Goal: Task Accomplishment & Management: Use online tool/utility

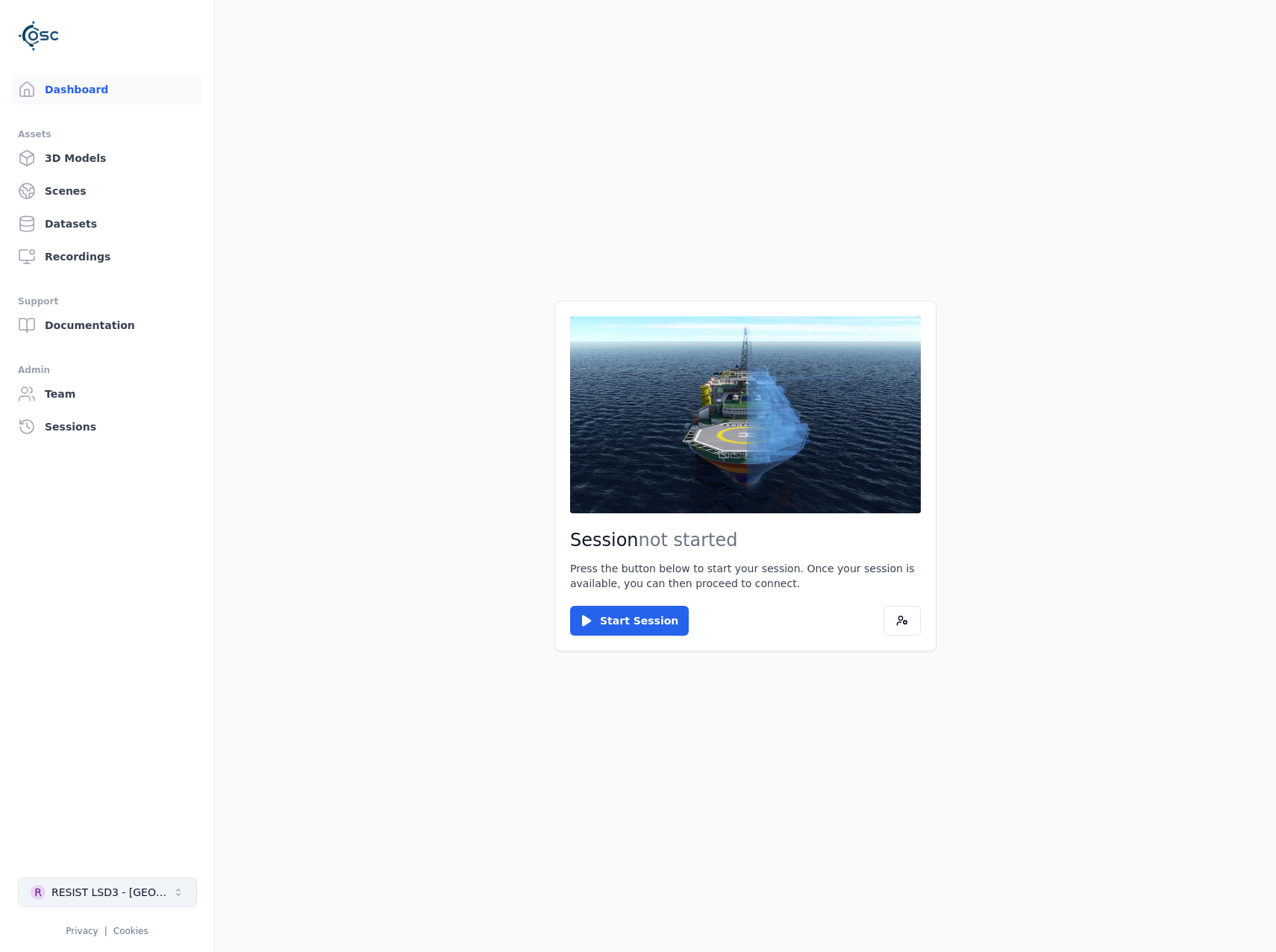
click at [166, 886] on button "R RESIST LSD3 - Catalonia" at bounding box center [108, 892] width 179 height 30
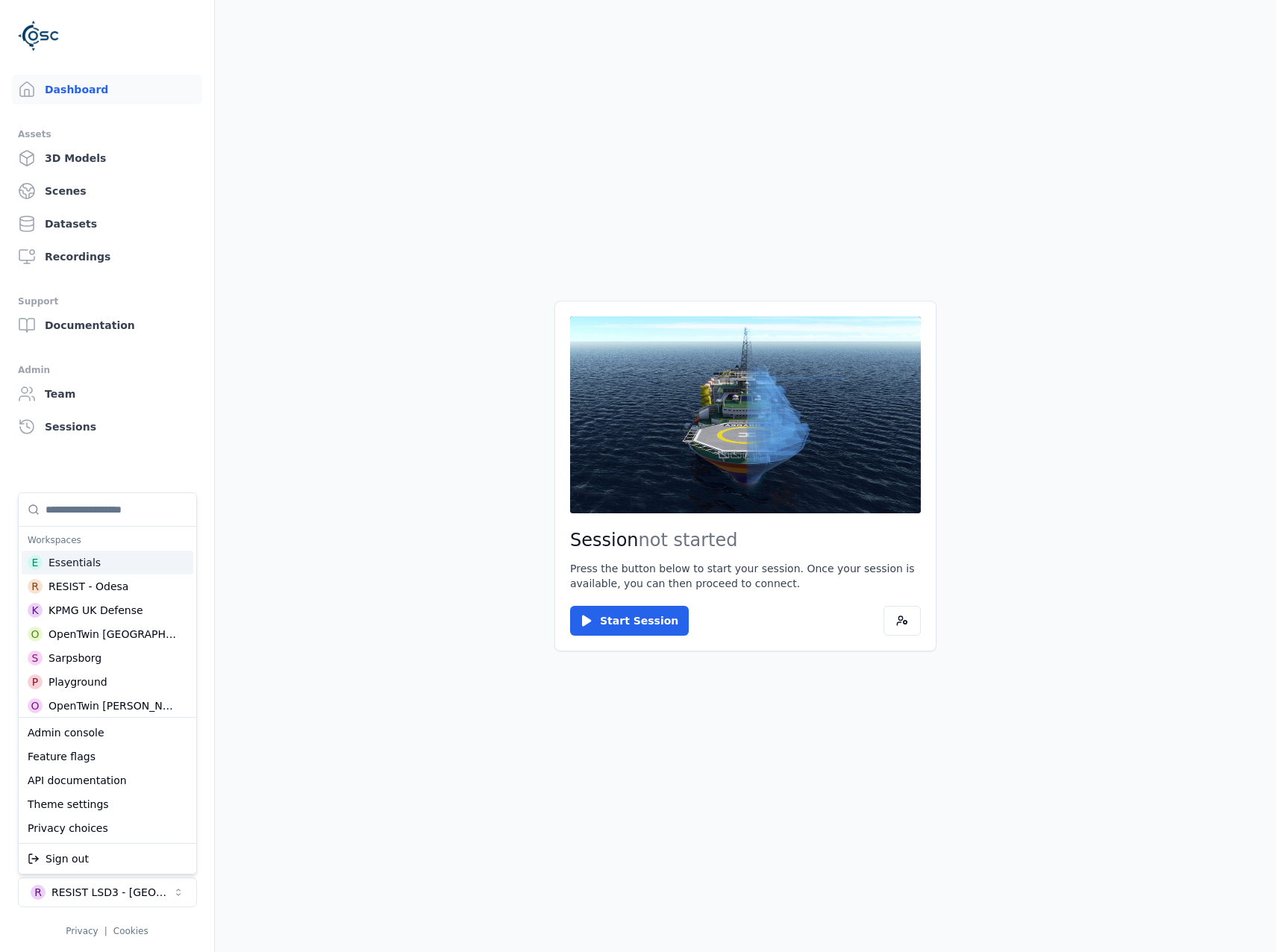
click at [74, 556] on div "Essentials" at bounding box center [74, 563] width 52 height 15
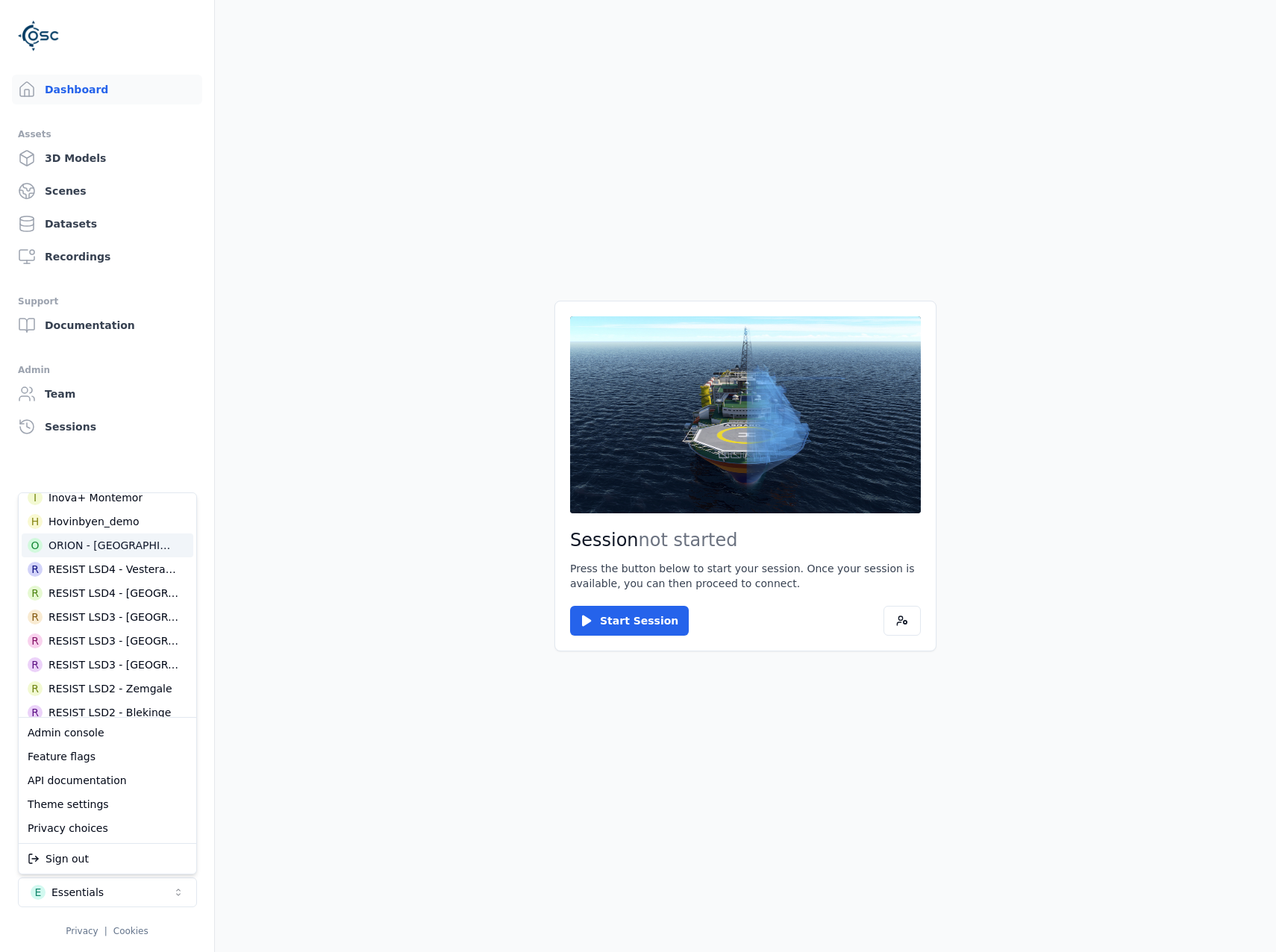
scroll to position [448, 0]
click at [151, 669] on div "RESIST LSD3 - Catalonia" at bounding box center [114, 664] width 131 height 15
click at [624, 624] on html "Dashboard Assets 3D Models Scenes Datasets Recordings Support Documentation Adm…" at bounding box center [638, 476] width 1276 height 952
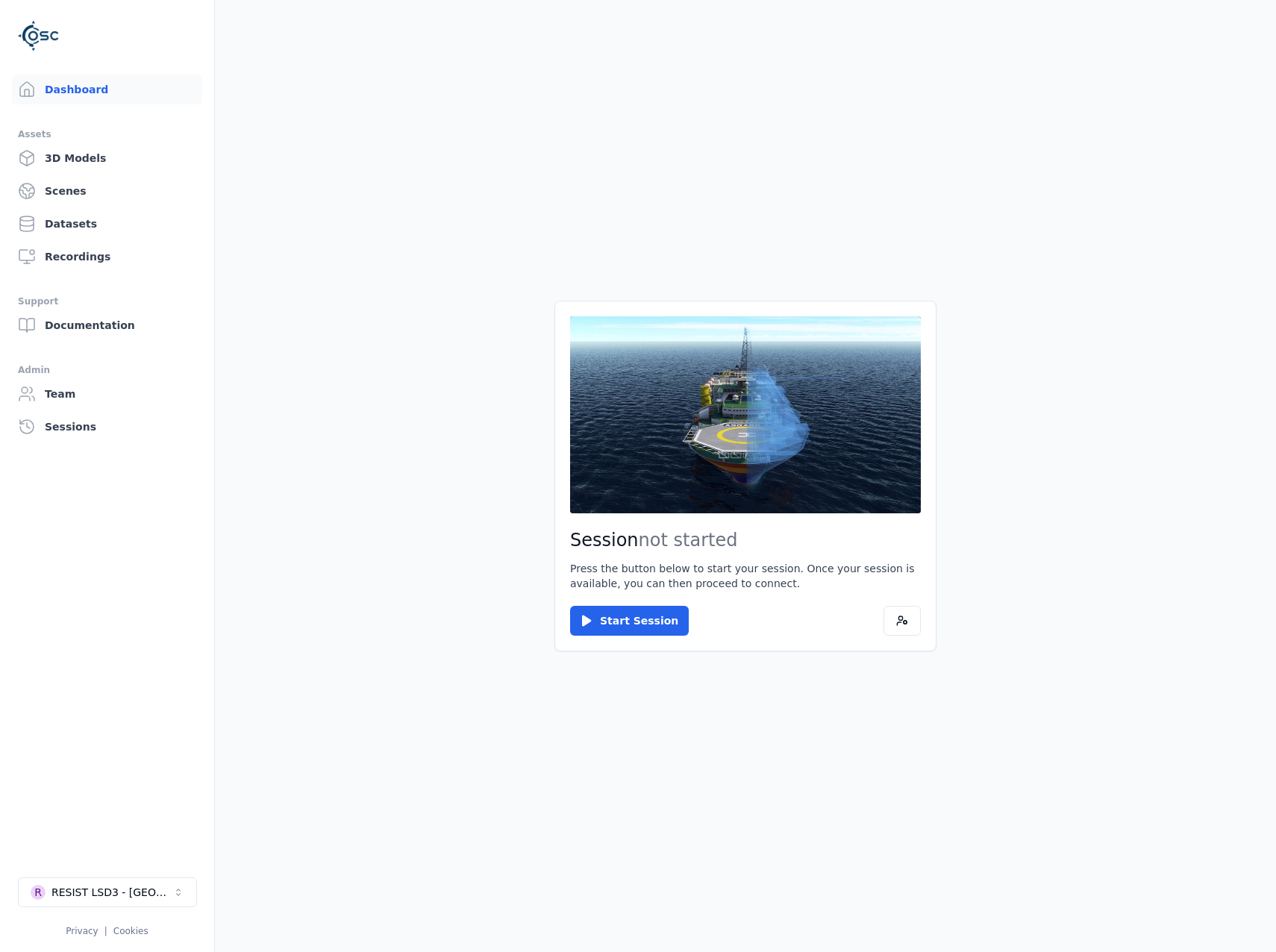
click at [567, 620] on div "Session not started Press the button below to start your session. Once your ses…" at bounding box center [745, 476] width 382 height 351
click at [573, 623] on button "Start Session" at bounding box center [629, 620] width 118 height 30
click at [587, 613] on button "Connect" at bounding box center [604, 620] width 68 height 30
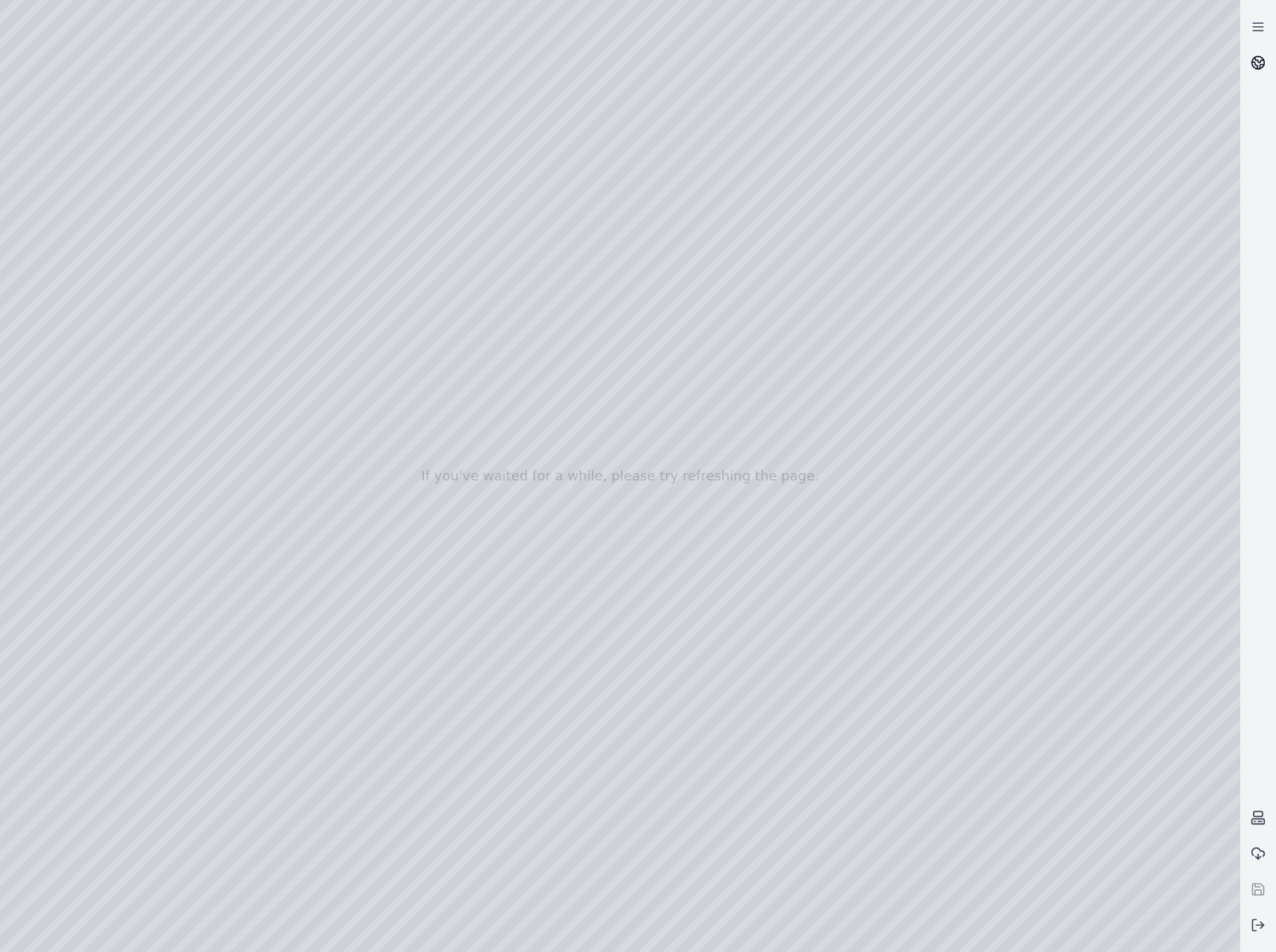
click at [1262, 61] on icon at bounding box center [1259, 63] width 15 height 15
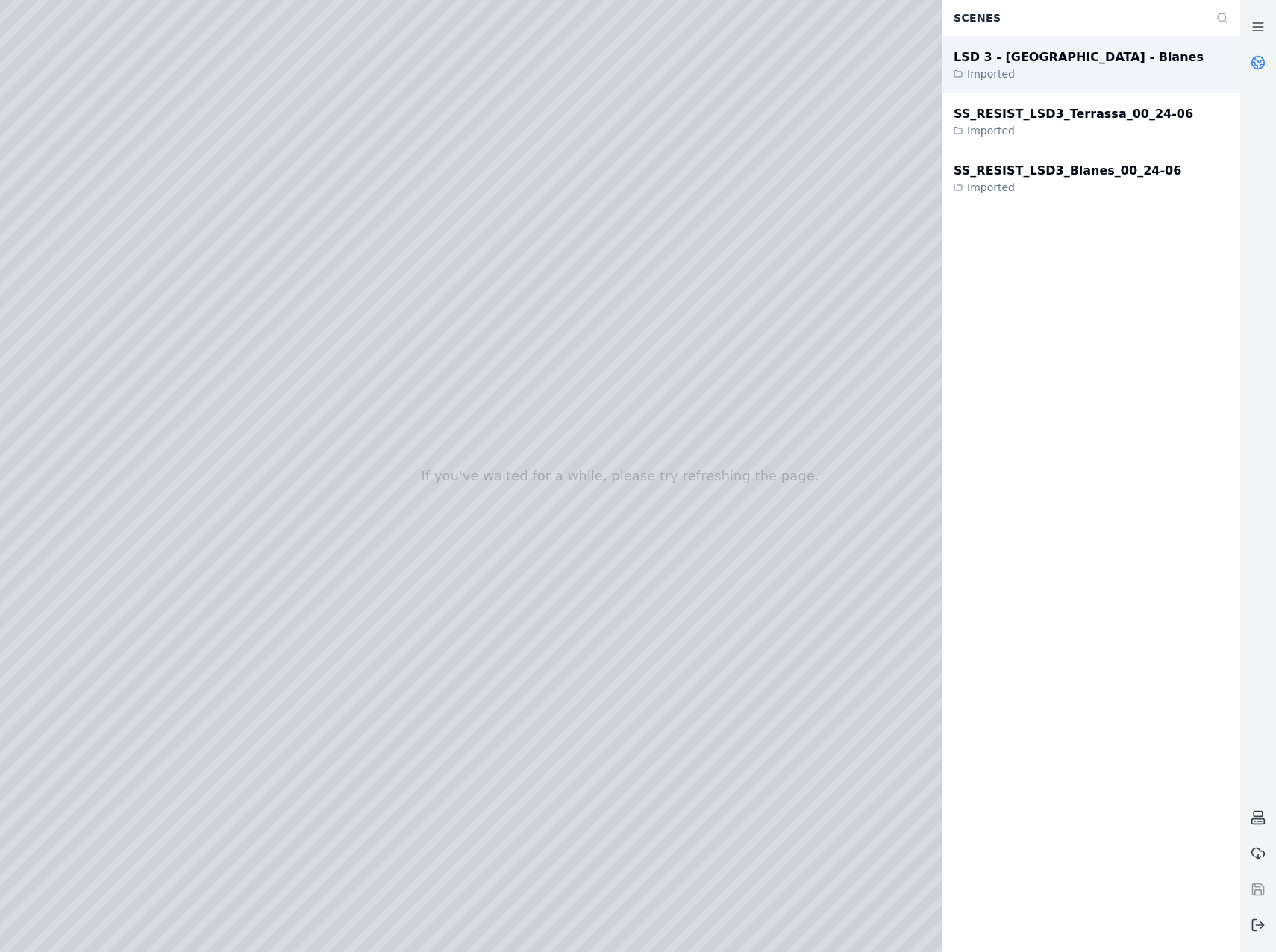
click at [1126, 60] on div "LSD 3 - Catalonia - Blanes Imported" at bounding box center [1091, 65] width 298 height 57
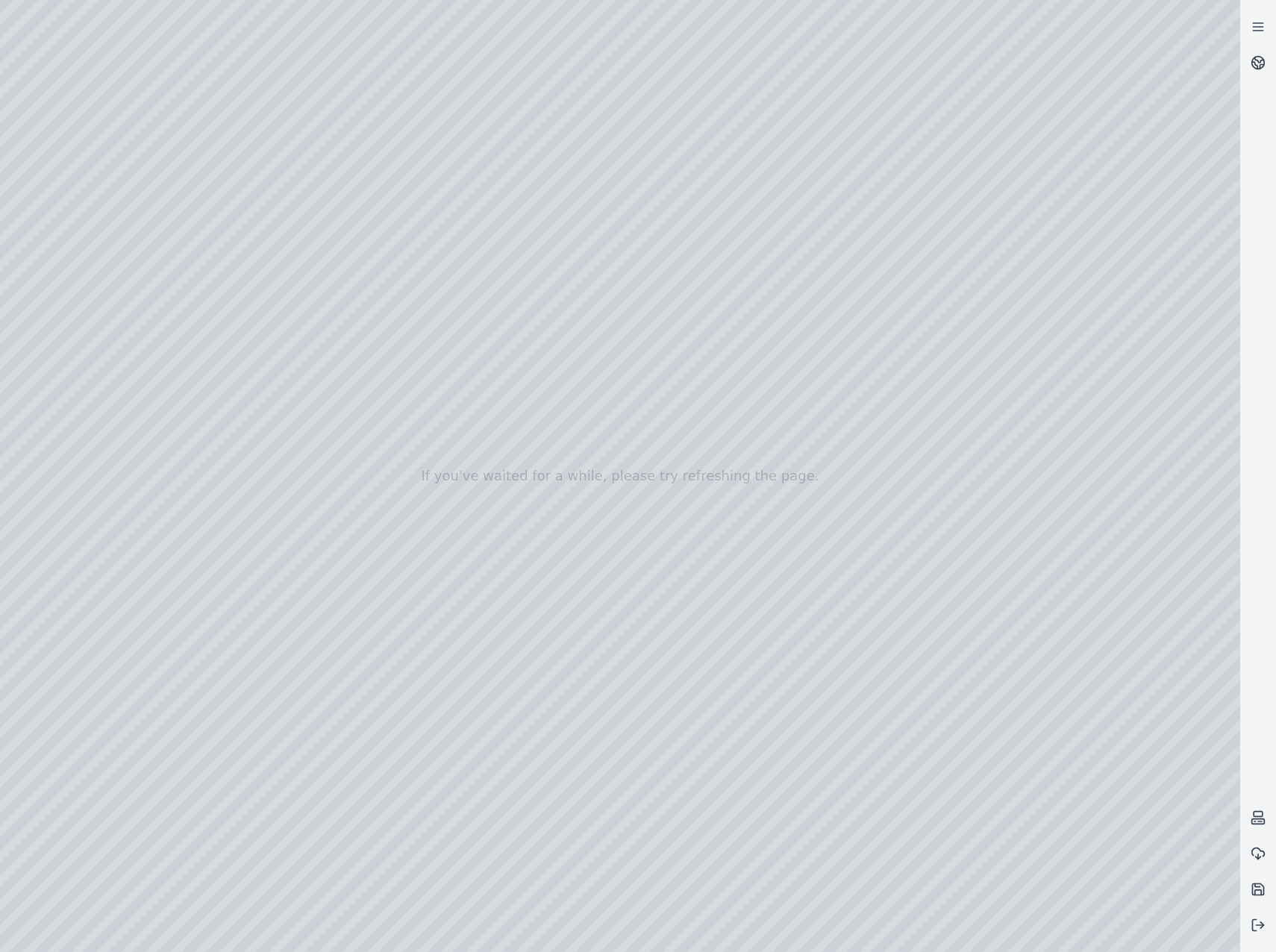
drag, startPoint x: 622, startPoint y: 508, endPoint x: 642, endPoint y: 532, distance: 31.2
click at [1262, 60] on icon at bounding box center [1259, 63] width 15 height 15
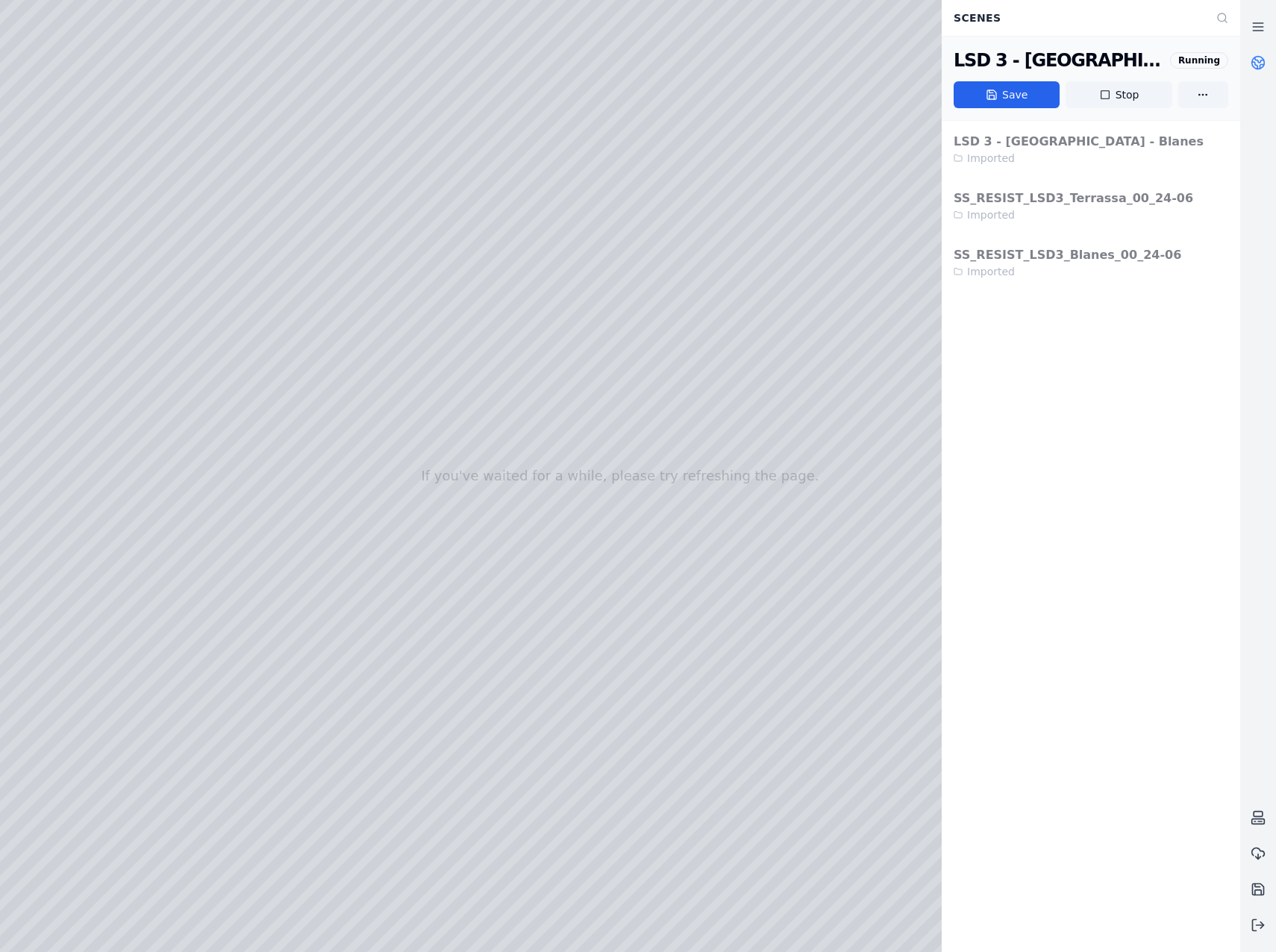
drag, startPoint x: 1259, startPoint y: 68, endPoint x: 1262, endPoint y: 56, distance: 12.4
click at [1259, 67] on icon at bounding box center [1259, 63] width 15 height 15
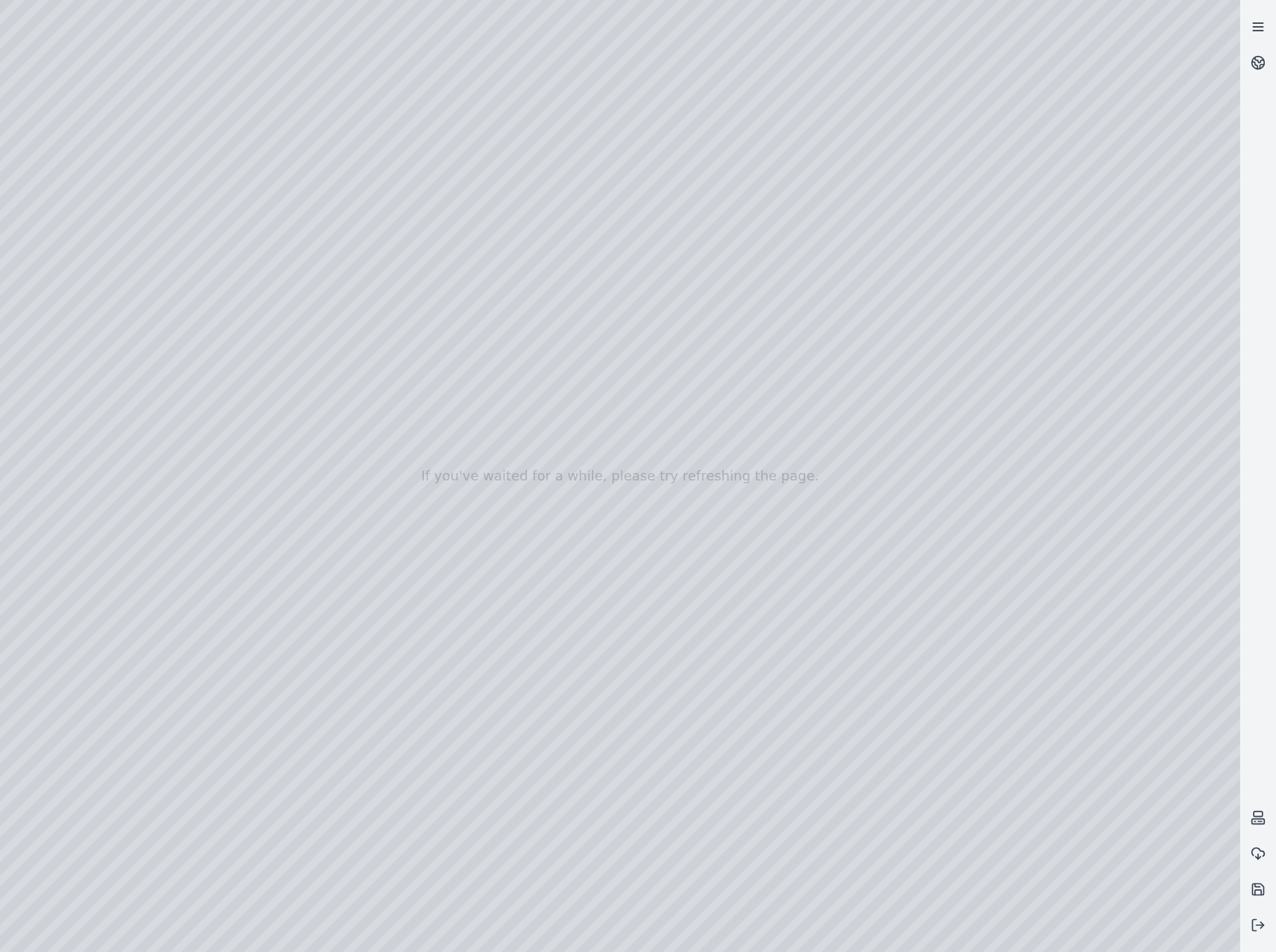
click at [1269, 22] on link at bounding box center [1258, 27] width 36 height 36
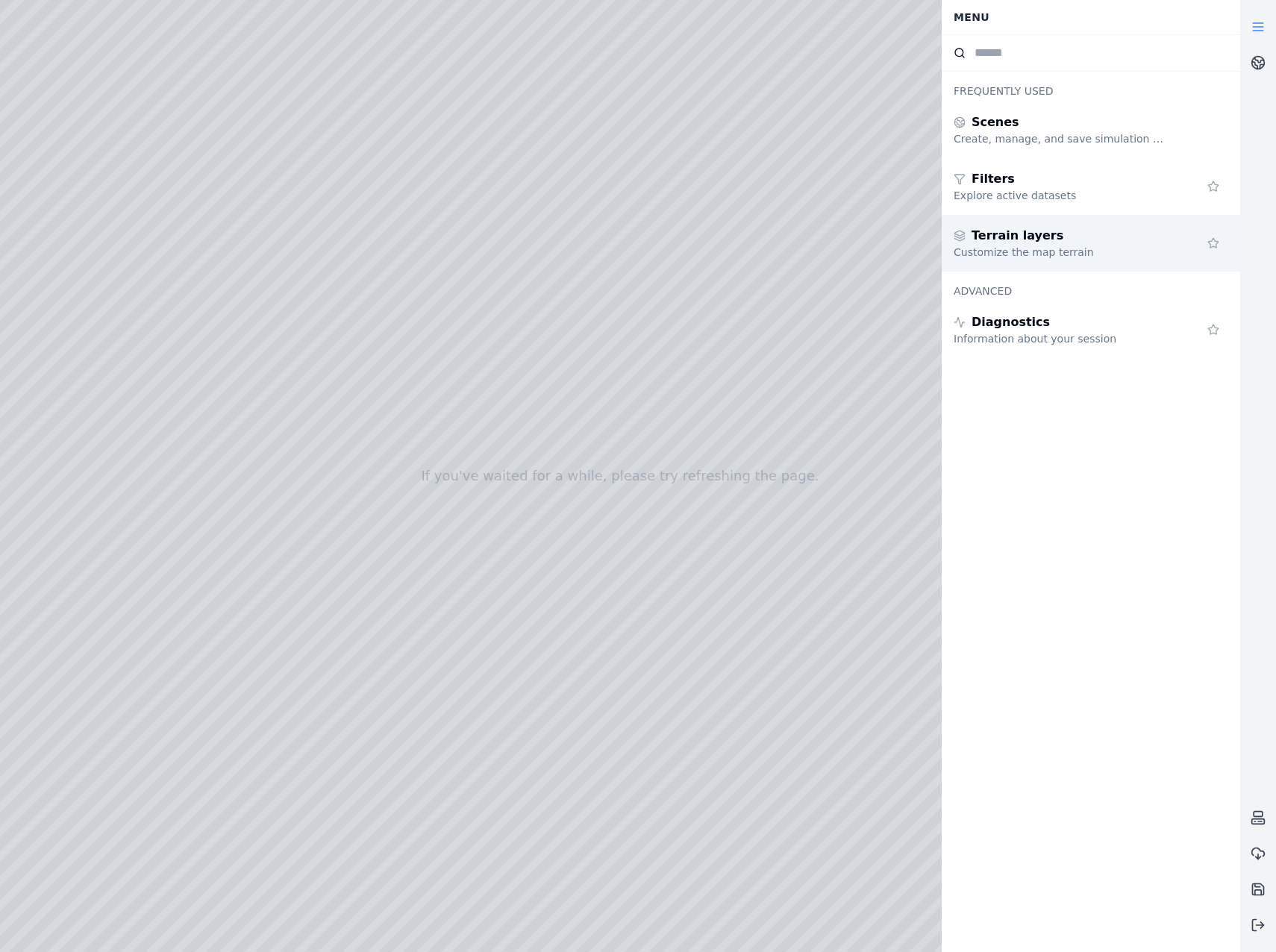
click at [1032, 236] on span "Terrain layers" at bounding box center [1017, 236] width 92 height 18
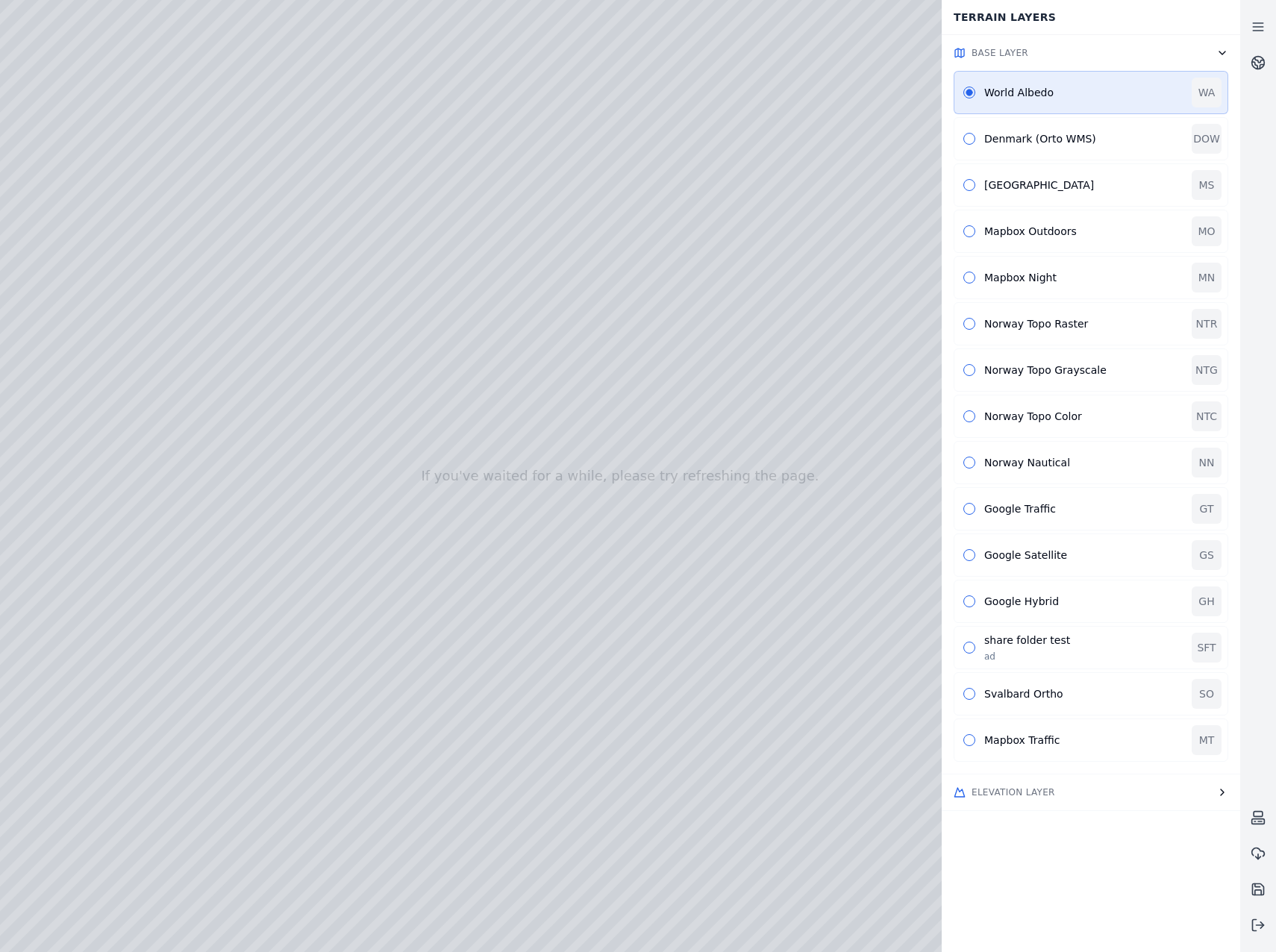
click at [1145, 800] on button "Elevation Layer" at bounding box center [1091, 792] width 298 height 36
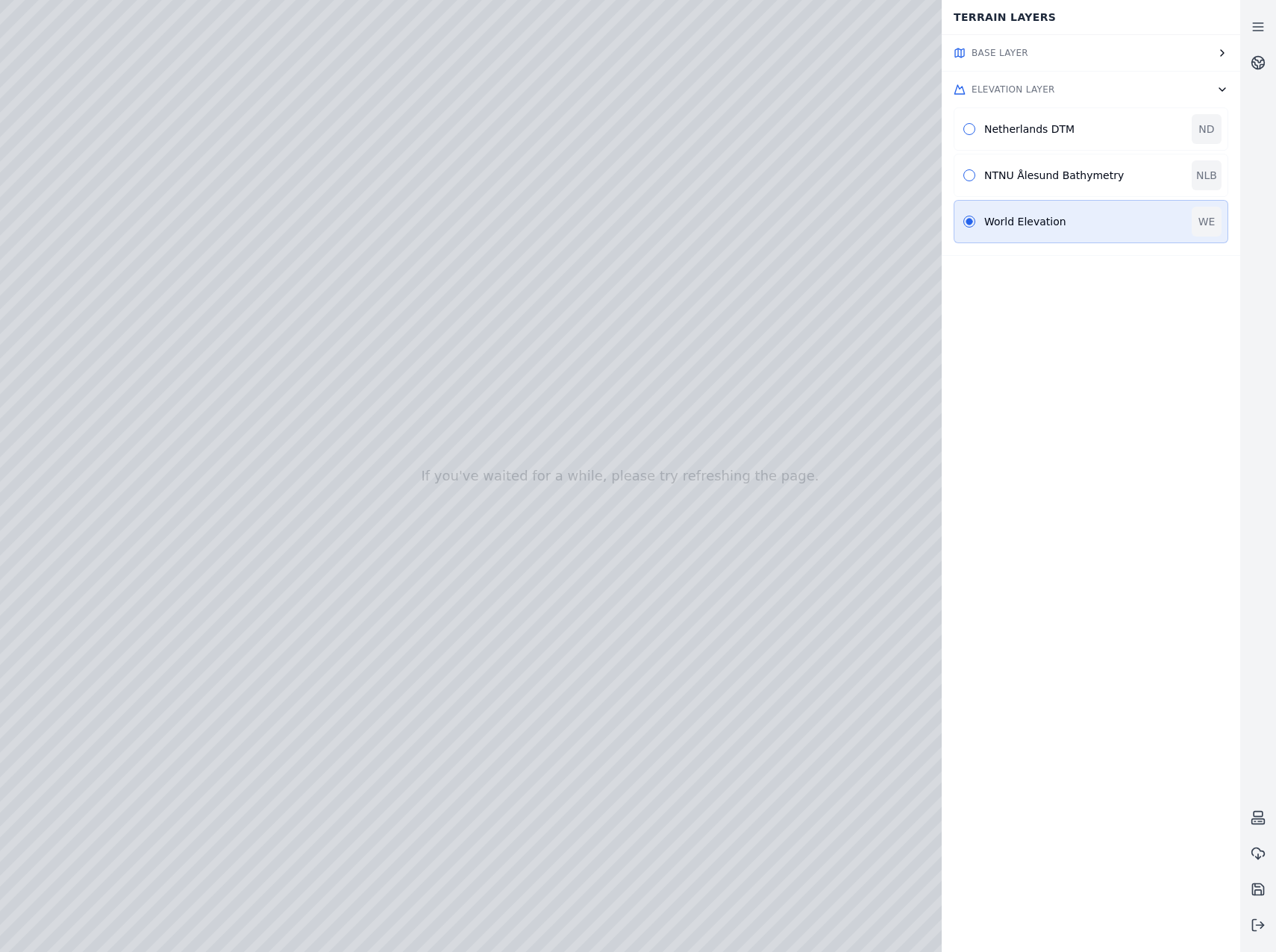
click at [1201, 81] on button "Elevation Layer" at bounding box center [1091, 89] width 298 height 36
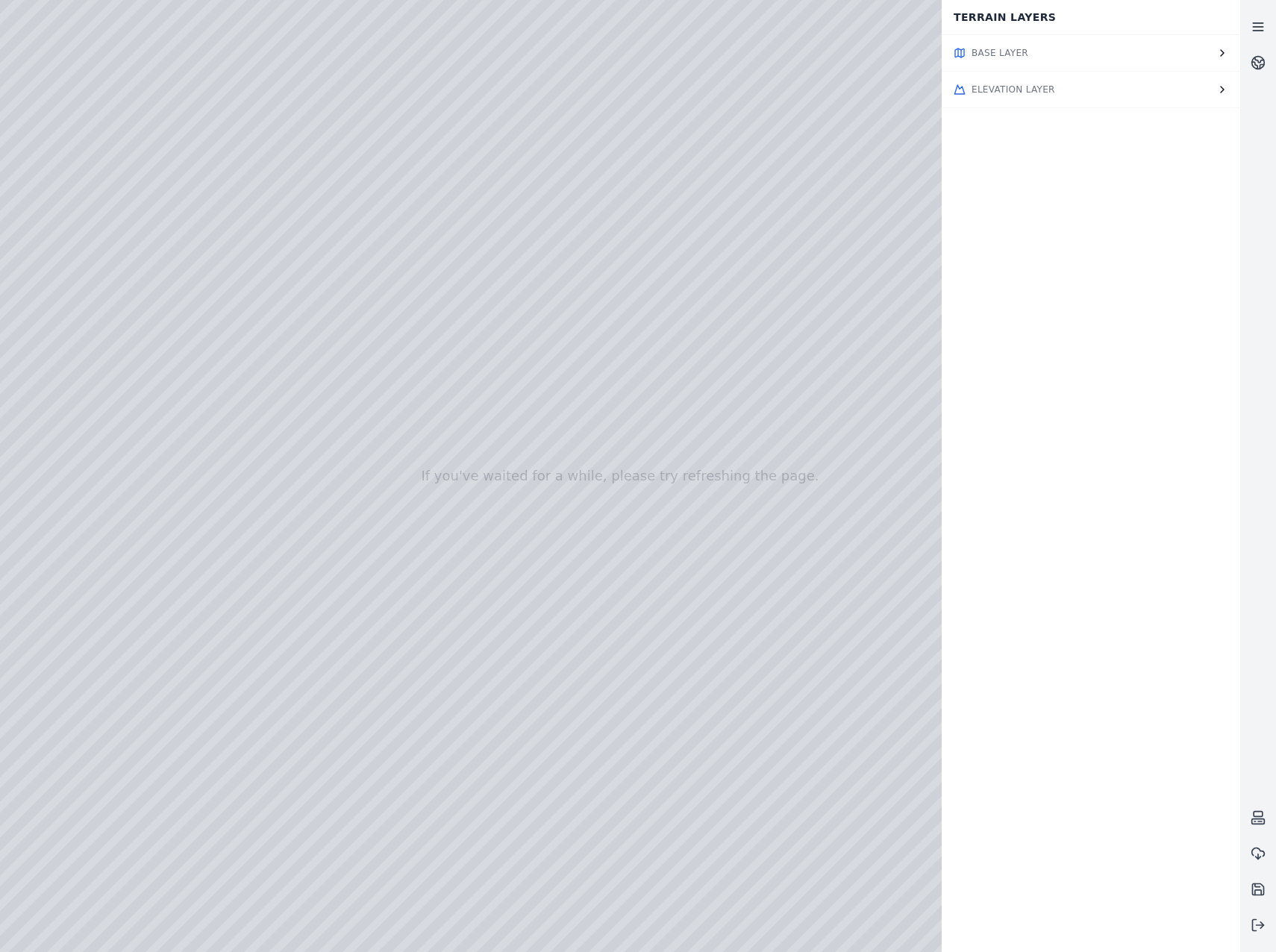
click at [1264, 32] on icon at bounding box center [1259, 27] width 15 height 15
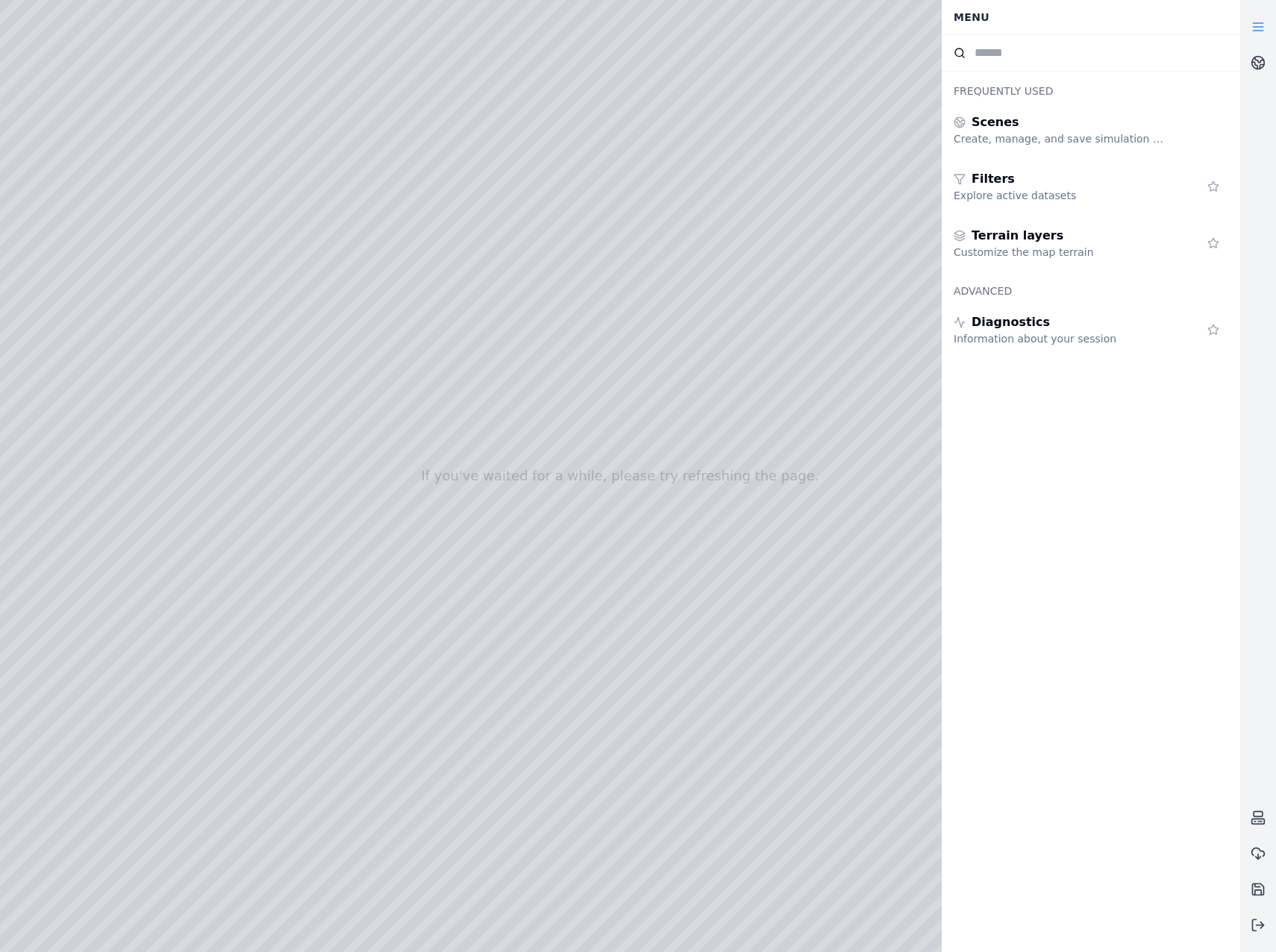
click at [623, 59] on div at bounding box center [620, 476] width 1240 height 952
click at [1260, 26] on icon at bounding box center [1259, 27] width 15 height 15
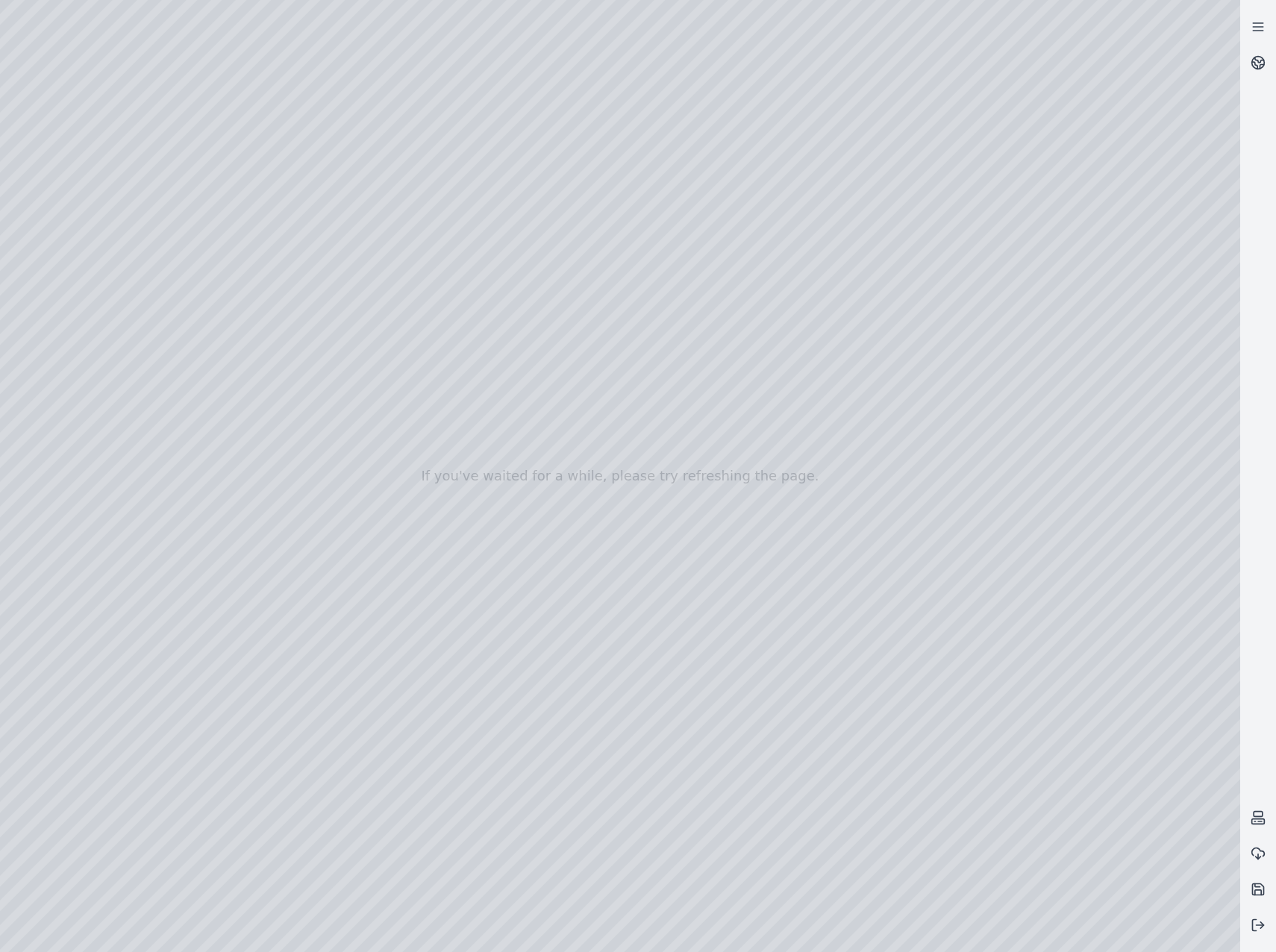
click at [719, 585] on div at bounding box center [620, 476] width 1240 height 952
click at [1, 69] on div at bounding box center [620, 476] width 1240 height 952
click at [11, 73] on div at bounding box center [620, 476] width 1240 height 952
click at [273, 16] on div at bounding box center [620, 476] width 1240 height 952
click at [440, 107] on div at bounding box center [620, 476] width 1240 height 952
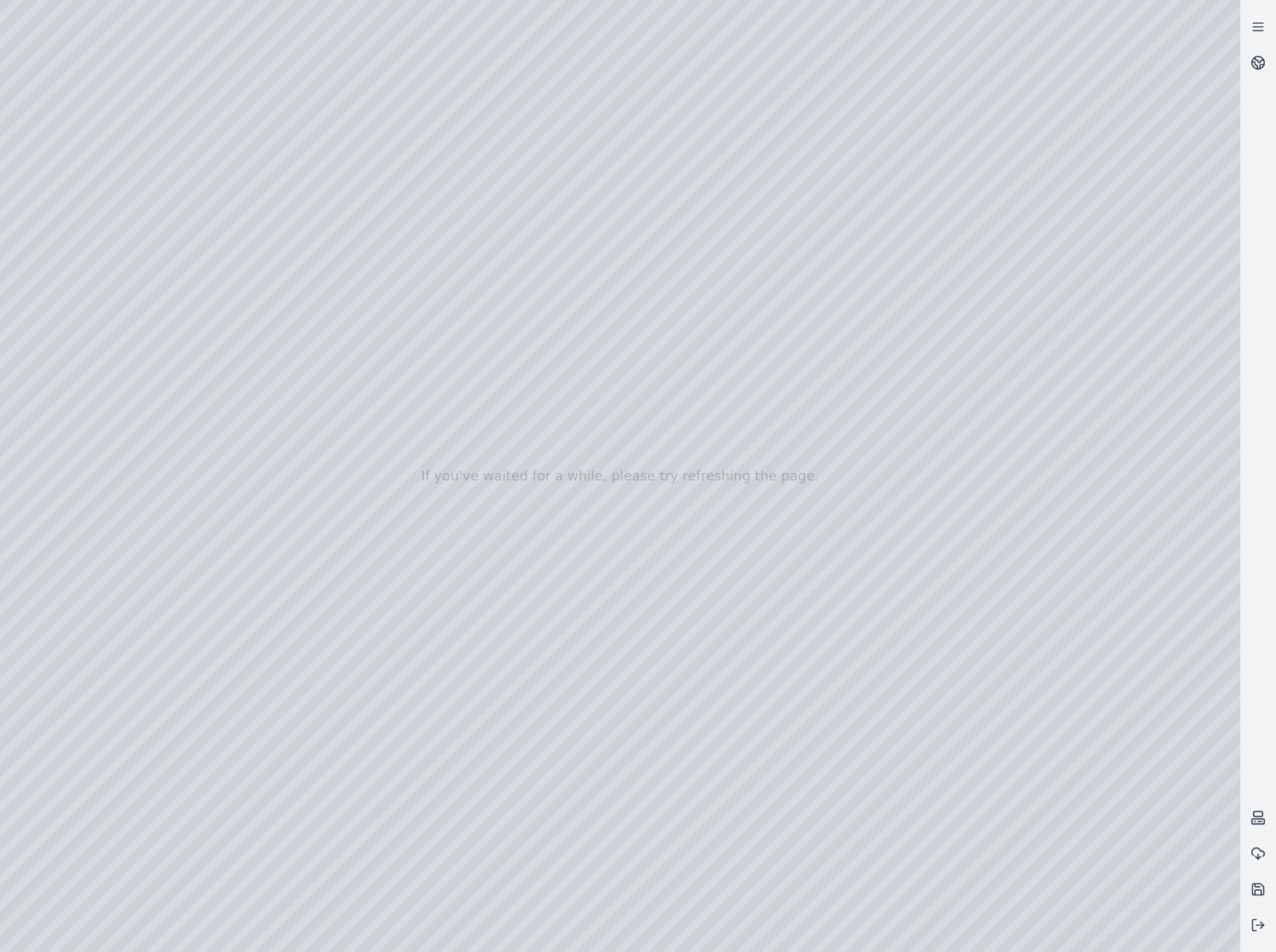
click at [522, 71] on div at bounding box center [620, 476] width 1240 height 952
drag, startPoint x: 912, startPoint y: 657, endPoint x: 915, endPoint y: 681, distance: 24.2
drag, startPoint x: 806, startPoint y: 705, endPoint x: 811, endPoint y: 727, distance: 22.6
drag, startPoint x: 811, startPoint y: 686, endPoint x: 890, endPoint y: 386, distance: 310.2
drag, startPoint x: 947, startPoint y: 322, endPoint x: 735, endPoint y: 234, distance: 229.5
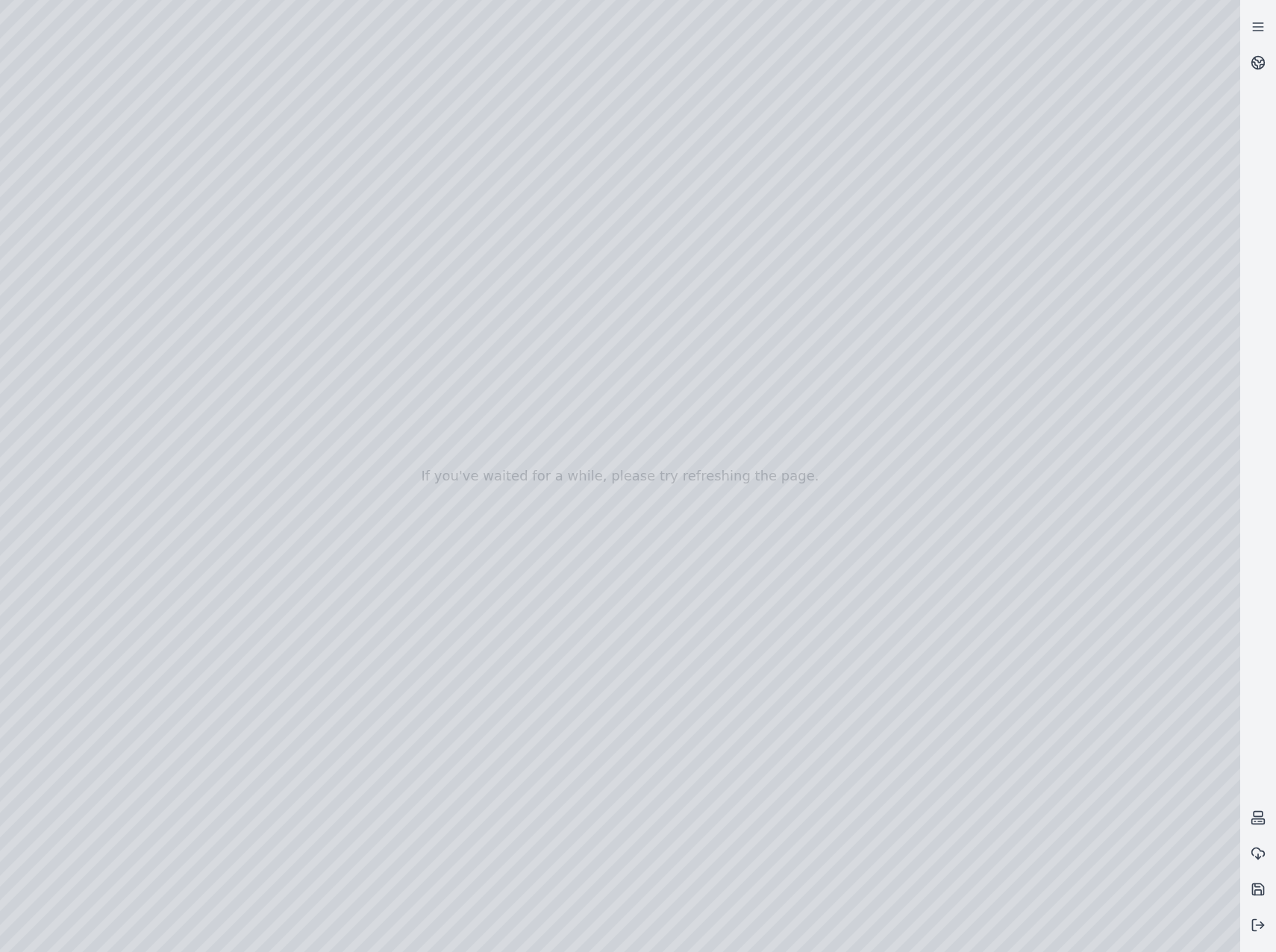
drag, startPoint x: 986, startPoint y: 426, endPoint x: 1195, endPoint y: 783, distance: 413.7
drag, startPoint x: 770, startPoint y: 450, endPoint x: 1328, endPoint y: 607, distance: 579.7
drag, startPoint x: 833, startPoint y: 366, endPoint x: 951, endPoint y: 479, distance: 163.4
click at [512, 392] on div at bounding box center [620, 476] width 1240 height 952
click at [515, 198] on div at bounding box center [620, 476] width 1240 height 952
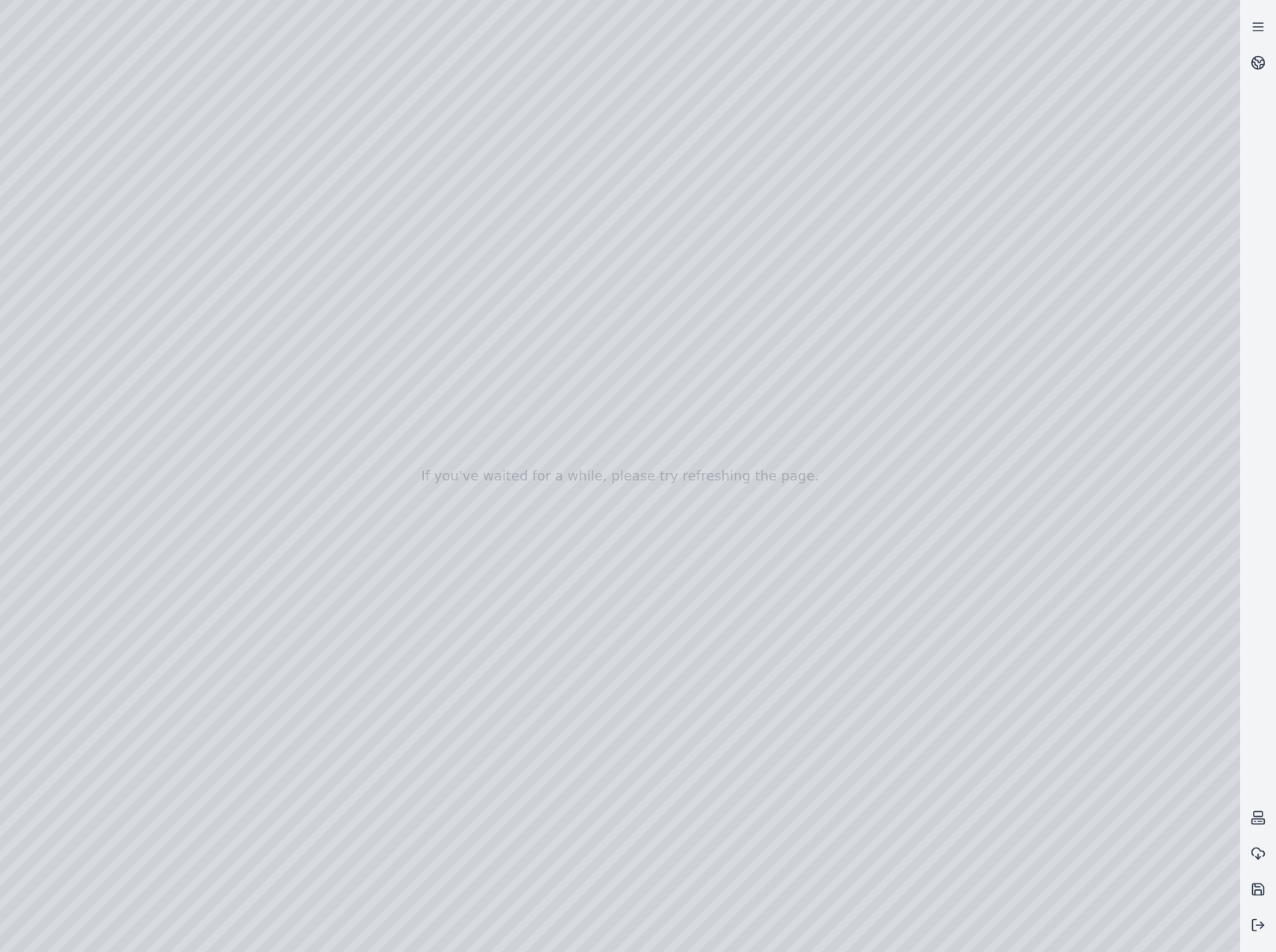
click at [551, 168] on div at bounding box center [620, 476] width 1240 height 952
drag, startPoint x: 788, startPoint y: 561, endPoint x: 785, endPoint y: 574, distance: 13.3
click at [751, 452] on div at bounding box center [620, 476] width 1240 height 952
drag, startPoint x: 807, startPoint y: 619, endPoint x: 570, endPoint y: 404, distance: 320.0
drag, startPoint x: 634, startPoint y: 506, endPoint x: 644, endPoint y: 528, distance: 24.2
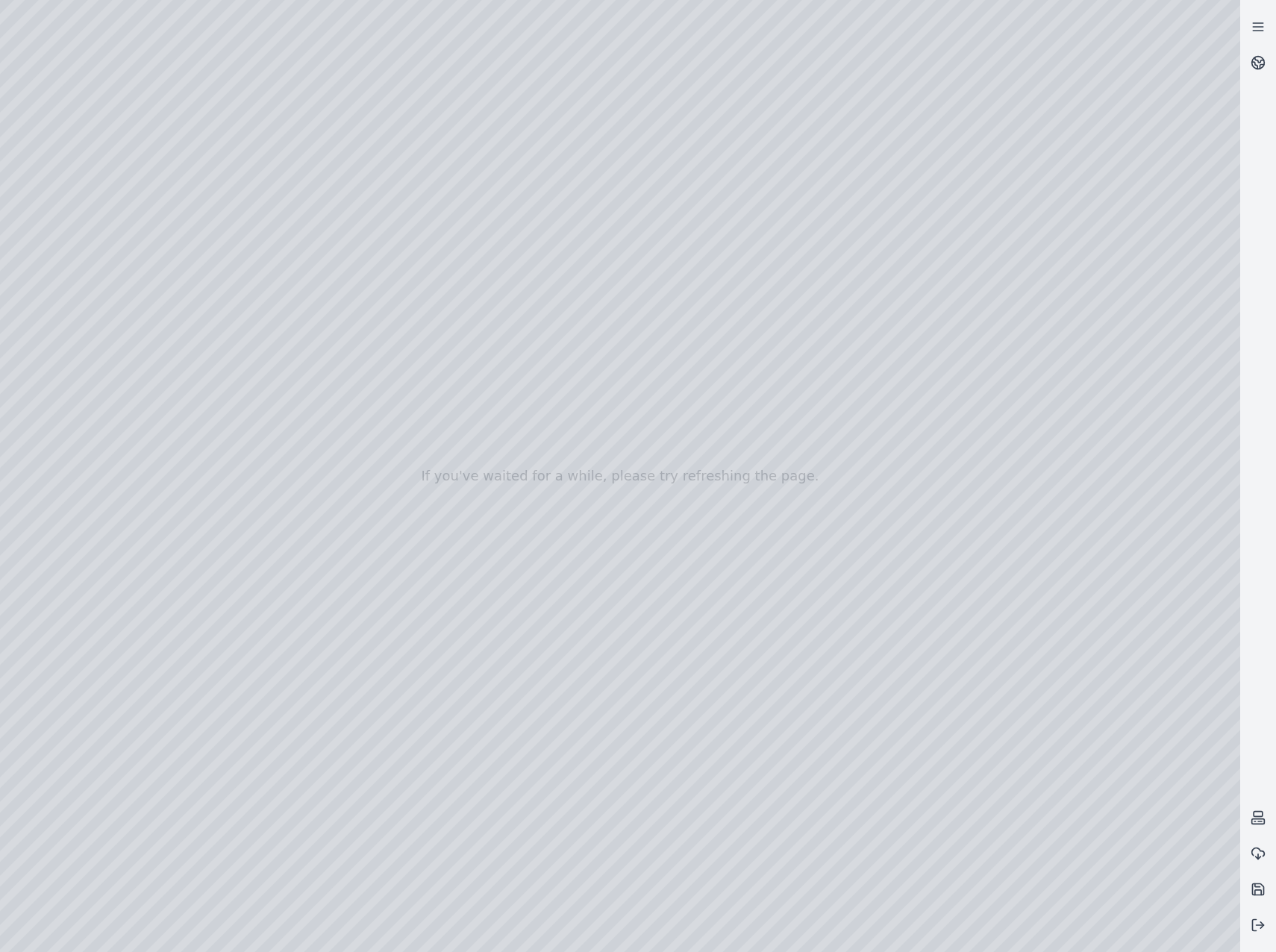
drag, startPoint x: 824, startPoint y: 687, endPoint x: 827, endPoint y: 670, distance: 17.3
drag, startPoint x: 712, startPoint y: 511, endPoint x: 902, endPoint y: 740, distance: 297.6
drag, startPoint x: 698, startPoint y: 537, endPoint x: 696, endPoint y: 556, distance: 19.1
drag, startPoint x: 683, startPoint y: 523, endPoint x: 623, endPoint y: 467, distance: 82.1
drag, startPoint x: 531, startPoint y: 433, endPoint x: 682, endPoint y: 503, distance: 166.4
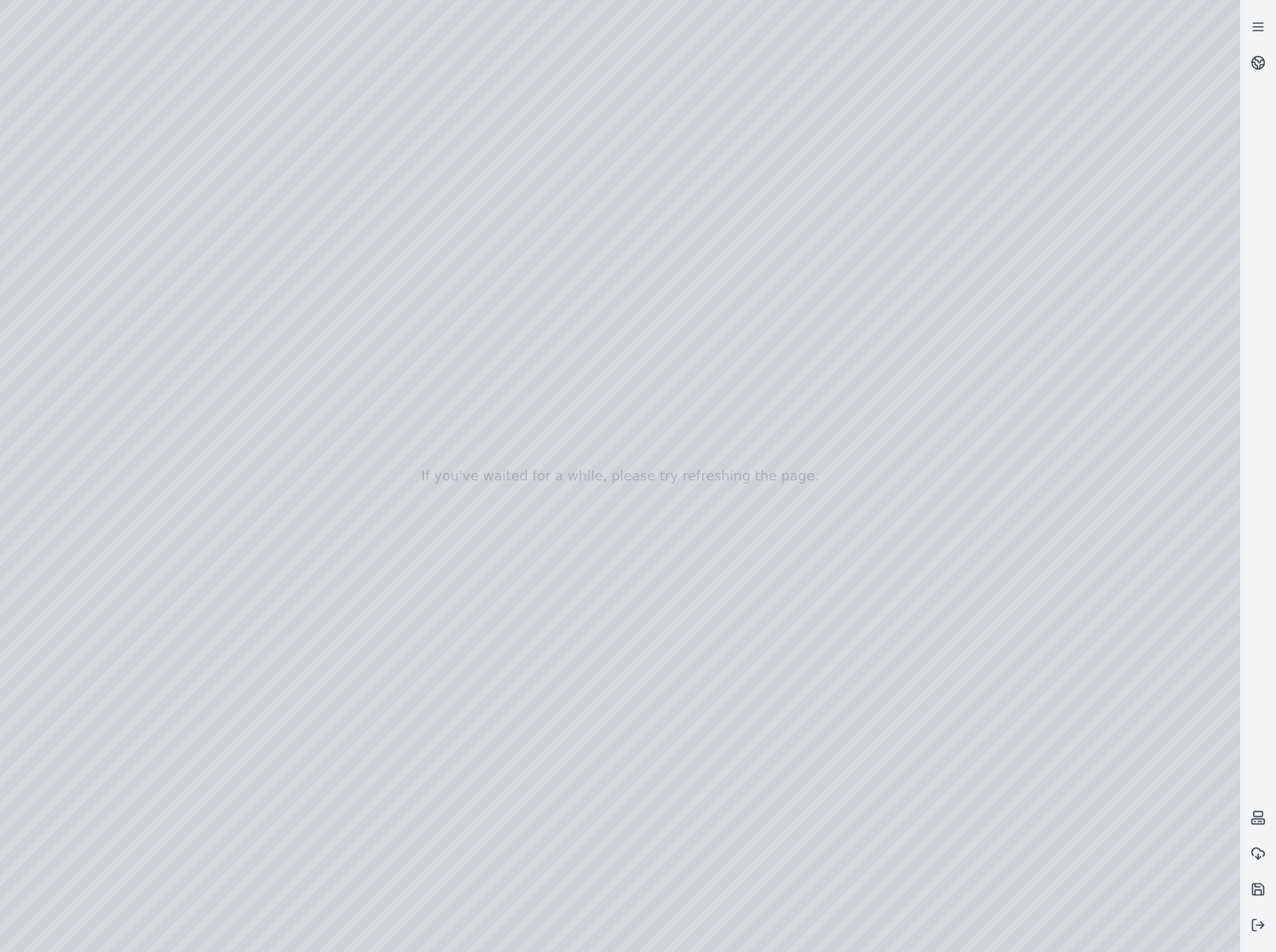
click at [324, 255] on div at bounding box center [620, 476] width 1240 height 952
click at [519, 199] on div at bounding box center [620, 476] width 1240 height 952
click at [555, 238] on div at bounding box center [620, 476] width 1240 height 952
drag, startPoint x: 739, startPoint y: 427, endPoint x: 885, endPoint y: 404, distance: 147.8
click at [933, 550] on div at bounding box center [620, 476] width 1240 height 952
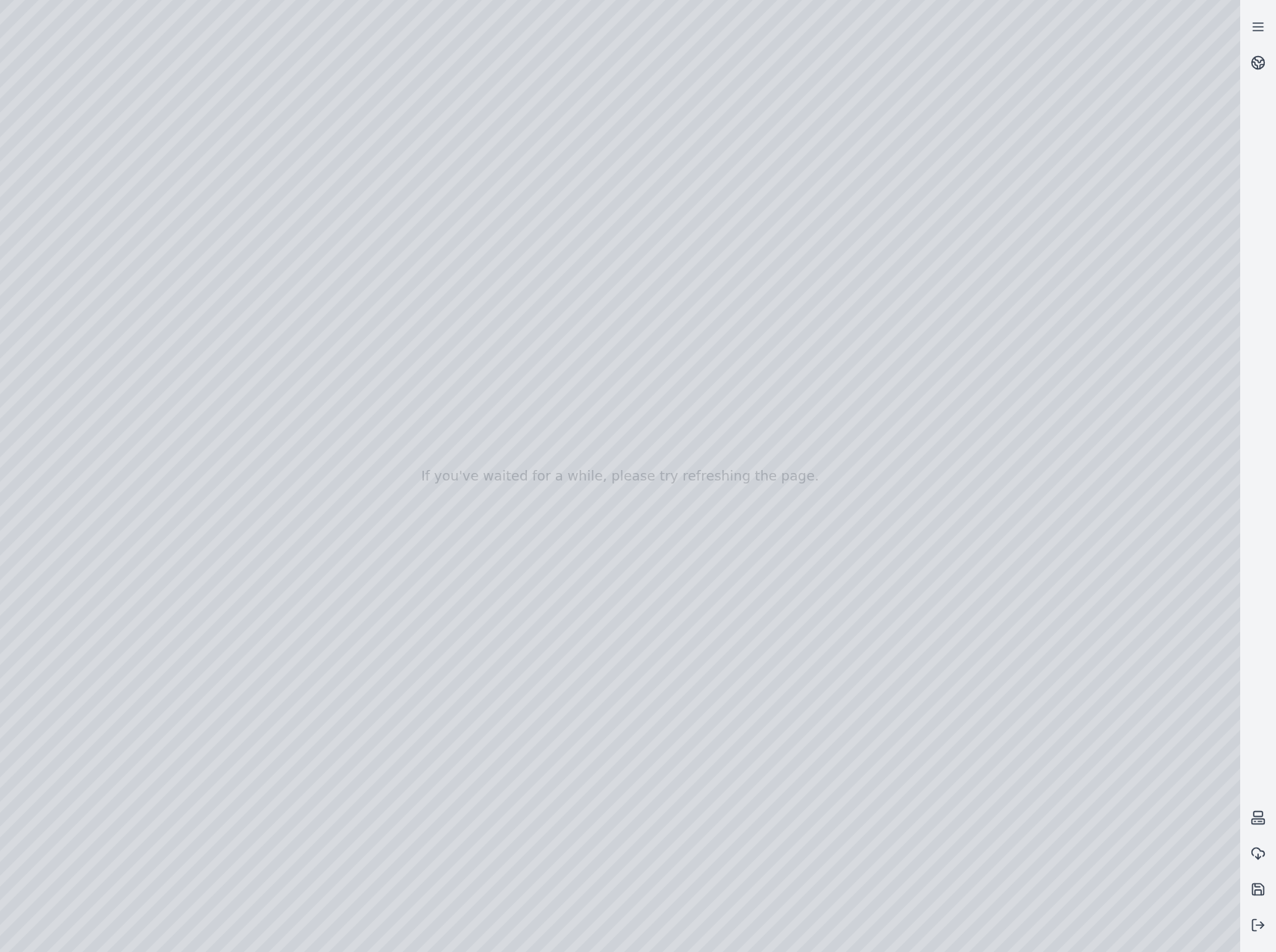
click at [800, 455] on div at bounding box center [620, 476] width 1240 height 952
click at [862, 496] on div at bounding box center [620, 476] width 1240 height 952
click at [778, 478] on div at bounding box center [620, 476] width 1240 height 952
drag, startPoint x: 789, startPoint y: 262, endPoint x: 820, endPoint y: 340, distance: 83.9
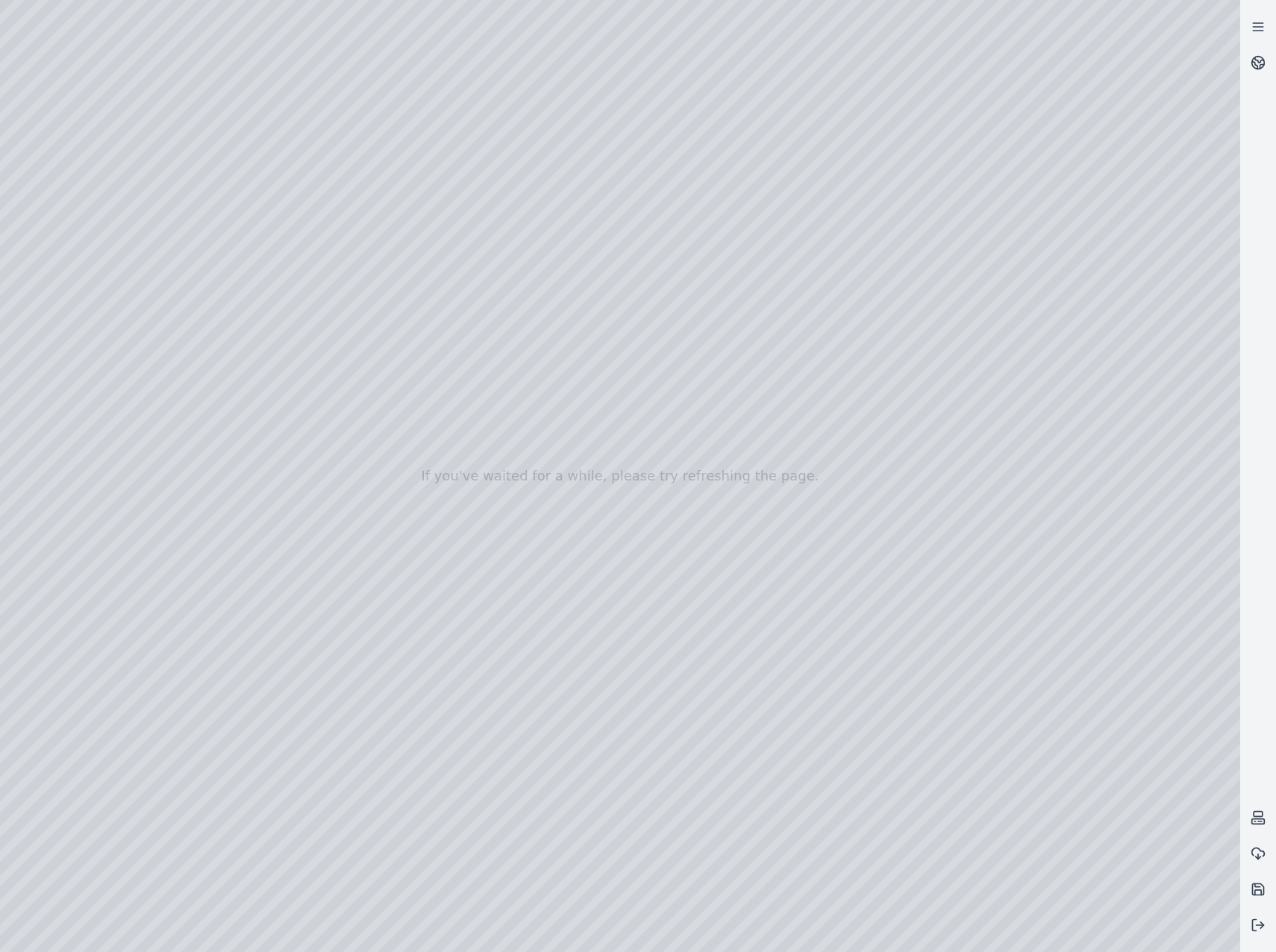
drag, startPoint x: 859, startPoint y: 540, endPoint x: 937, endPoint y: 481, distance: 97.8
drag, startPoint x: 850, startPoint y: 578, endPoint x: 832, endPoint y: 394, distance: 184.9
drag, startPoint x: 886, startPoint y: 609, endPoint x: 903, endPoint y: 555, distance: 56.6
click at [750, 547] on div at bounding box center [620, 476] width 1240 height 952
click at [1262, 927] on polyline at bounding box center [1262, 925] width 3 height 6
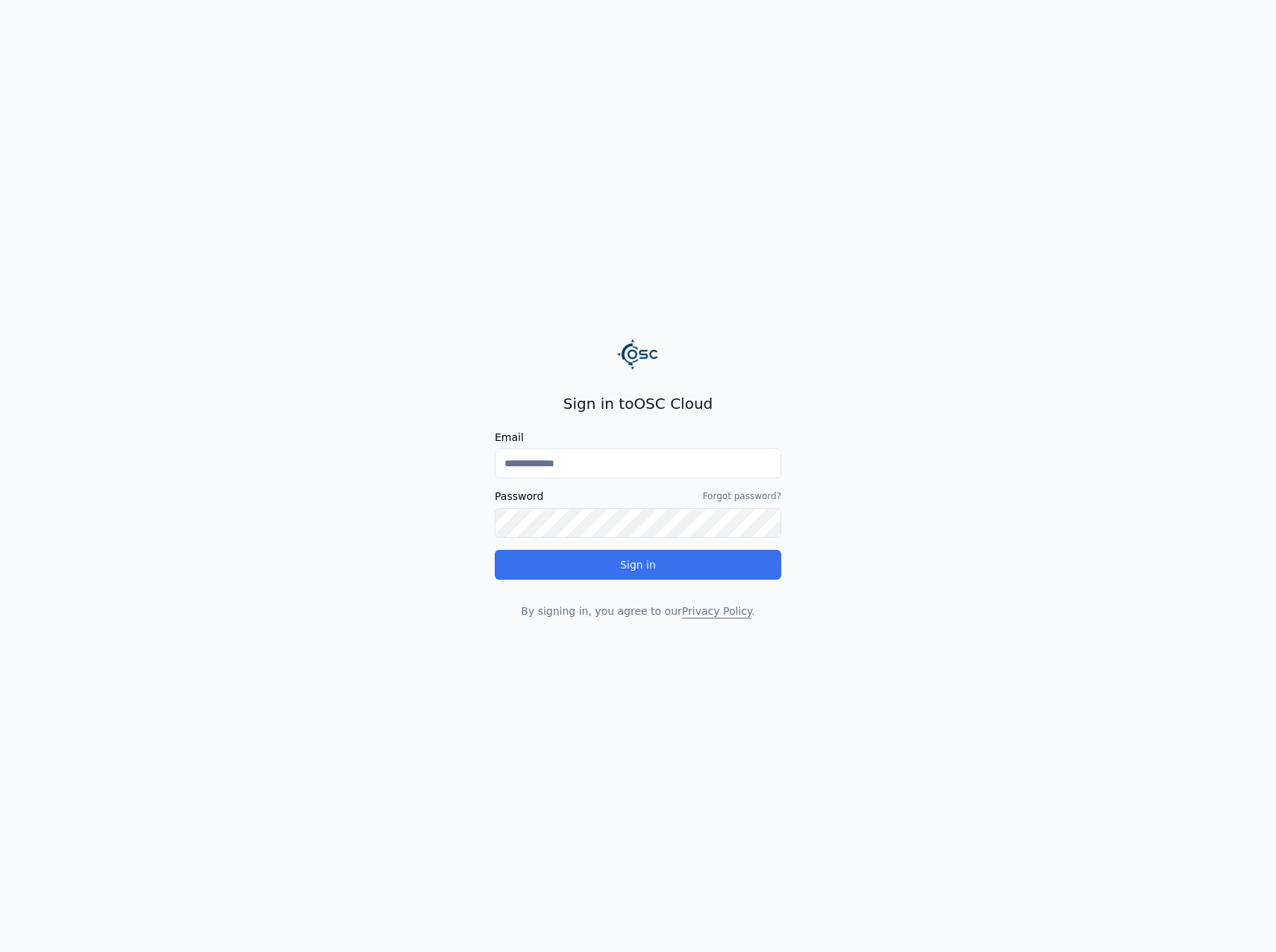
type input "**********"
click at [685, 558] on button "Sign in" at bounding box center [638, 565] width 286 height 30
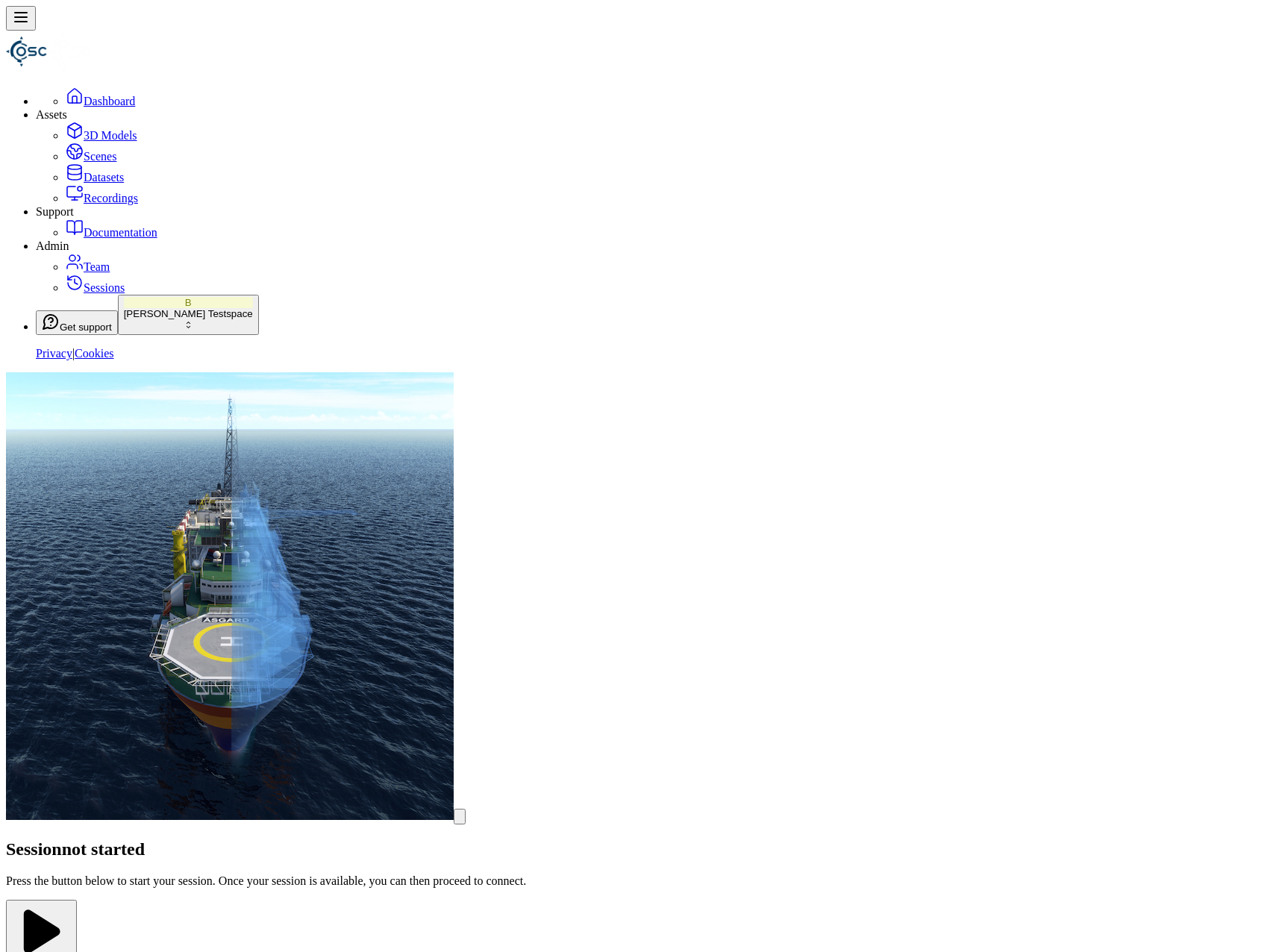
click at [77, 900] on button "Start Session" at bounding box center [41, 938] width 71 height 77
click at [55, 888] on button "Connect" at bounding box center [30, 896] width 49 height 16
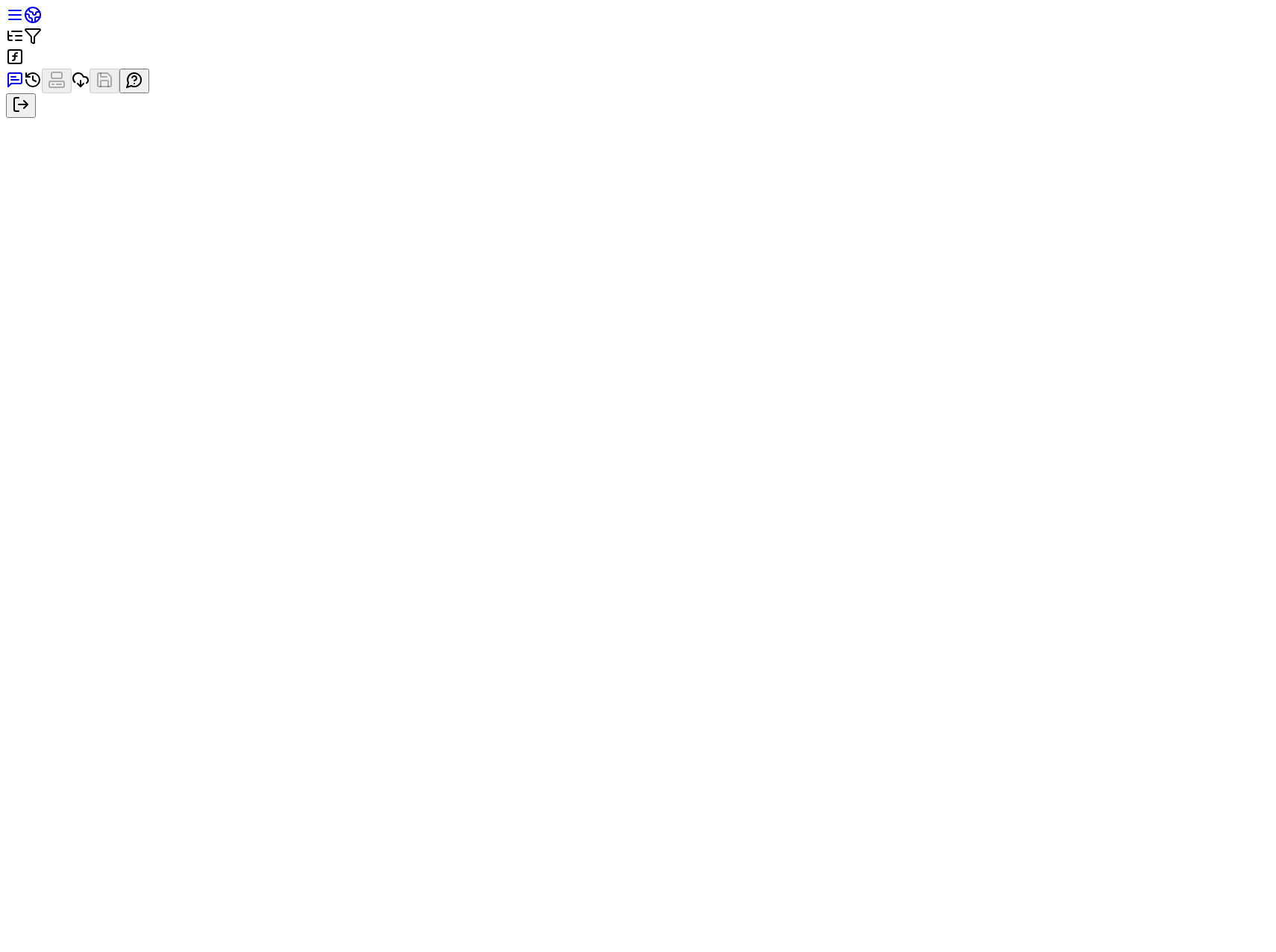
click at [42, 26] on link at bounding box center [33, 20] width 18 height 13
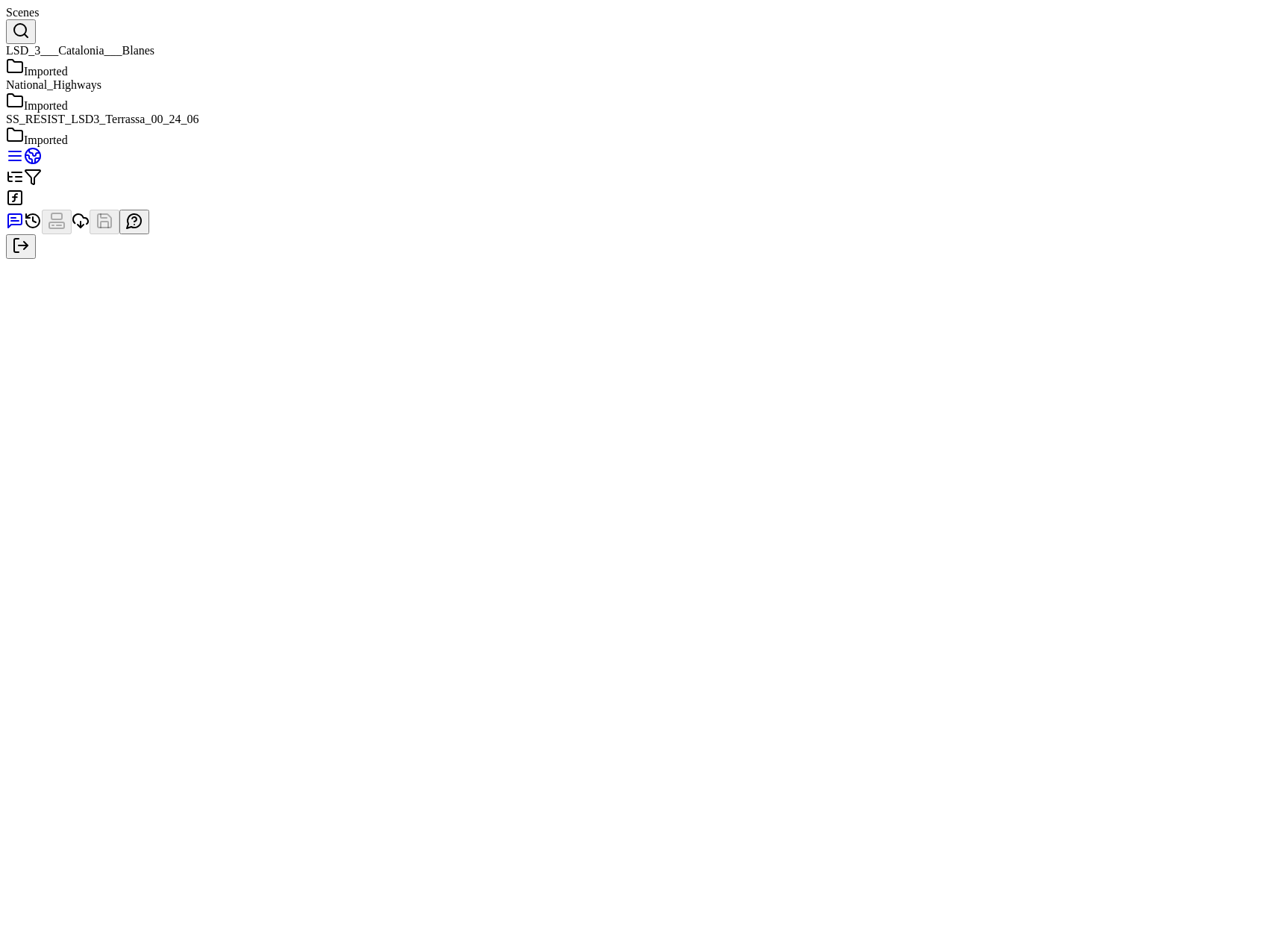
click at [1089, 74] on div "Imported" at bounding box center [638, 68] width 1264 height 21
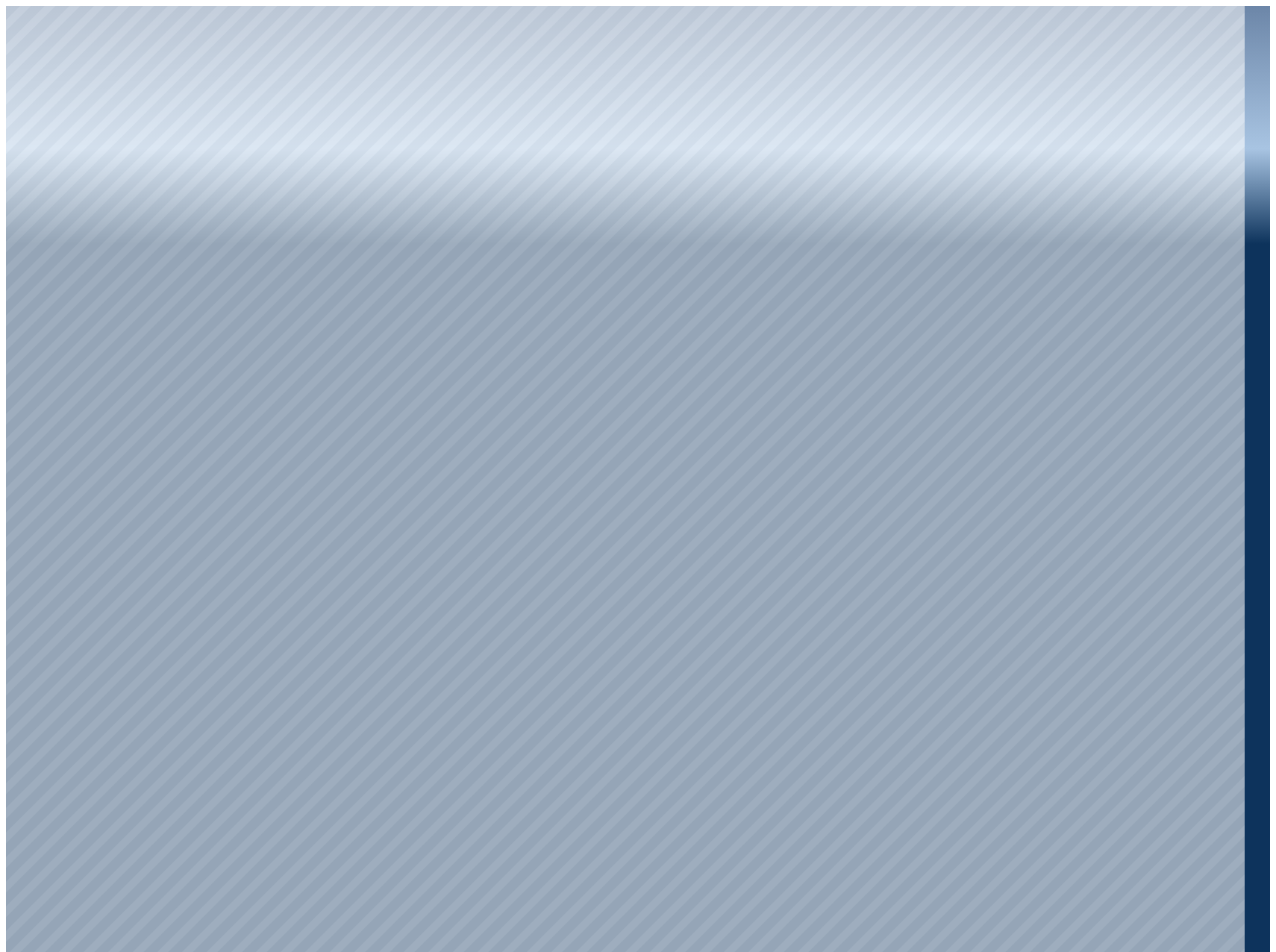
drag, startPoint x: 822, startPoint y: 619, endPoint x: 843, endPoint y: 672, distance: 57.0
drag, startPoint x: 506, startPoint y: 662, endPoint x: 424, endPoint y: 465, distance: 213.4
click at [118, 242] on div at bounding box center [625, 482] width 1239 height 952
click at [85, 206] on div at bounding box center [625, 482] width 1239 height 952
click at [120, 311] on div at bounding box center [625, 482] width 1239 height 952
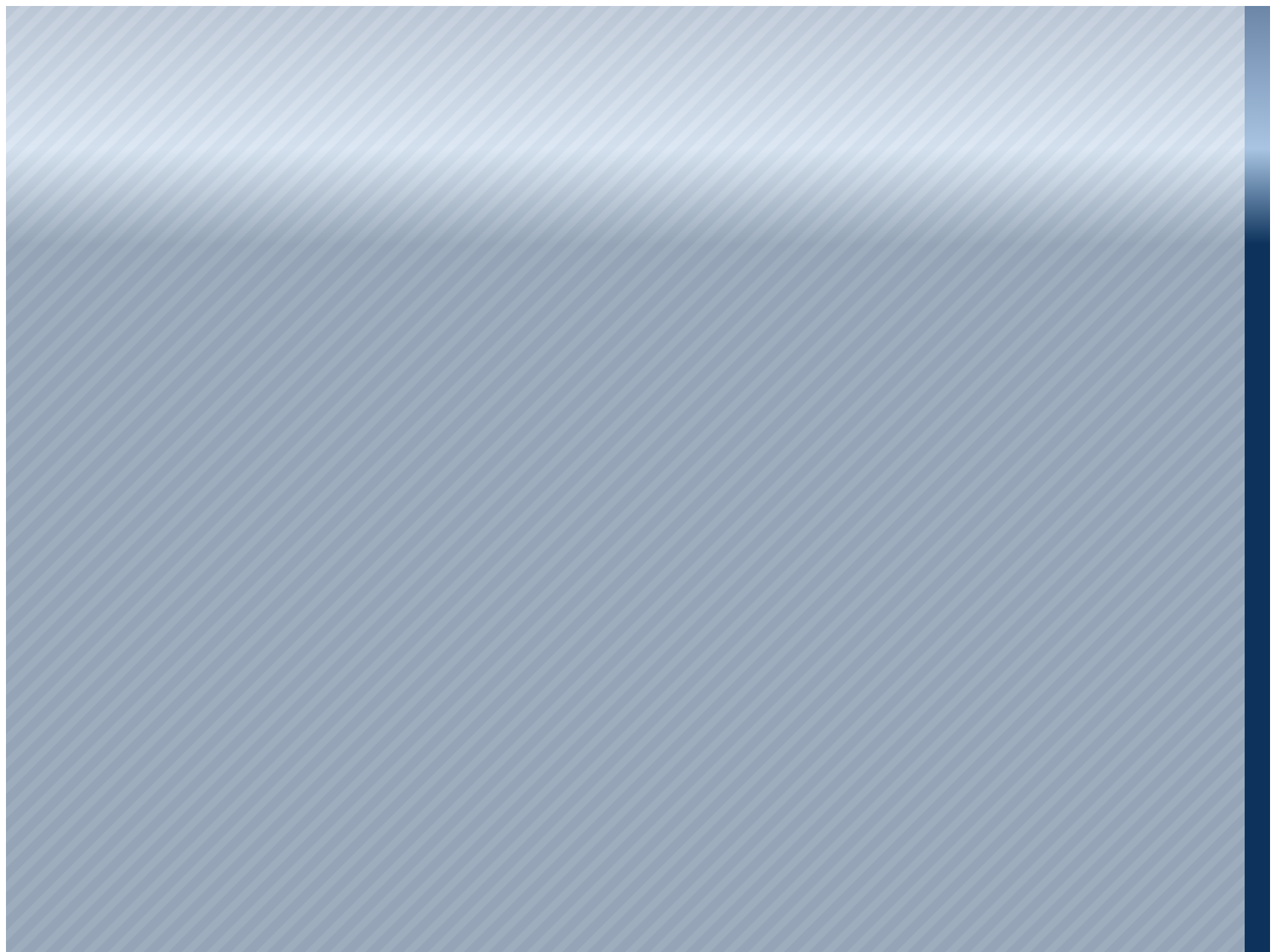
click at [108, 262] on div at bounding box center [625, 482] width 1239 height 952
click at [426, 503] on div at bounding box center [625, 482] width 1239 height 952
click at [191, 67] on div at bounding box center [625, 482] width 1239 height 952
click at [896, 925] on div at bounding box center [625, 482] width 1239 height 952
click at [606, 758] on div at bounding box center [625, 482] width 1239 height 952
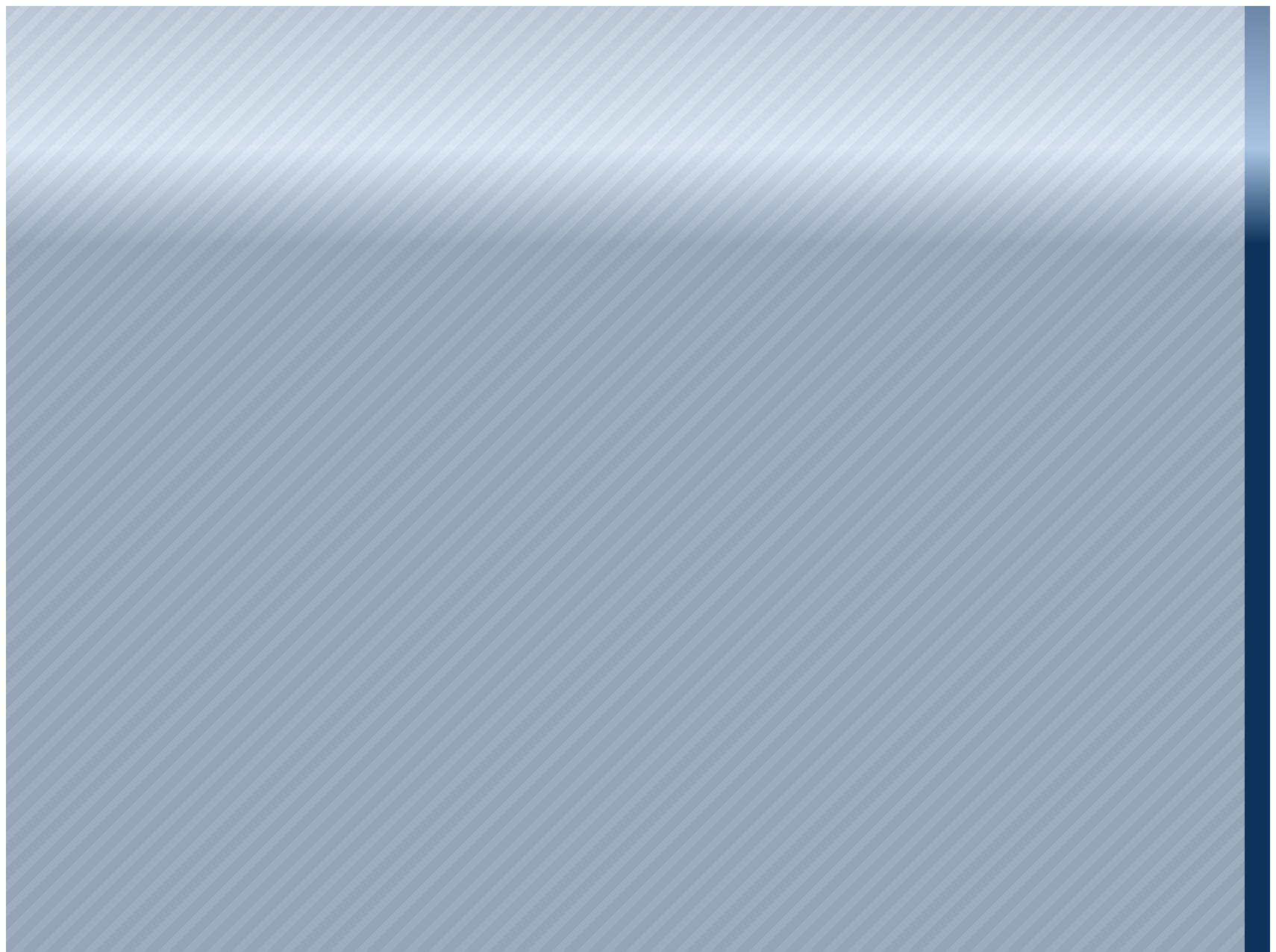
click at [606, 755] on div at bounding box center [625, 482] width 1239 height 952
click at [946, 799] on div at bounding box center [625, 482] width 1239 height 952
click at [1082, 796] on div at bounding box center [625, 482] width 1239 height 952
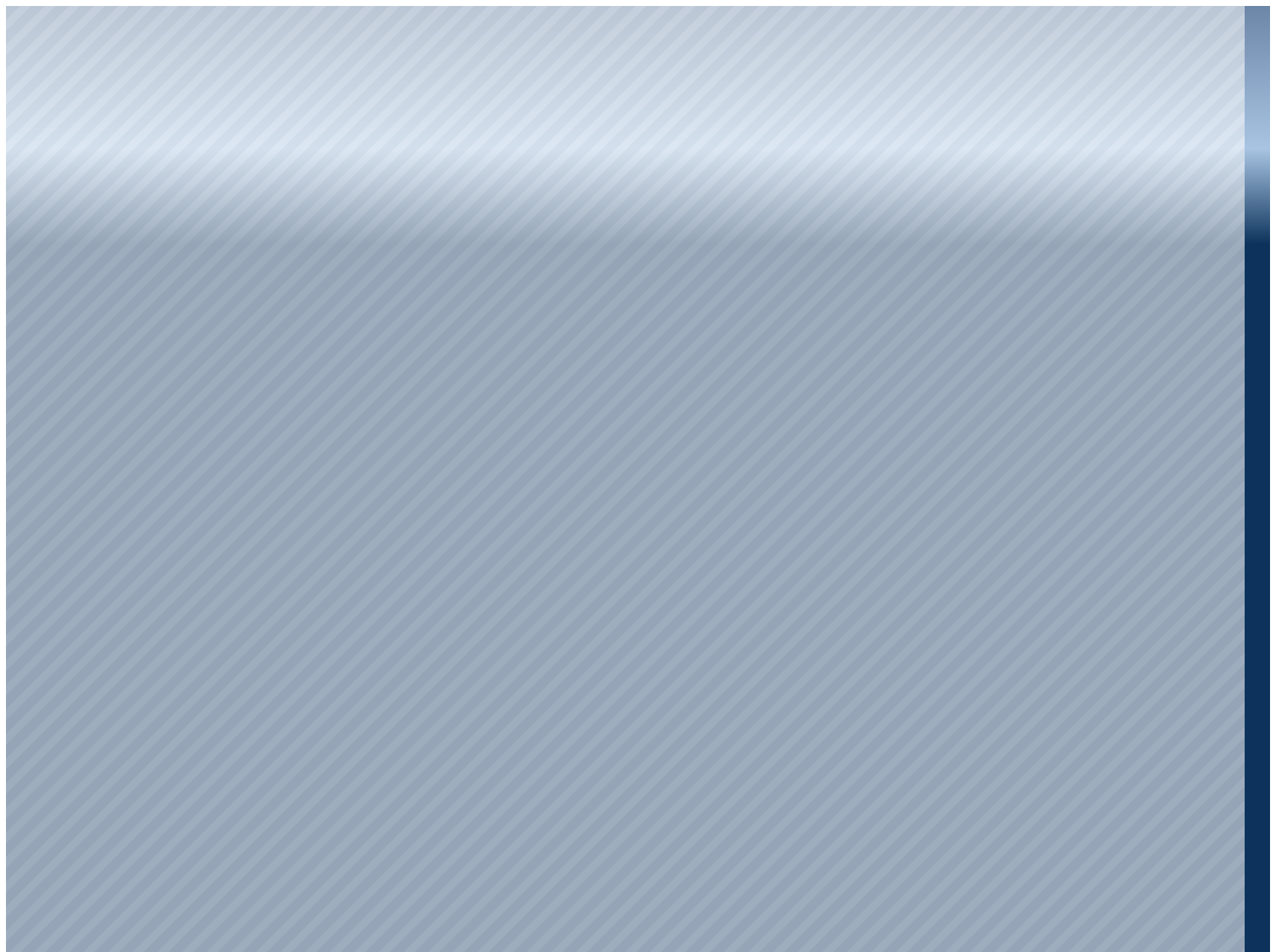
click at [65, 759] on div at bounding box center [625, 482] width 1239 height 952
drag, startPoint x: 794, startPoint y: 580, endPoint x: 677, endPoint y: 560, distance: 118.7
drag, startPoint x: 680, startPoint y: 578, endPoint x: 683, endPoint y: 601, distance: 23.2
drag, startPoint x: 631, startPoint y: 346, endPoint x: 854, endPoint y: 582, distance: 324.7
drag, startPoint x: 972, startPoint y: 584, endPoint x: 833, endPoint y: 500, distance: 162.4
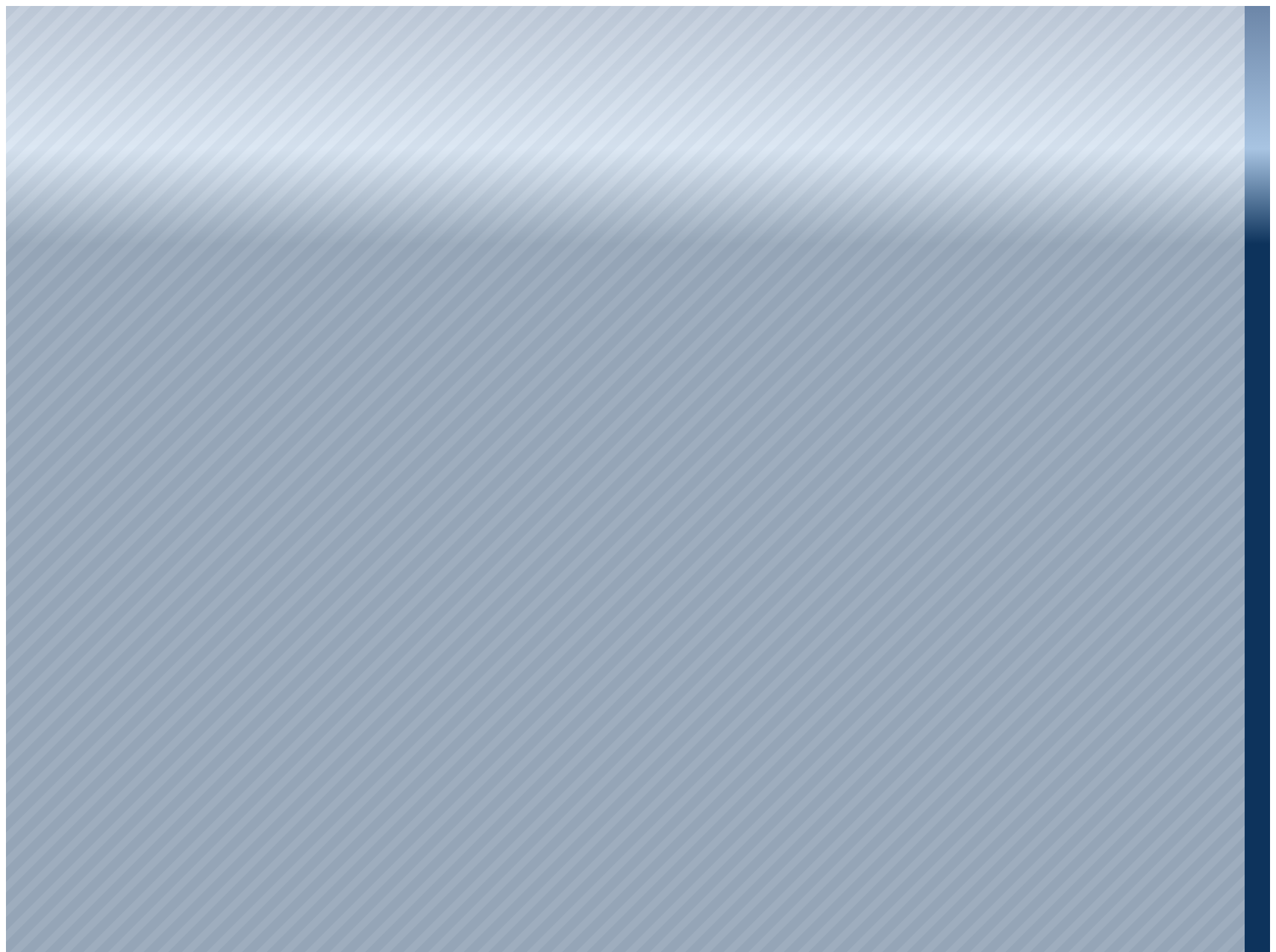
click at [102, 377] on div at bounding box center [625, 482] width 1239 height 952
click at [99, 301] on div at bounding box center [625, 482] width 1239 height 952
click at [436, 58] on div at bounding box center [625, 482] width 1239 height 952
click at [374, 154] on div at bounding box center [625, 482] width 1239 height 952
click at [1164, 140] on div at bounding box center [625, 482] width 1239 height 952
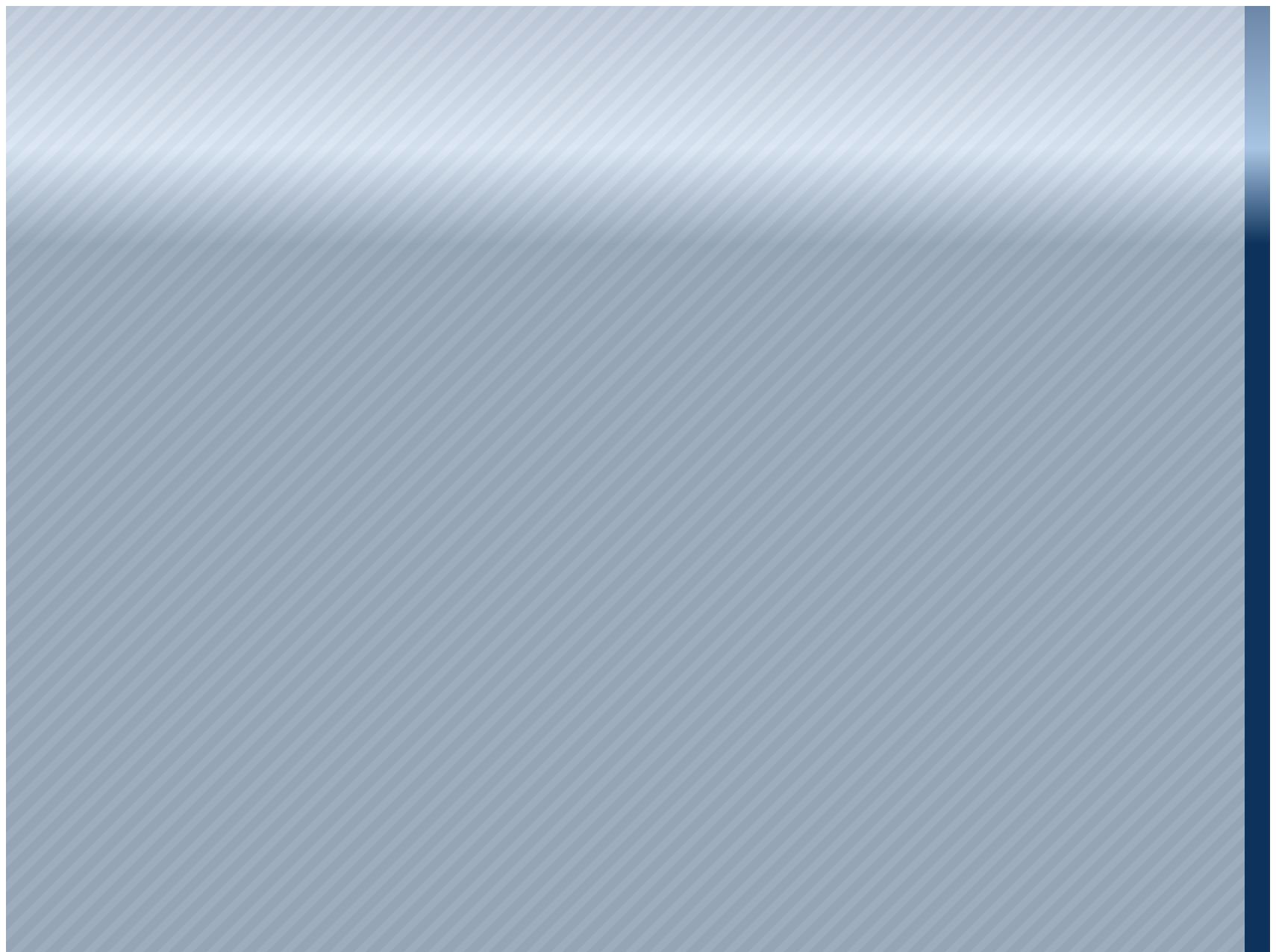
click at [1165, 272] on div at bounding box center [625, 482] width 1239 height 952
click at [893, 710] on div at bounding box center [625, 482] width 1239 height 952
drag, startPoint x: 1237, startPoint y: 408, endPoint x: 1242, endPoint y: 199, distance: 209.1
click at [1242, 199] on div at bounding box center [638, 538] width 1264 height 1064
drag, startPoint x: 1234, startPoint y: 200, endPoint x: 1256, endPoint y: 48, distance: 153.6
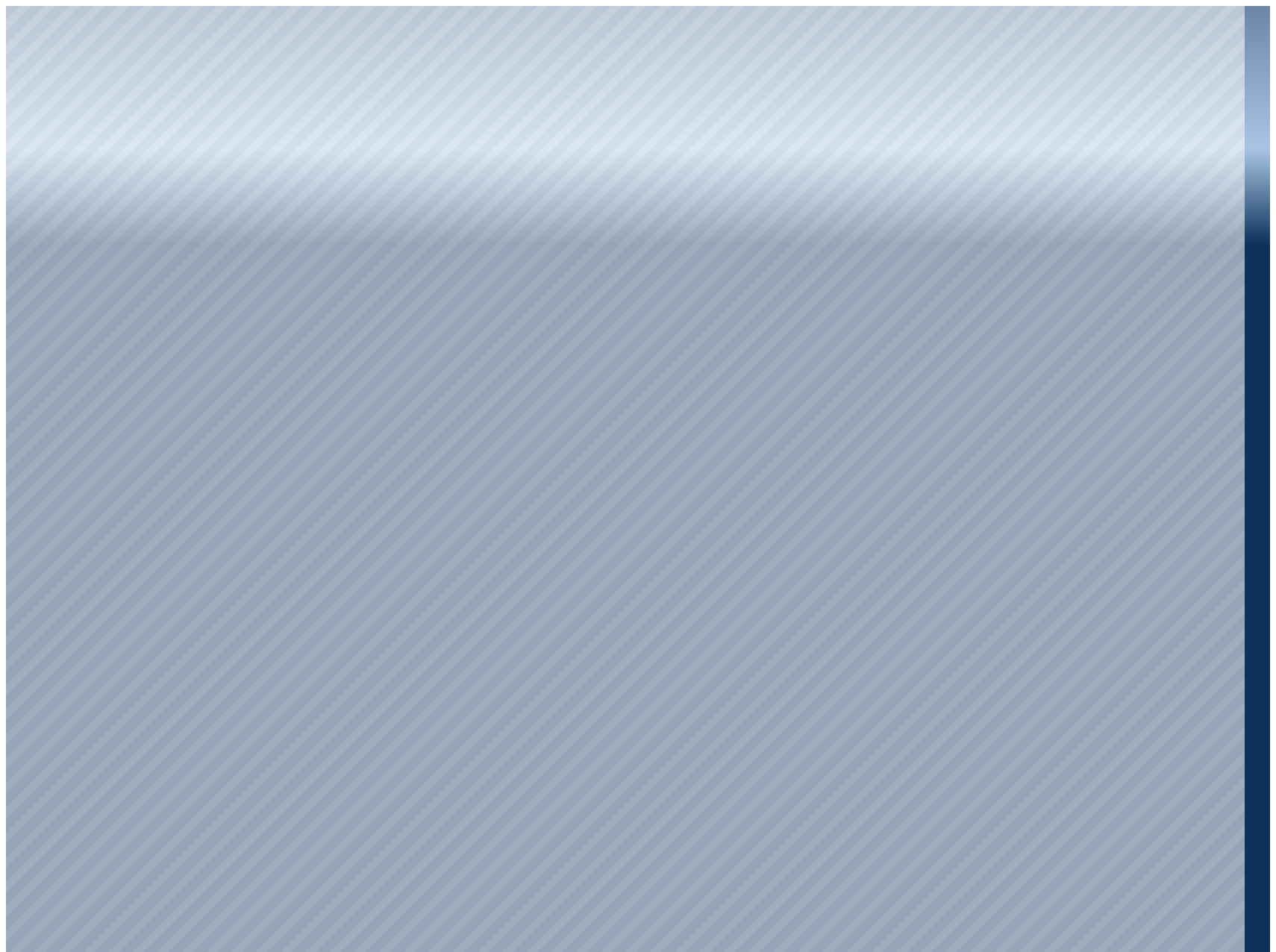
click at [1256, 48] on div at bounding box center [638, 538] width 1264 height 1064
click at [1118, 243] on div at bounding box center [625, 482] width 1239 height 952
click at [1133, 190] on div at bounding box center [625, 482] width 1239 height 952
click at [78, 218] on div at bounding box center [625, 482] width 1239 height 952
click at [96, 275] on div at bounding box center [625, 482] width 1239 height 952
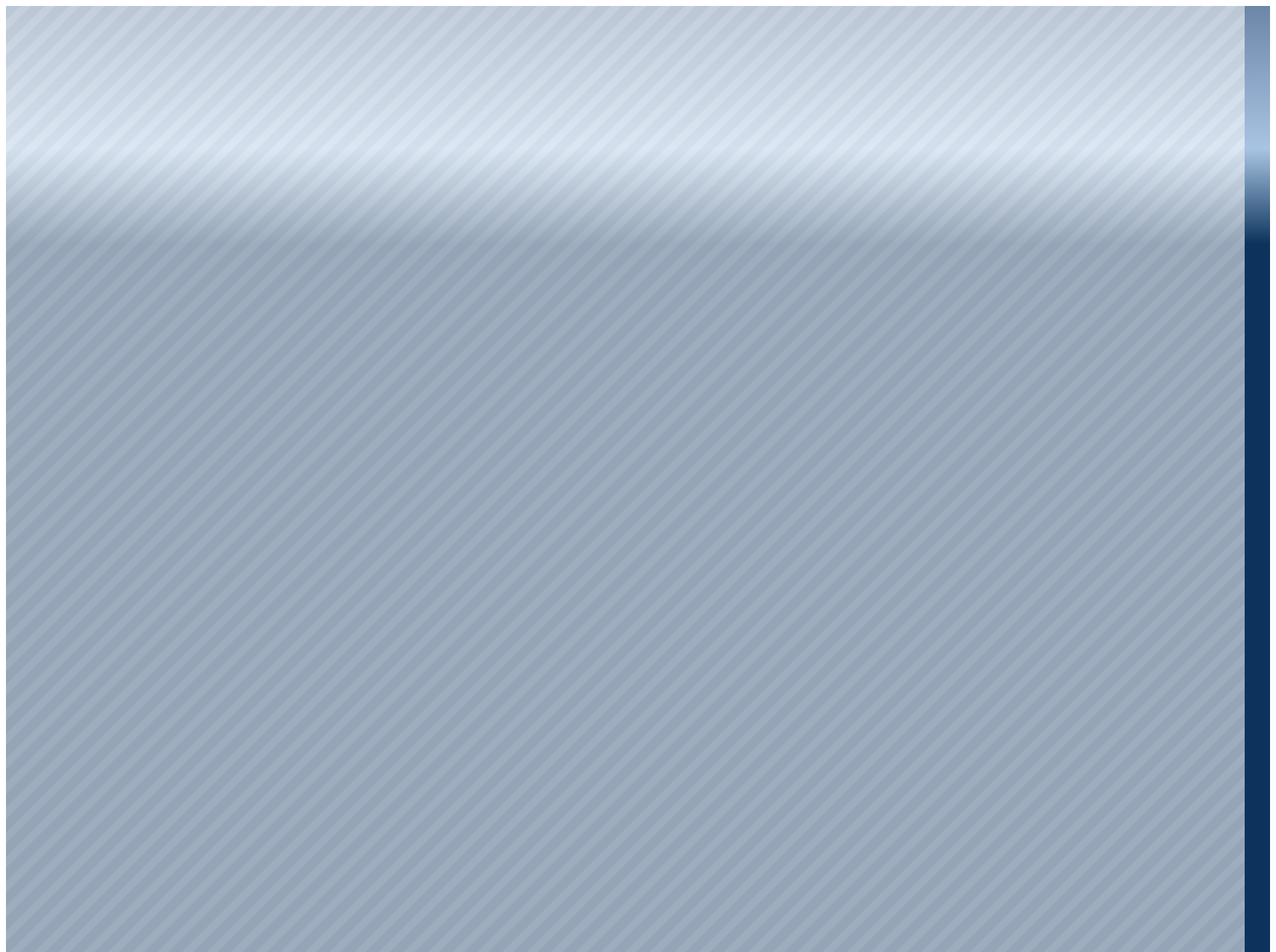
click at [388, 509] on div at bounding box center [625, 482] width 1239 height 952
click at [368, 534] on div at bounding box center [625, 482] width 1239 height 952
click at [651, 330] on div at bounding box center [625, 482] width 1239 height 952
click at [641, 383] on div at bounding box center [625, 482] width 1239 height 952
click at [652, 330] on div at bounding box center [625, 482] width 1239 height 952
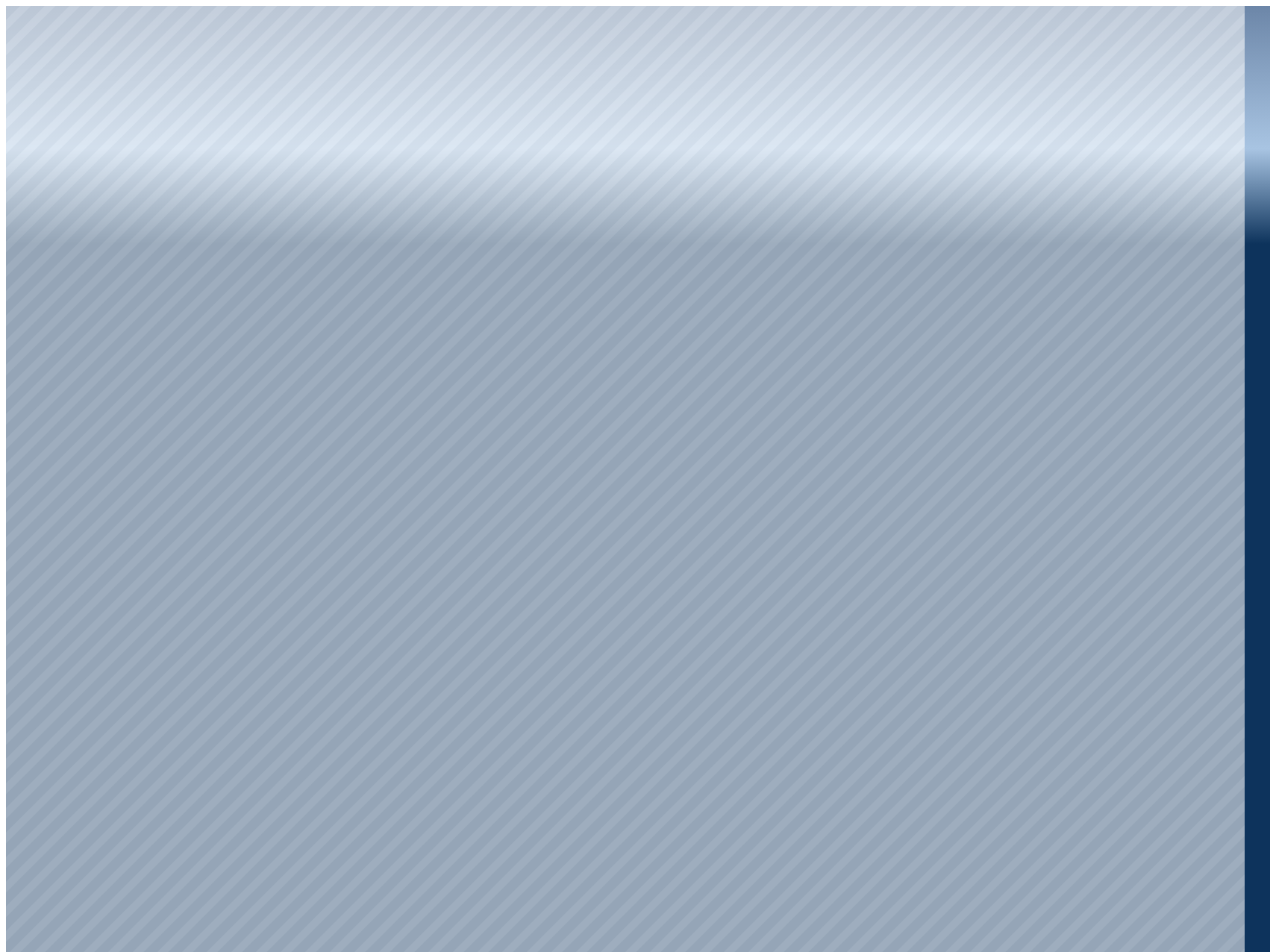
click at [642, 365] on div at bounding box center [625, 482] width 1239 height 952
click at [773, 241] on div at bounding box center [625, 482] width 1239 height 952
drag, startPoint x: 1236, startPoint y: 785, endPoint x: 1233, endPoint y: 820, distance: 35.1
click at [1233, 826] on div at bounding box center [625, 482] width 1239 height 952
drag, startPoint x: 1233, startPoint y: 819, endPoint x: 1247, endPoint y: 761, distance: 59.7
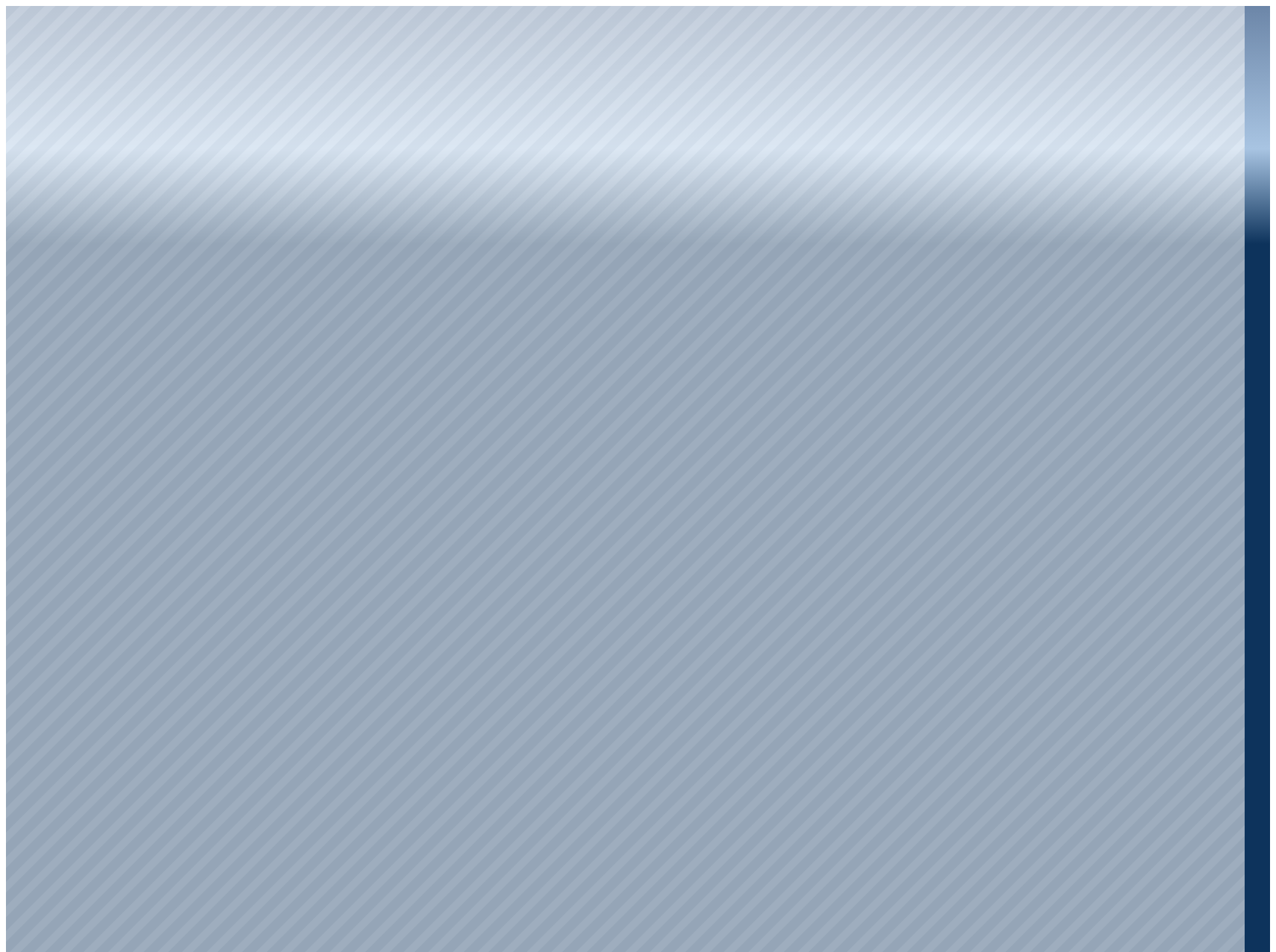
click at [1247, 761] on div at bounding box center [638, 538] width 1264 height 1064
drag, startPoint x: 1244, startPoint y: 792, endPoint x: 1223, endPoint y: 802, distance: 23.3
click at [1239, 818] on div at bounding box center [638, 538] width 1264 height 1064
drag, startPoint x: 1237, startPoint y: 782, endPoint x: 1235, endPoint y: 444, distance: 338.0
click at [1244, 456] on div at bounding box center [638, 538] width 1264 height 1064
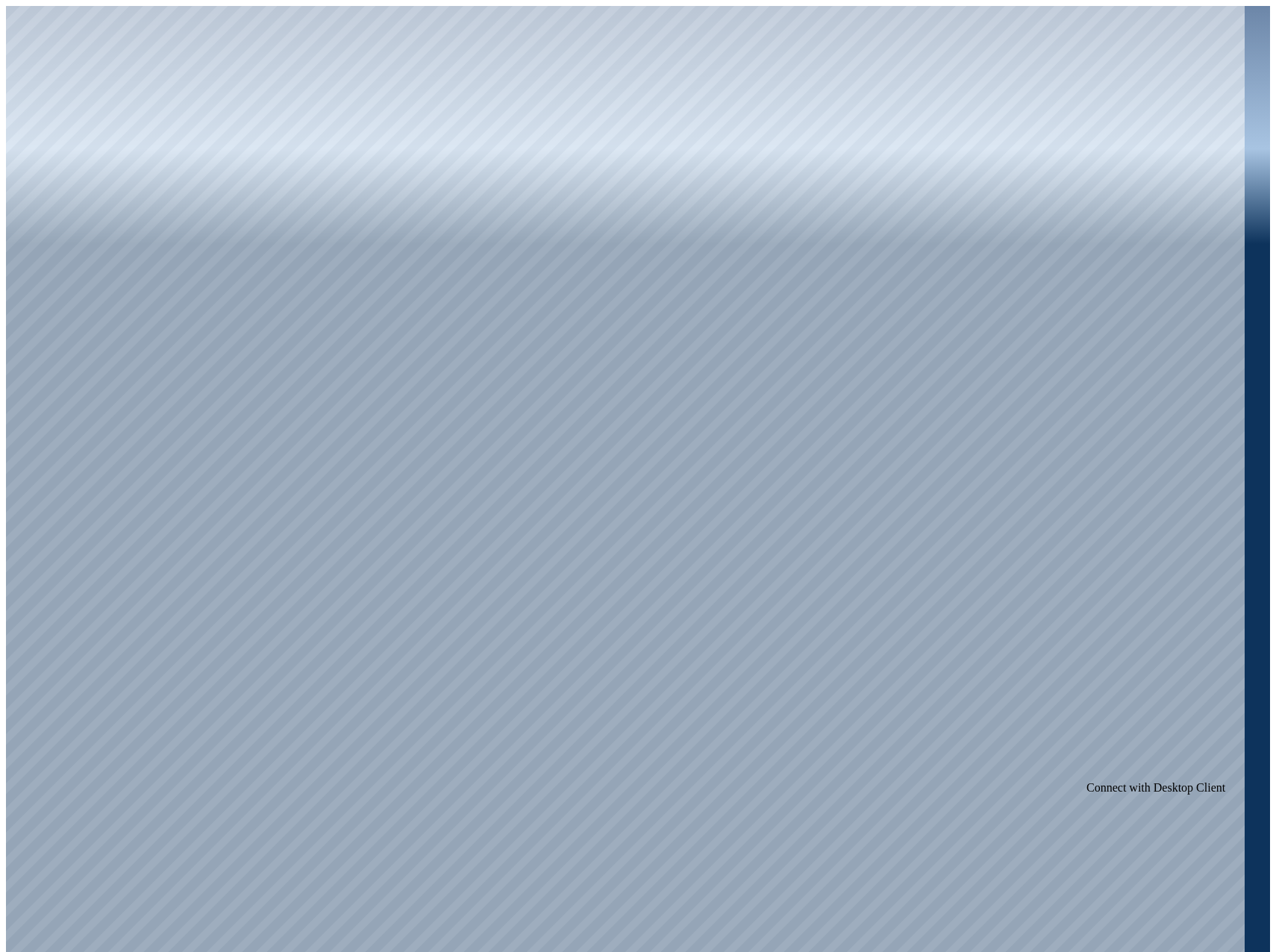
click at [24, 951] on icon at bounding box center [15, 967] width 18 height 18
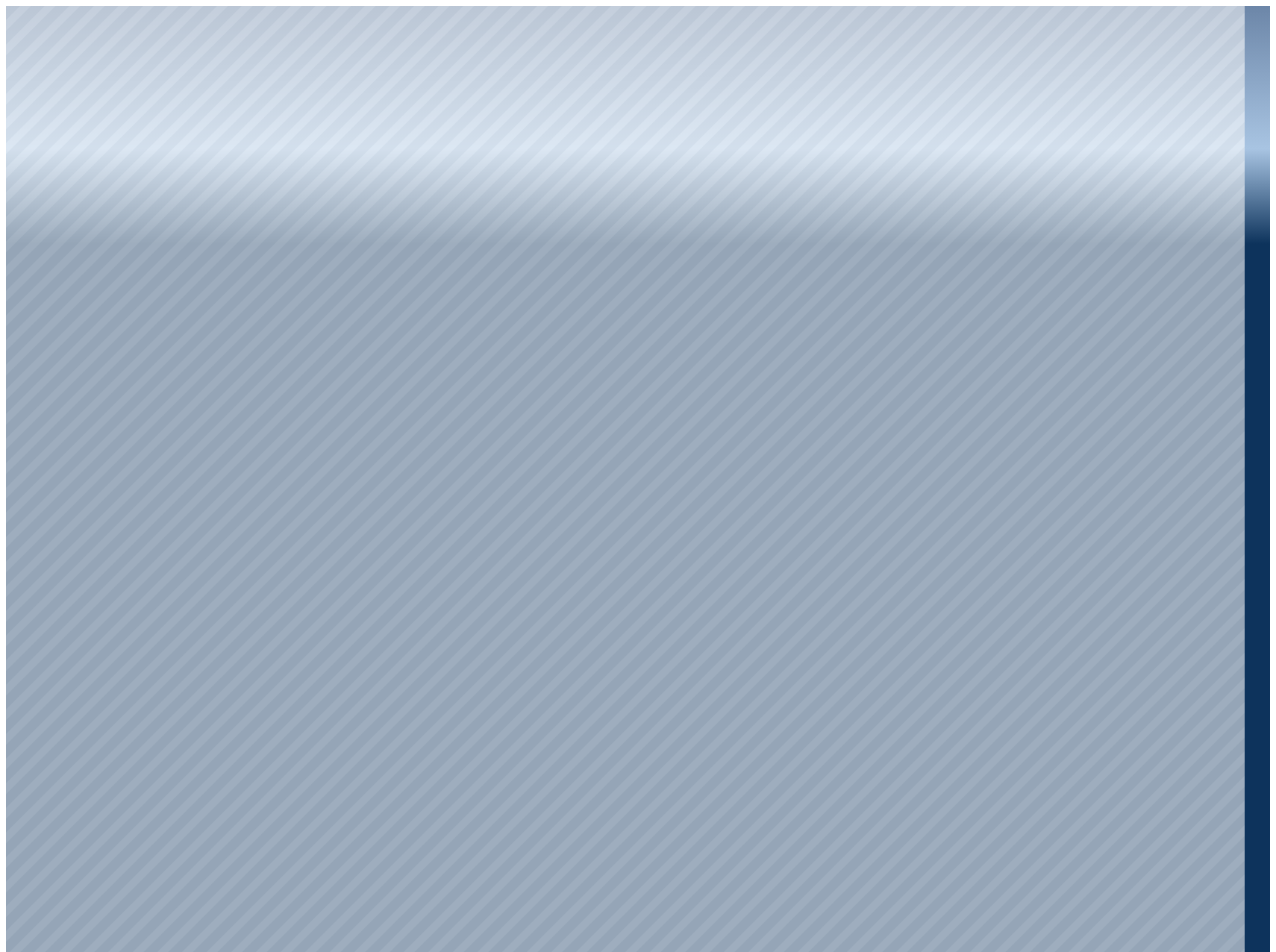
click at [679, 207] on div at bounding box center [625, 482] width 1239 height 952
click at [7, 71] on div at bounding box center [625, 482] width 1239 height 952
click at [261, 17] on div at bounding box center [625, 482] width 1239 height 952
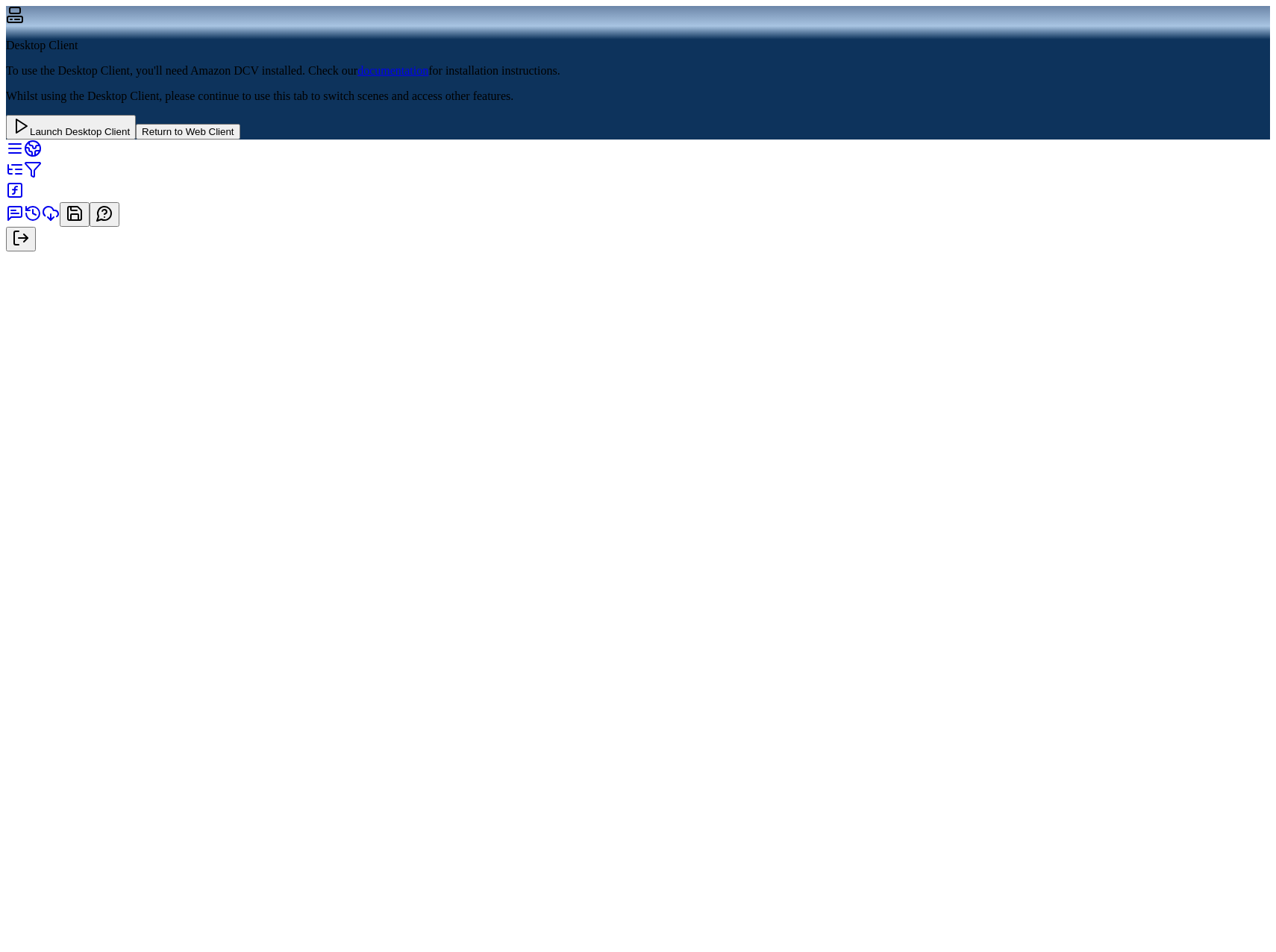
click at [42, 222] on icon at bounding box center [33, 213] width 18 height 18
click at [39, 258] on icon at bounding box center [33, 251] width 14 height 14
click at [51, 220] on icon at bounding box center [49, 217] width 3 height 6
click at [51, 272] on icon at bounding box center [49, 269] width 3 height 6
click at [240, 140] on button "Return to Web Client" at bounding box center [187, 131] width 104 height 16
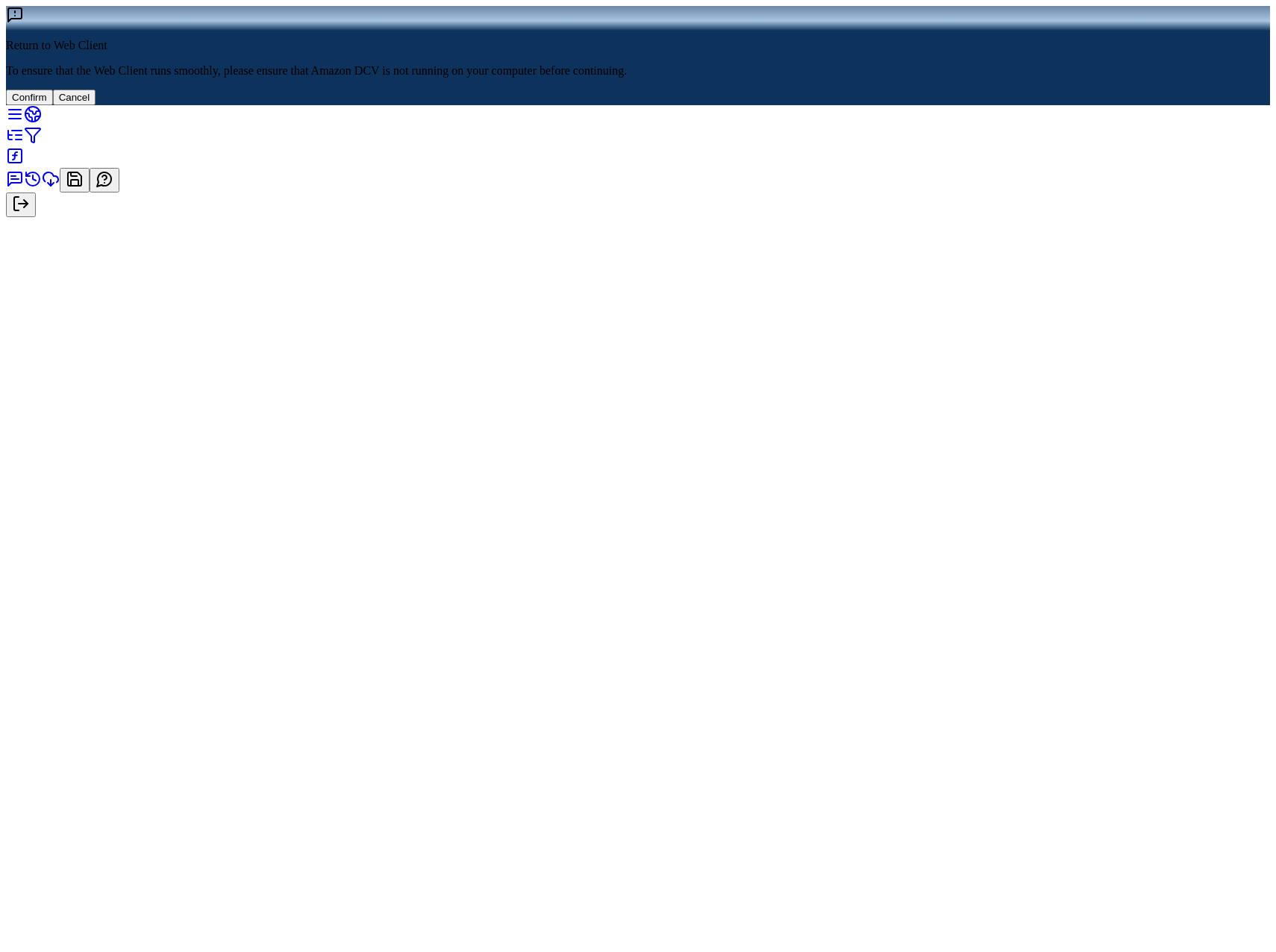
click at [53, 106] on button "Confirm" at bounding box center [30, 97] width 47 height 16
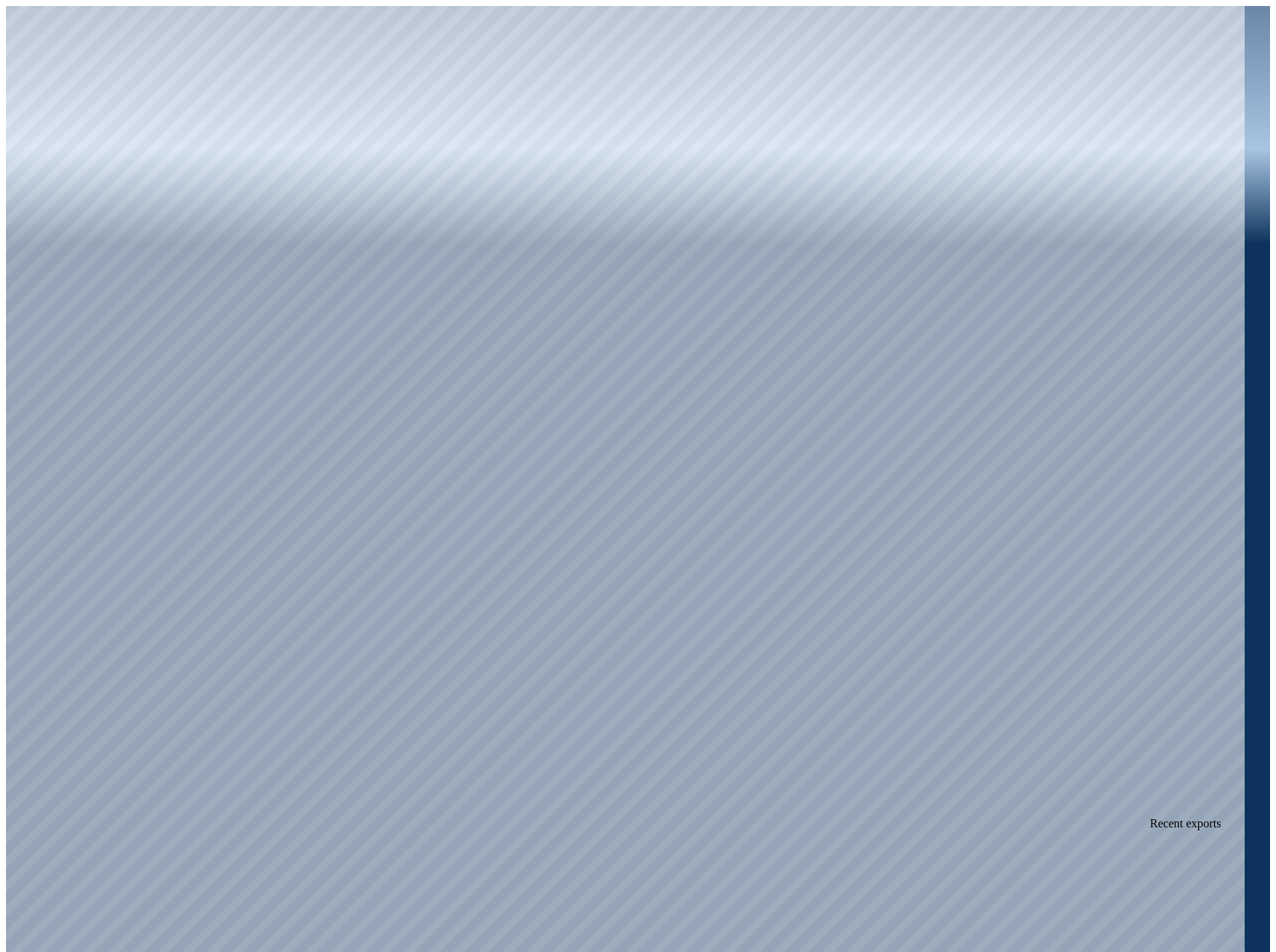
click at [228, 17] on div at bounding box center [625, 482] width 1239 height 952
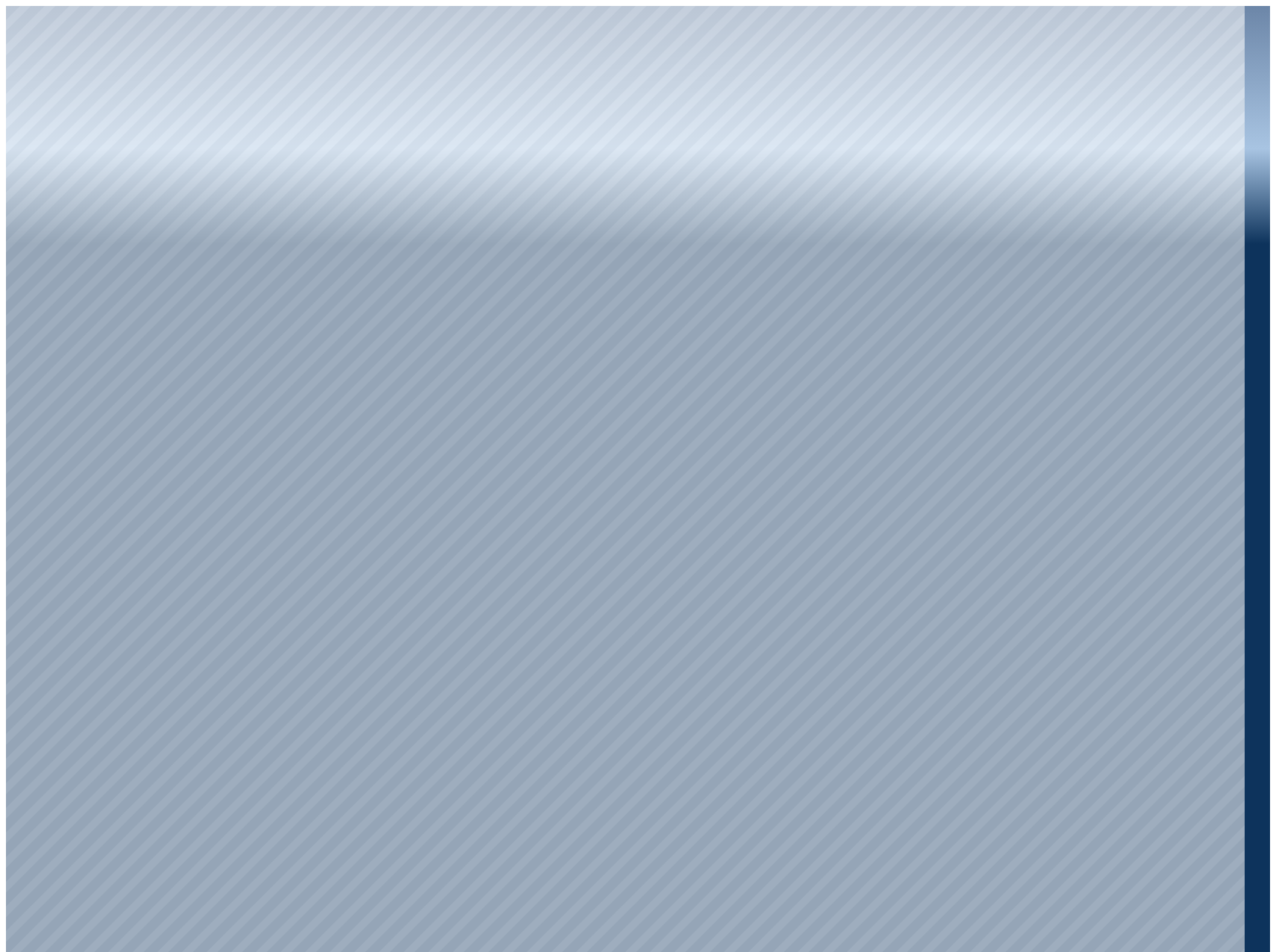
click at [288, 12] on div at bounding box center [625, 482] width 1239 height 952
click at [153, 9] on div at bounding box center [625, 482] width 1239 height 952
click at [169, 9] on div at bounding box center [625, 482] width 1239 height 952
click at [7, 67] on div at bounding box center [625, 482] width 1239 height 952
click at [6, 19] on div at bounding box center [625, 482] width 1239 height 952
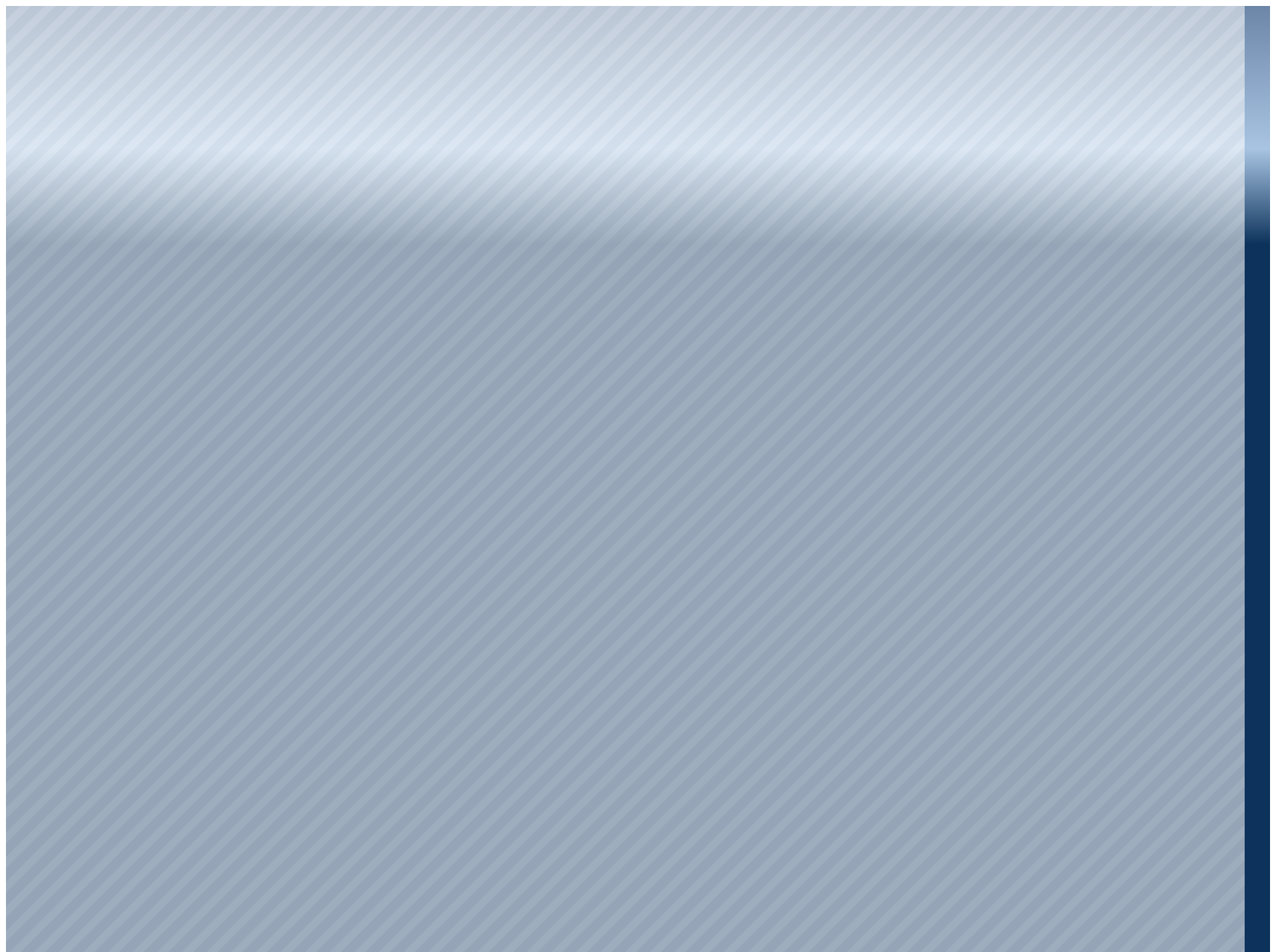
click at [8, 6] on div at bounding box center [625, 482] width 1239 height 952
click at [11, 39] on div at bounding box center [625, 482] width 1239 height 952
click at [8, 34] on div at bounding box center [625, 482] width 1239 height 952
click at [13, 71] on div at bounding box center [625, 482] width 1239 height 952
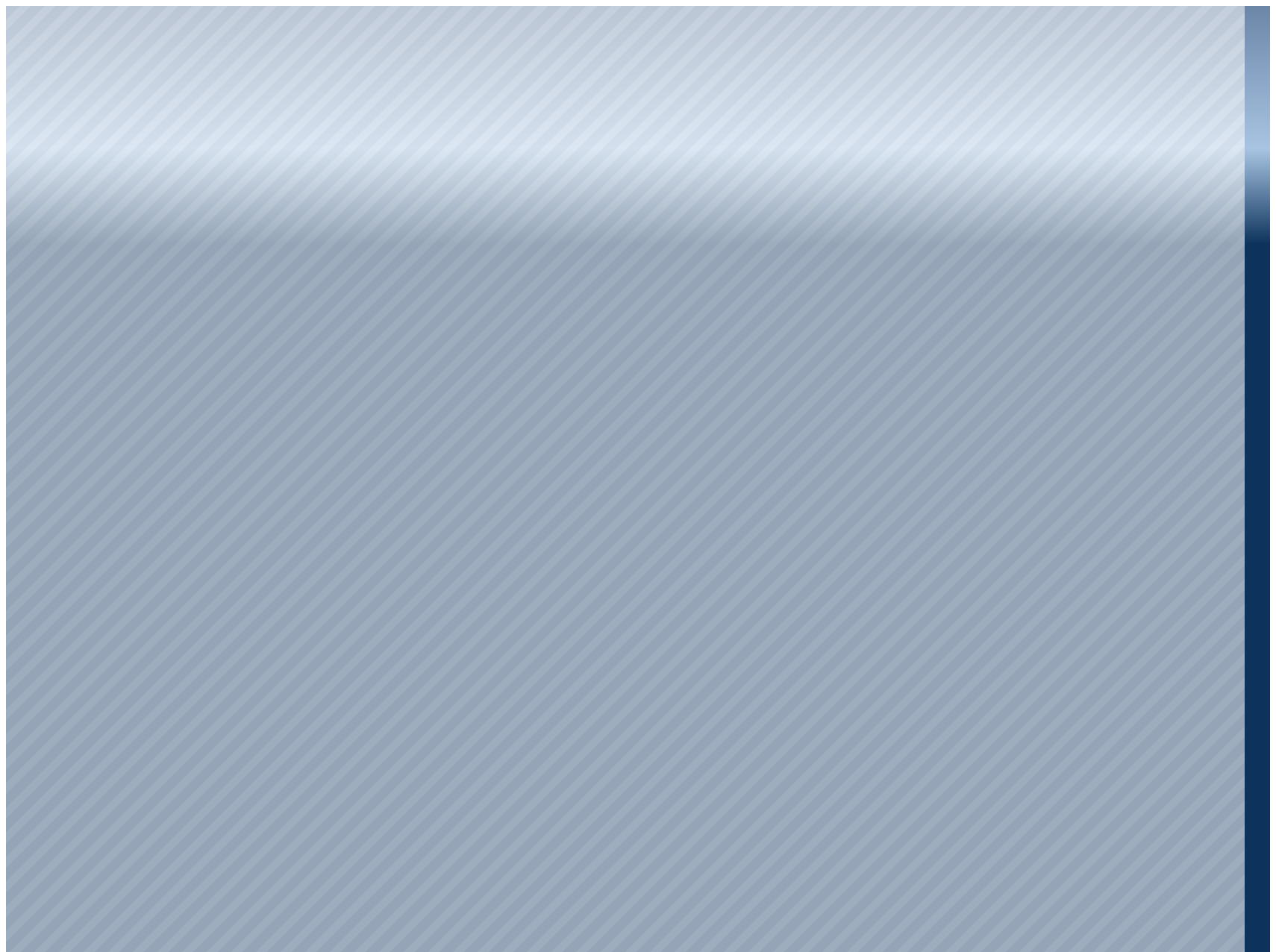
click at [208, 6] on div at bounding box center [625, 482] width 1239 height 952
drag, startPoint x: 667, startPoint y: 298, endPoint x: 480, endPoint y: 686, distance: 430.7
click at [632, 864] on div at bounding box center [625, 482] width 1239 height 952
click at [486, 563] on div at bounding box center [625, 482] width 1239 height 952
click at [14, 65] on div at bounding box center [625, 482] width 1239 height 952
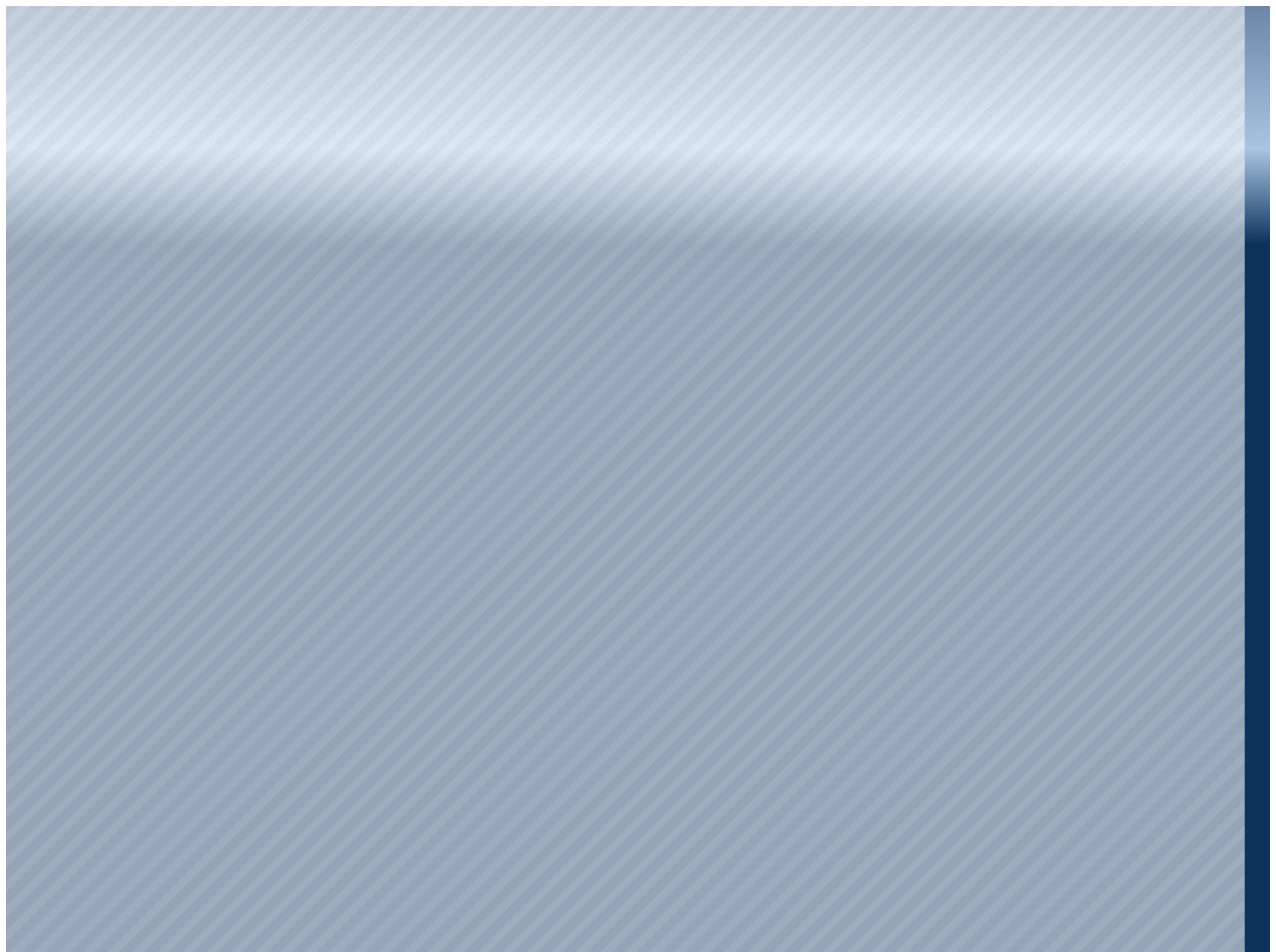
click at [10, 105] on div at bounding box center [625, 482] width 1239 height 952
click at [329, 25] on div at bounding box center [625, 482] width 1239 height 952
click at [6, 103] on div at bounding box center [625, 482] width 1239 height 952
click at [8, 136] on div at bounding box center [625, 482] width 1239 height 952
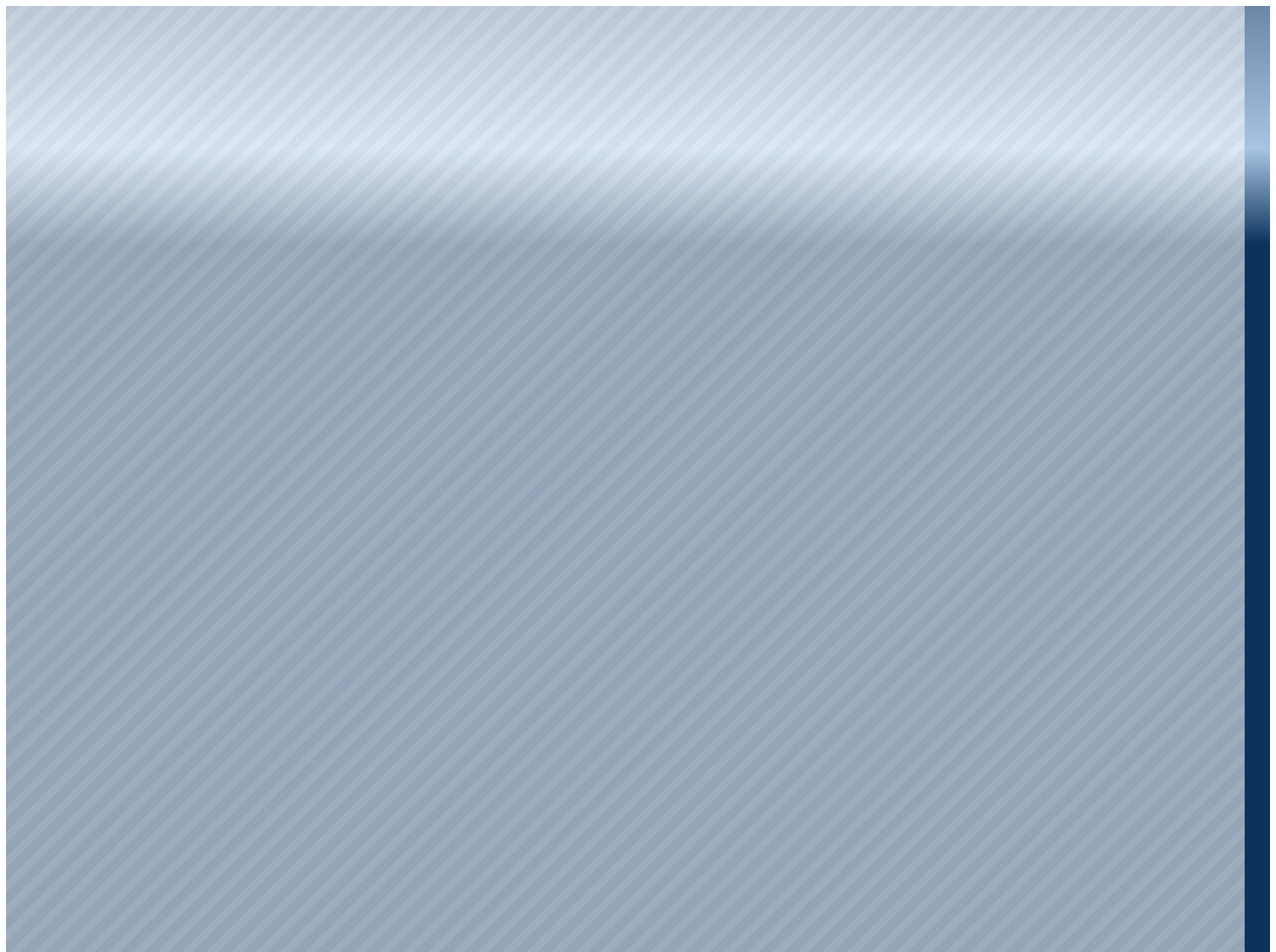
click at [11, 163] on div at bounding box center [625, 482] width 1239 height 952
click at [11, 193] on div at bounding box center [625, 482] width 1239 height 952
click at [11, 224] on div at bounding box center [625, 482] width 1239 height 952
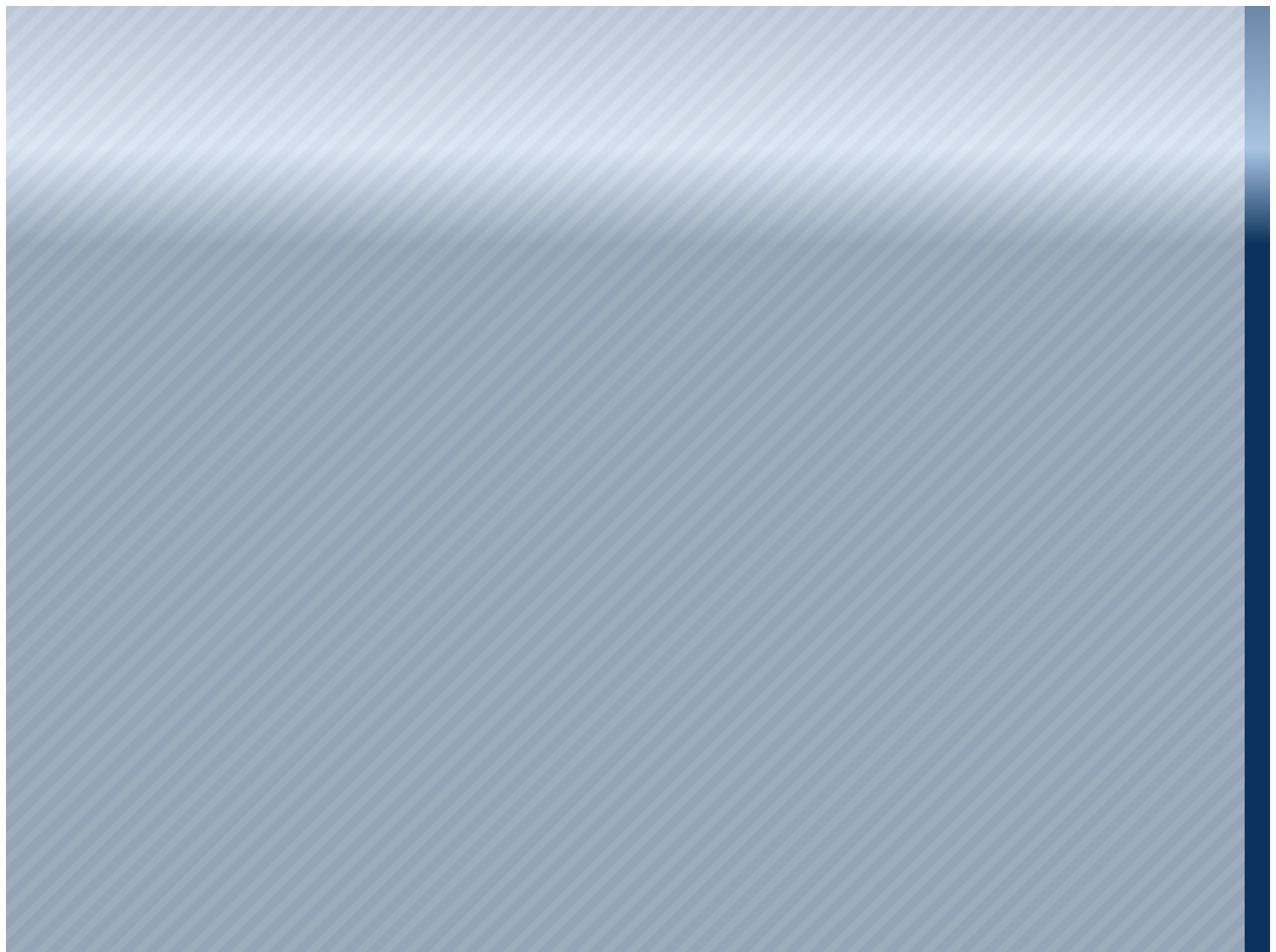
click at [11, 224] on div at bounding box center [625, 482] width 1239 height 952
click at [16, 258] on div at bounding box center [625, 482] width 1239 height 952
click at [17, 291] on div at bounding box center [625, 482] width 1239 height 952
click at [384, 149] on div at bounding box center [625, 482] width 1239 height 952
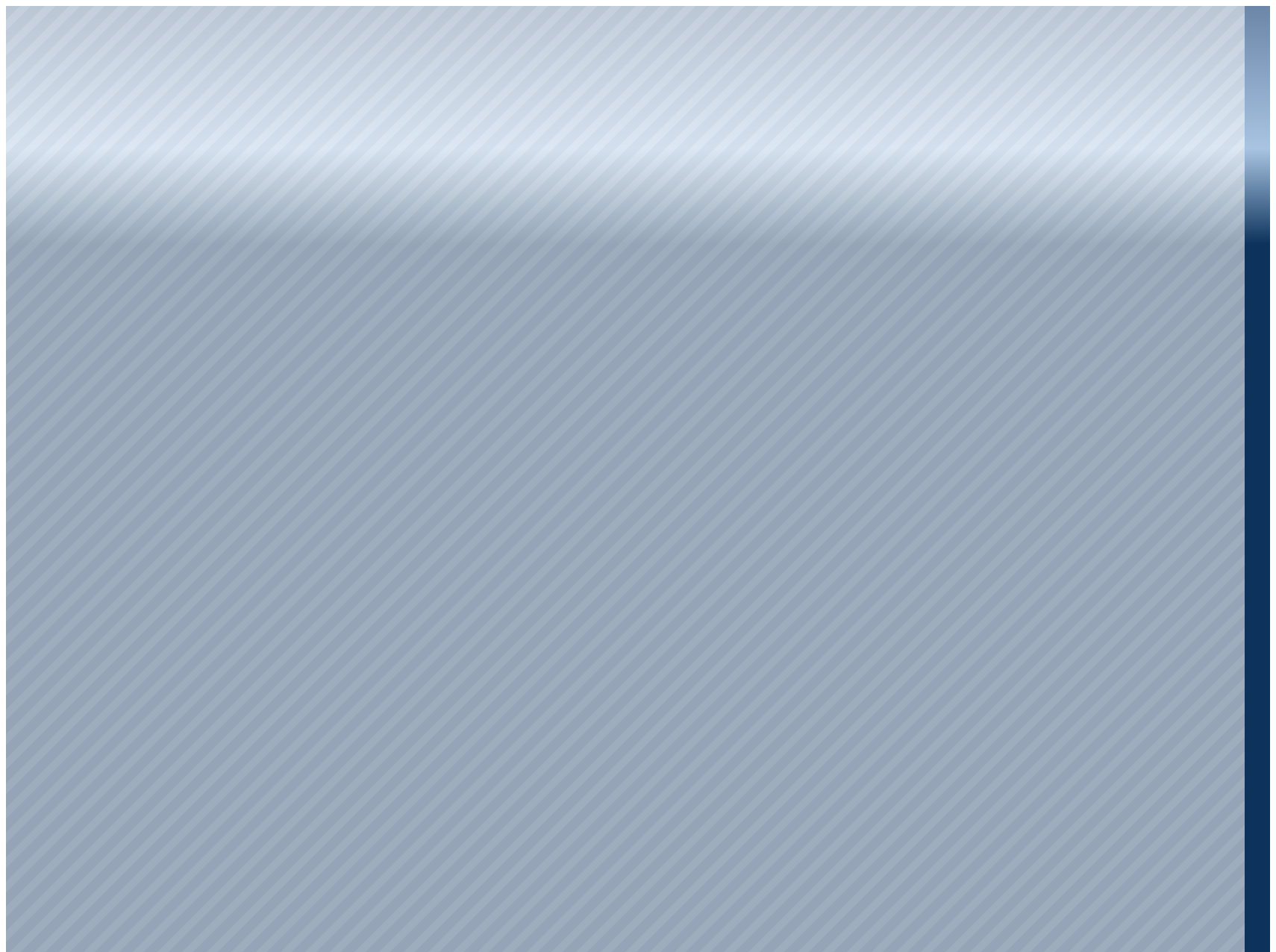
click at [13, 289] on div at bounding box center [625, 482] width 1239 height 952
click at [6, 317] on div at bounding box center [625, 482] width 1239 height 952
drag, startPoint x: 235, startPoint y: 12, endPoint x: 131, endPoint y: 14, distance: 104.0
click at [131, 14] on div at bounding box center [625, 482] width 1239 height 952
click at [12, 316] on div at bounding box center [625, 482] width 1239 height 952
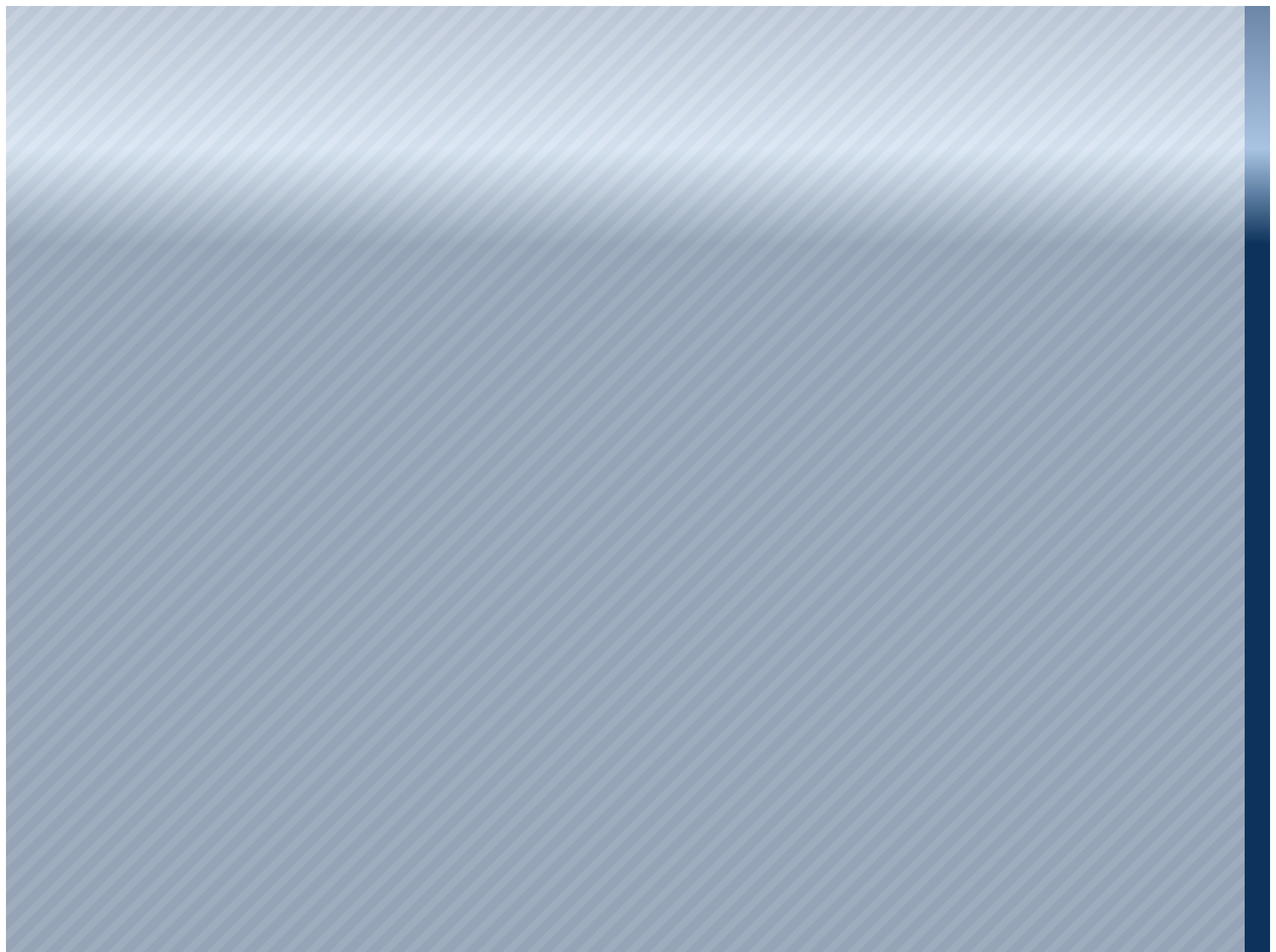
click at [11, 351] on div at bounding box center [625, 482] width 1239 height 952
click at [11, 383] on div at bounding box center [625, 482] width 1239 height 952
click at [11, 380] on div at bounding box center [625, 482] width 1239 height 952
click at [11, 415] on div at bounding box center [625, 482] width 1239 height 952
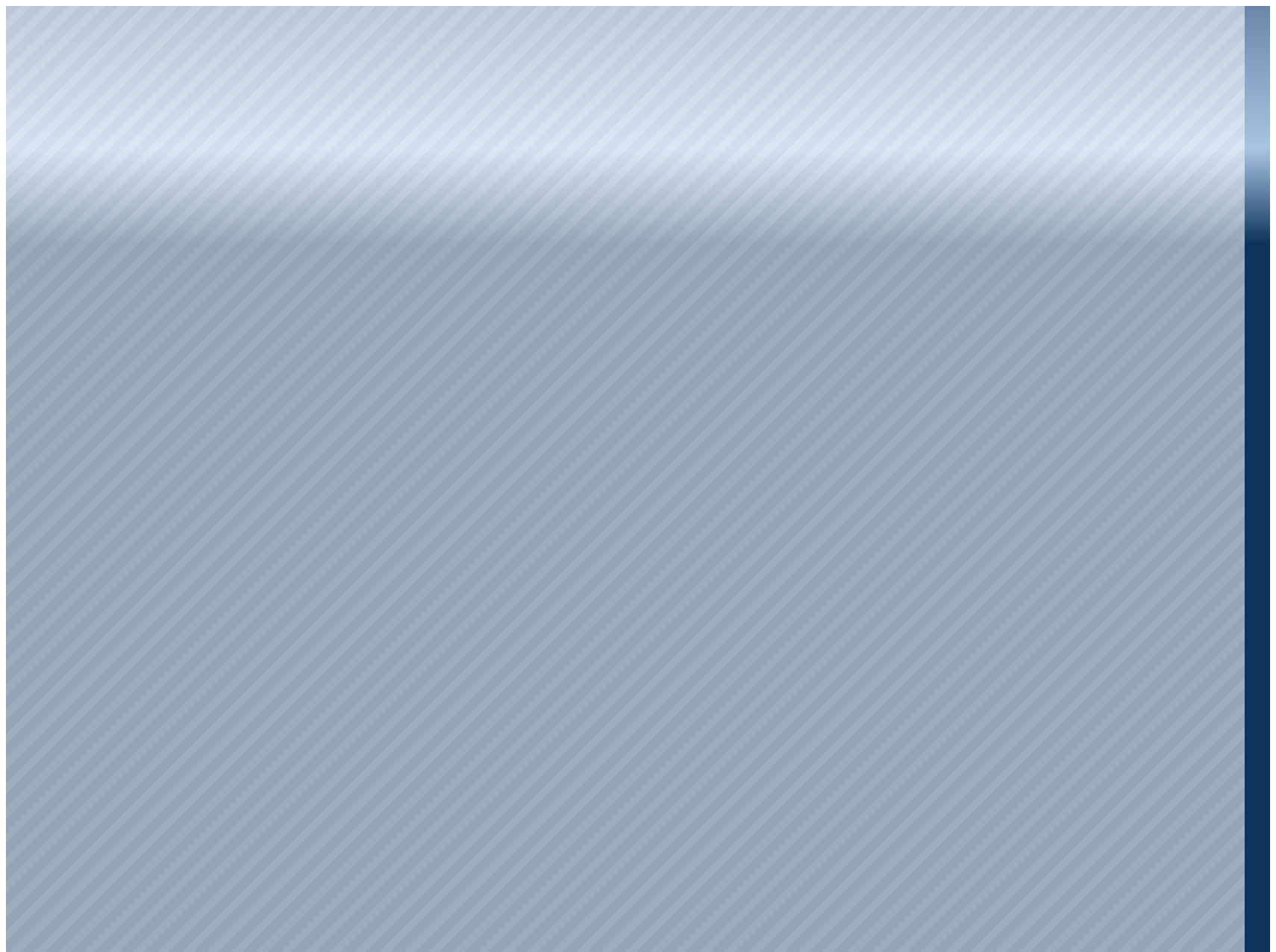
click at [11, 415] on div at bounding box center [625, 482] width 1239 height 952
click at [17, 446] on div at bounding box center [625, 482] width 1239 height 952
click at [15, 444] on div at bounding box center [625, 482] width 1239 height 952
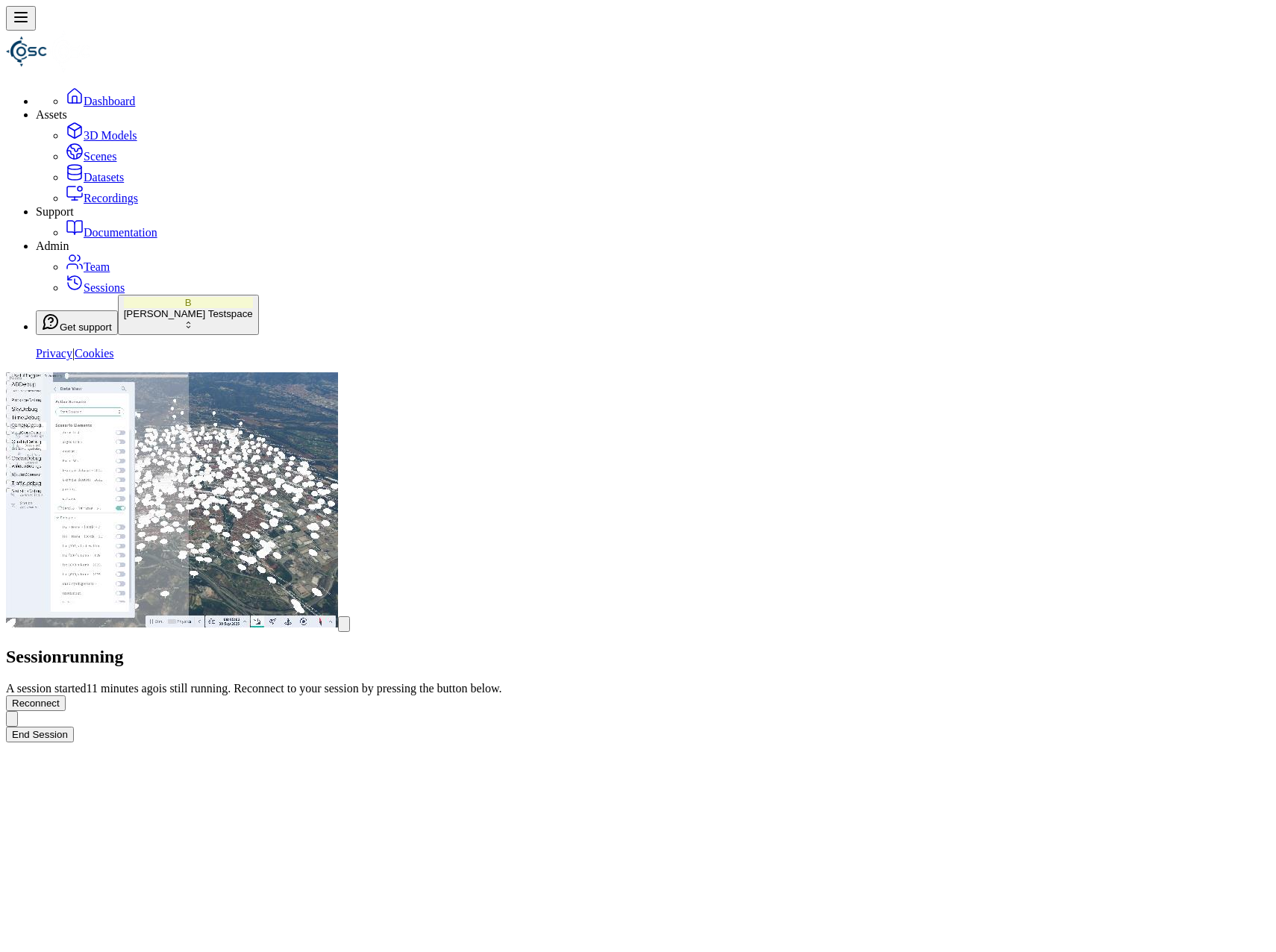
click at [906, 637] on div "Session running A session started 11 minutes ago is still running. Reconnect to…" at bounding box center [638, 558] width 1264 height 370
click at [74, 727] on button "End Session" at bounding box center [39, 734] width 68 height 16
click at [124, 320] on div "[PERSON_NAME] Testspace" at bounding box center [188, 314] width 129 height 11
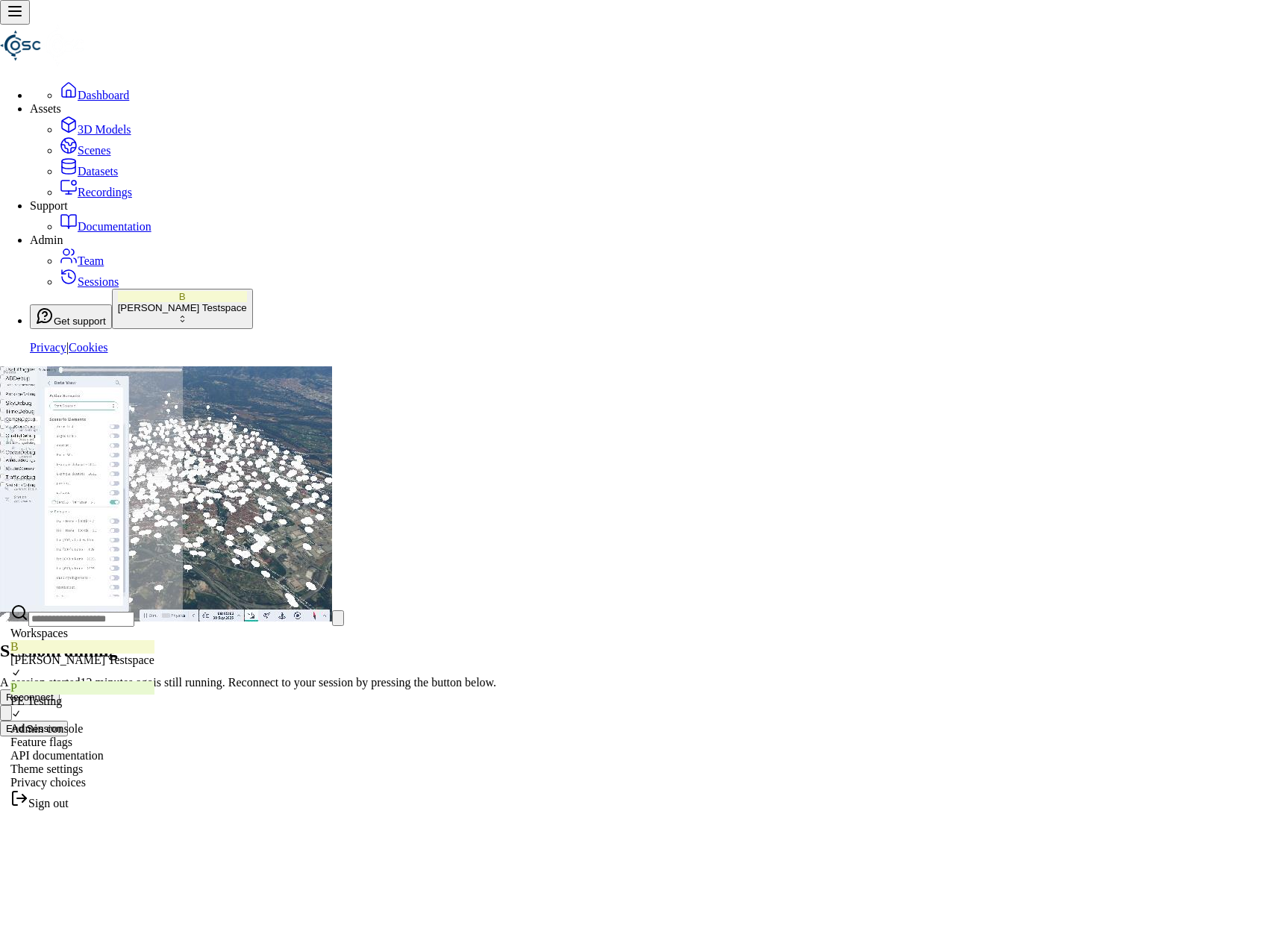
click at [92, 749] on div "Feature flags" at bounding box center [83, 742] width 144 height 14
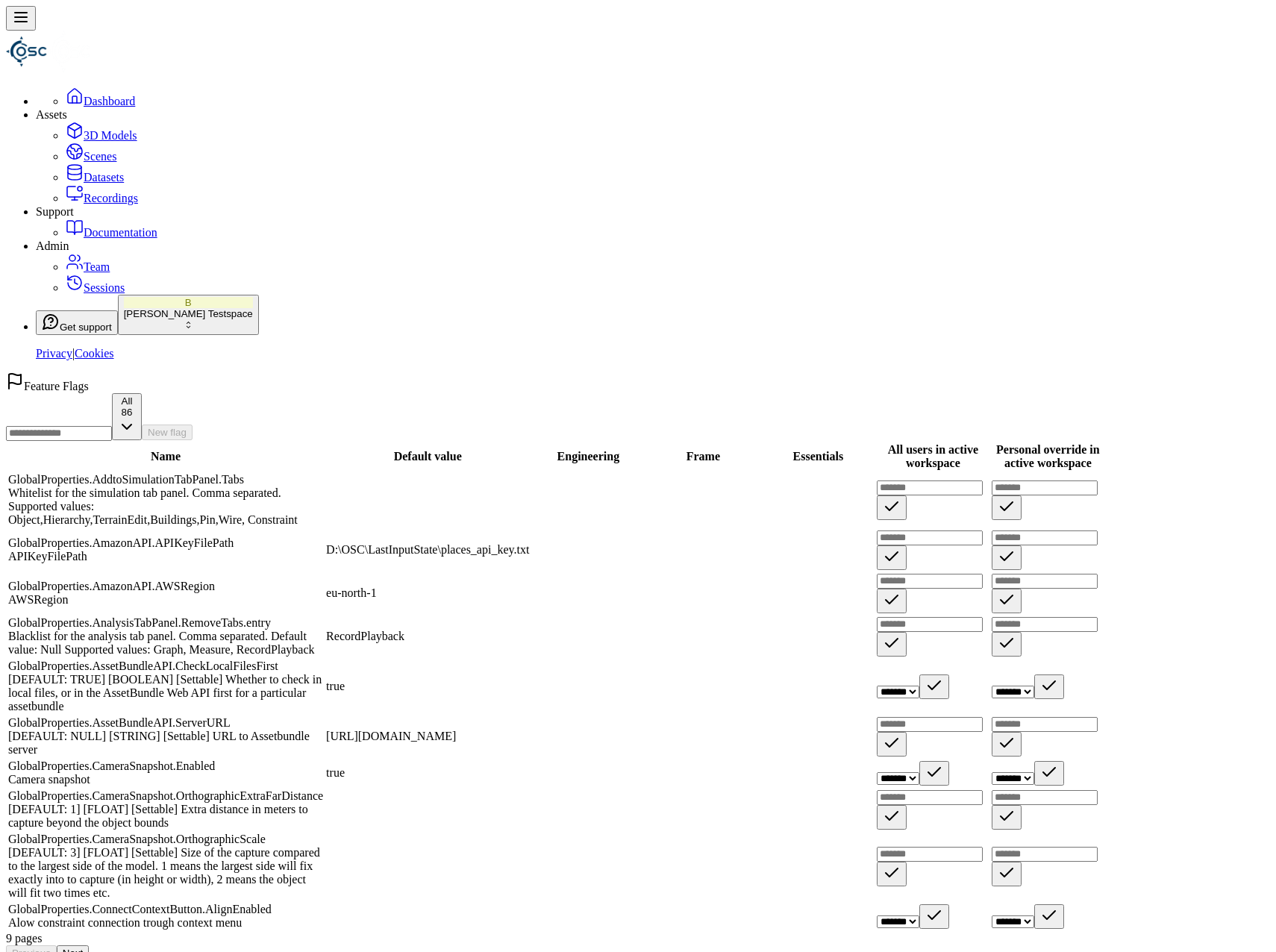
click at [112, 426] on input at bounding box center [59, 433] width 106 height 15
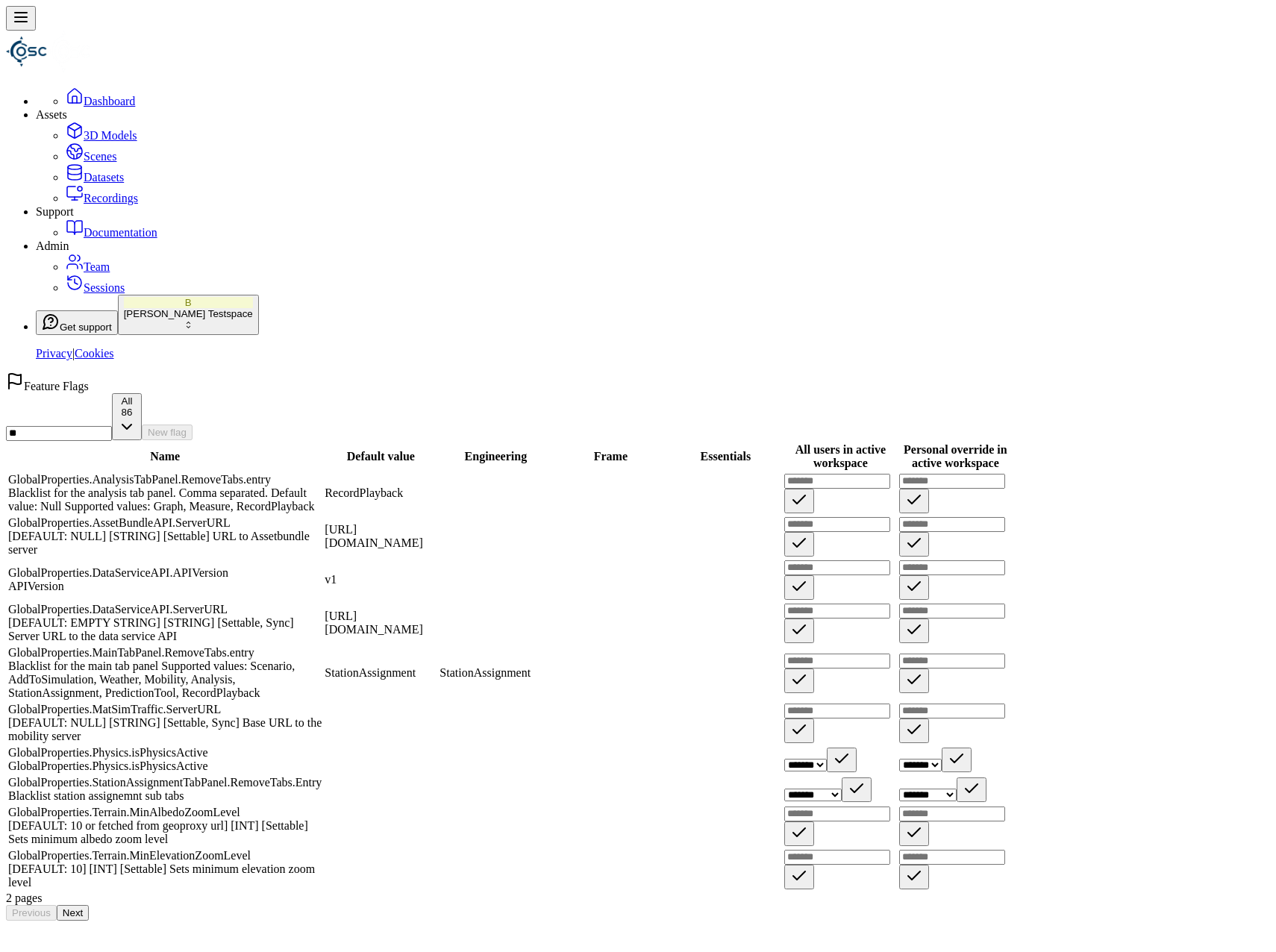
type input "*"
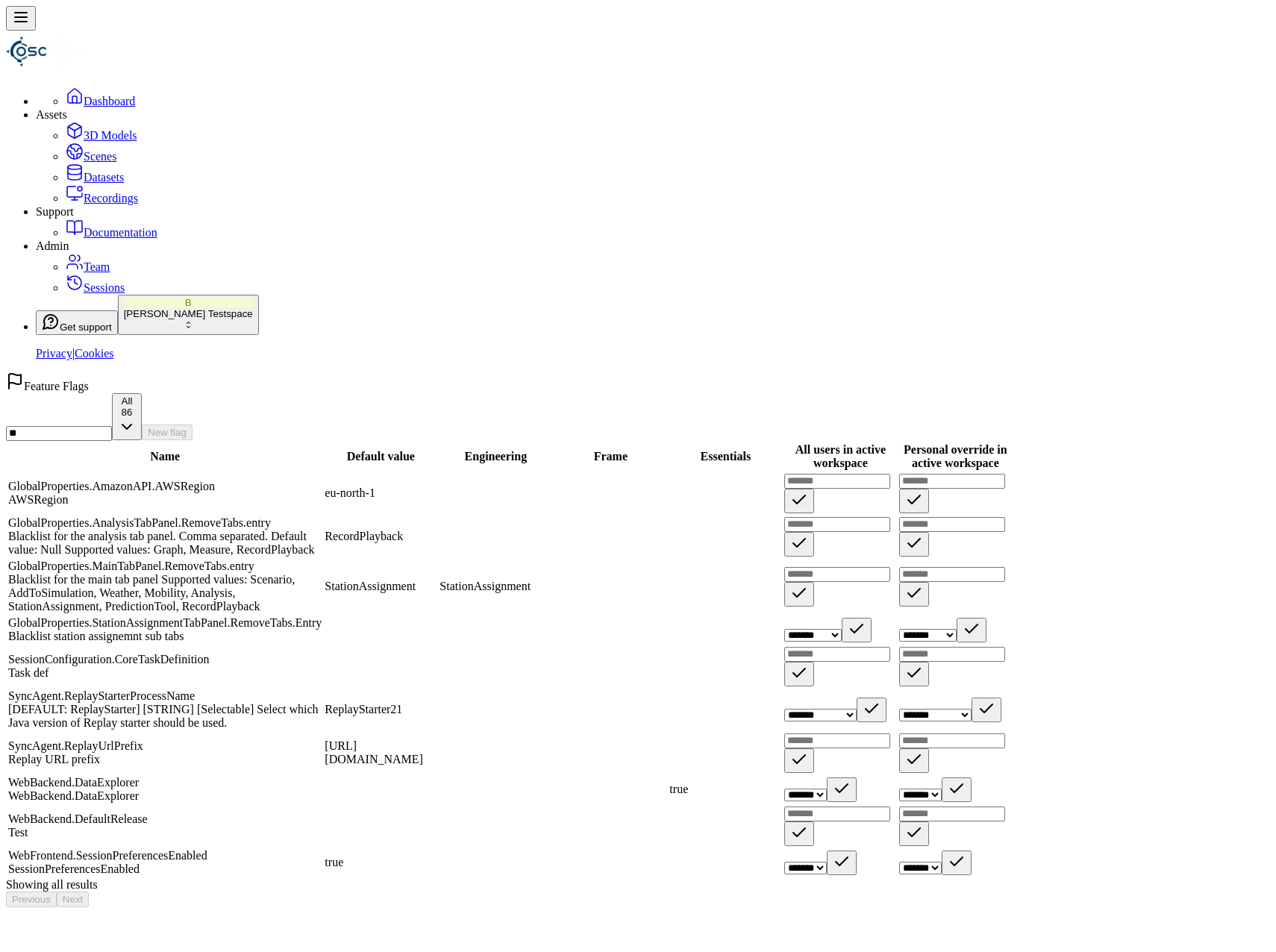
type input "*"
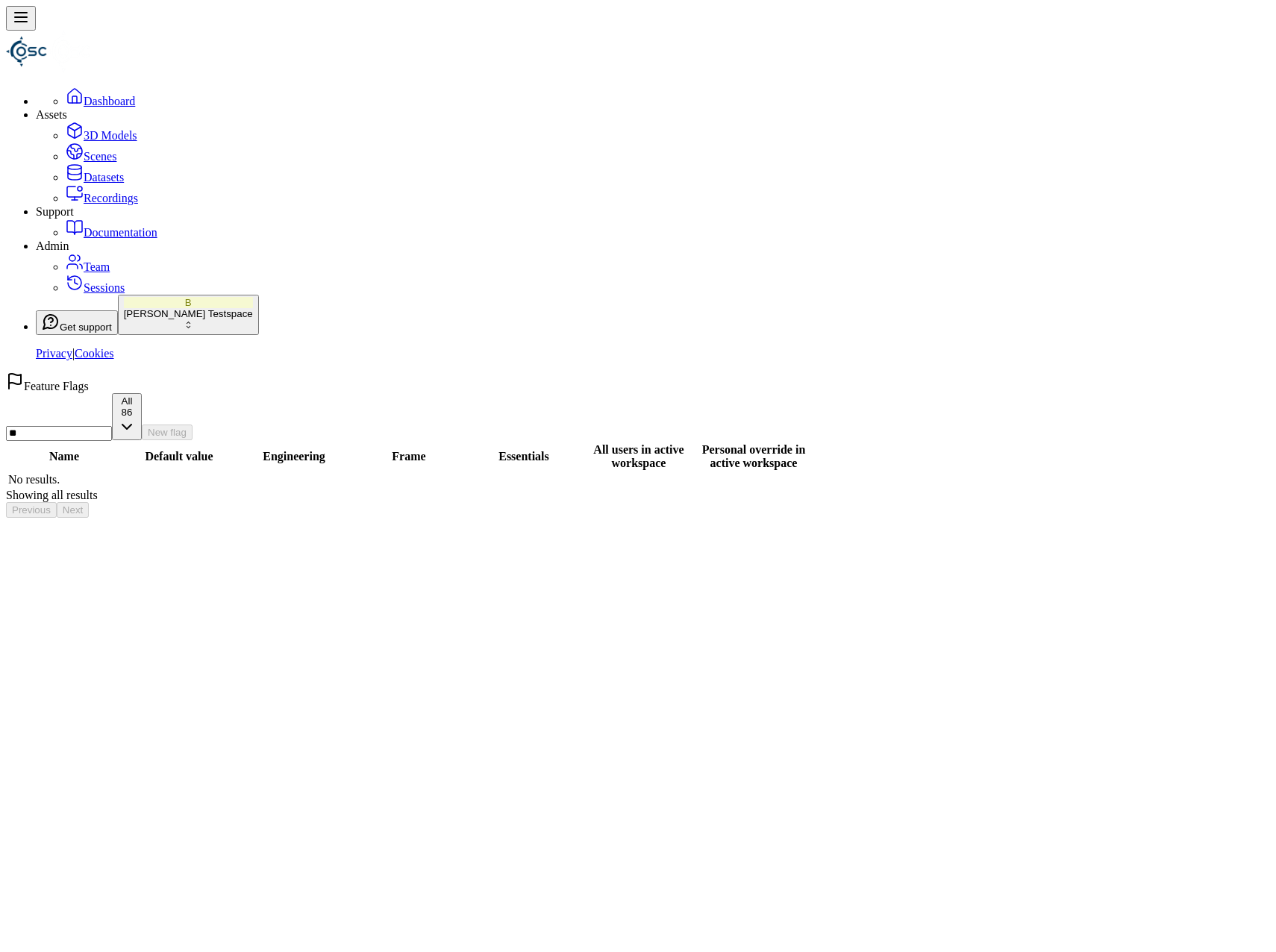
type input "*"
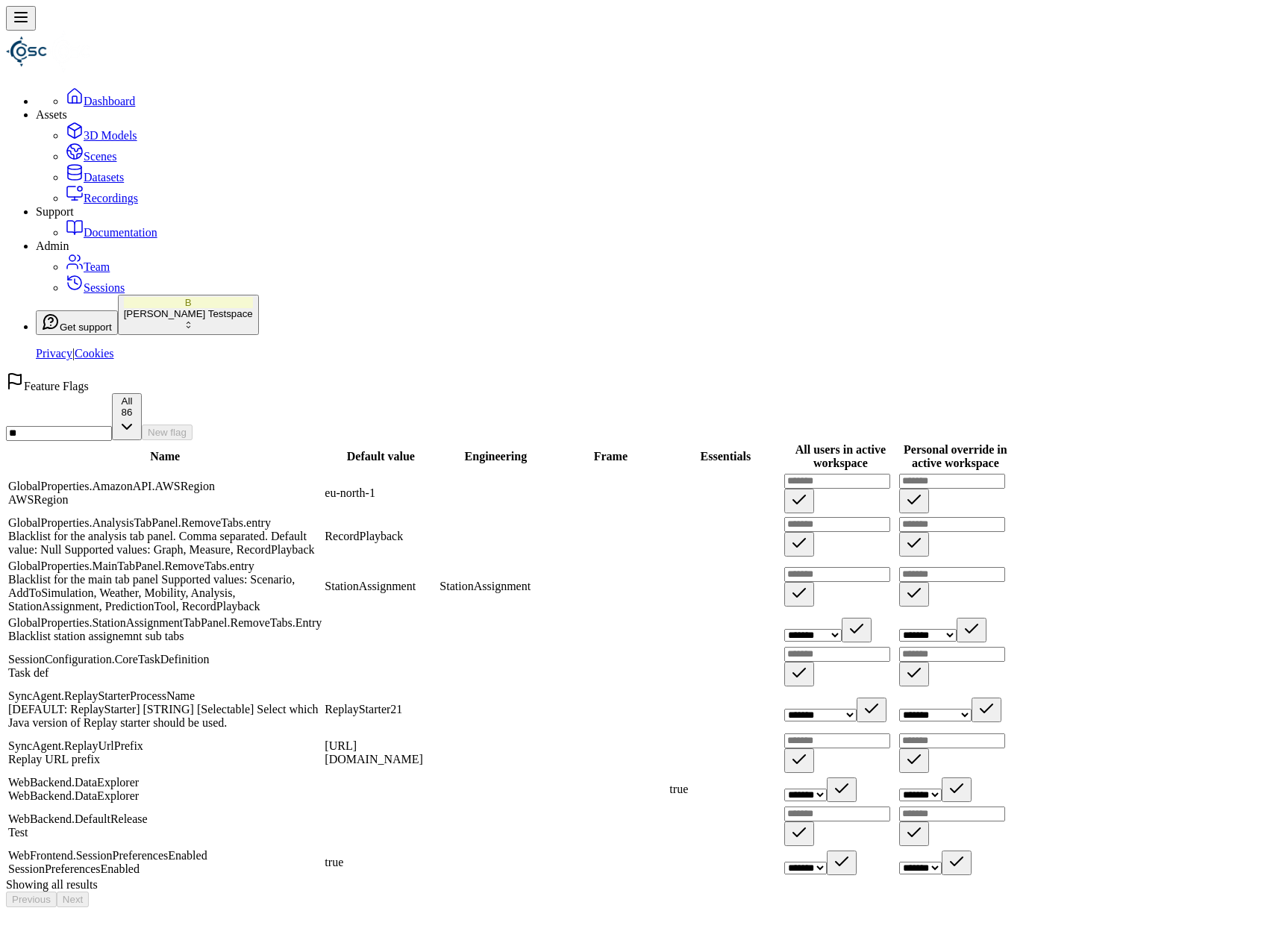
type input "*"
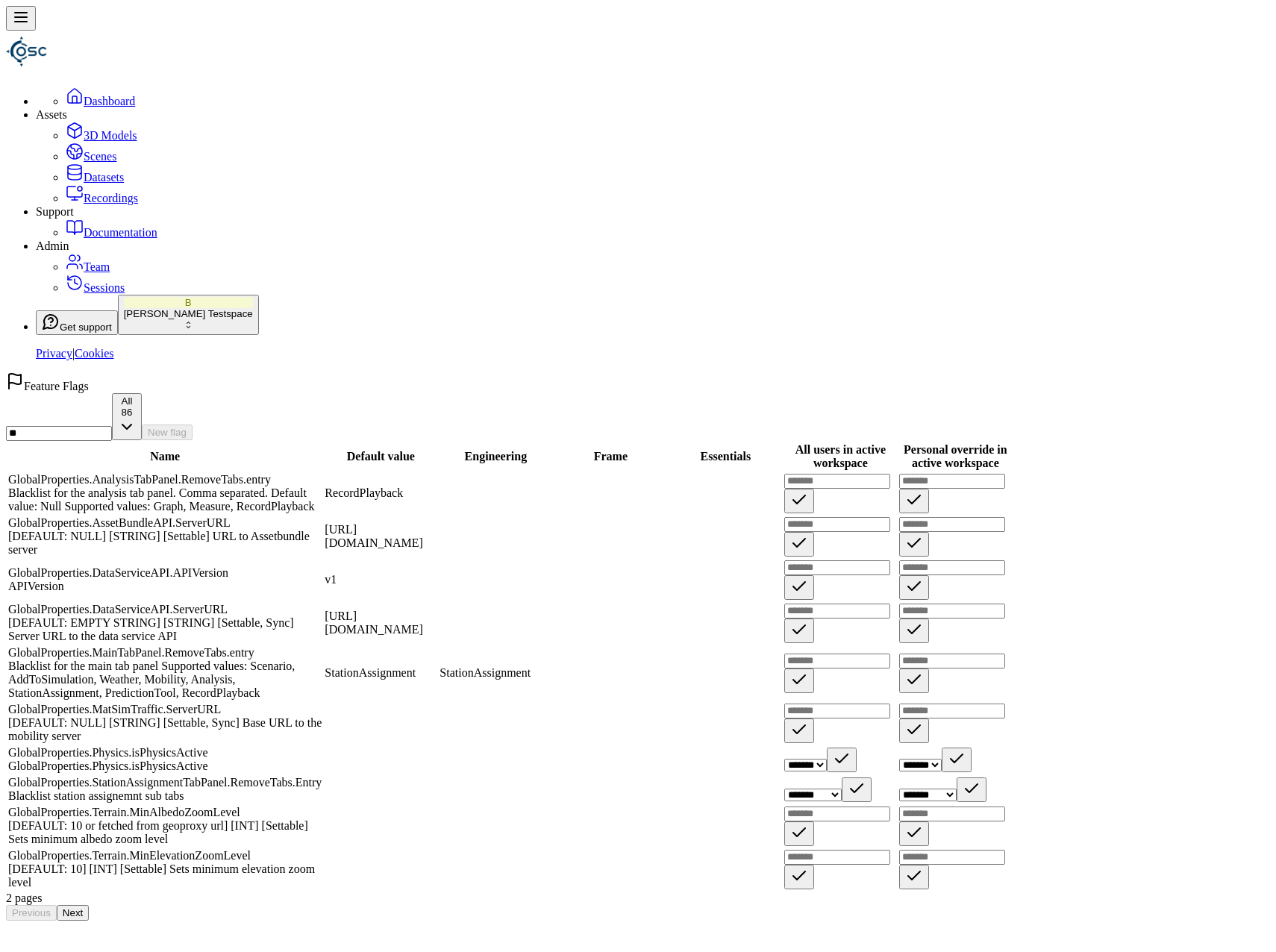
type input "*"
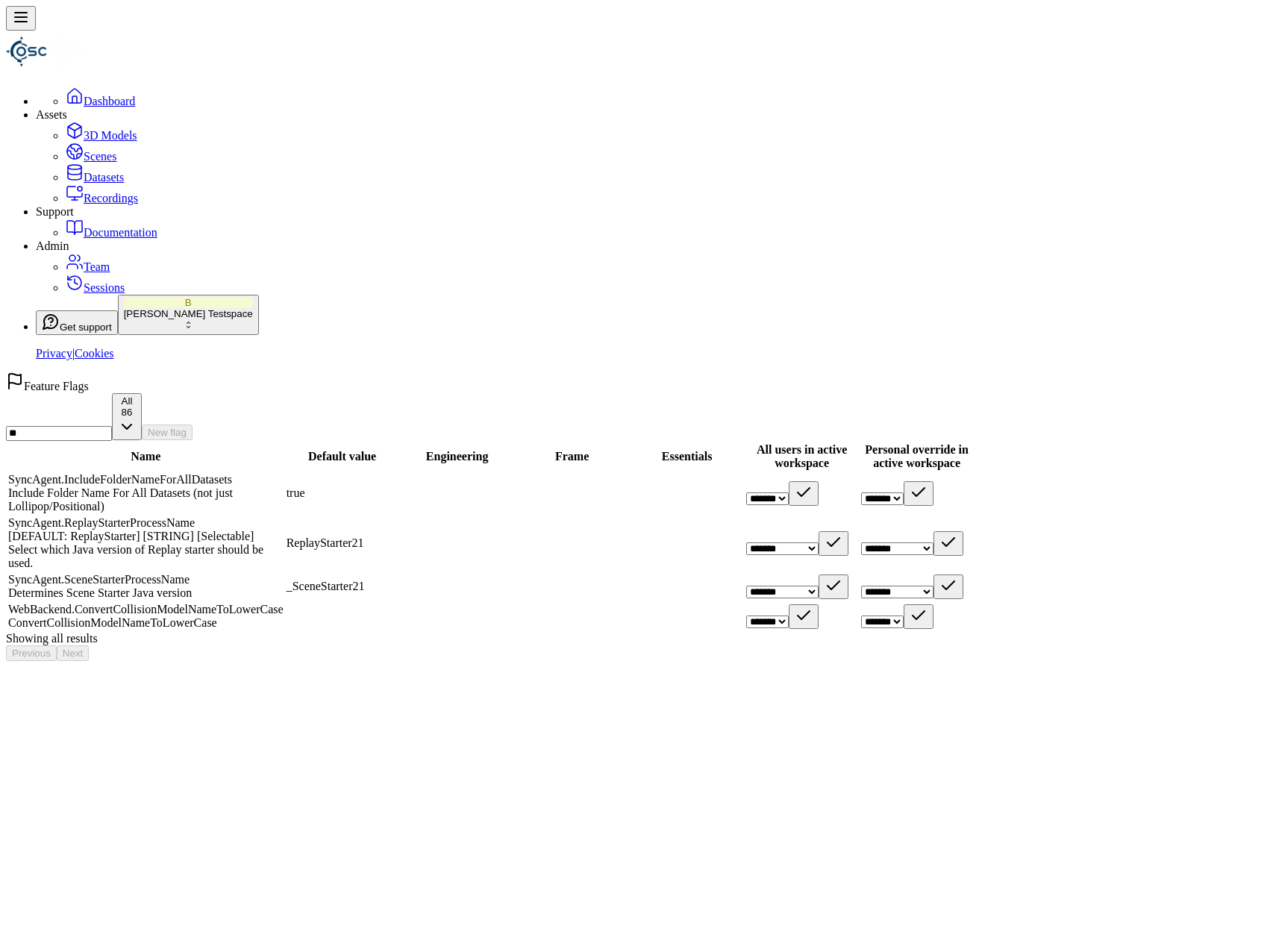
type input "*"
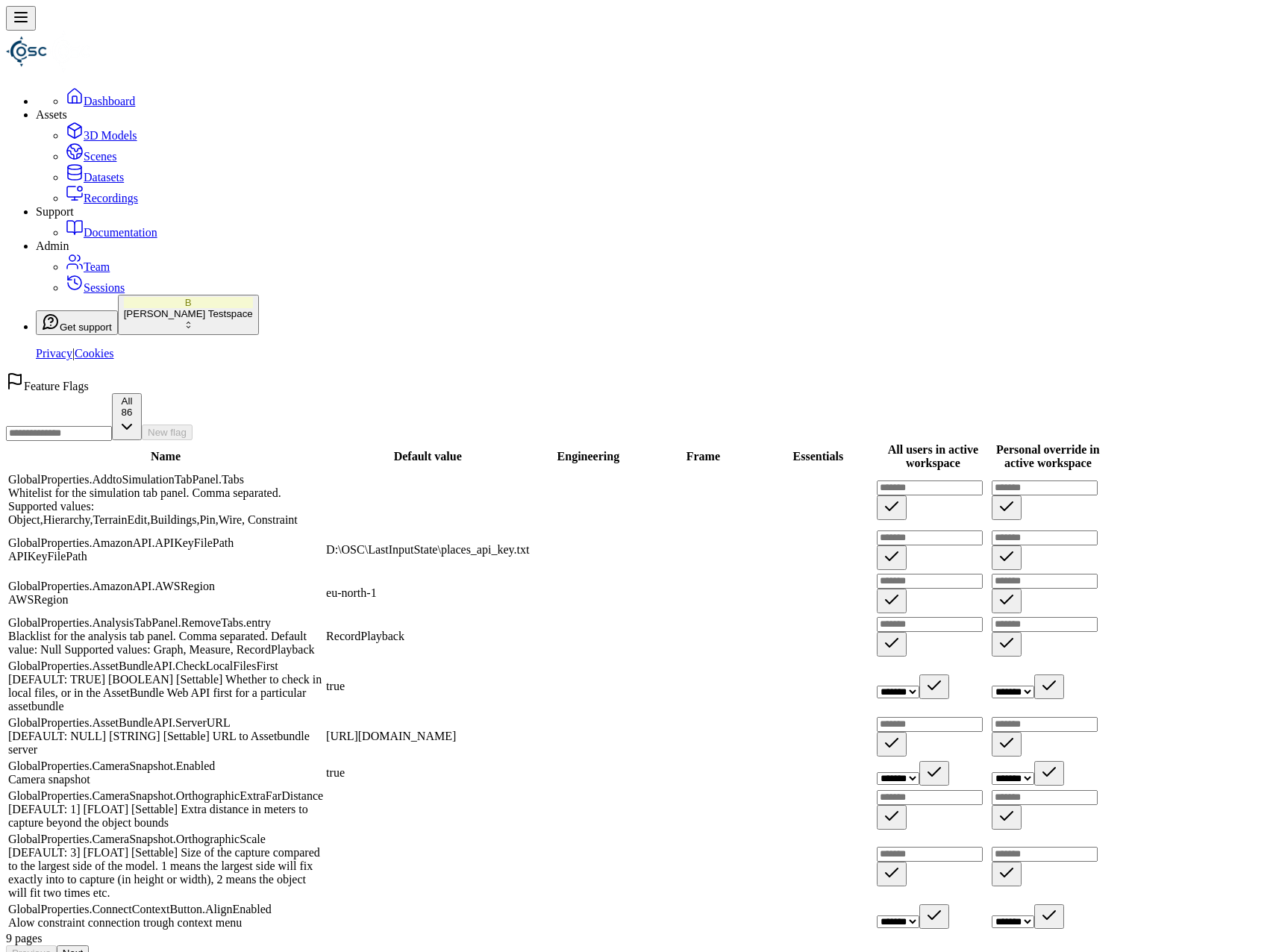
click at [89, 946] on button "Next" at bounding box center [73, 954] width 32 height 16
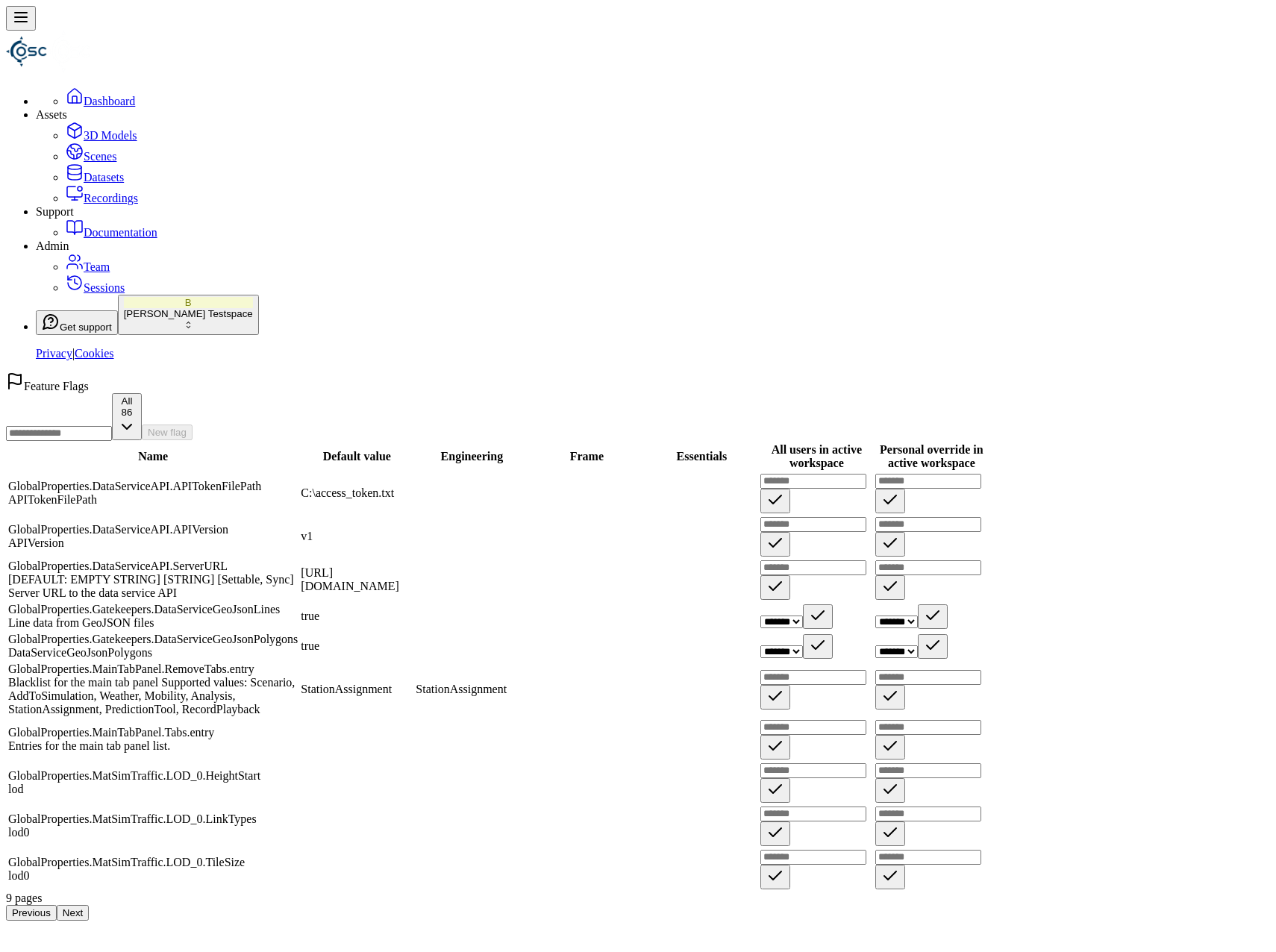
click at [89, 921] on button "Next" at bounding box center [73, 913] width 32 height 16
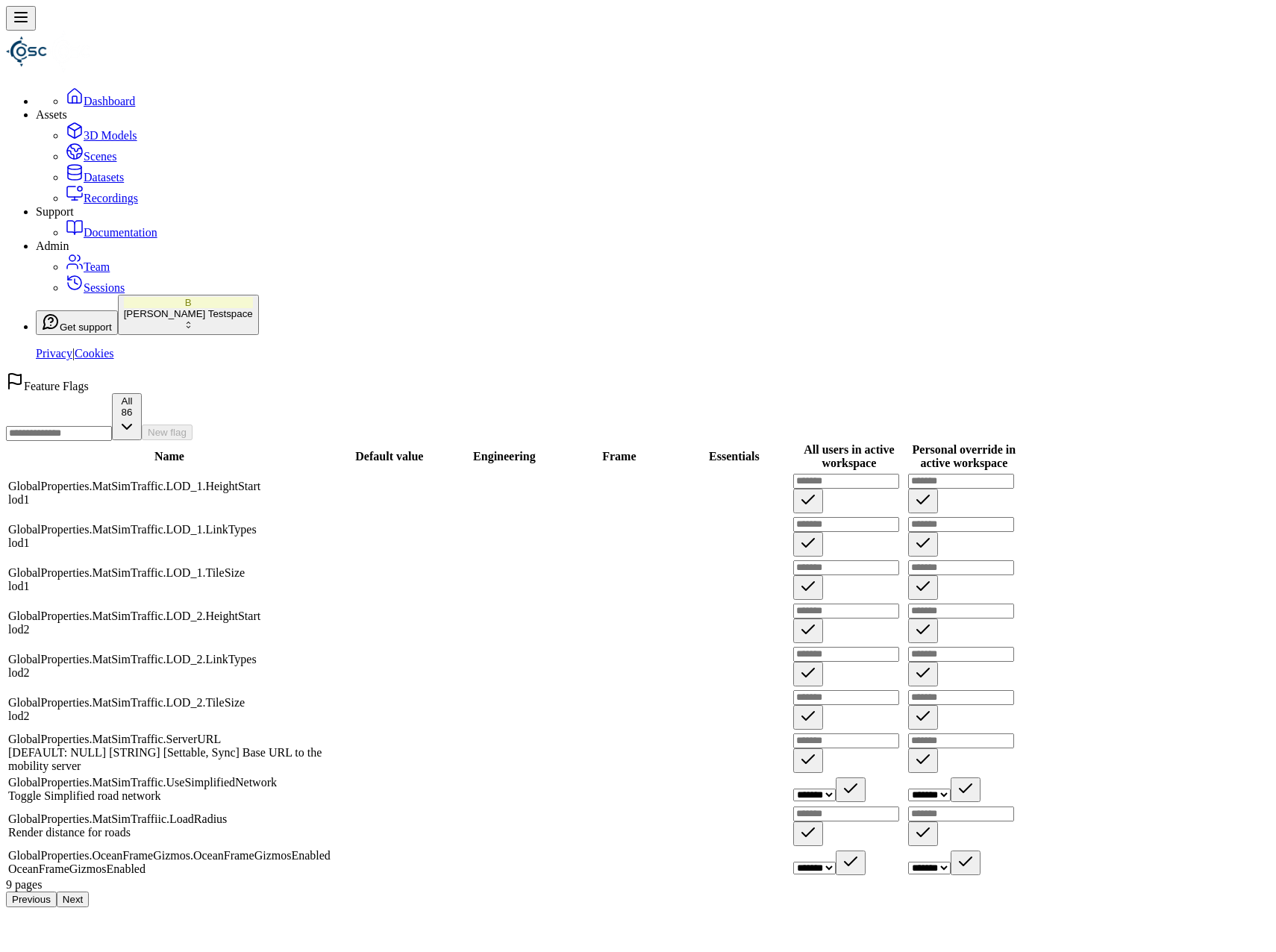
click at [89, 907] on button "Next" at bounding box center [73, 900] width 32 height 16
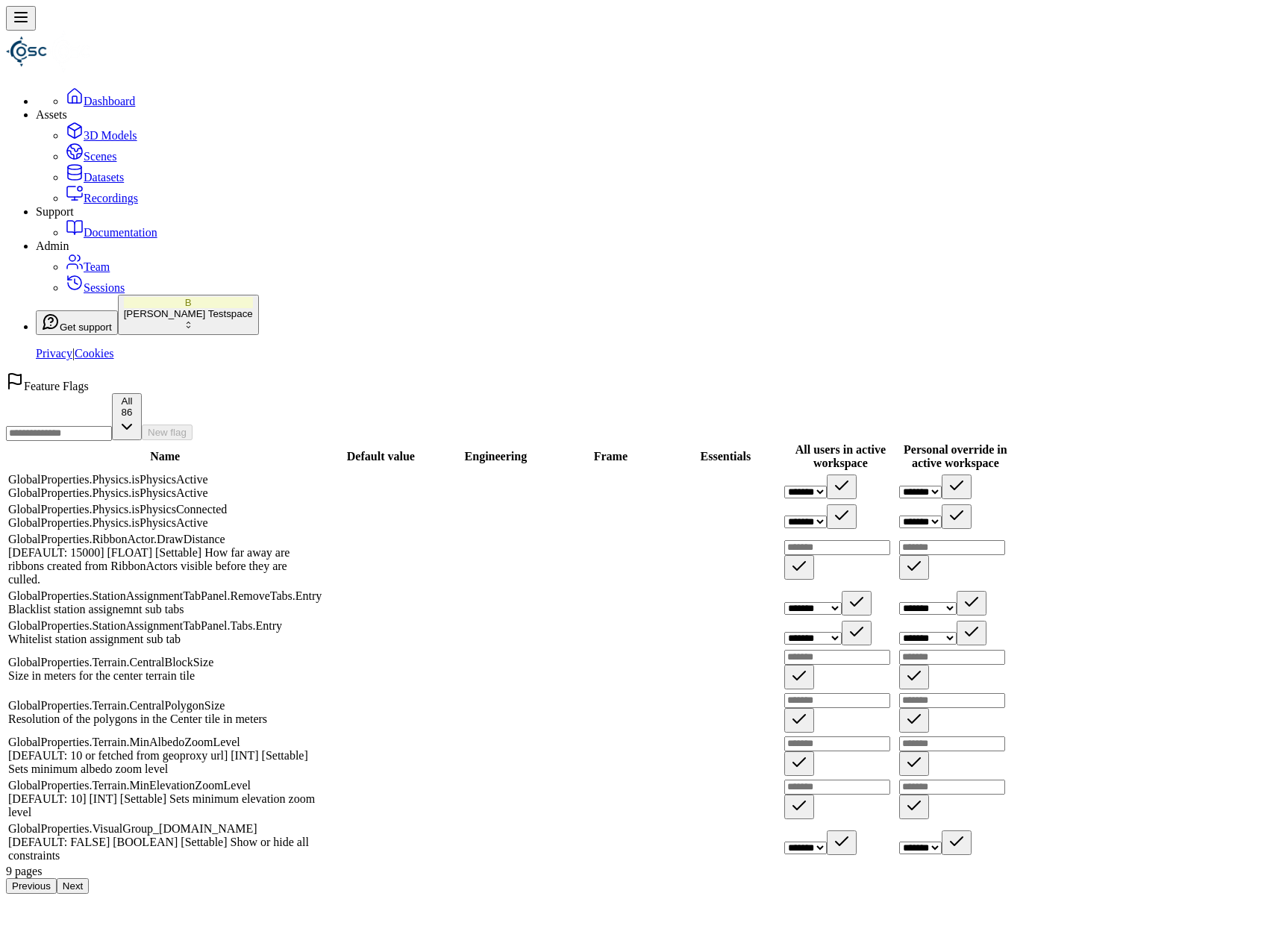
click at [89, 894] on button "Next" at bounding box center [73, 886] width 32 height 16
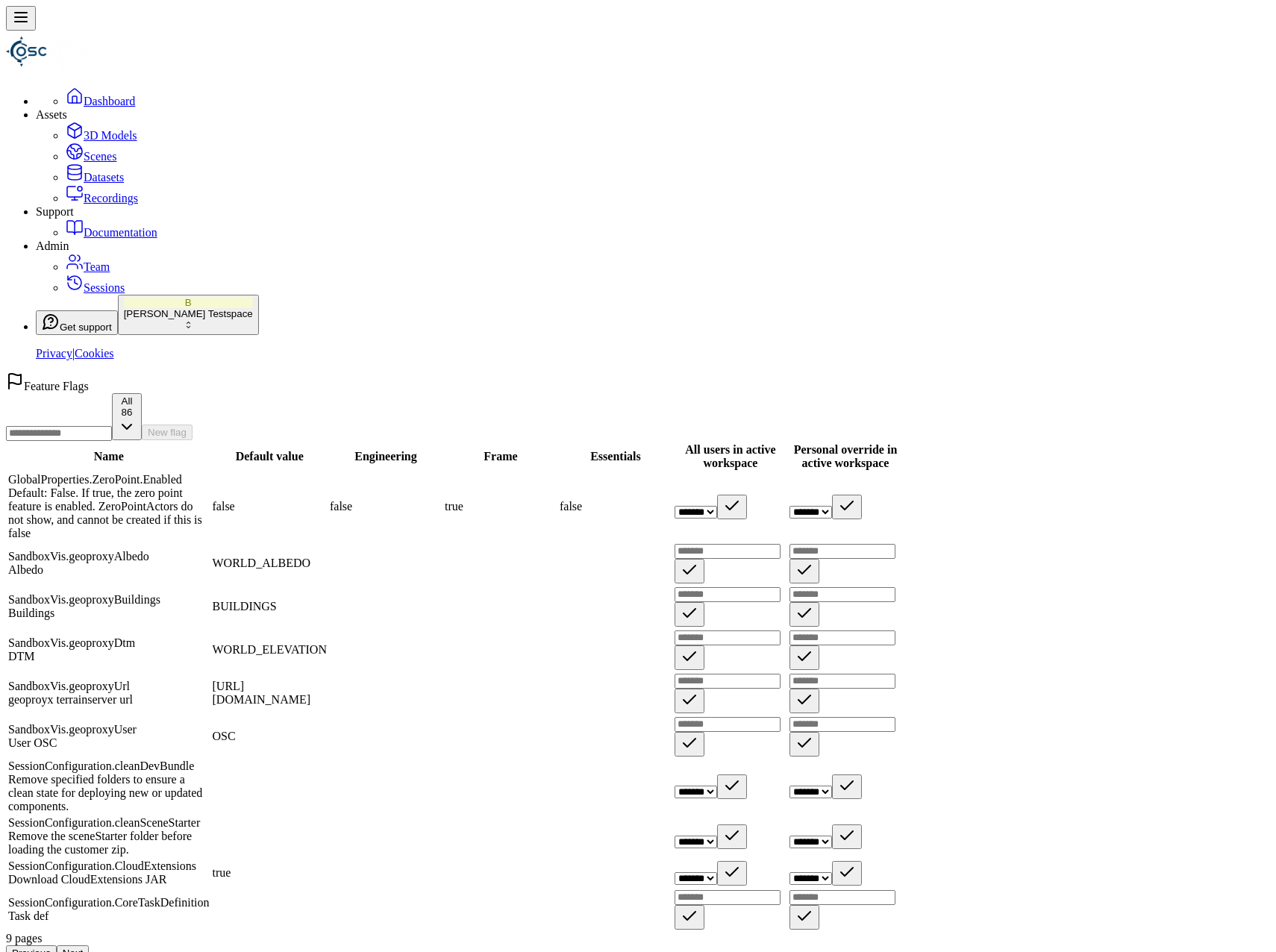
click at [89, 946] on button "Next" at bounding box center [73, 954] width 32 height 16
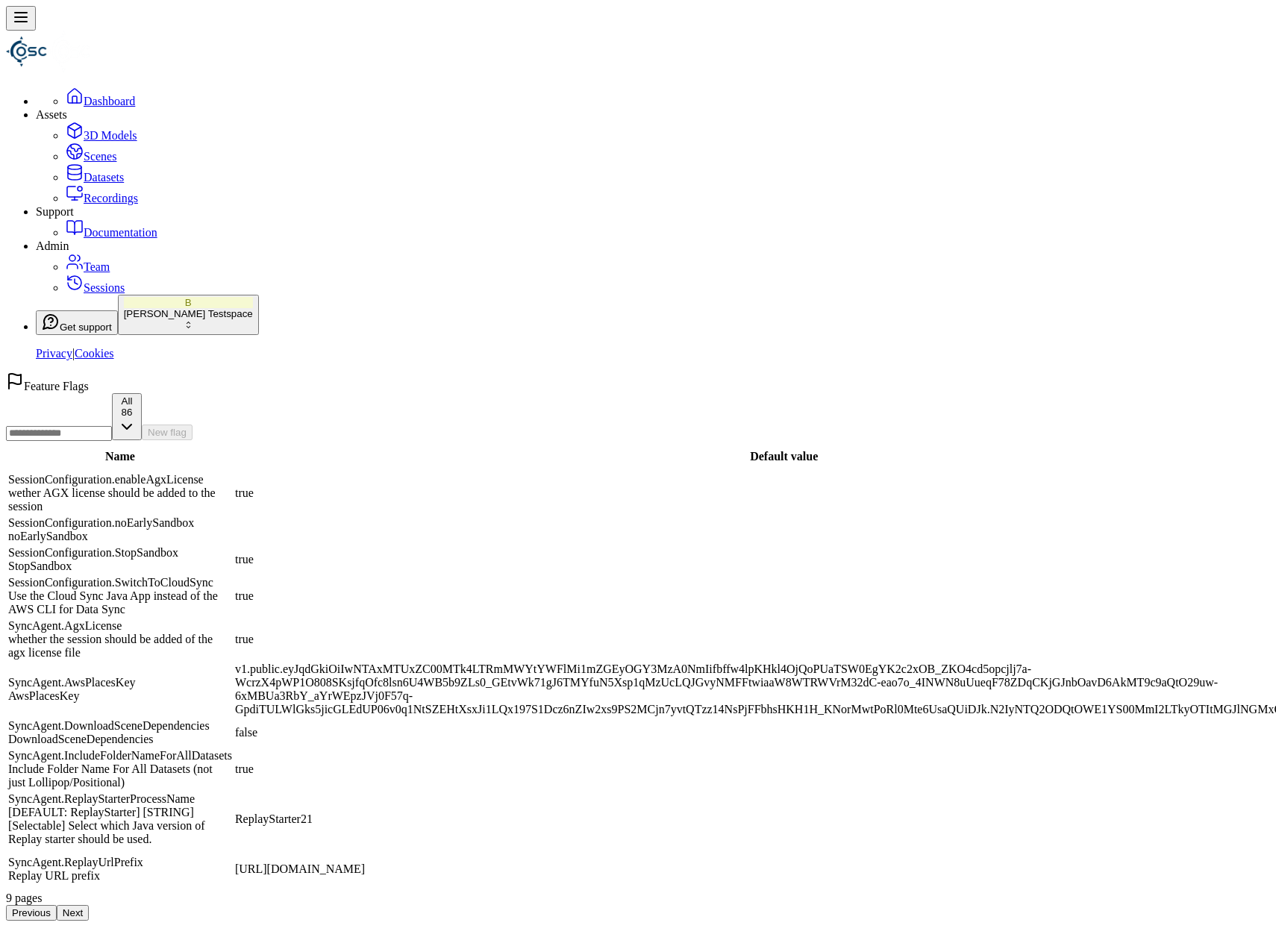
click at [89, 921] on button "Next" at bounding box center [73, 913] width 32 height 16
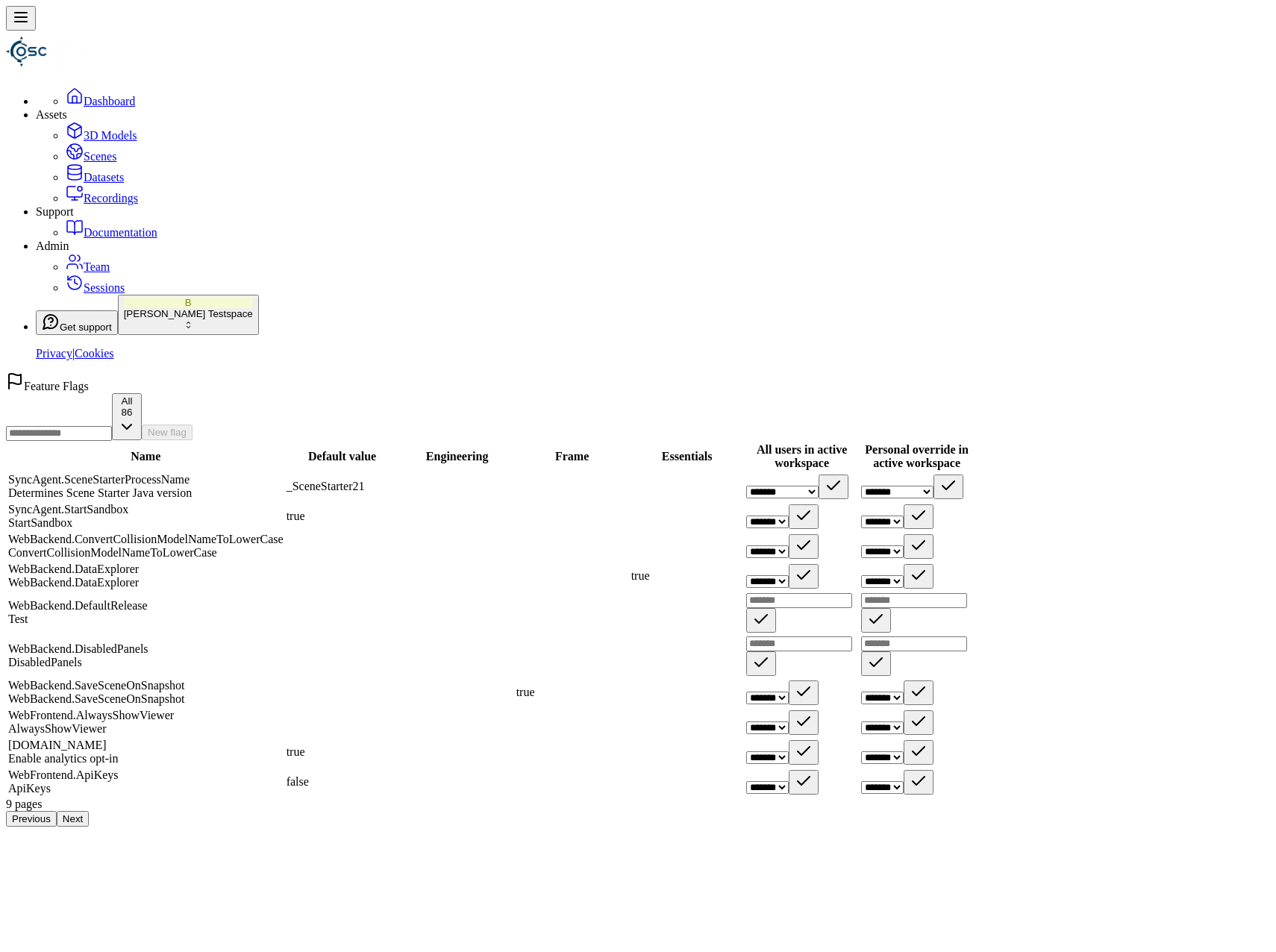
click at [162, 335] on button "B [PERSON_NAME] Testspace" at bounding box center [188, 314] width 141 height 40
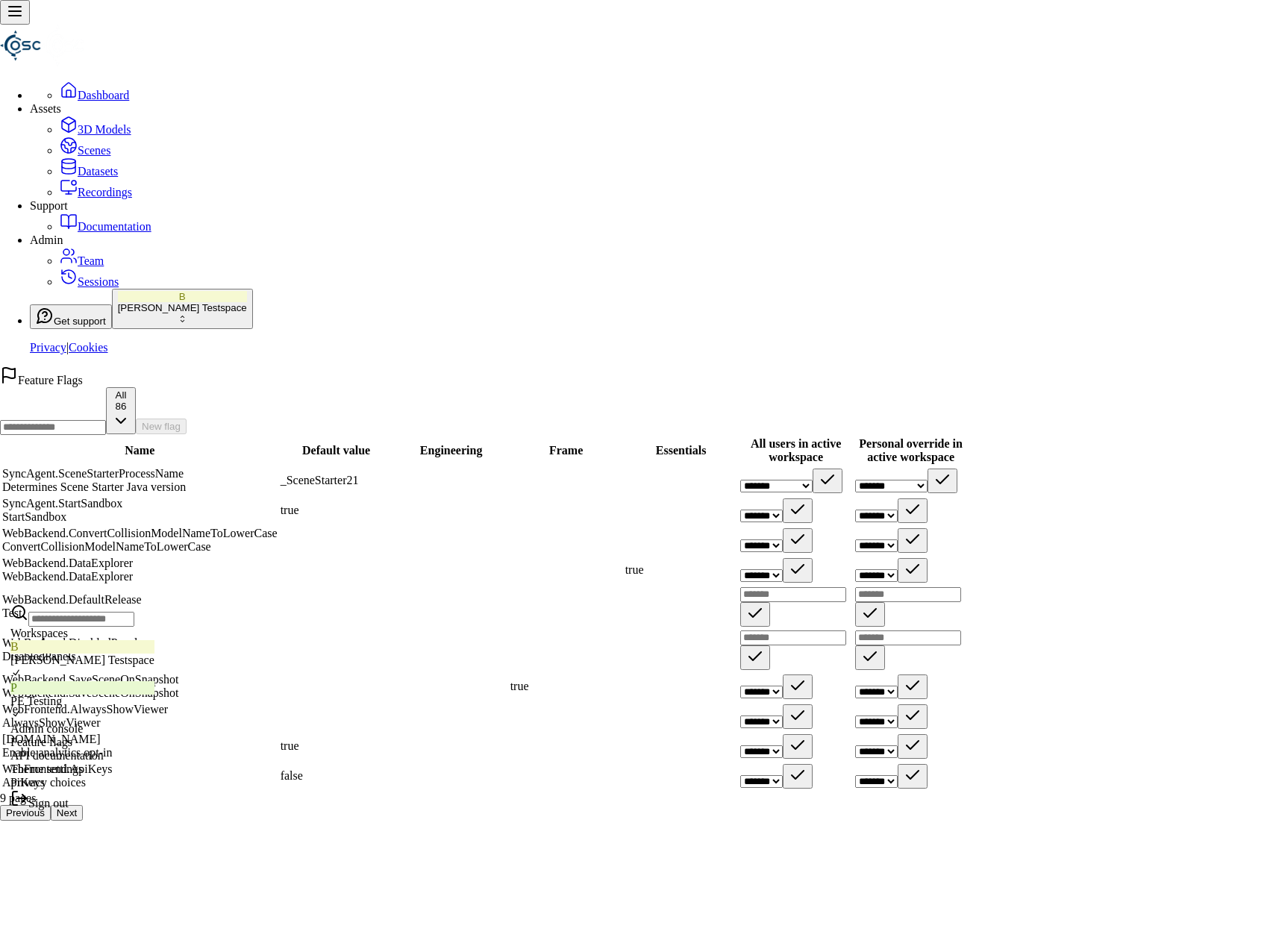
click at [104, 97] on html "**********" at bounding box center [638, 416] width 1276 height 833
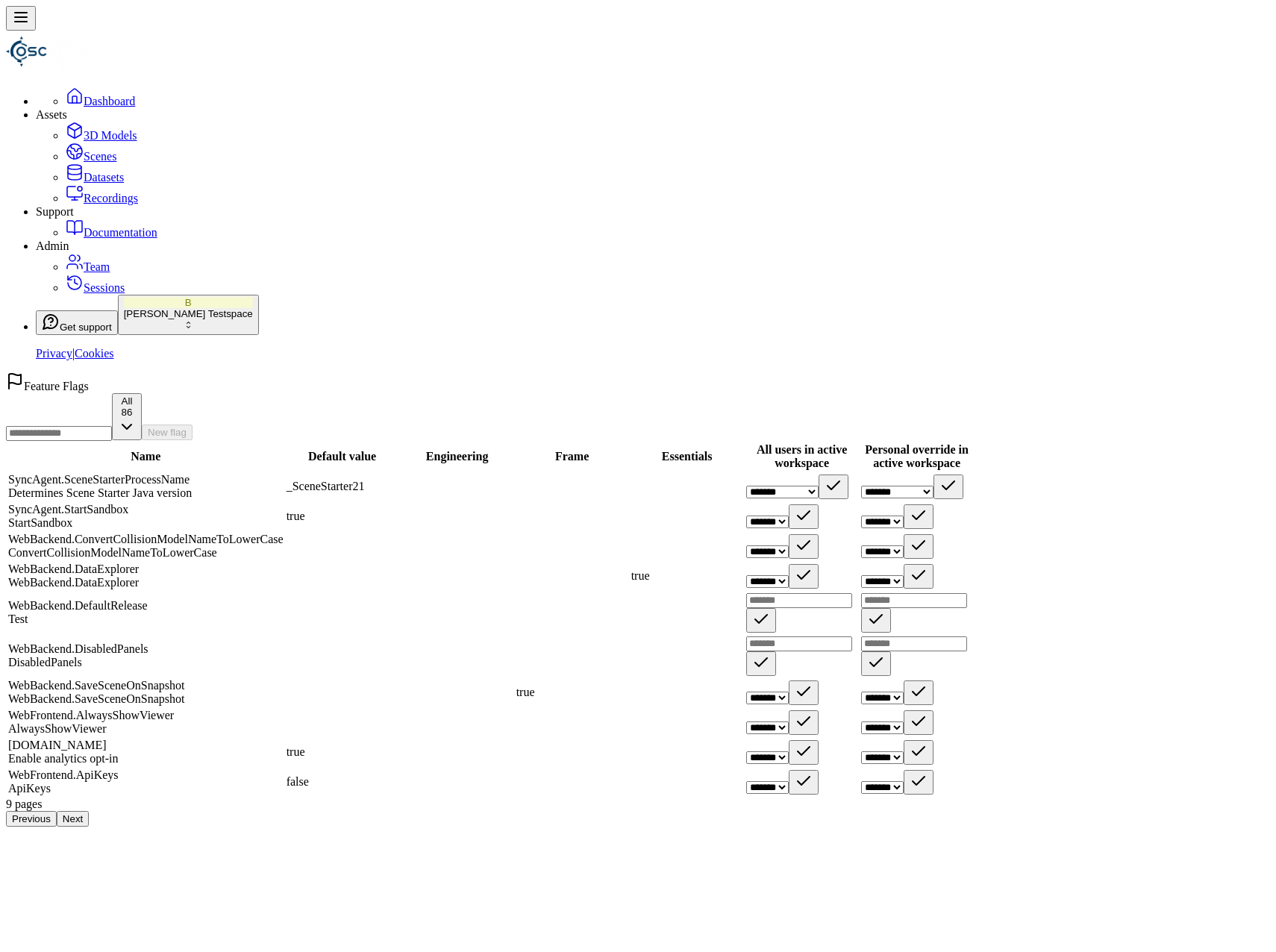
click at [92, 95] on link "Dashboard" at bounding box center [100, 101] width 69 height 13
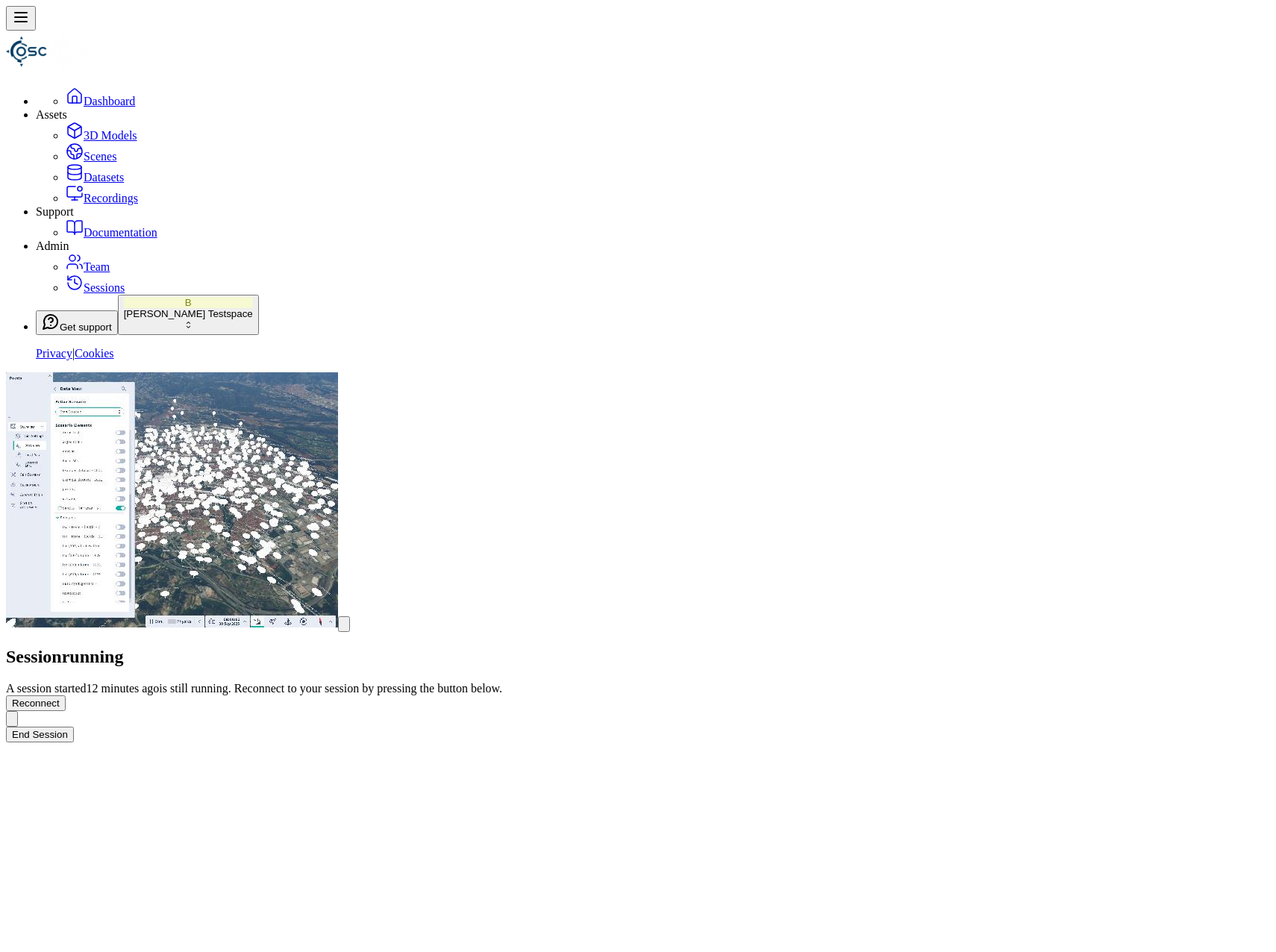
click at [76, 294] on link "Sessions" at bounding box center [96, 288] width 59 height 13
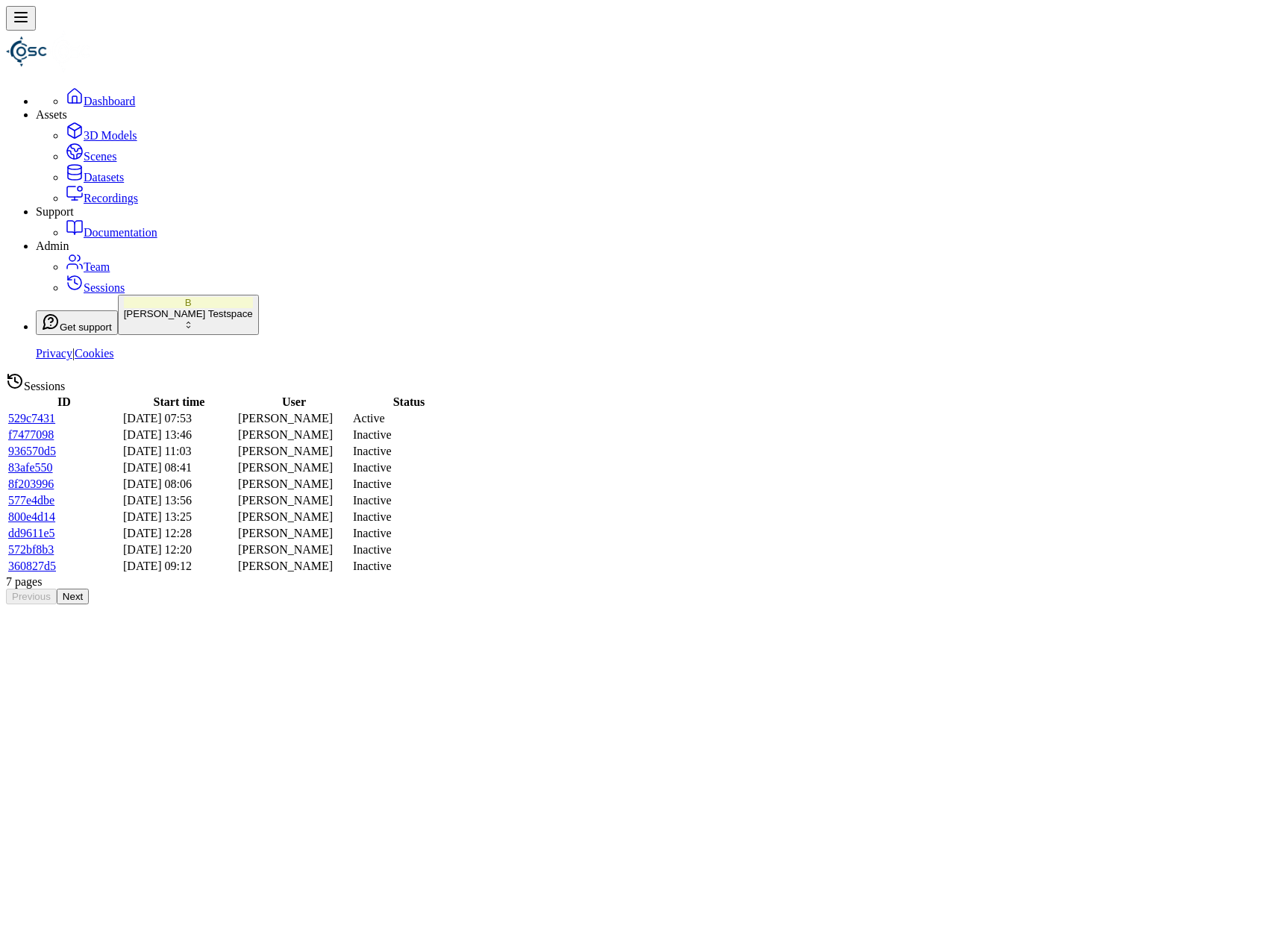
click at [75, 95] on link "Dashboard" at bounding box center [100, 101] width 69 height 13
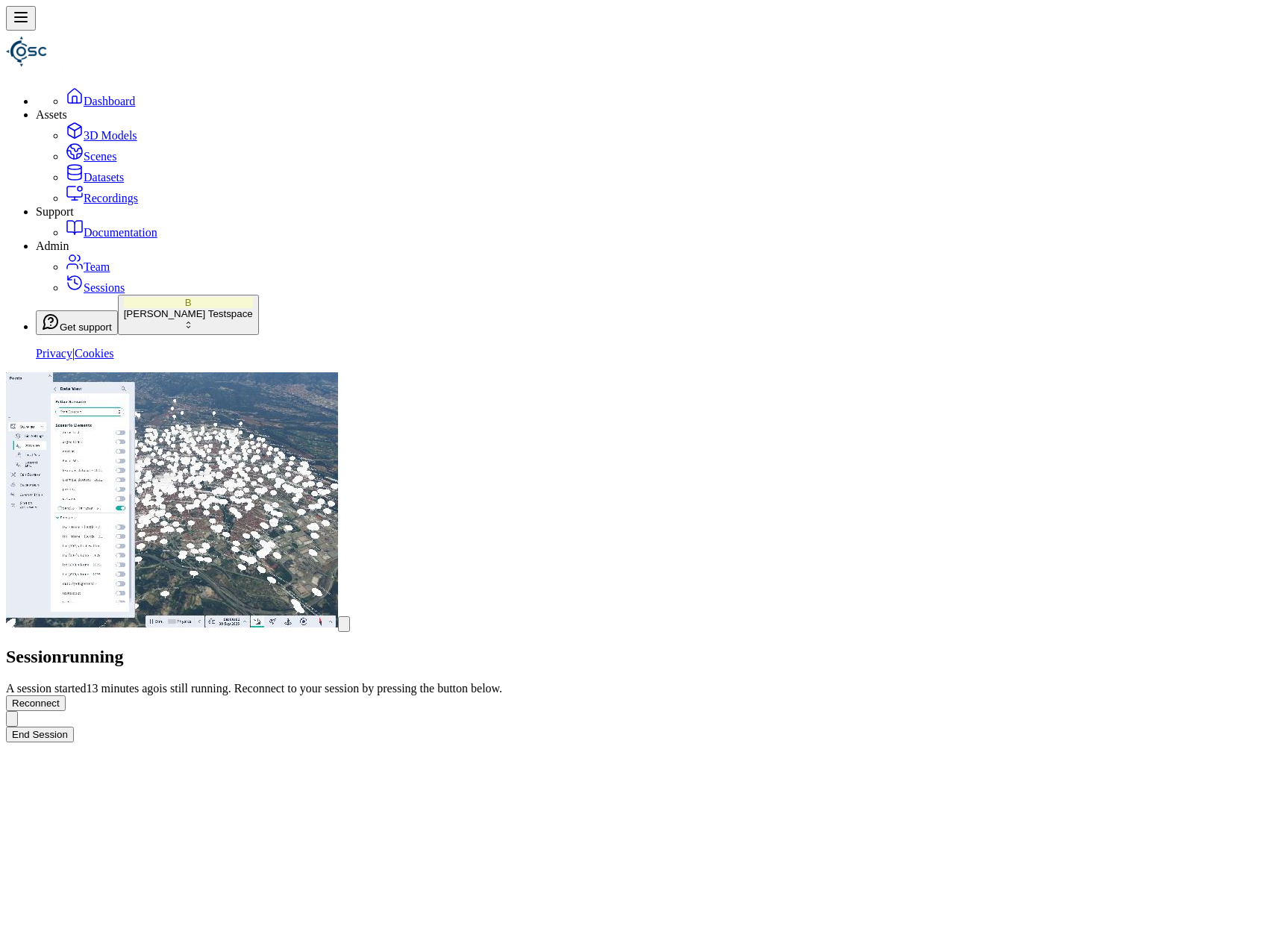
click at [12, 723] on icon at bounding box center [12, 723] width 0 height 0
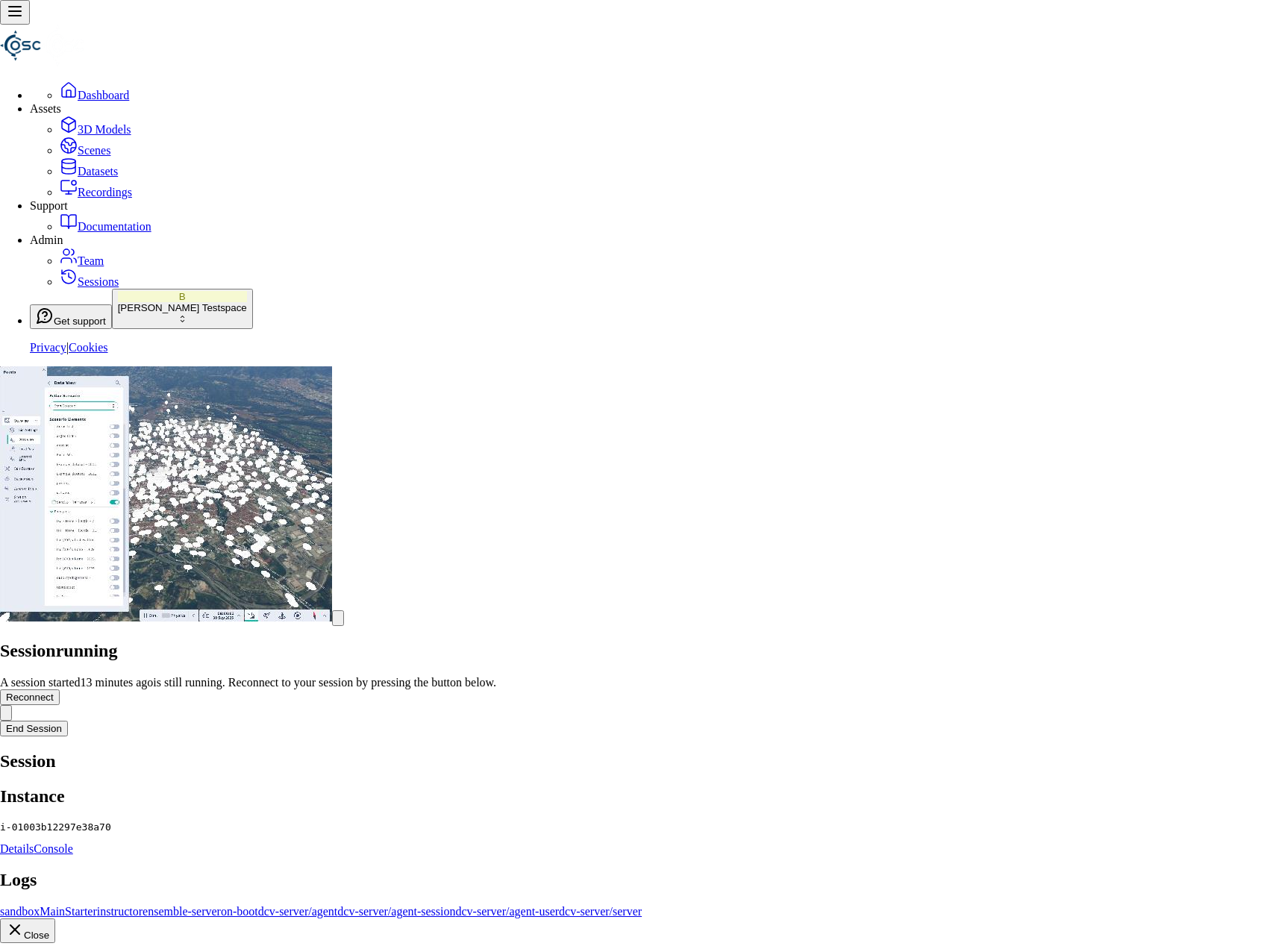
click at [33, 843] on link "Details" at bounding box center [17, 849] width 33 height 13
click at [72, 843] on link "Console" at bounding box center [52, 849] width 39 height 13
click at [1171, 870] on div "Logs sandbox MainStarter instructor ensemble-server on-boot dcv-server/agent dc…" at bounding box center [638, 894] width 1276 height 49
click at [39, 905] on link "sandbox" at bounding box center [20, 911] width 39 height 13
click at [24, 921] on icon "button" at bounding box center [15, 930] width 18 height 18
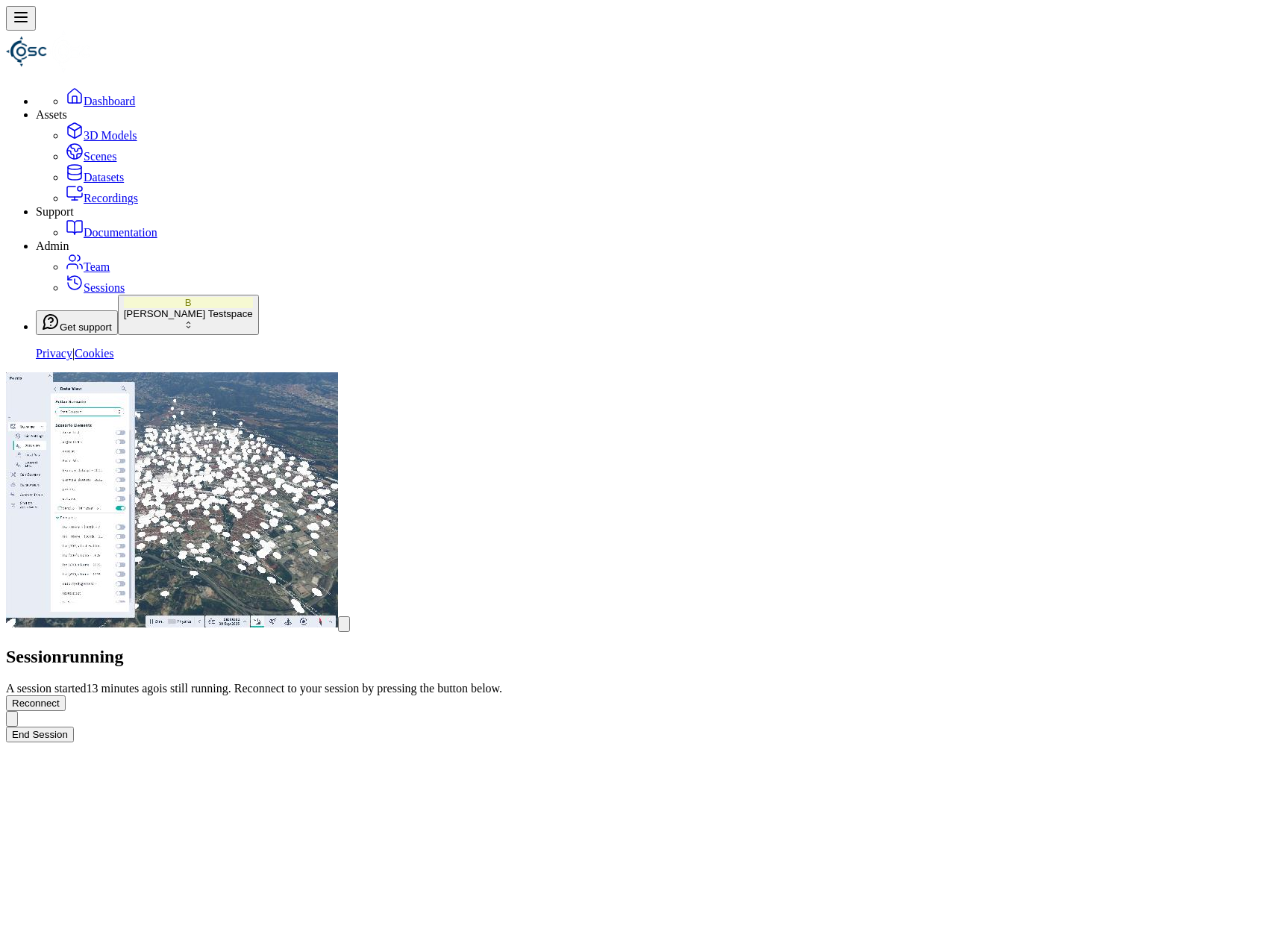
click at [74, 727] on button "End Session" at bounding box center [39, 734] width 68 height 16
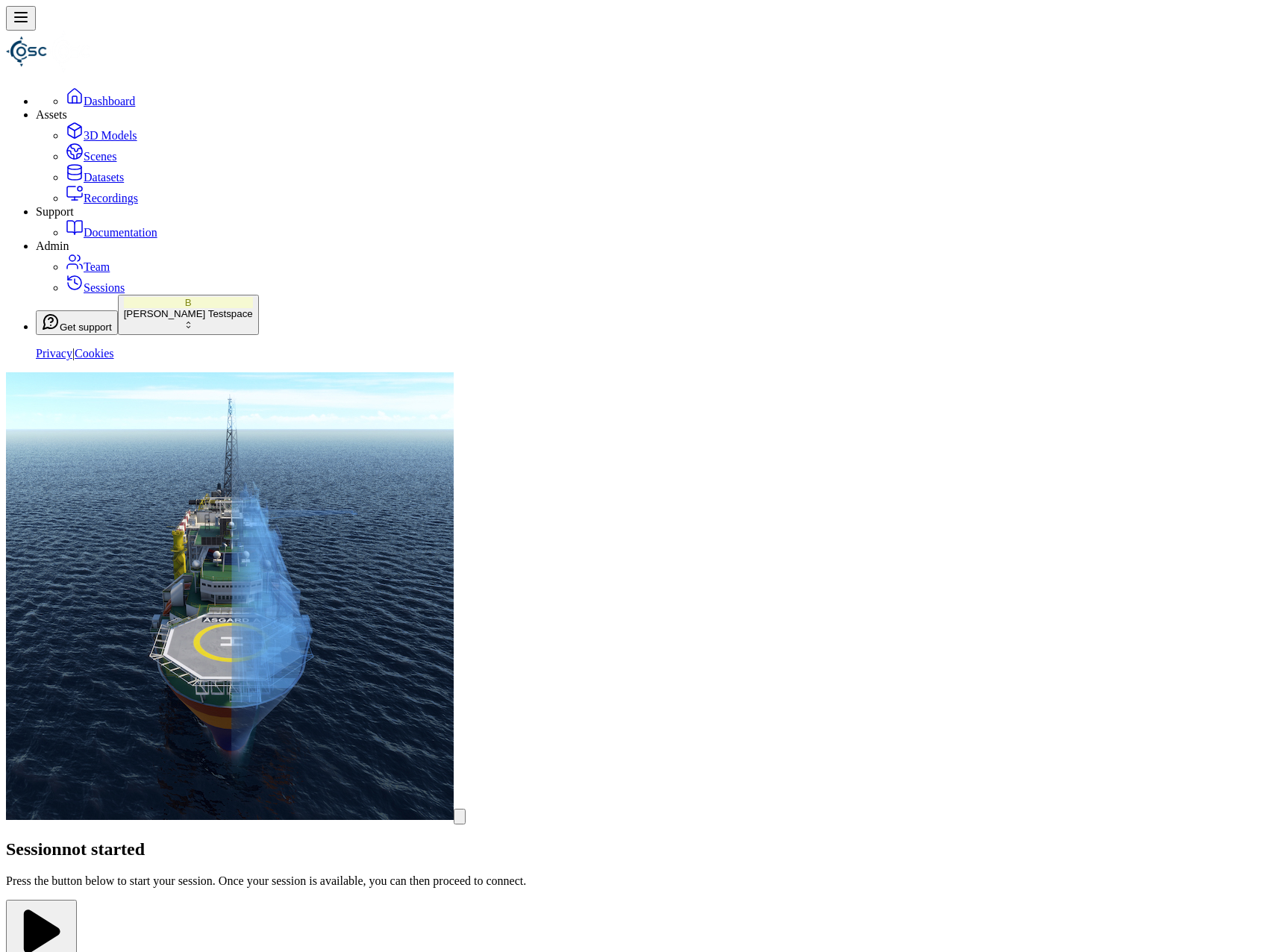
click at [77, 900] on button "Start Session" at bounding box center [41, 938] width 71 height 77
click at [581, 631] on div "Session ready for connection Your cloud session is ready. Please click the butt…" at bounding box center [638, 638] width 1264 height 531
click at [55, 888] on button "Connect" at bounding box center [30, 896] width 49 height 16
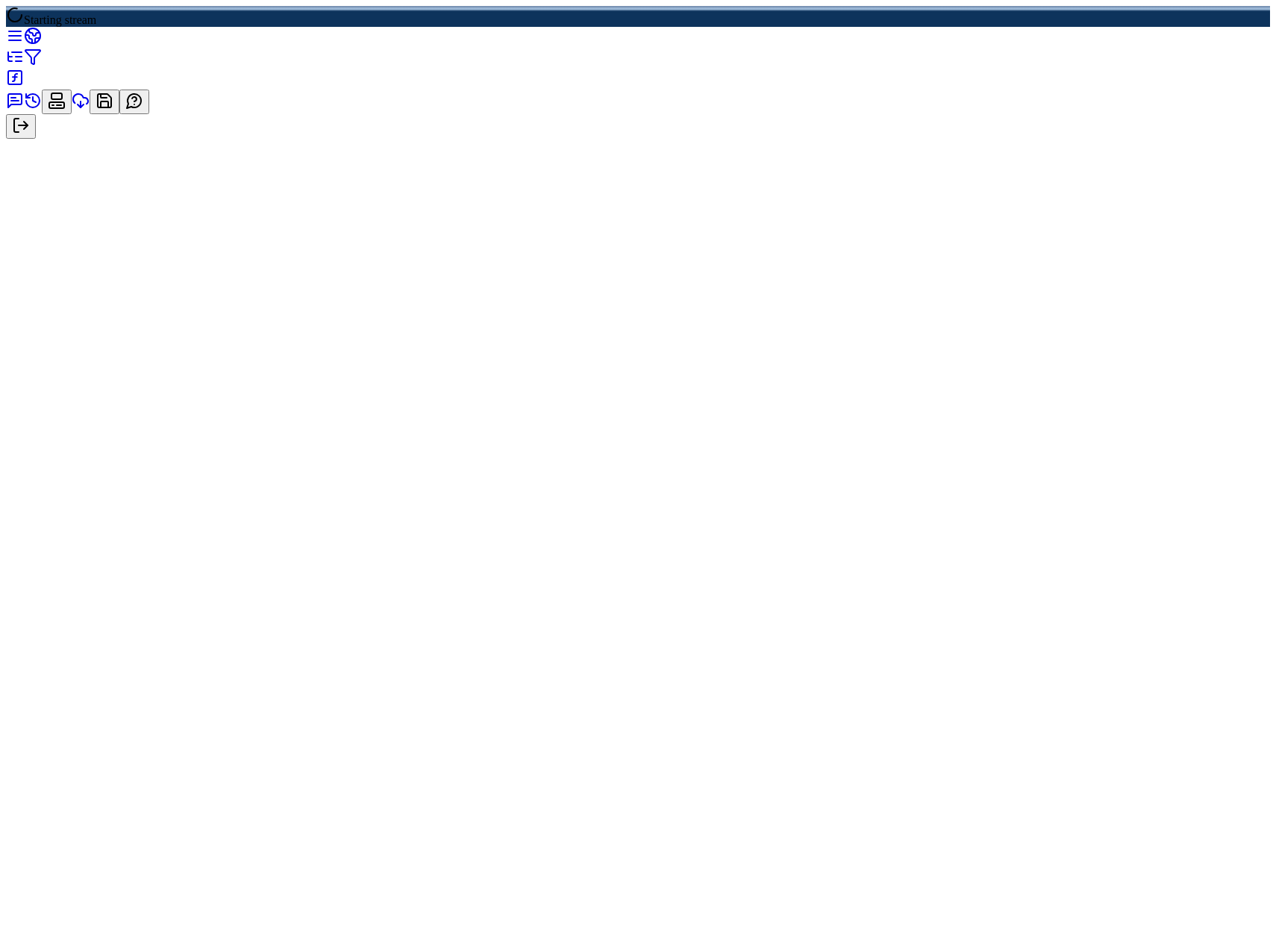
click at [24, 34] on link at bounding box center [15, 40] width 18 height 13
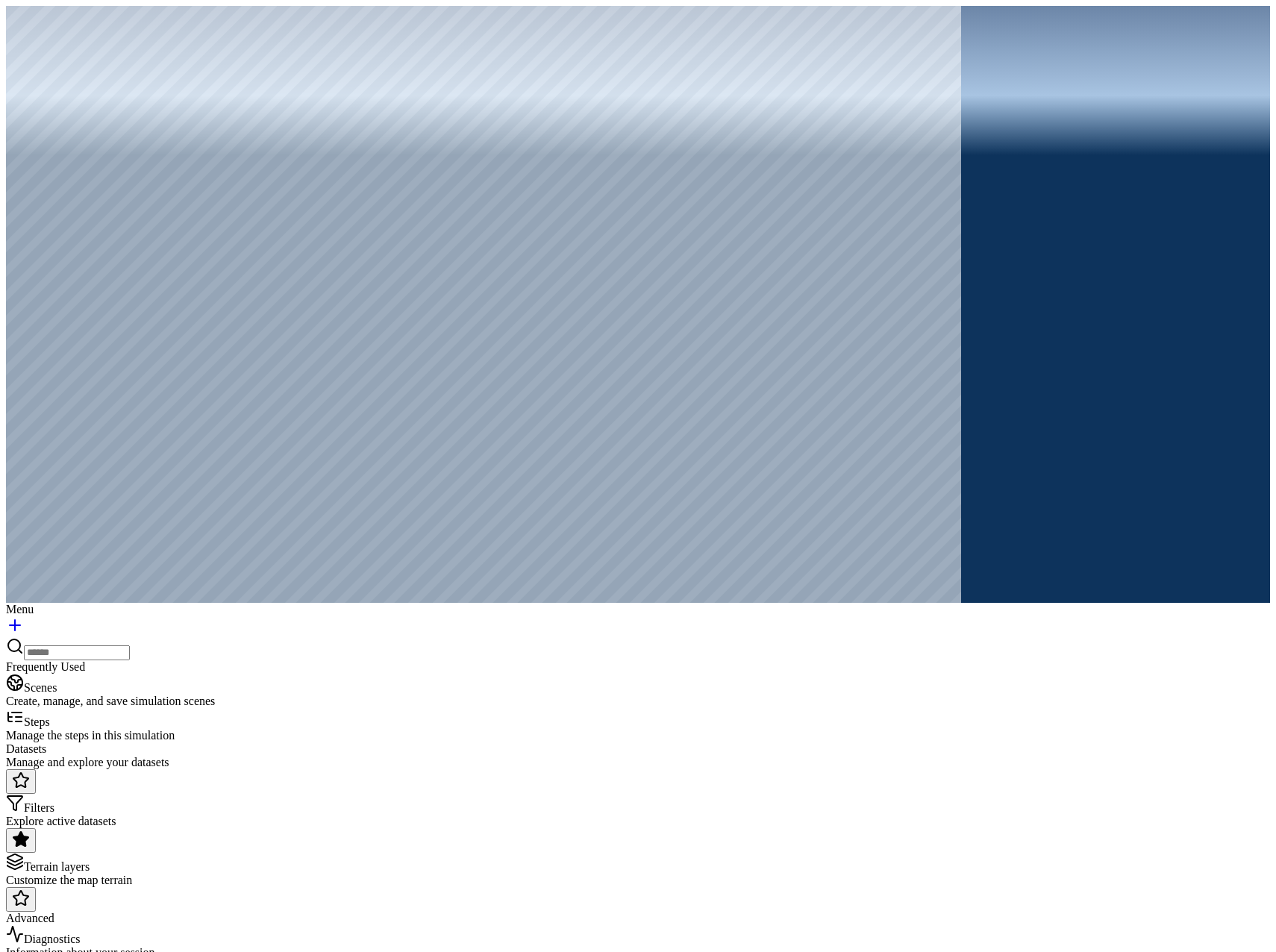
click at [80, 933] on span "Diagnostics" at bounding box center [52, 939] width 57 height 13
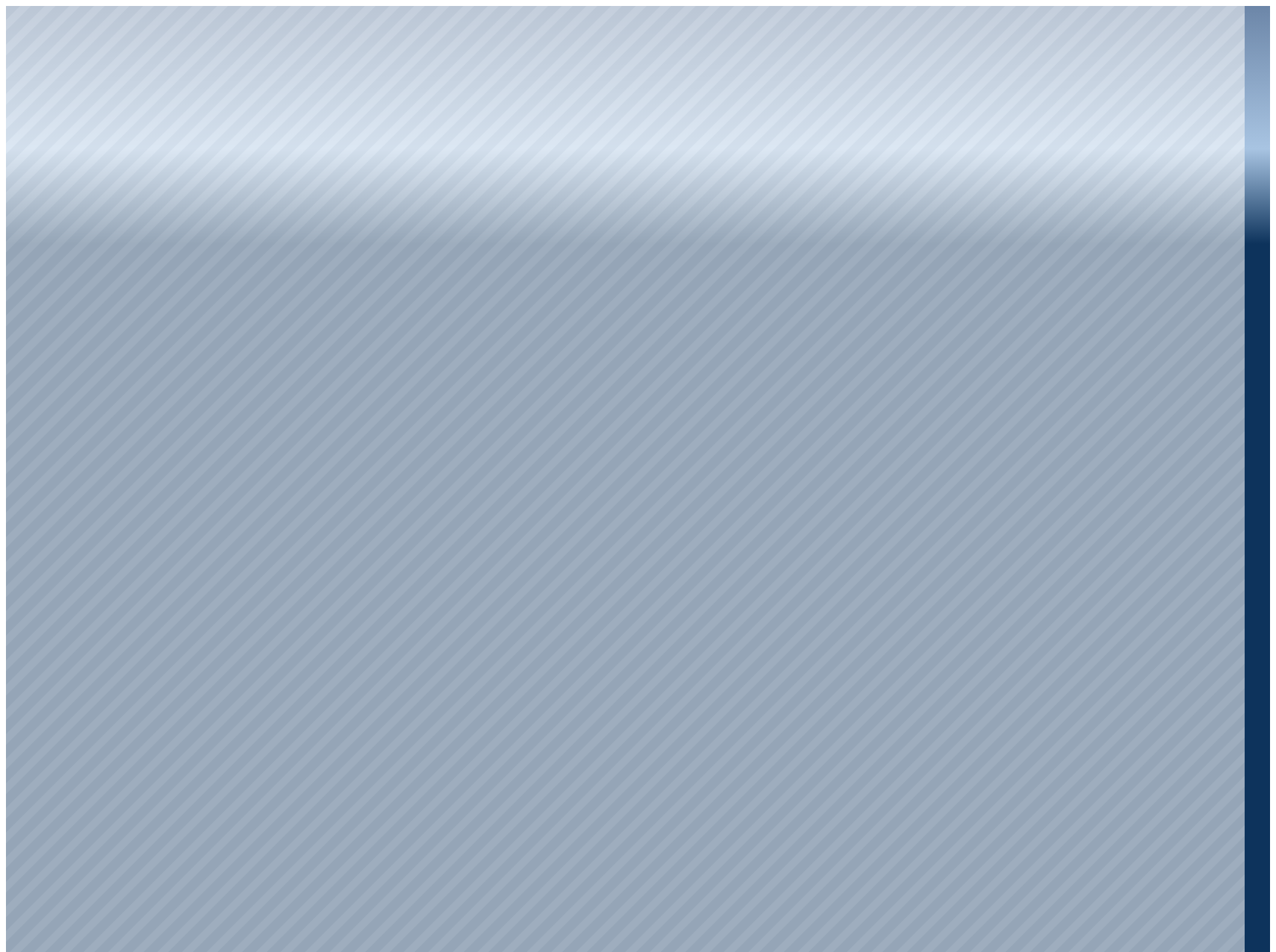
click at [729, 512] on div at bounding box center [625, 482] width 1239 height 952
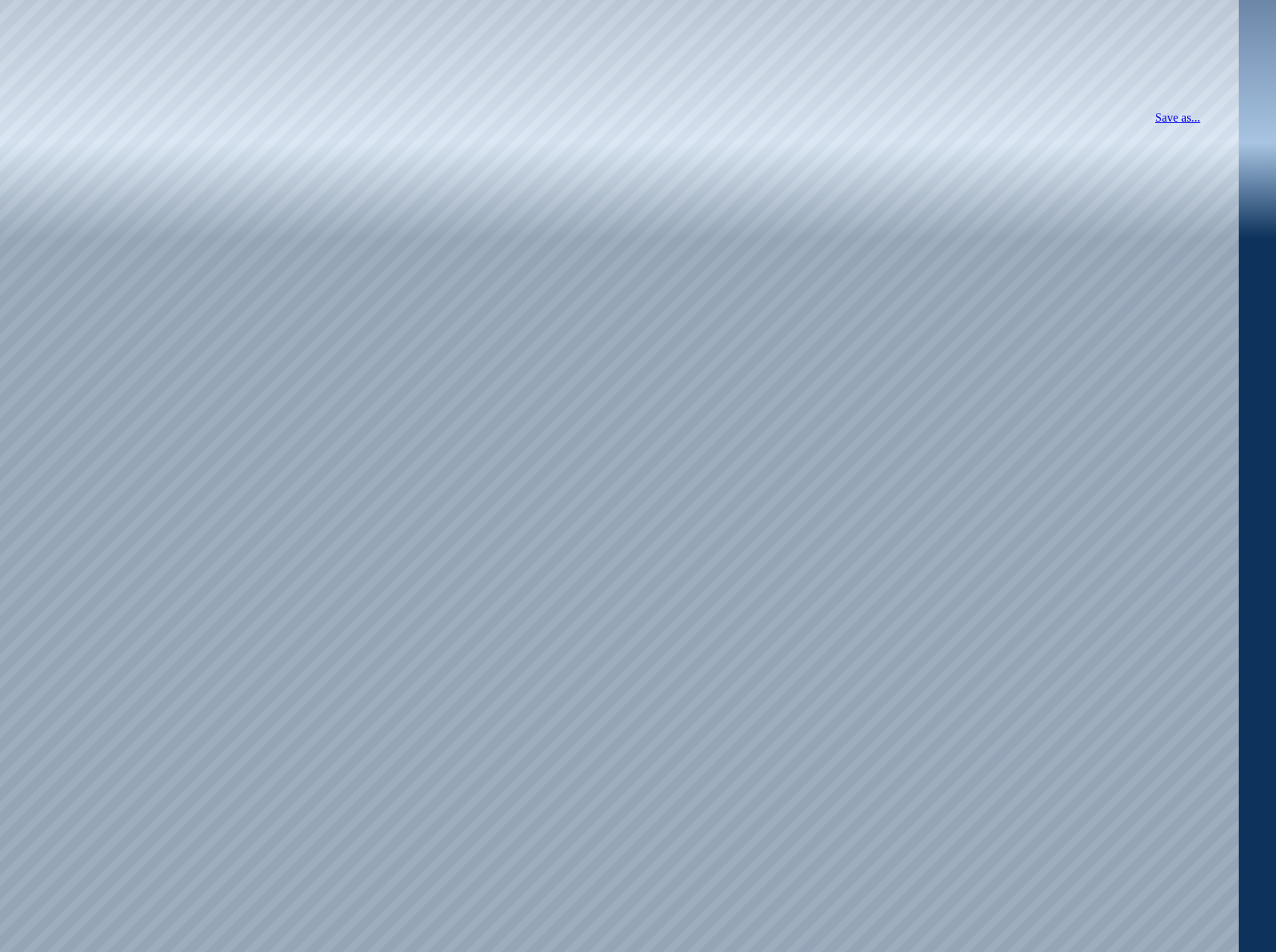
click at [1203, 95] on html "Support Scenes LSD_3___Catalonia___Blanes Running Save Stop LSD_3___Catalonia__…" at bounding box center [638, 634] width 1276 height 1269
click at [1167, 224] on html "Support Scenes LSD_3___Catalonia___Blanes Running Save Stop LSD_3___Catalonia__…" at bounding box center [638, 634] width 1276 height 1269
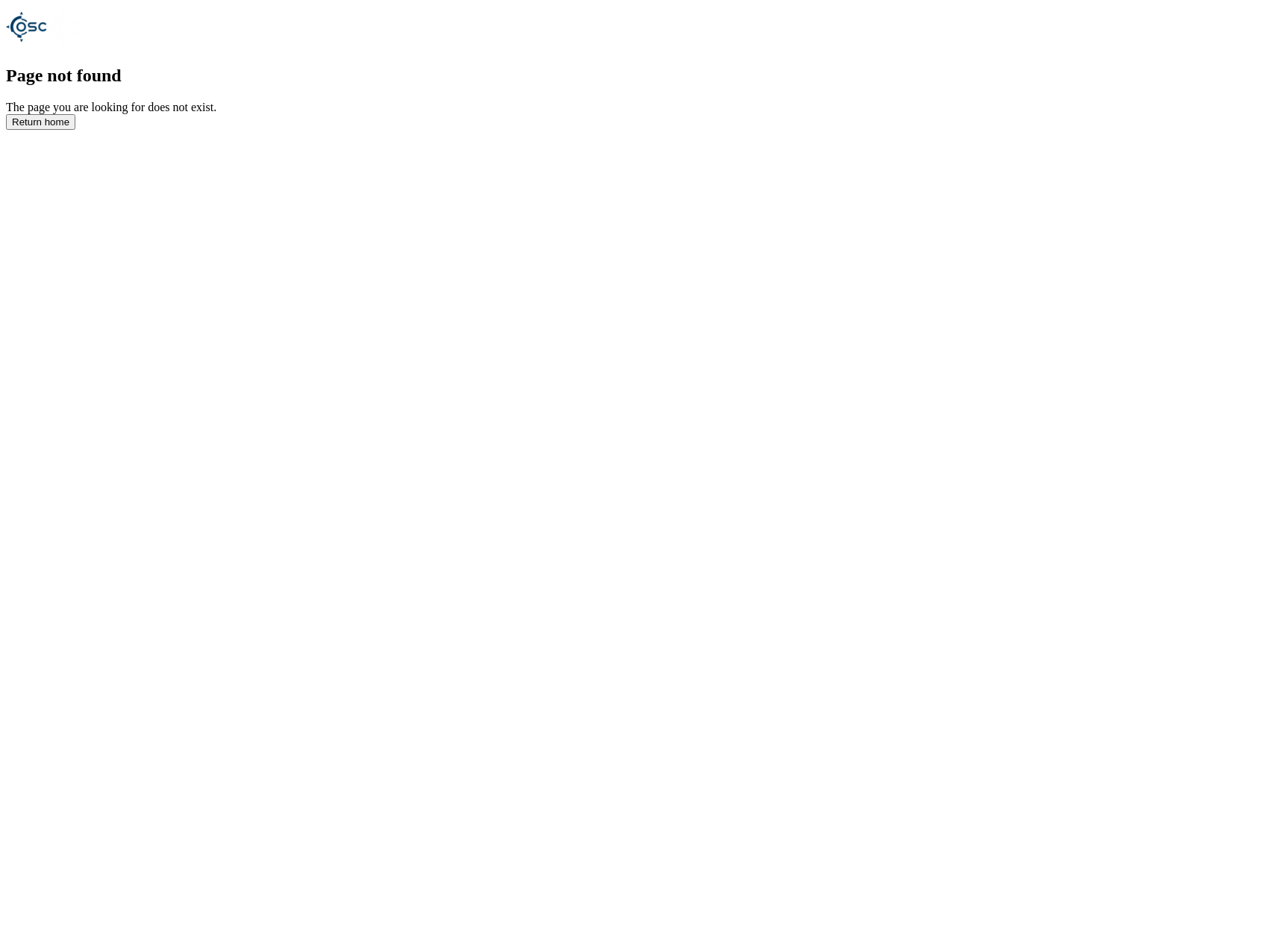
click at [75, 130] on button "Return home" at bounding box center [40, 121] width 69 height 16
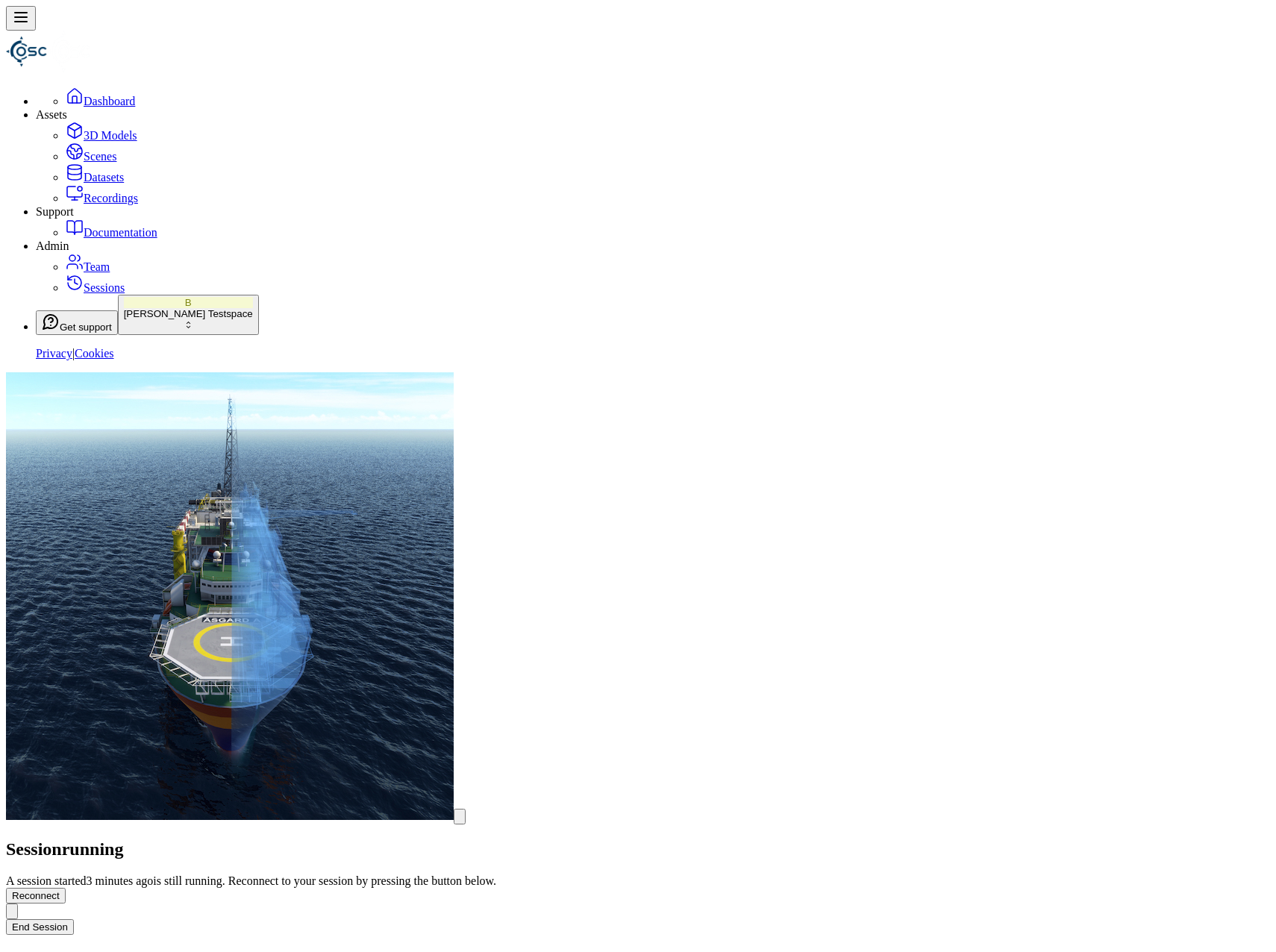
click at [66, 888] on button "Reconnect" at bounding box center [36, 896] width 60 height 16
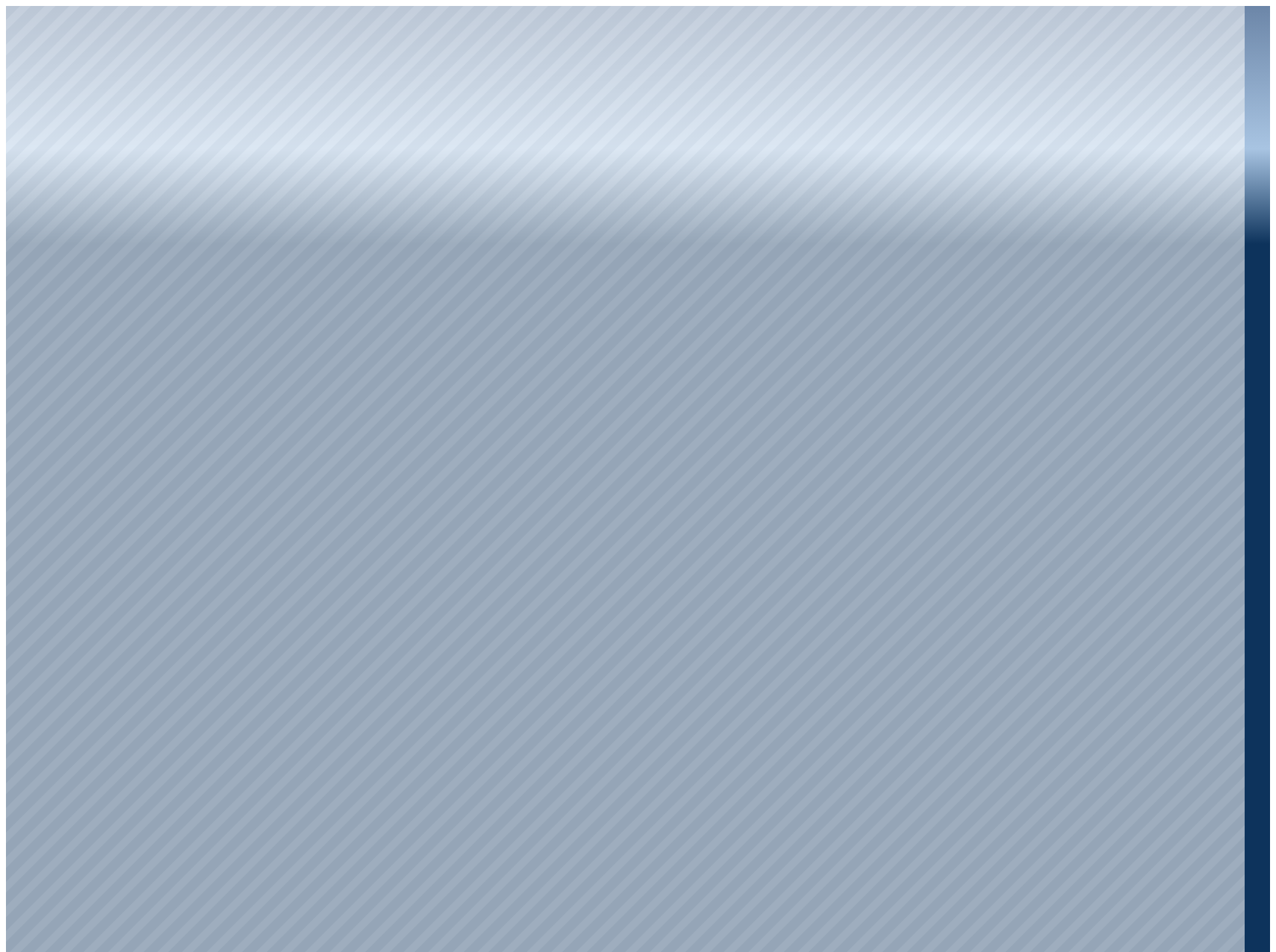
drag, startPoint x: 702, startPoint y: 823, endPoint x: 674, endPoint y: 829, distance: 28.6
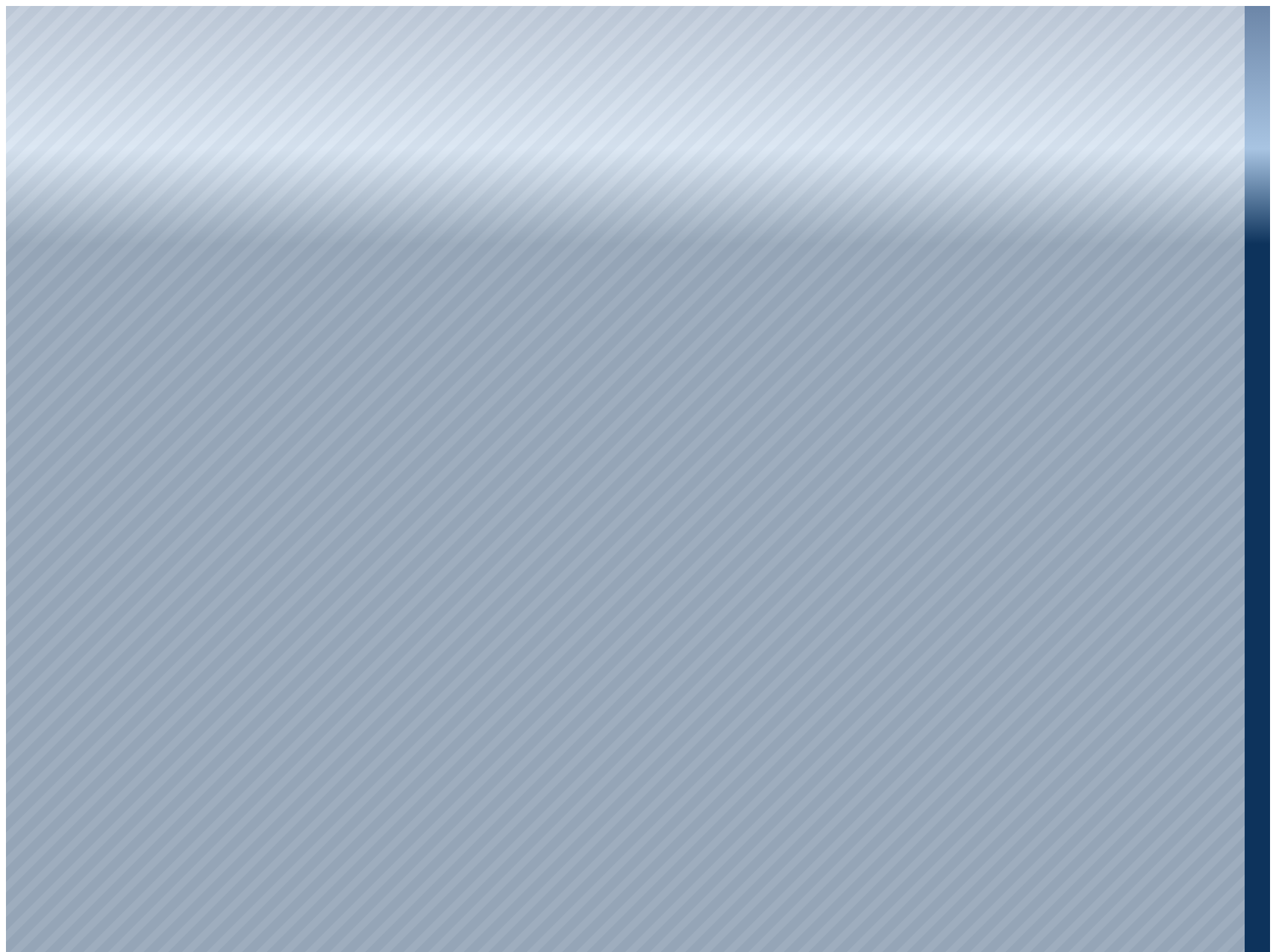
drag, startPoint x: 671, startPoint y: 827, endPoint x: 692, endPoint y: 812, distance: 25.8
drag, startPoint x: 561, startPoint y: 657, endPoint x: 561, endPoint y: 684, distance: 27.0
drag, startPoint x: 597, startPoint y: 626, endPoint x: 597, endPoint y: 601, distance: 25.0
click at [600, 592] on div at bounding box center [625, 482] width 1239 height 952
click at [663, 320] on div at bounding box center [625, 482] width 1239 height 952
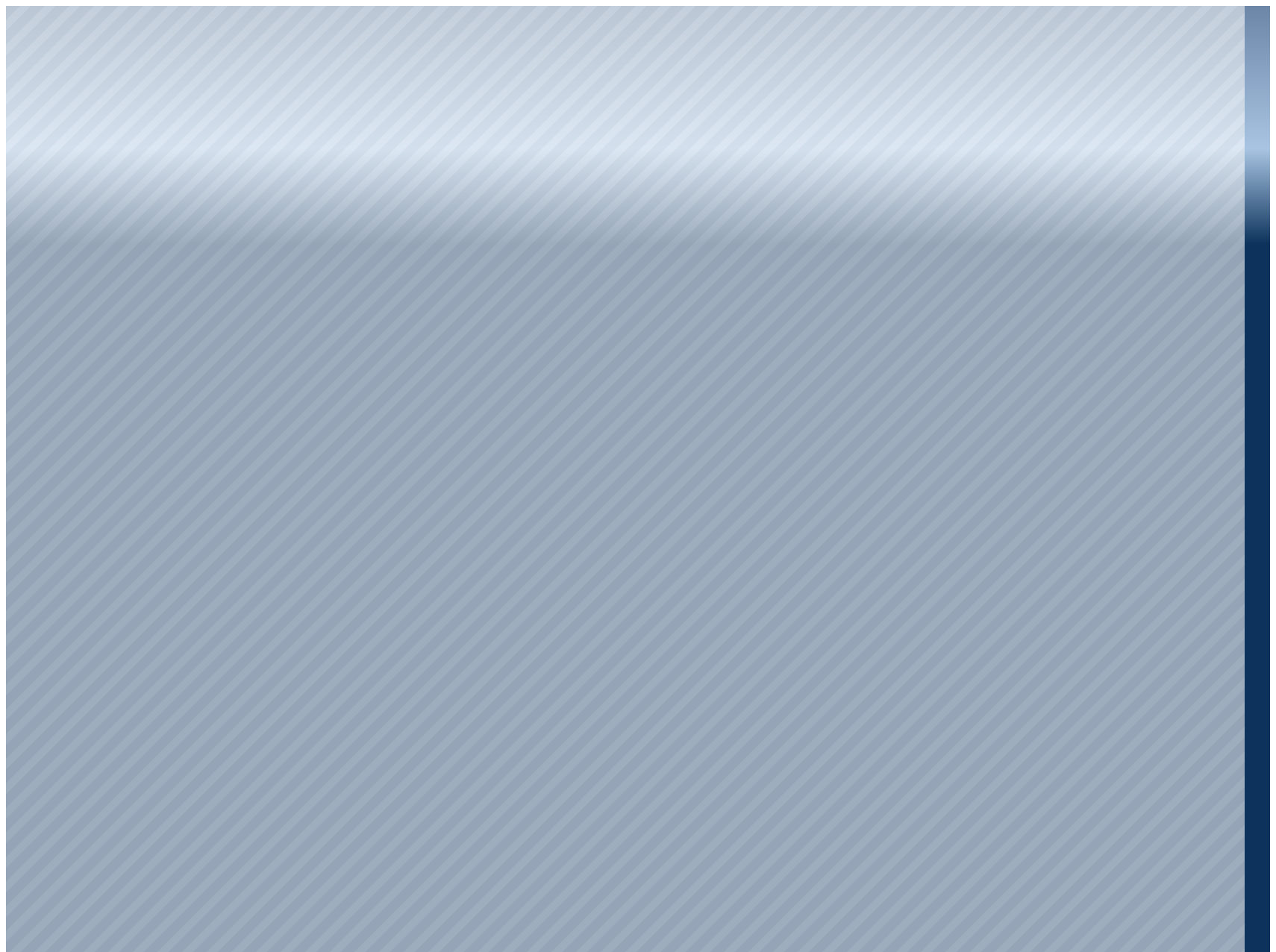
drag, startPoint x: 682, startPoint y: 512, endPoint x: 673, endPoint y: 549, distance: 38.1
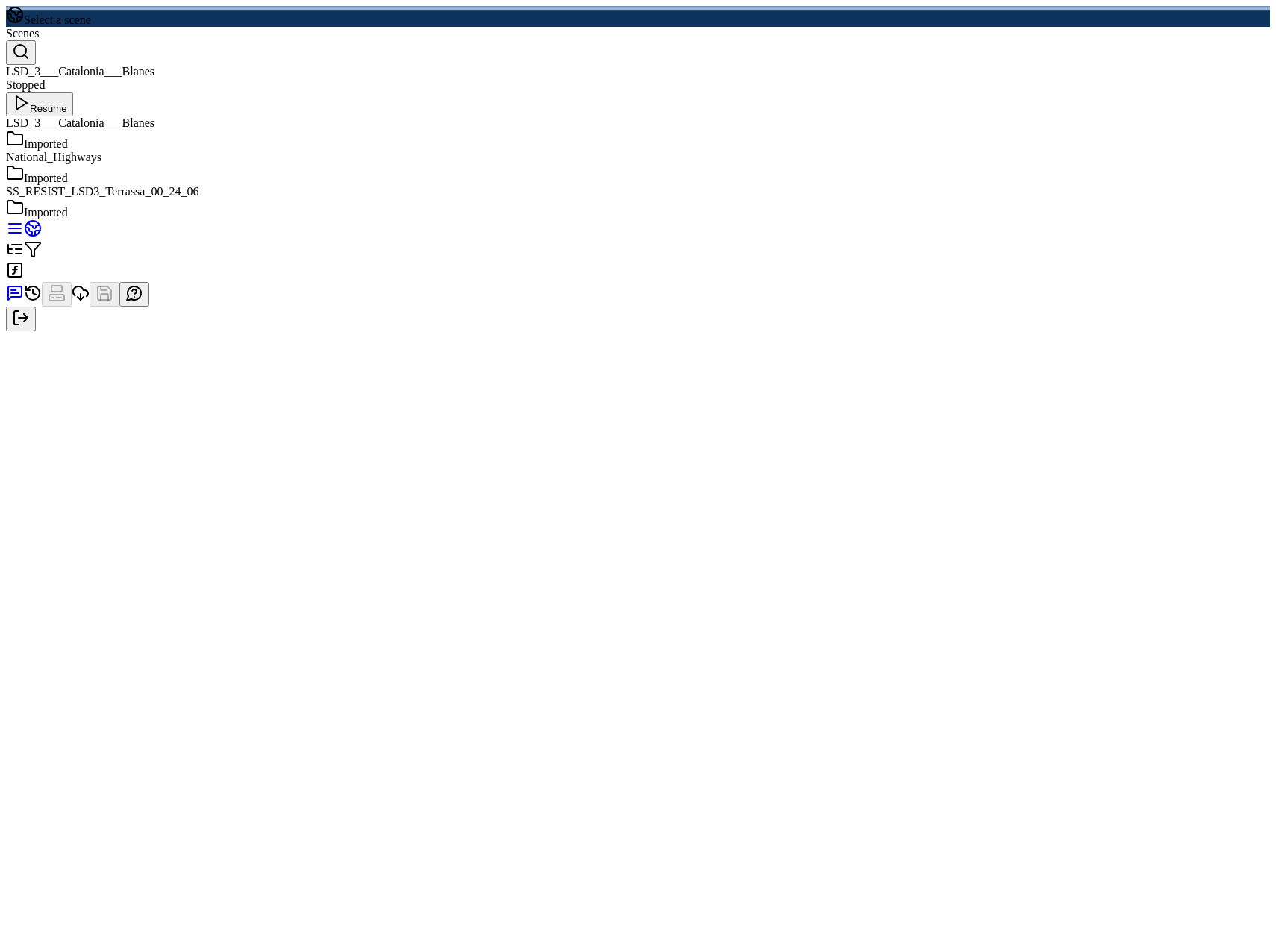
click at [1049, 151] on div "Imported" at bounding box center [638, 140] width 1264 height 21
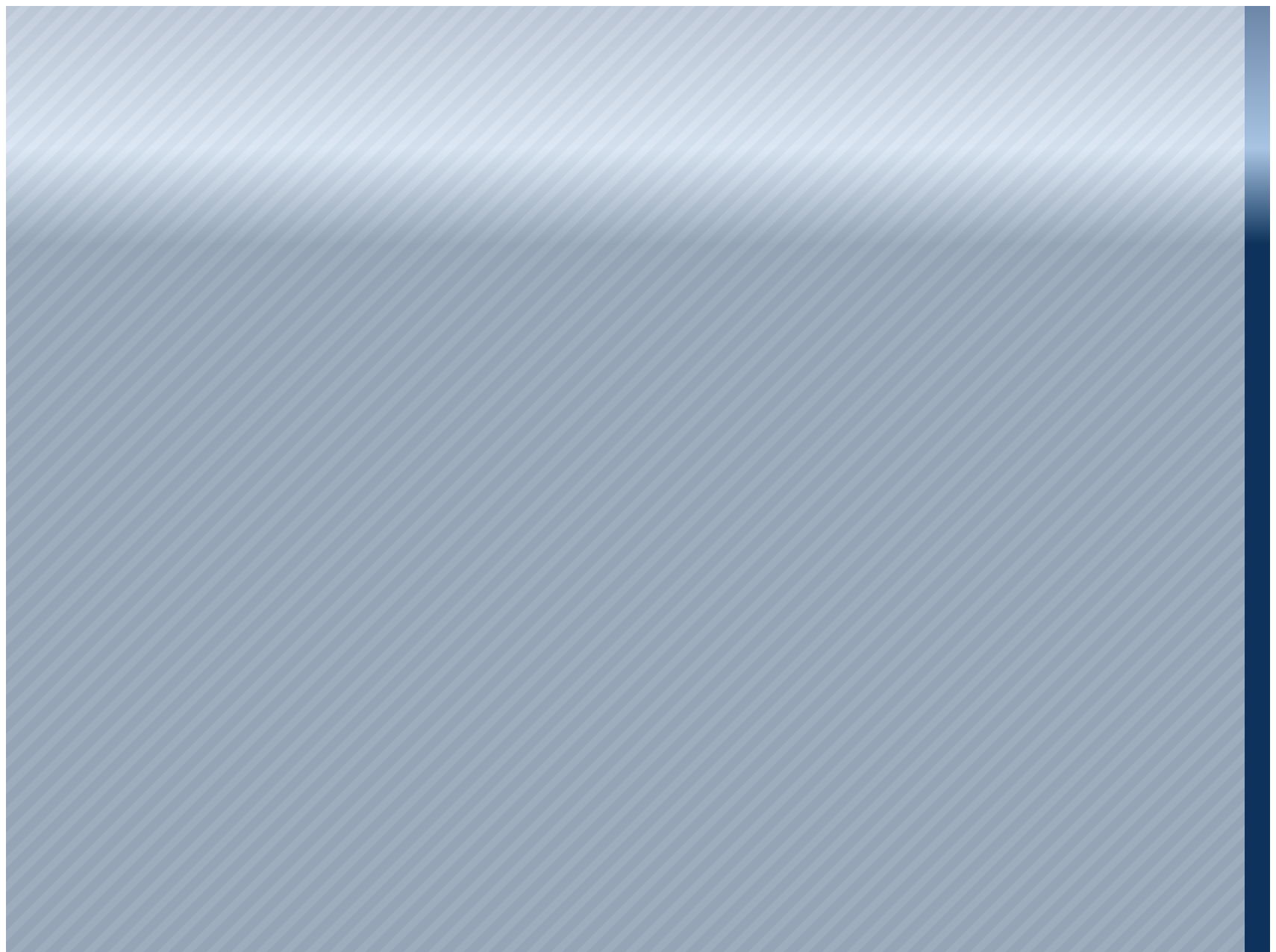
drag, startPoint x: 603, startPoint y: 730, endPoint x: 672, endPoint y: 718, distance: 70.0
click at [42, 951] on icon at bounding box center [33, 967] width 18 height 18
click at [732, 359] on div at bounding box center [625, 482] width 1239 height 952
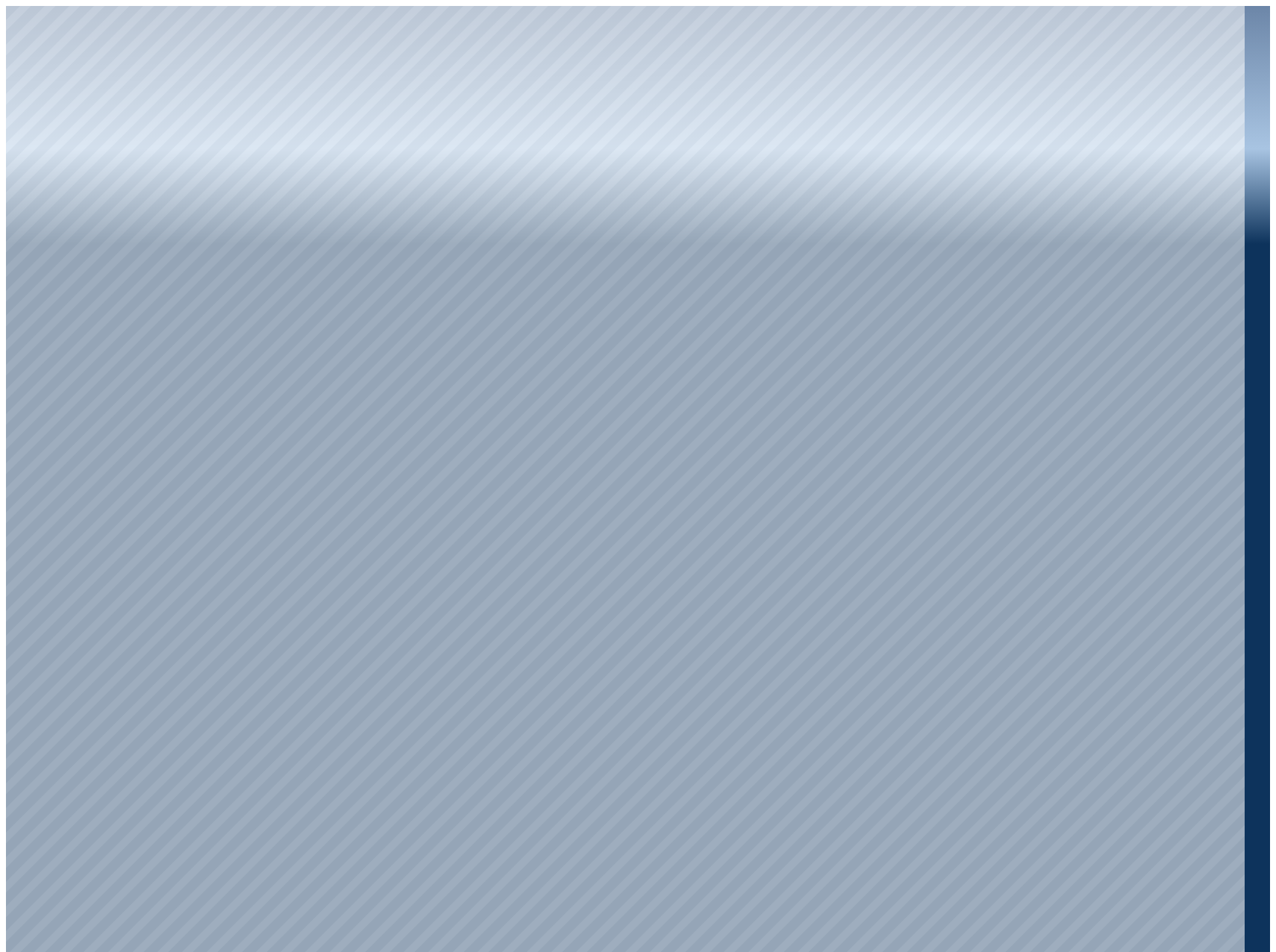
click at [7, 80] on div at bounding box center [625, 482] width 1239 height 952
click at [10, 71] on div at bounding box center [625, 482] width 1239 height 952
click at [355, 16] on div at bounding box center [625, 482] width 1239 height 952
click at [458, 143] on div at bounding box center [625, 482] width 1239 height 952
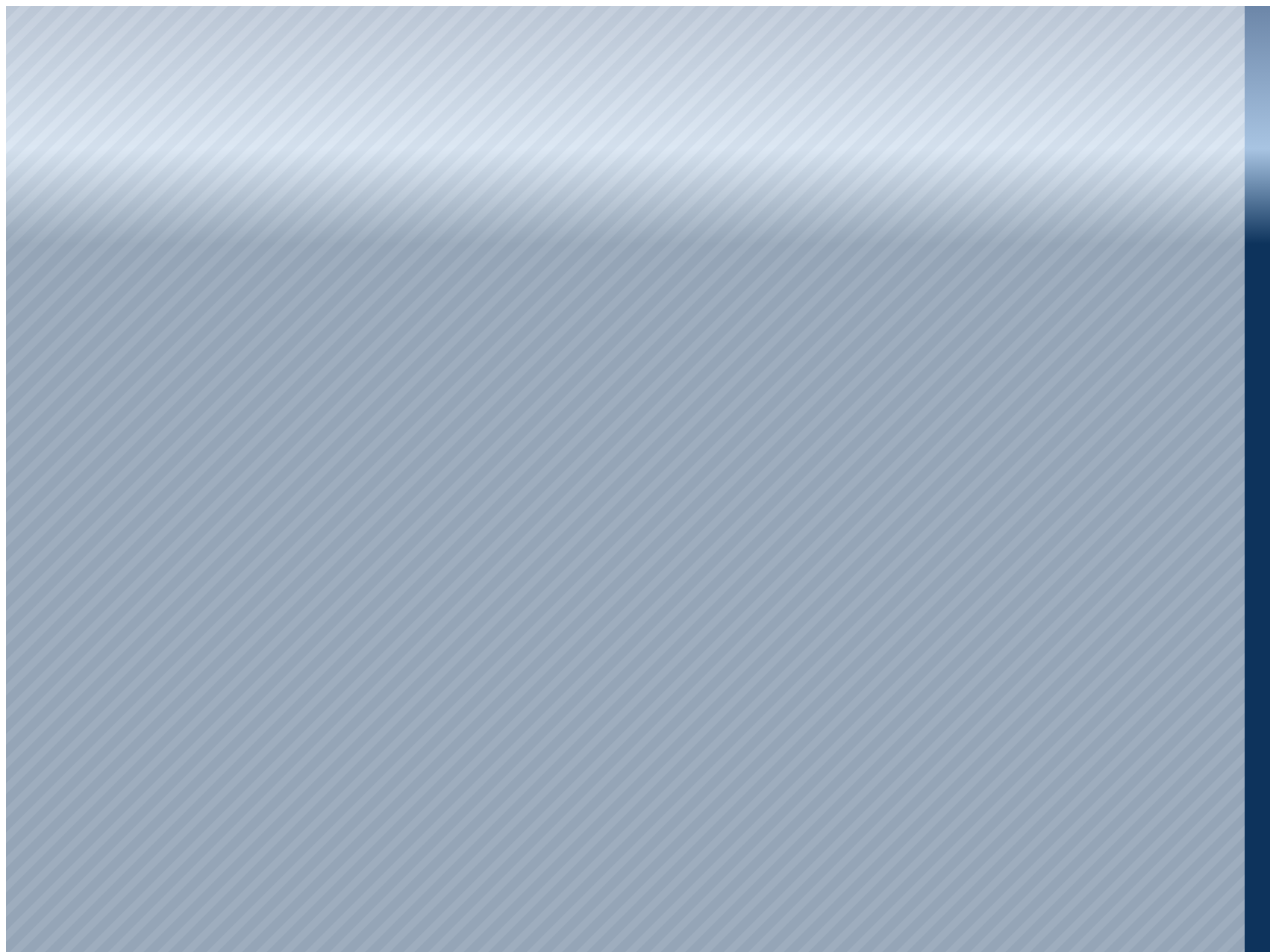
click at [468, 137] on div at bounding box center [625, 482] width 1239 height 952
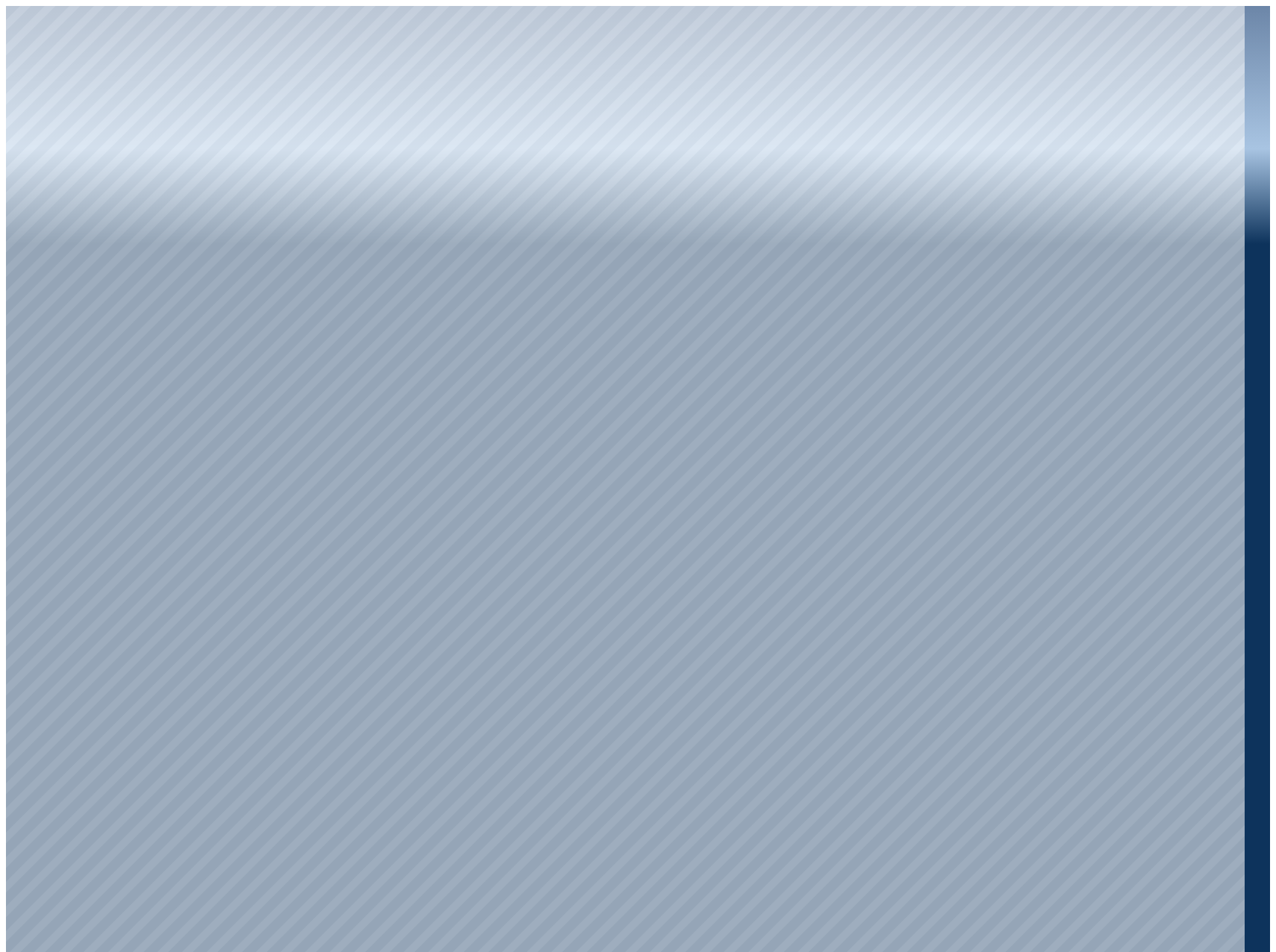
click at [716, 511] on div at bounding box center [625, 482] width 1239 height 952
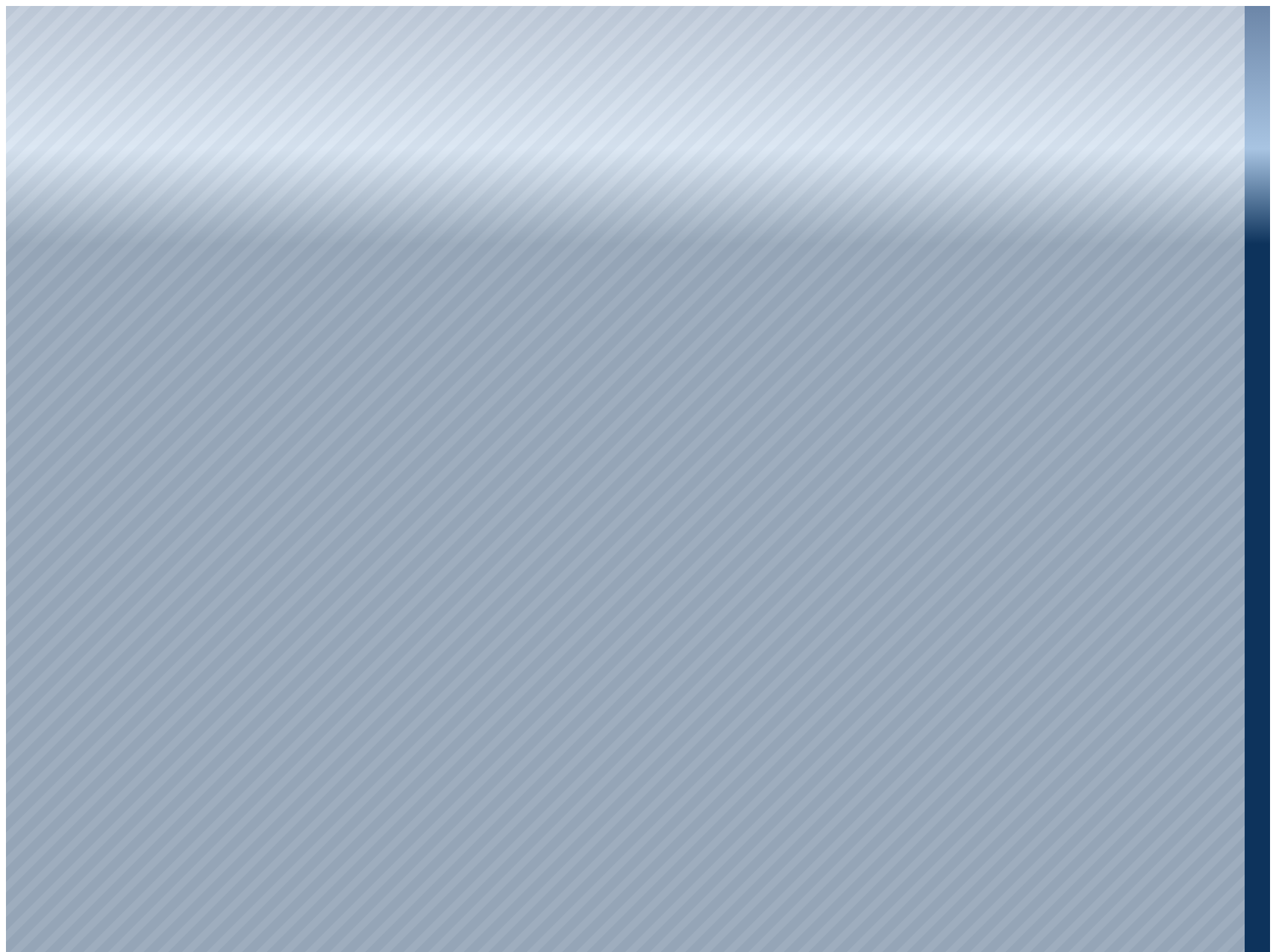
click at [728, 499] on div at bounding box center [625, 482] width 1239 height 952
click at [738, 509] on div at bounding box center [625, 482] width 1239 height 952
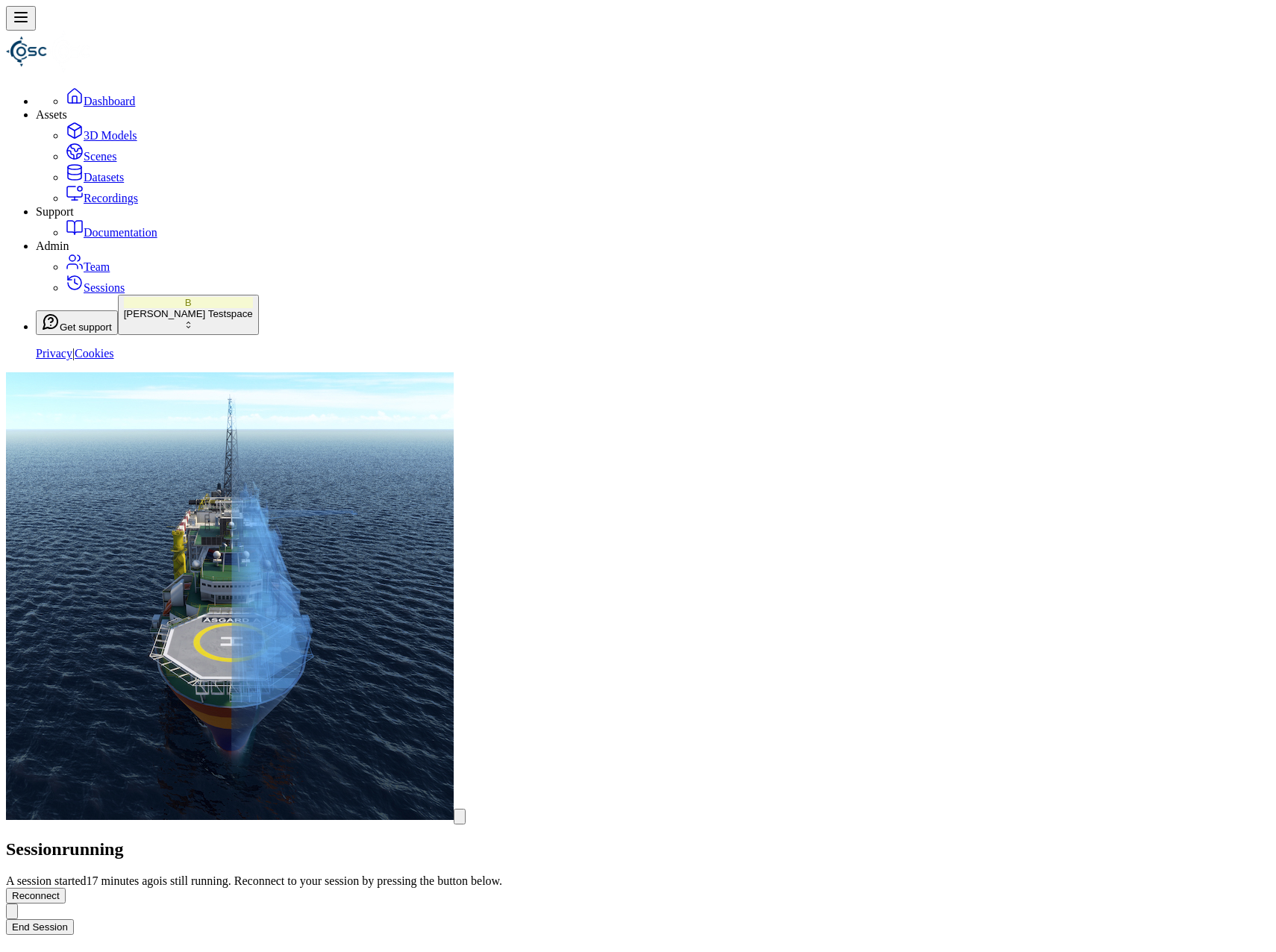
click at [74, 919] on button "End Session" at bounding box center [39, 927] width 68 height 16
click at [107, 951] on button at bounding box center [91, 964] width 30 height 24
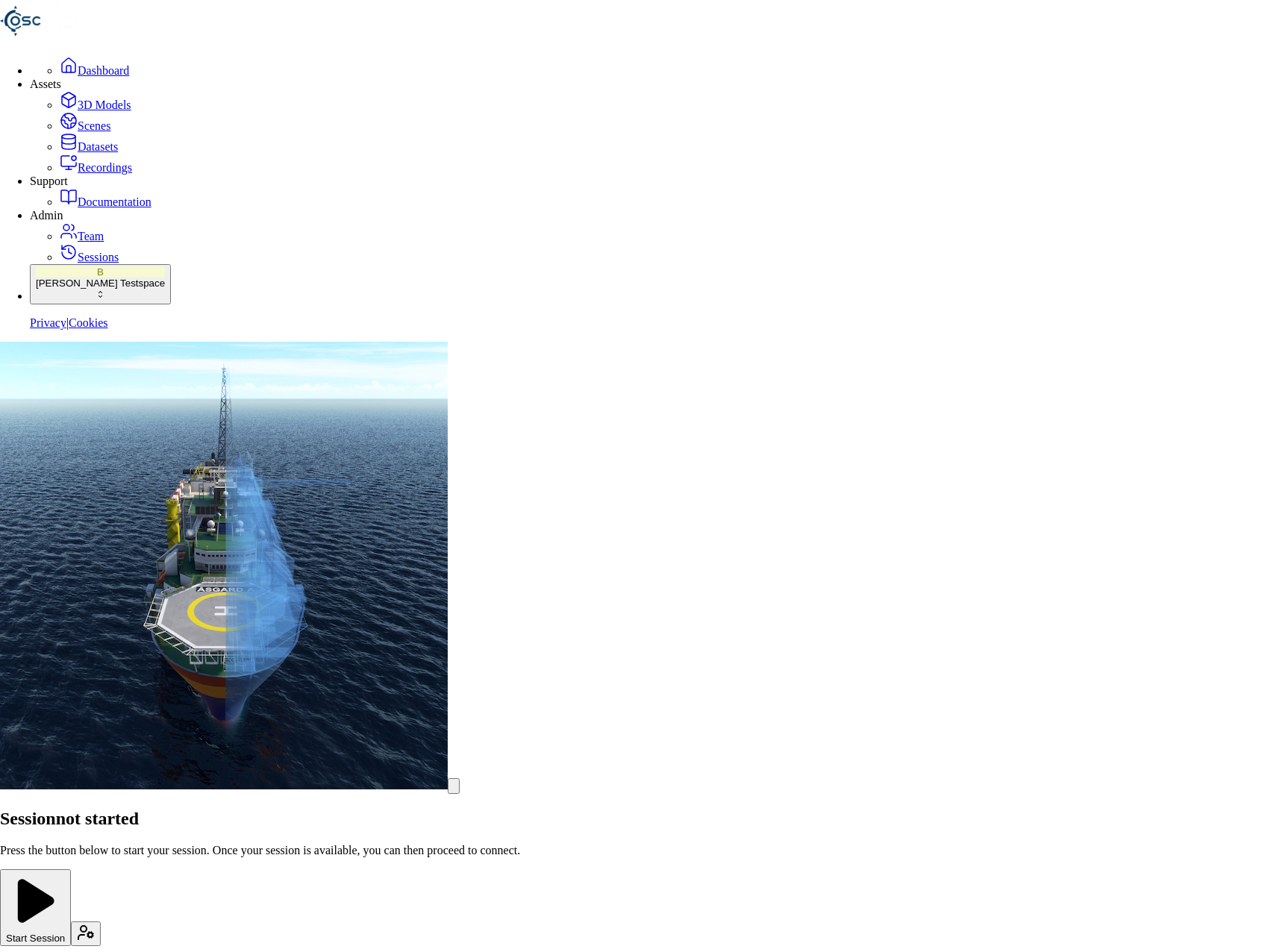
click at [536, 489] on body "Dashboard Assets 3D Models Scenes Datasets Recordings Support Documentation Adm…" at bounding box center [638, 632] width 1276 height 1263
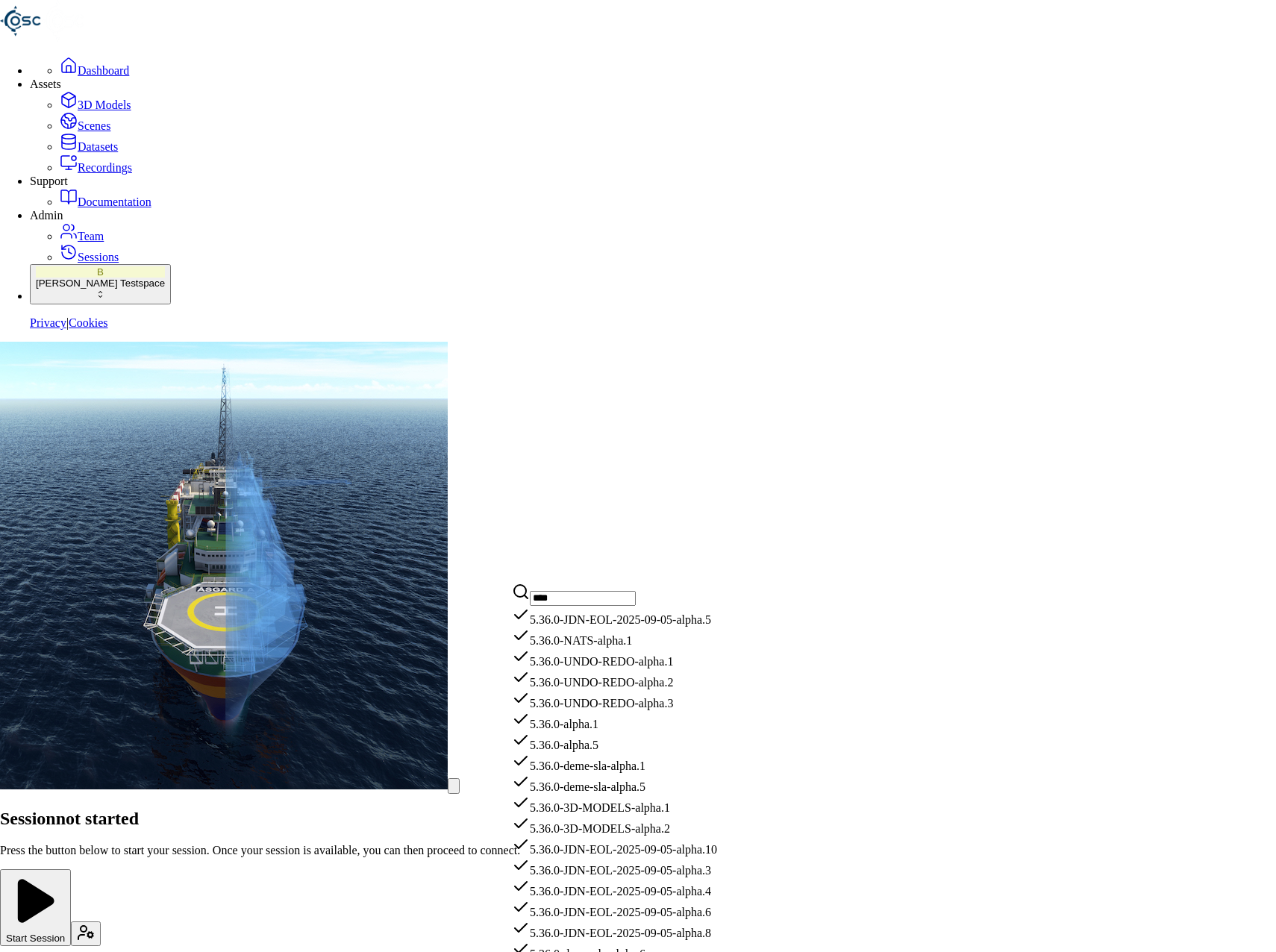
scroll to position [224, 0]
type input "****"
click at [641, 822] on span "5.36.0-3D-MODELS-alpha.2" at bounding box center [600, 828] width 140 height 13
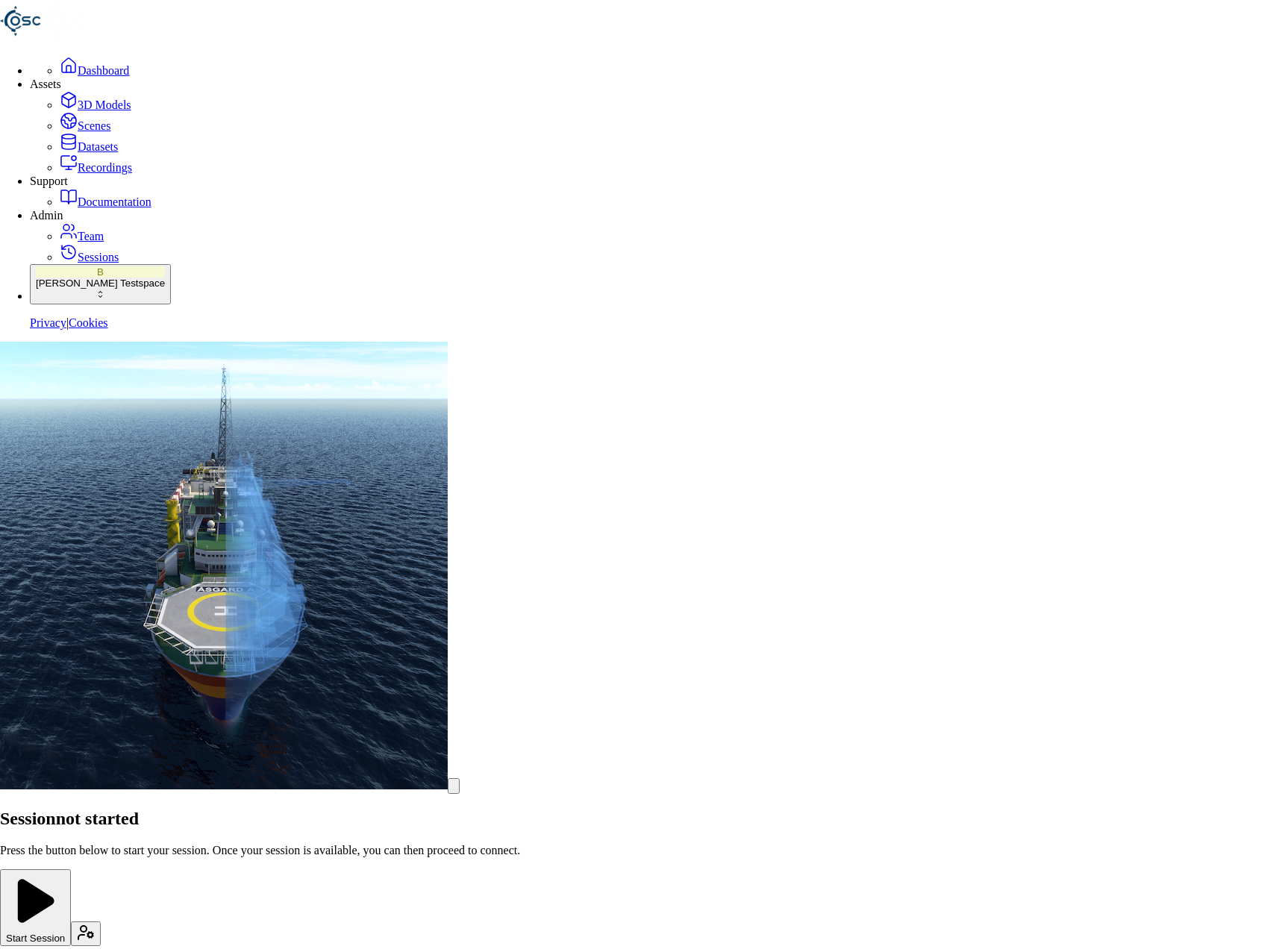
click at [681, 672] on body "Dashboard Assets 3D Models Scenes Datasets Recordings Support Documentation Adm…" at bounding box center [638, 653] width 1276 height 1307
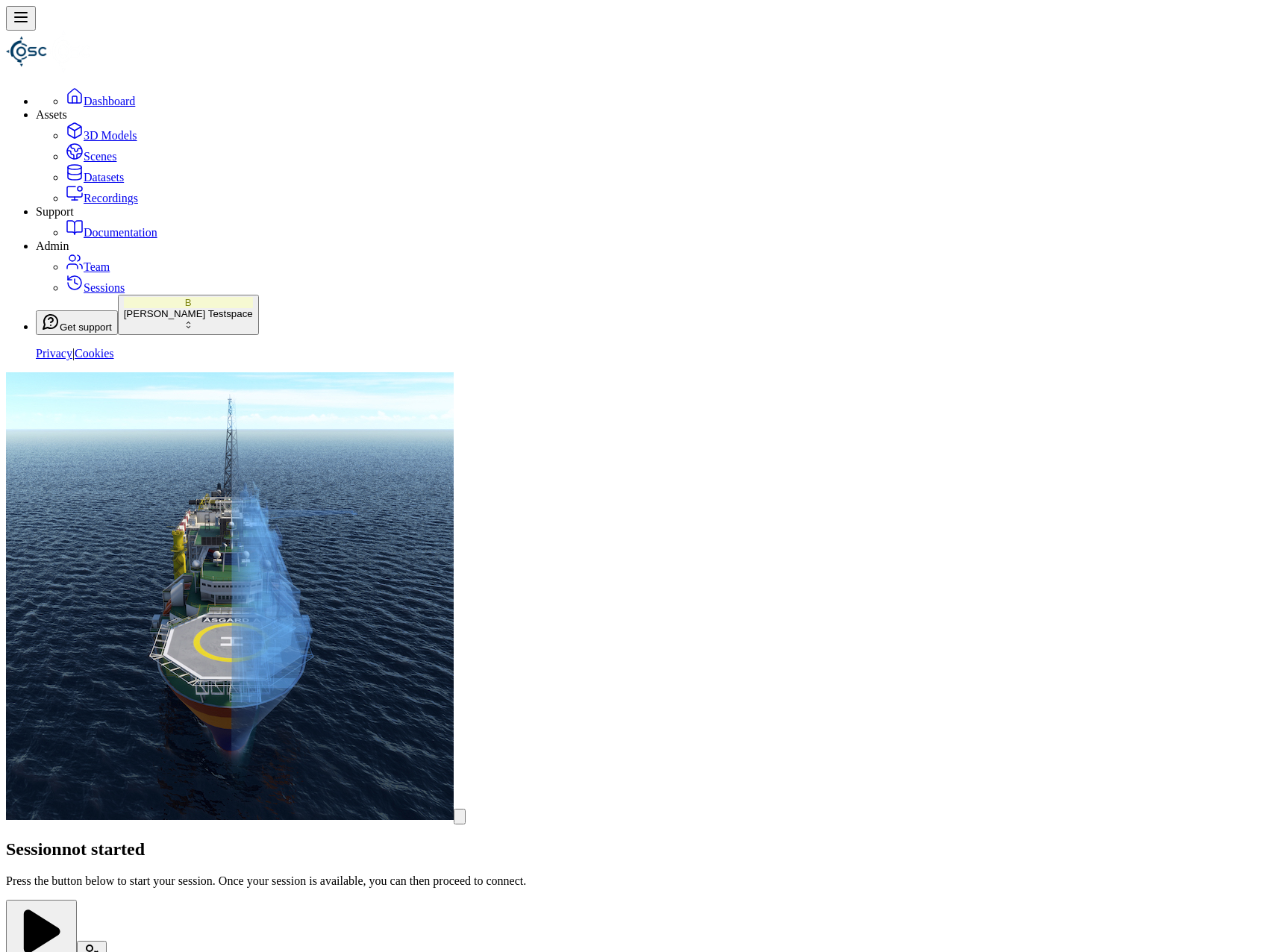
click at [101, 944] on icon at bounding box center [92, 953] width 18 height 18
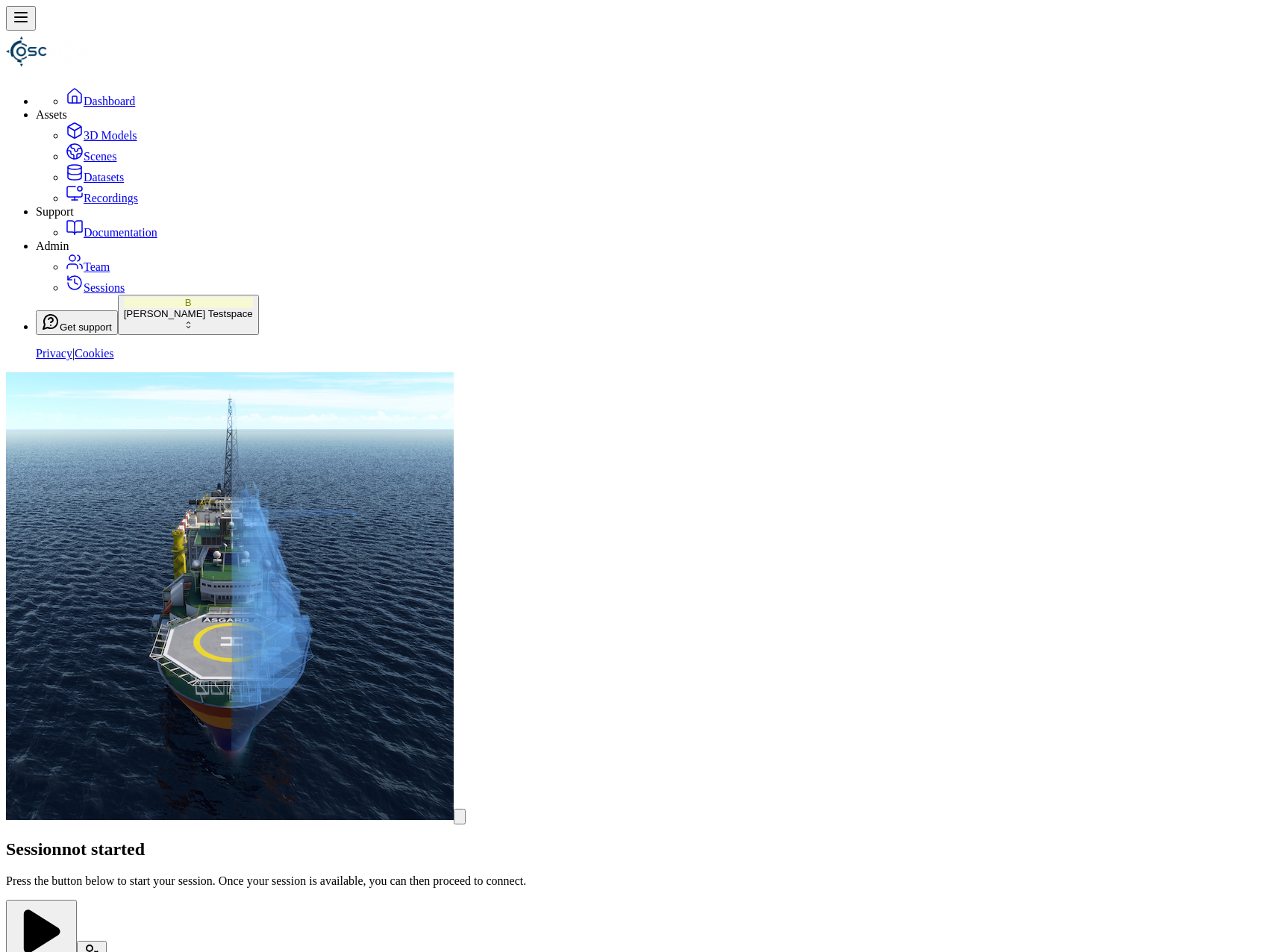
click at [77, 900] on button "Start Session" at bounding box center [41, 938] width 71 height 77
click at [55, 888] on button "Connect" at bounding box center [30, 896] width 49 height 16
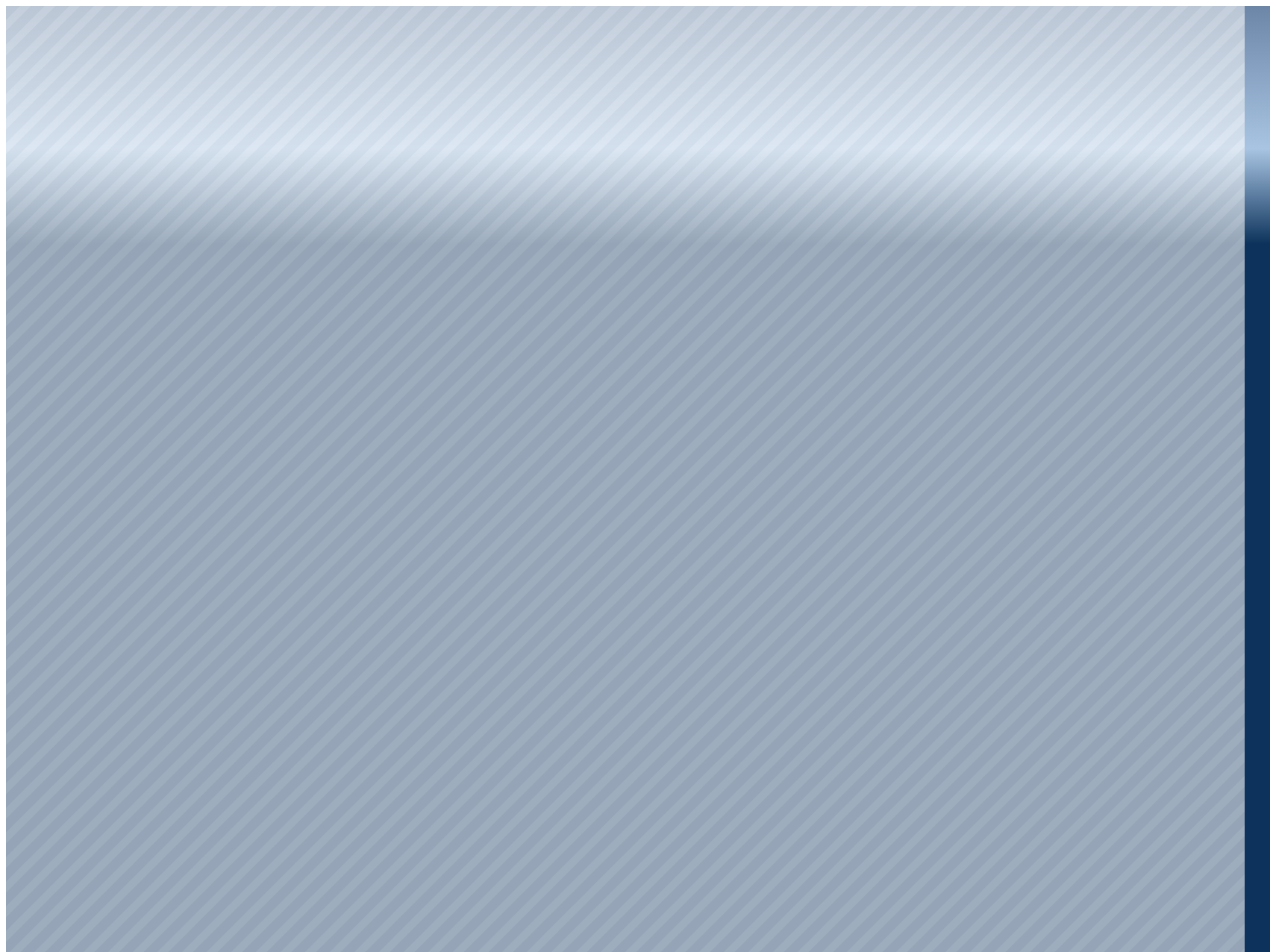
click at [42, 951] on icon at bounding box center [33, 967] width 18 height 18
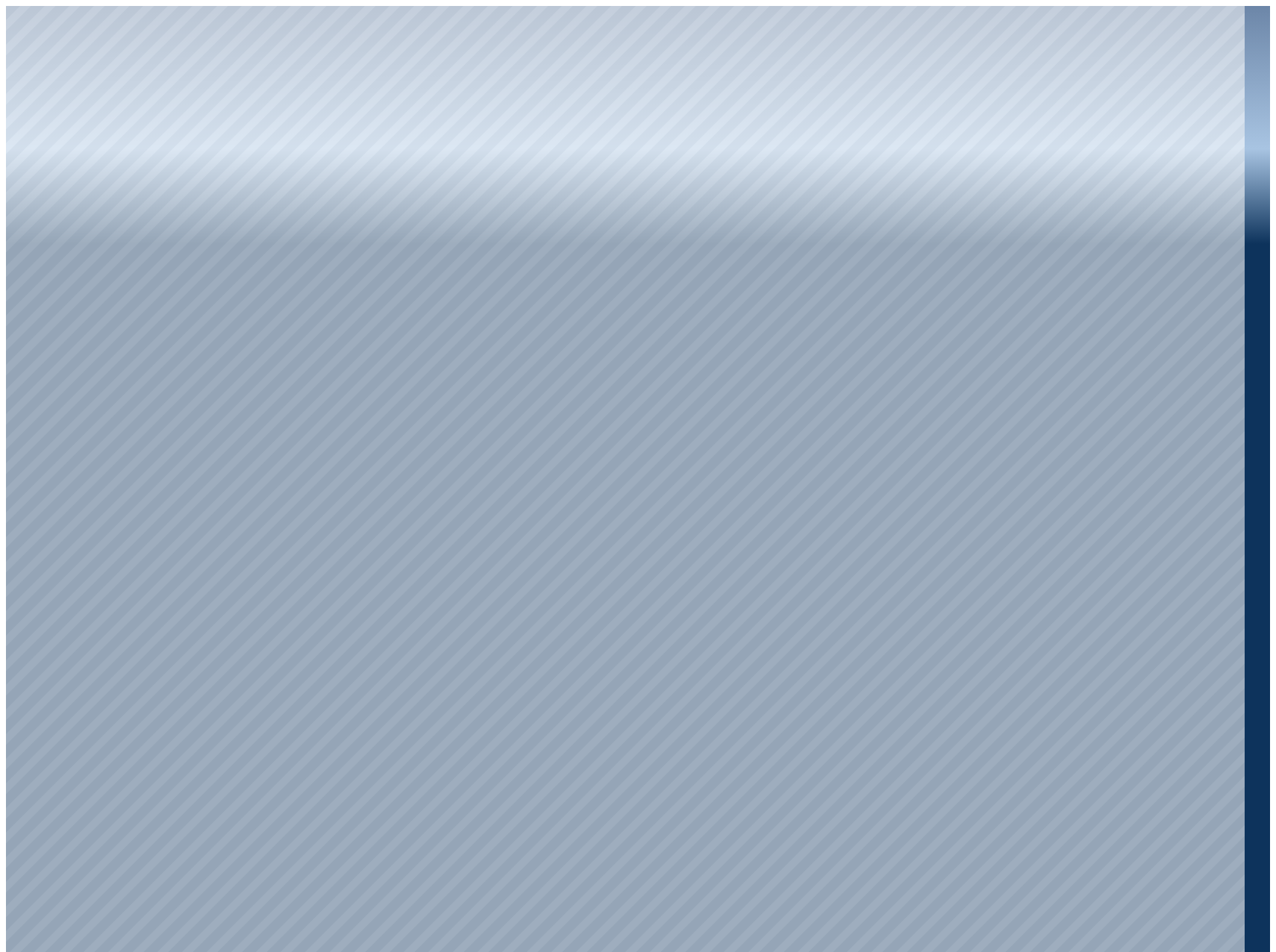
click at [32, 951] on icon at bounding box center [28, 970] width 7 height 8
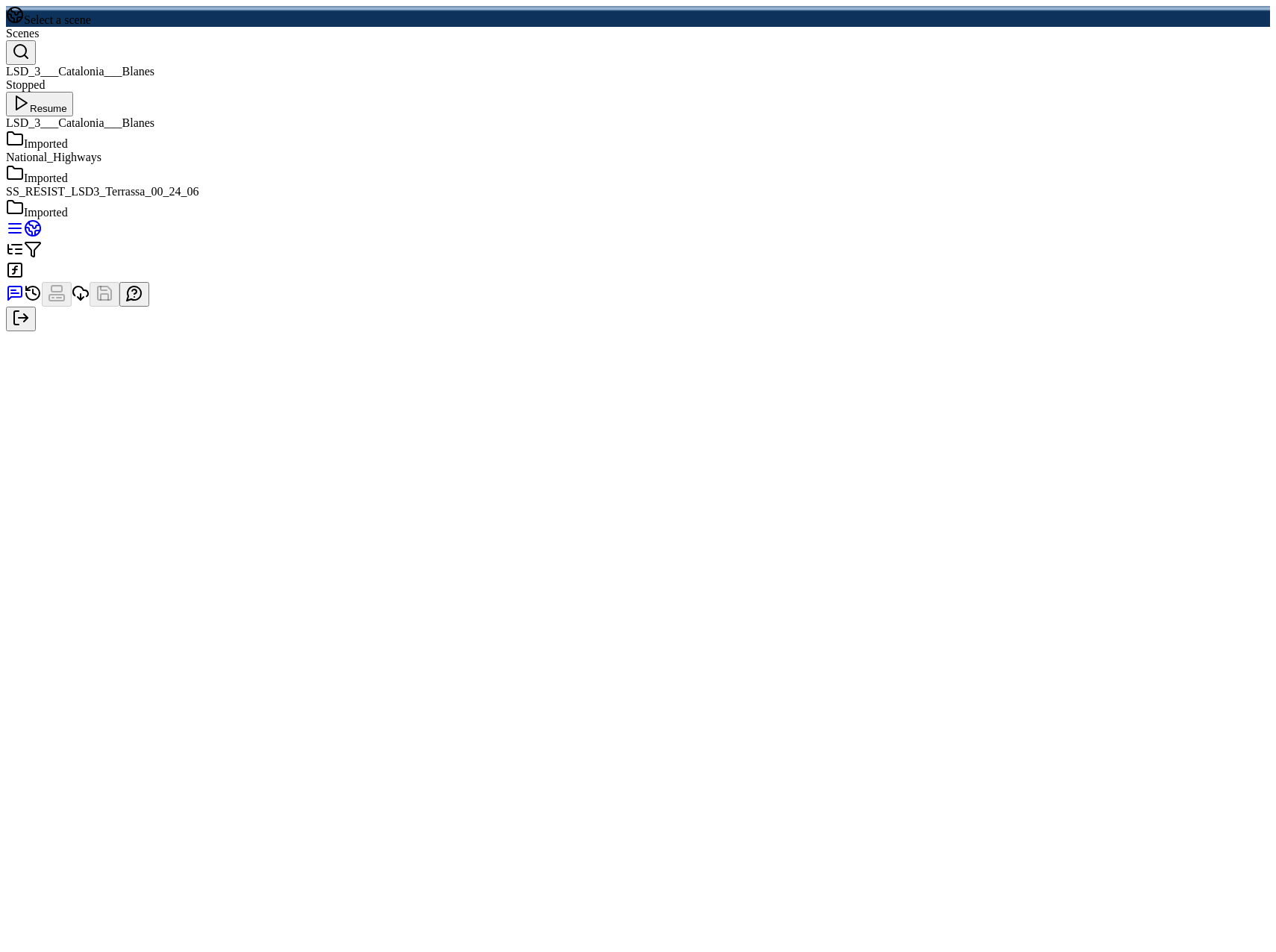
click at [1054, 151] on div "Imported" at bounding box center [638, 140] width 1264 height 21
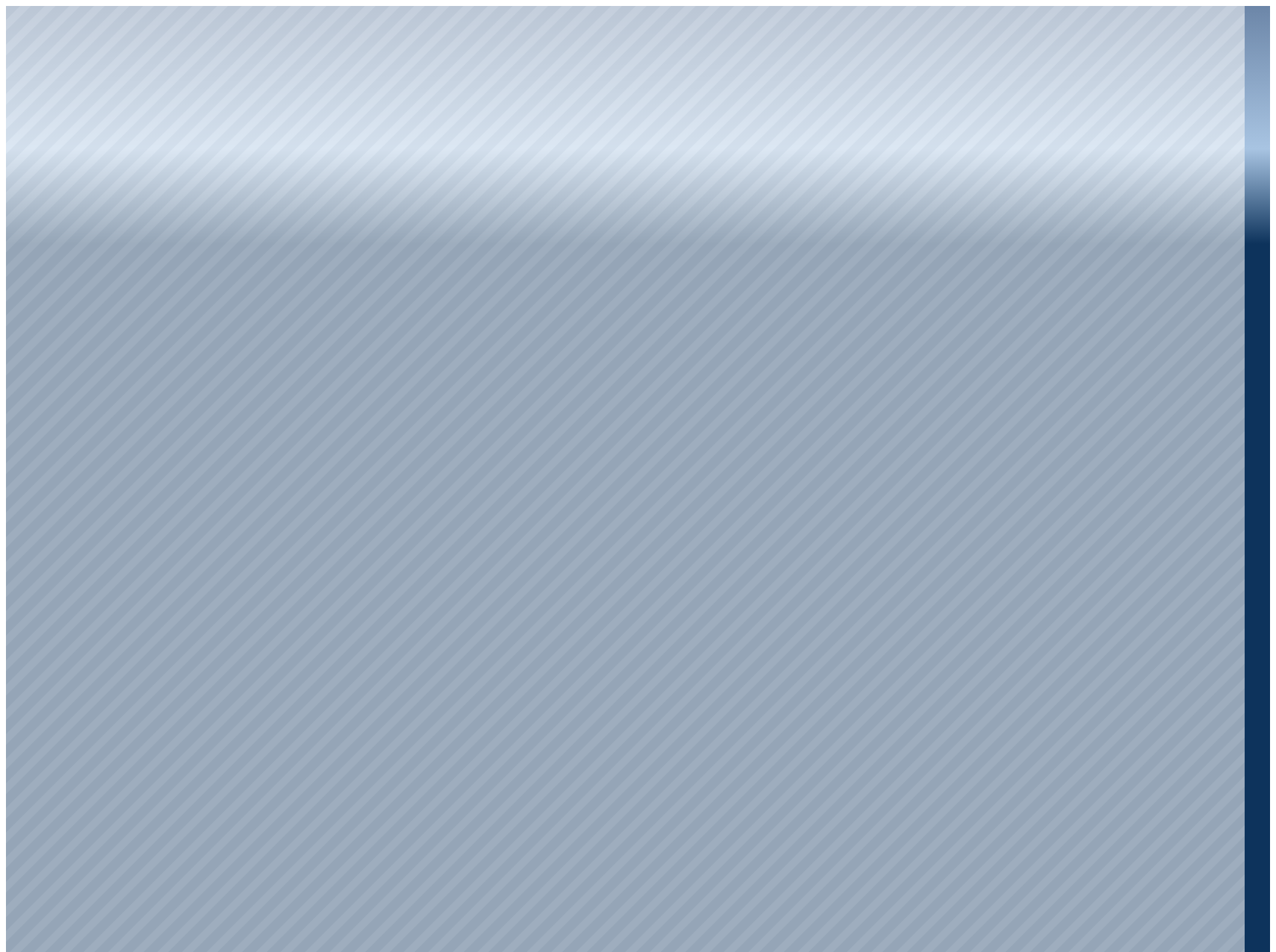
drag, startPoint x: 594, startPoint y: 635, endPoint x: 601, endPoint y: 678, distance: 43.6
click at [895, 935] on div at bounding box center [625, 482] width 1239 height 952
click at [94, 247] on div at bounding box center [625, 482] width 1239 height 952
click at [105, 206] on div at bounding box center [625, 482] width 1239 height 952
click at [93, 257] on div at bounding box center [625, 482] width 1239 height 952
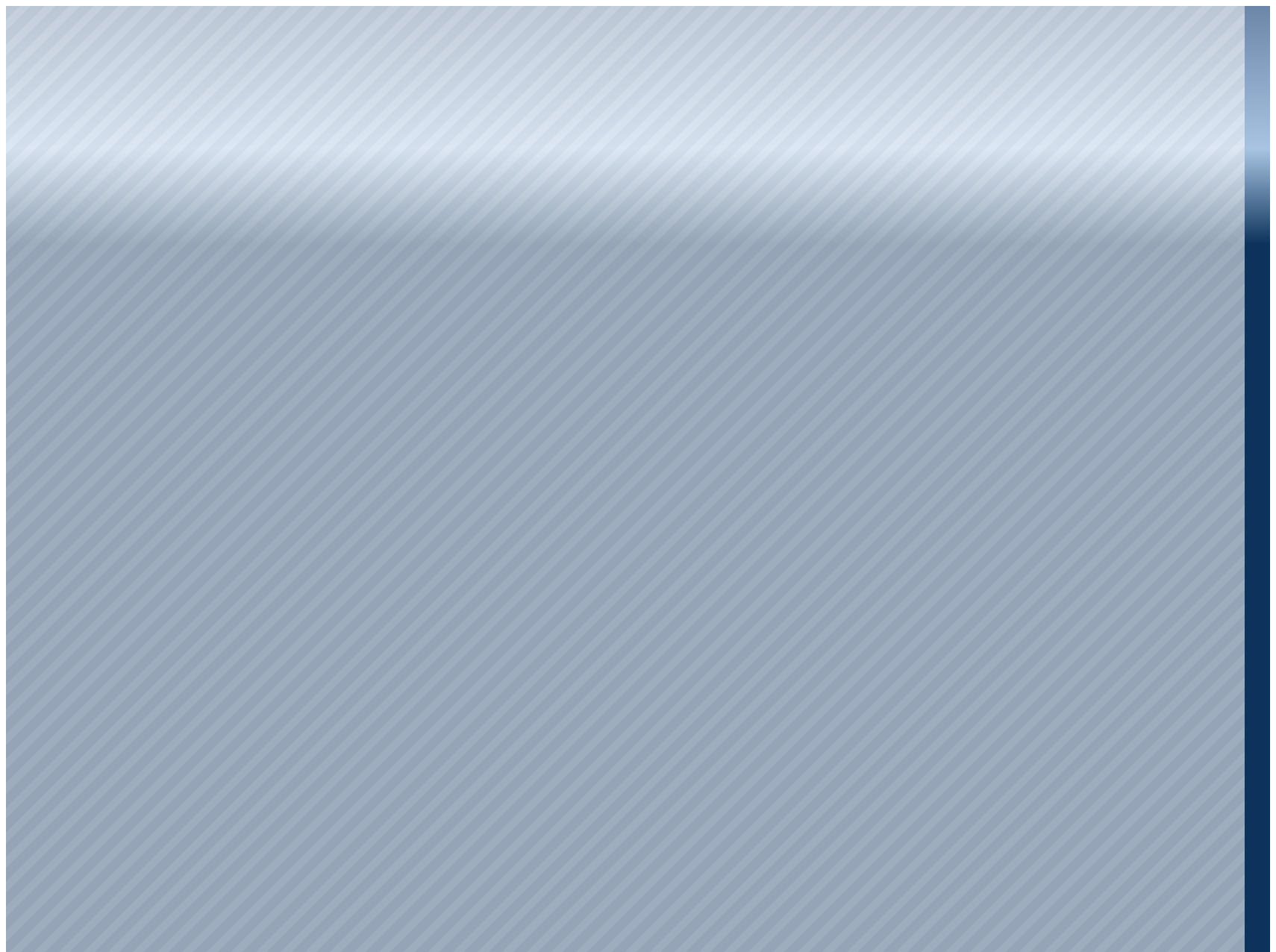
click at [434, 583] on div at bounding box center [625, 482] width 1239 height 952
click at [614, 745] on div at bounding box center [625, 482] width 1239 height 952
click at [608, 757] on div at bounding box center [625, 482] width 1239 height 952
click at [945, 799] on div at bounding box center [625, 482] width 1239 height 952
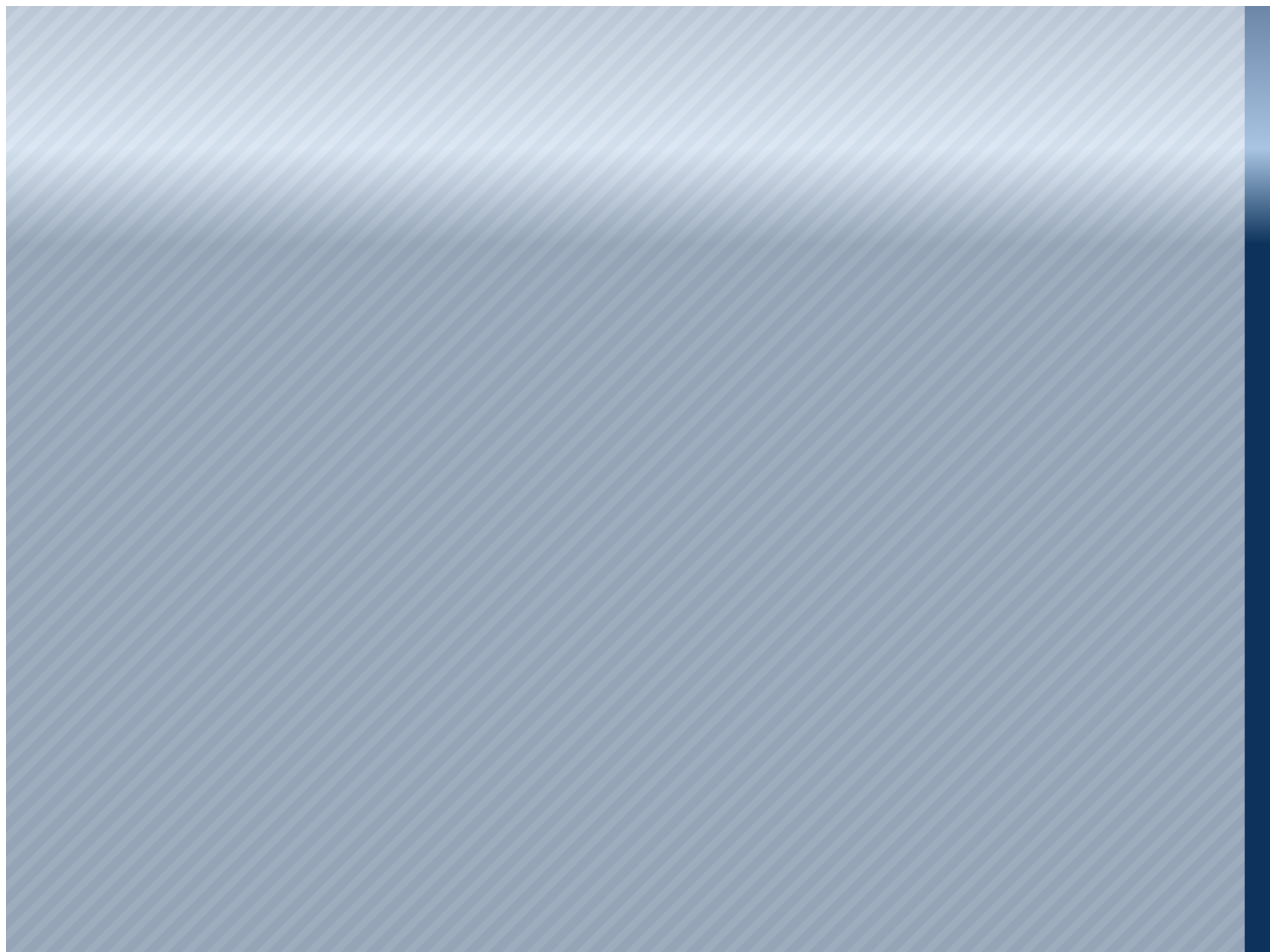
click at [945, 799] on div at bounding box center [625, 482] width 1239 height 952
click at [49, 772] on div at bounding box center [625, 482] width 1239 height 952
drag, startPoint x: 748, startPoint y: 519, endPoint x: 742, endPoint y: 449, distance: 70.3
drag, startPoint x: 751, startPoint y: 457, endPoint x: 748, endPoint y: 475, distance: 18.2
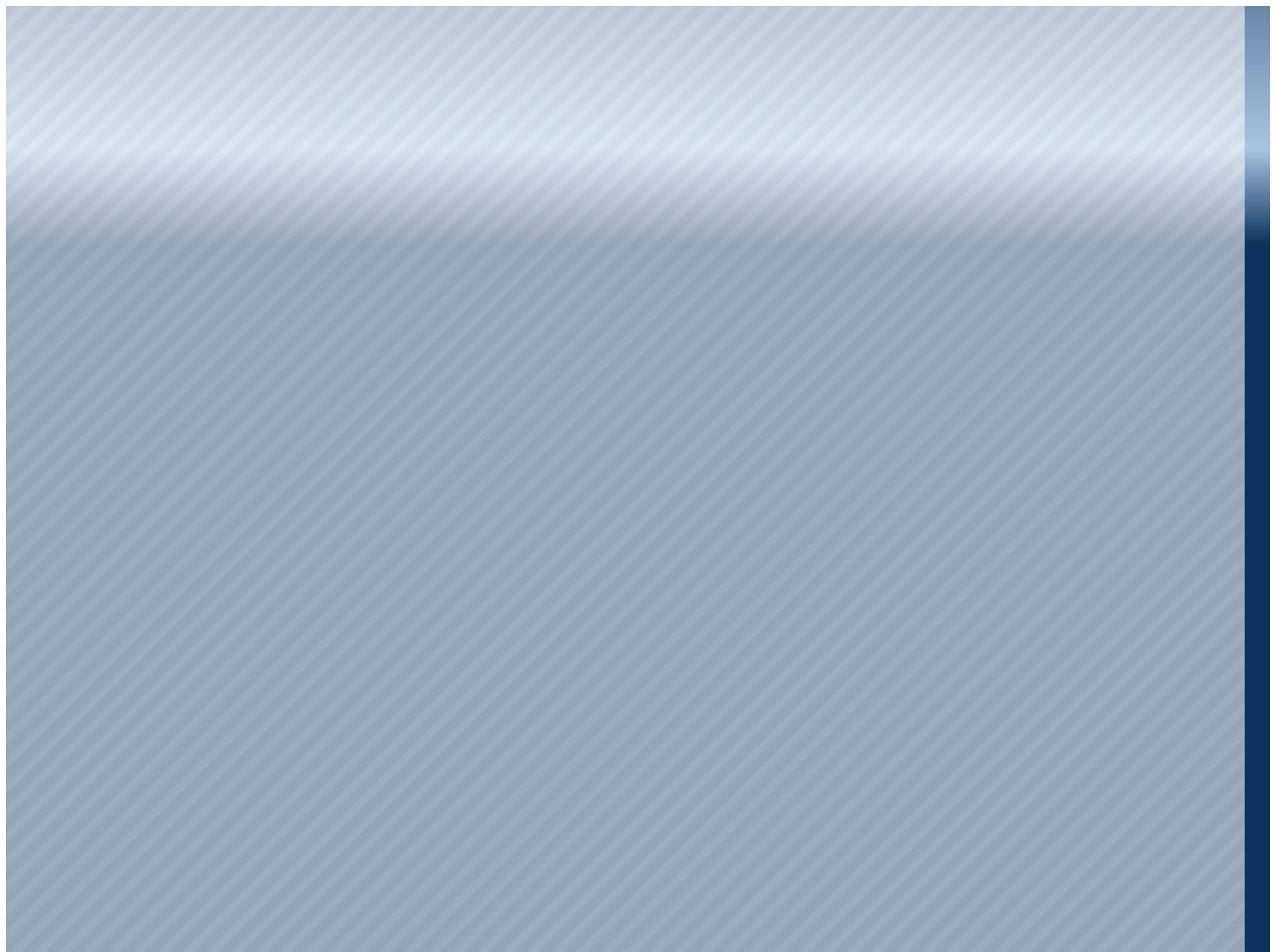
drag, startPoint x: 721, startPoint y: 252, endPoint x: 704, endPoint y: 266, distance: 22.0
drag, startPoint x: 958, startPoint y: 106, endPoint x: 855, endPoint y: 307, distance: 225.9
drag, startPoint x: 827, startPoint y: 547, endPoint x: 864, endPoint y: 457, distance: 97.3
drag, startPoint x: 859, startPoint y: 535, endPoint x: 838, endPoint y: 449, distance: 88.5
click at [92, 377] on div at bounding box center [625, 482] width 1239 height 952
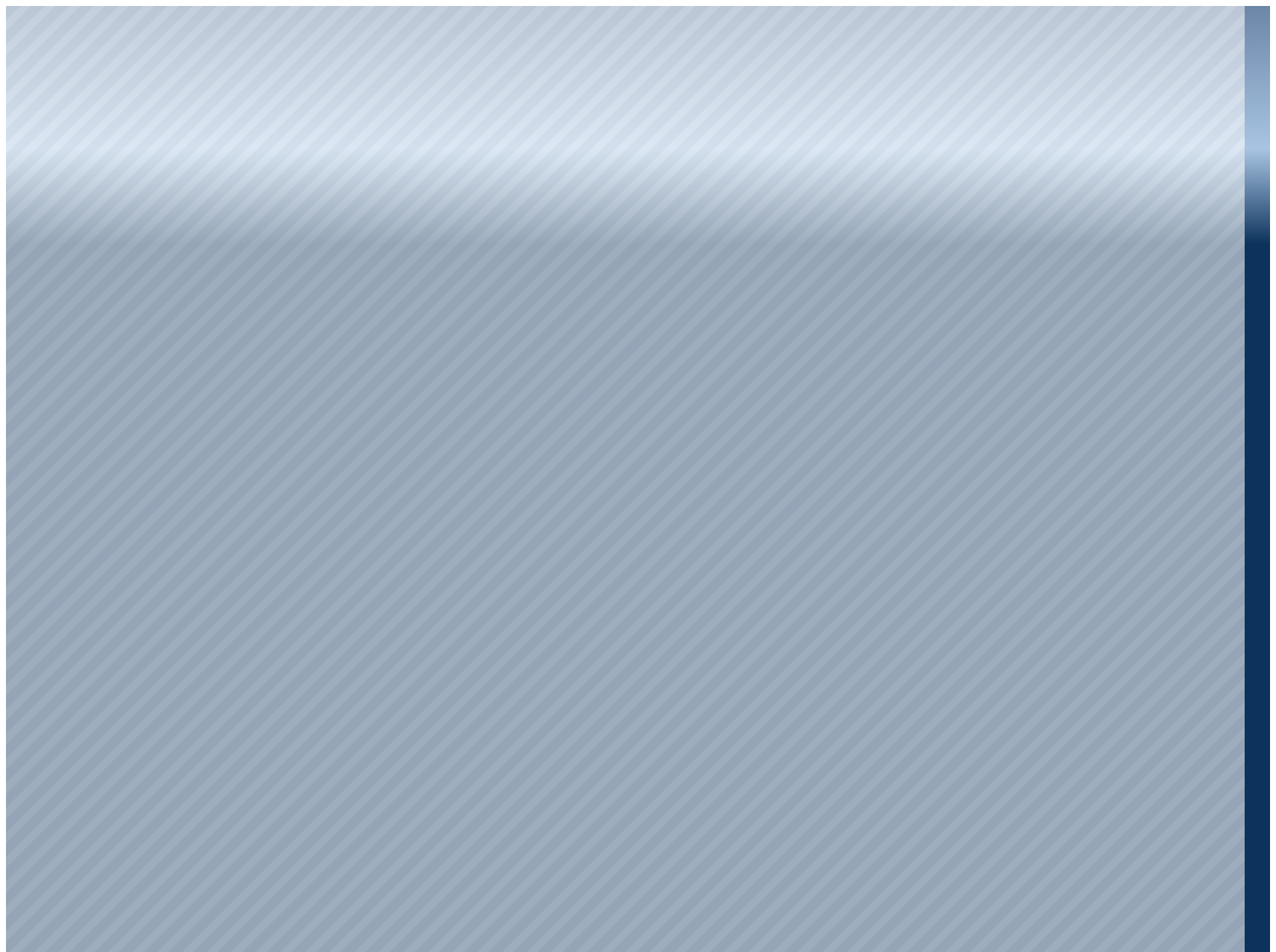
click at [112, 307] on div at bounding box center [625, 482] width 1239 height 952
click at [447, 52] on div at bounding box center [625, 482] width 1239 height 952
click at [388, 177] on div at bounding box center [625, 482] width 1239 height 952
click at [435, 137] on div at bounding box center [625, 482] width 1239 height 952
click at [339, 175] on div at bounding box center [625, 482] width 1239 height 952
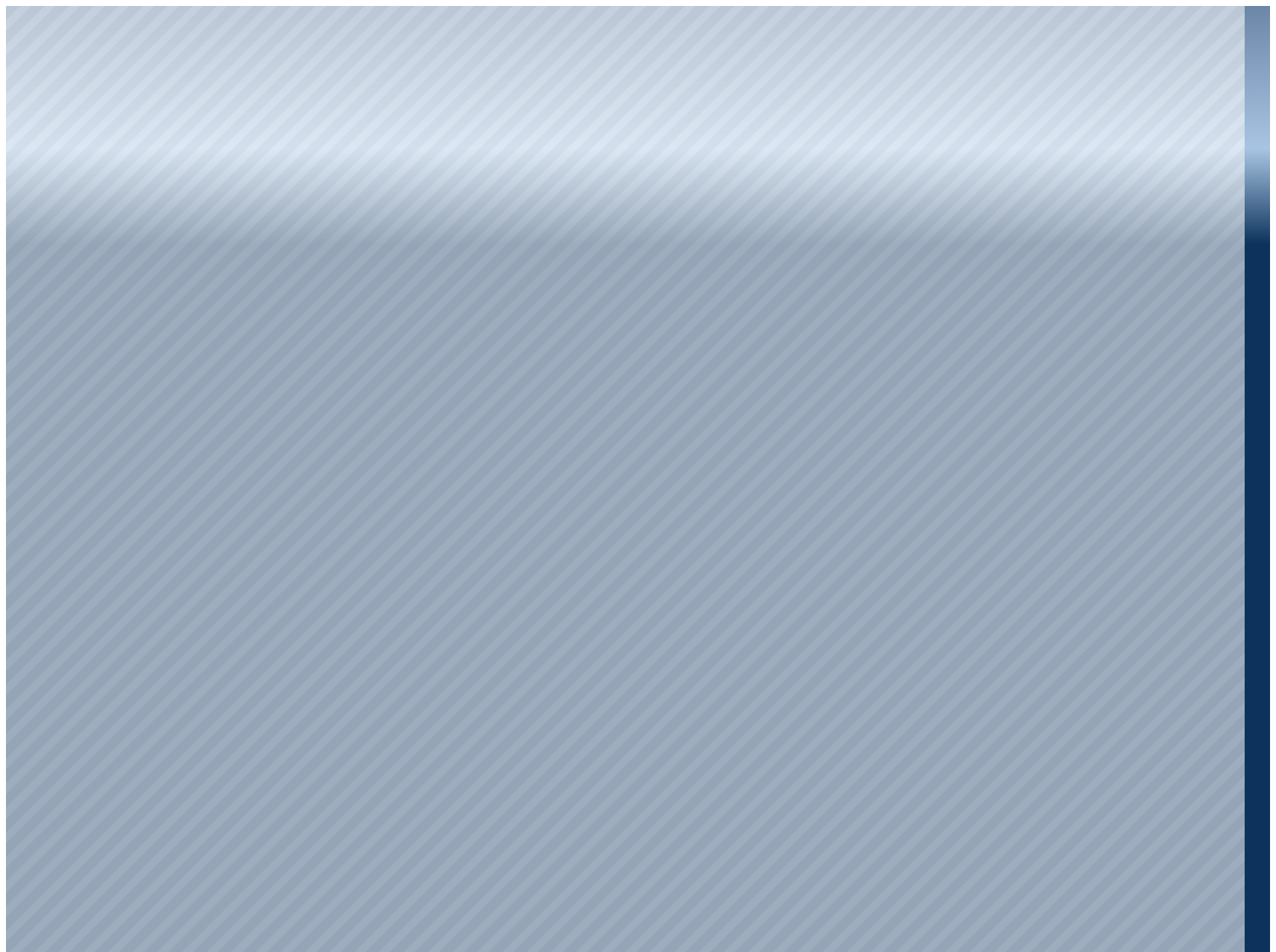
click at [721, 520] on div at bounding box center [625, 482] width 1239 height 952
click at [87, 279] on div at bounding box center [625, 482] width 1239 height 952
click at [88, 320] on div at bounding box center [625, 482] width 1239 height 952
click at [274, 61] on div at bounding box center [625, 482] width 1239 height 952
click at [337, 134] on div at bounding box center [625, 482] width 1239 height 952
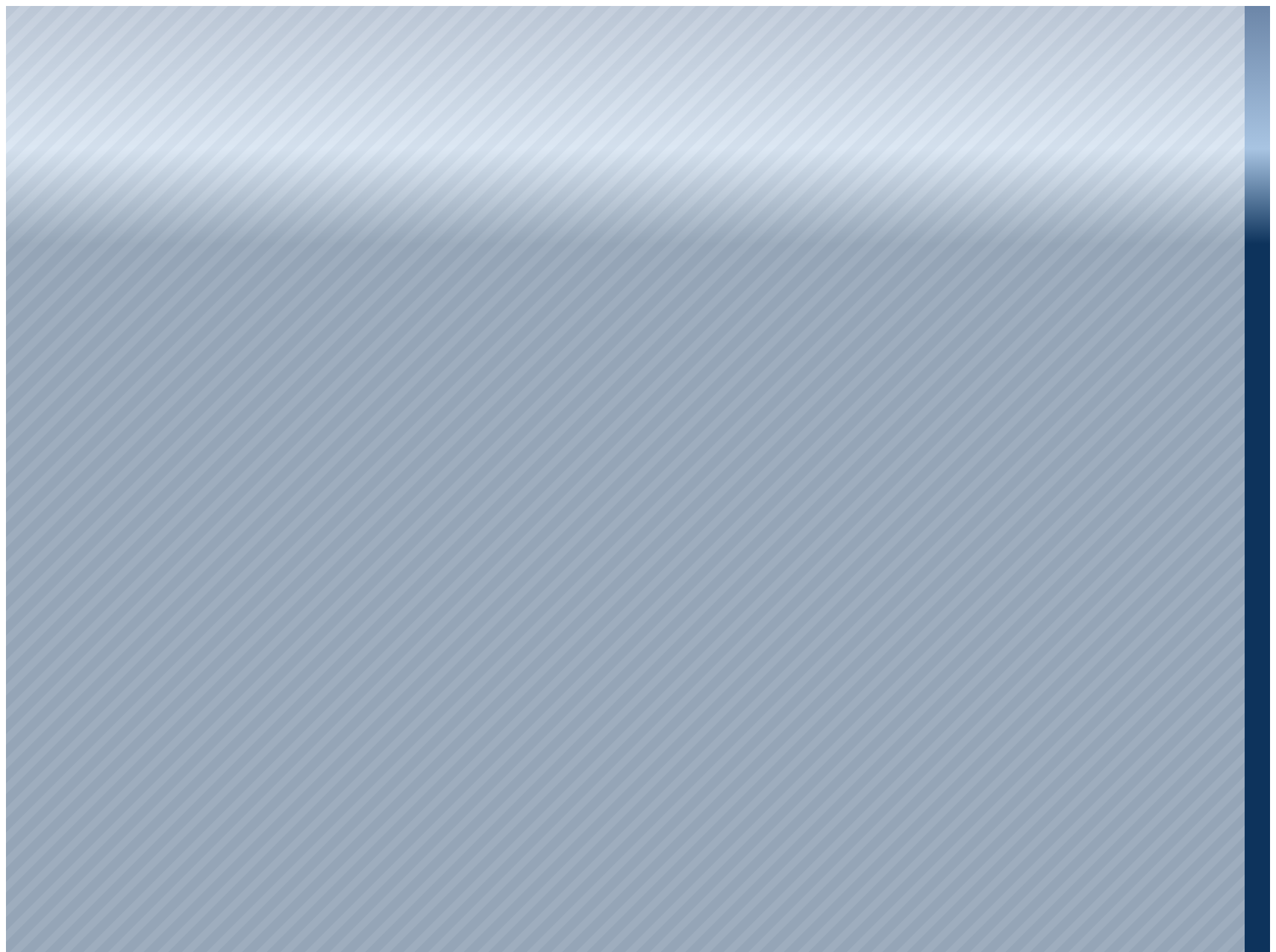
click at [1145, 144] on div at bounding box center [625, 482] width 1239 height 952
click at [1164, 295] on div at bounding box center [625, 482] width 1239 height 952
click at [1146, 427] on div at bounding box center [625, 482] width 1239 height 952
click at [899, 713] on div at bounding box center [625, 482] width 1239 height 952
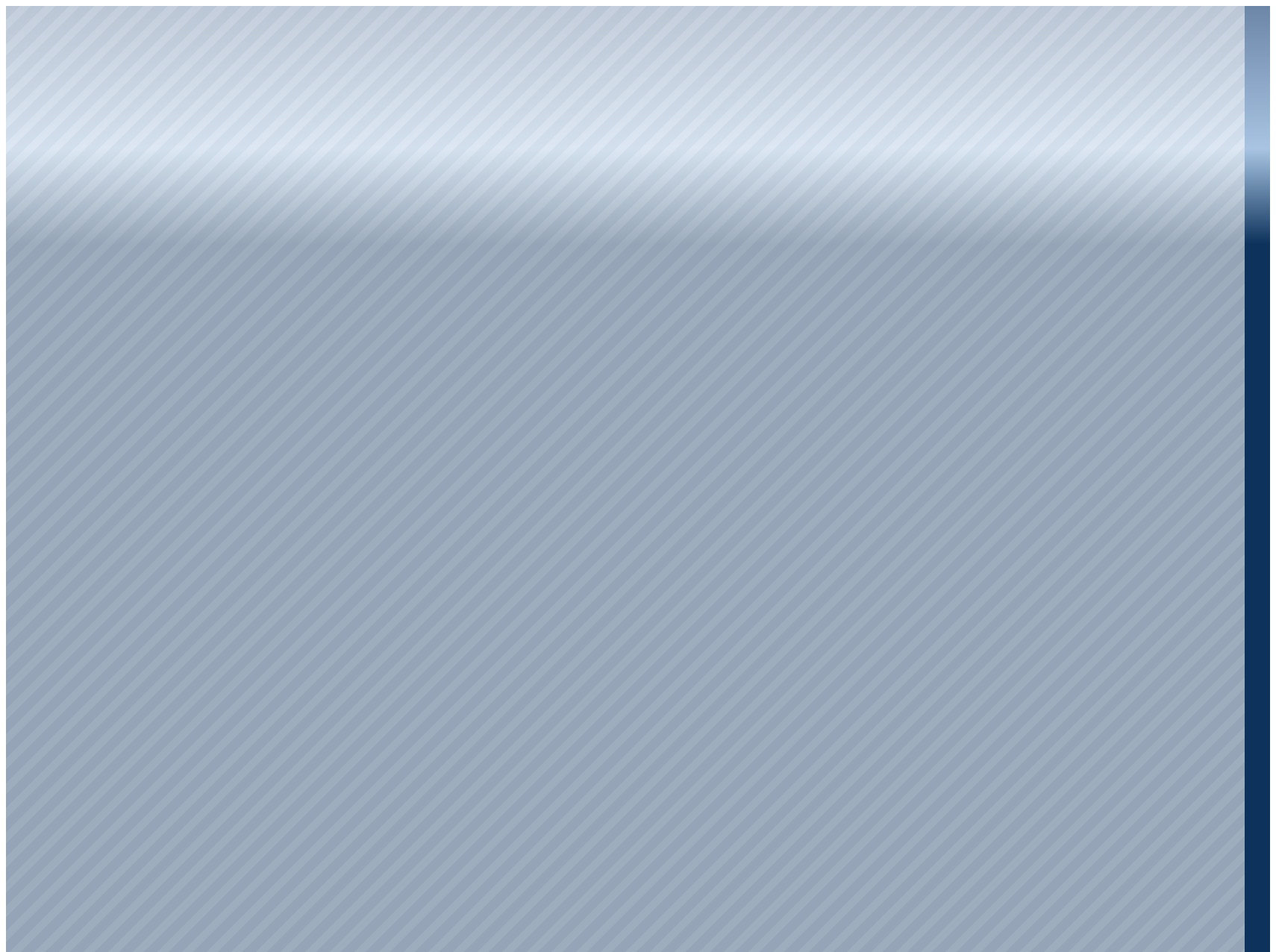
drag, startPoint x: 1233, startPoint y: 515, endPoint x: 1245, endPoint y: 282, distance: 233.3
click at [1245, 285] on div at bounding box center [638, 538] width 1264 height 1064
click at [1171, 284] on div at bounding box center [625, 482] width 1239 height 952
click at [1184, 294] on div at bounding box center [625, 482] width 1239 height 952
click at [1187, 343] on div at bounding box center [625, 482] width 1239 height 952
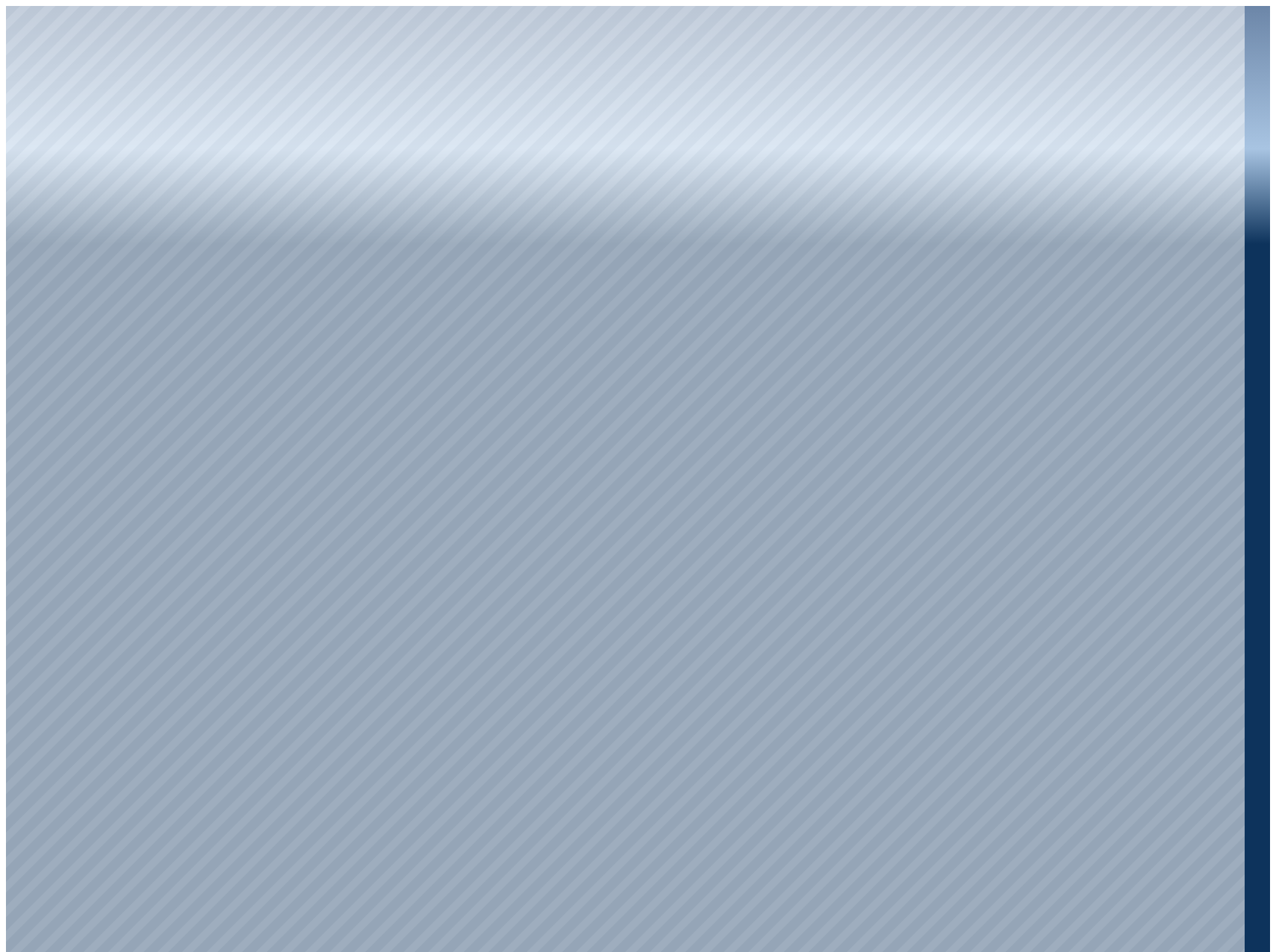
click at [1203, 405] on div at bounding box center [625, 482] width 1239 height 952
drag, startPoint x: 1233, startPoint y: 156, endPoint x: 1225, endPoint y: 855, distance: 699.0
click at [1225, 855] on div at bounding box center [625, 482] width 1239 height 952
click at [64, 206] on div at bounding box center [625, 482] width 1239 height 952
click at [88, 270] on div at bounding box center [625, 482] width 1239 height 952
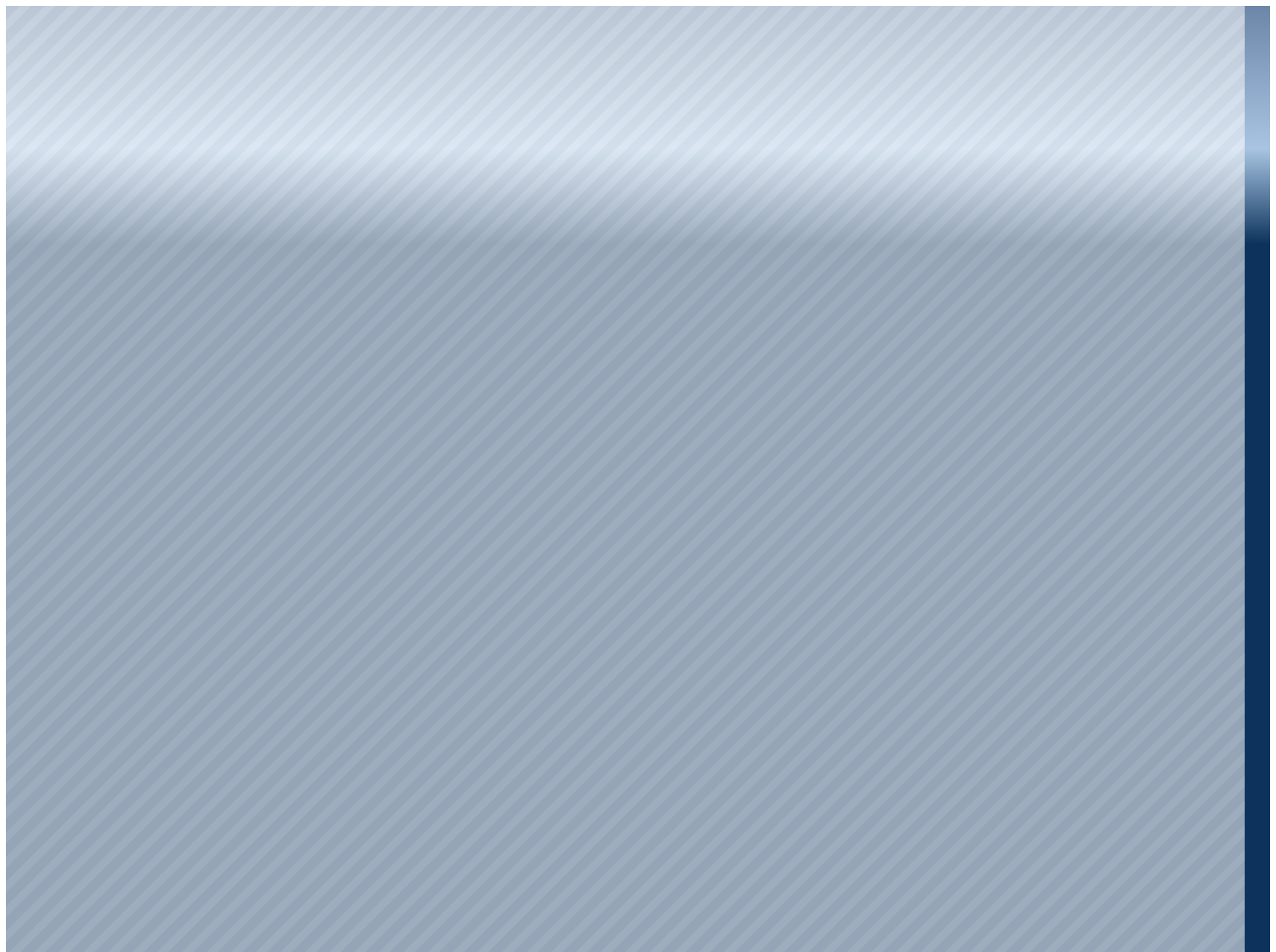
click at [374, 591] on div at bounding box center [625, 482] width 1239 height 952
click at [378, 587] on div at bounding box center [625, 482] width 1239 height 952
click at [367, 619] on div at bounding box center [625, 482] width 1239 height 952
click at [661, 321] on div at bounding box center [625, 482] width 1239 height 952
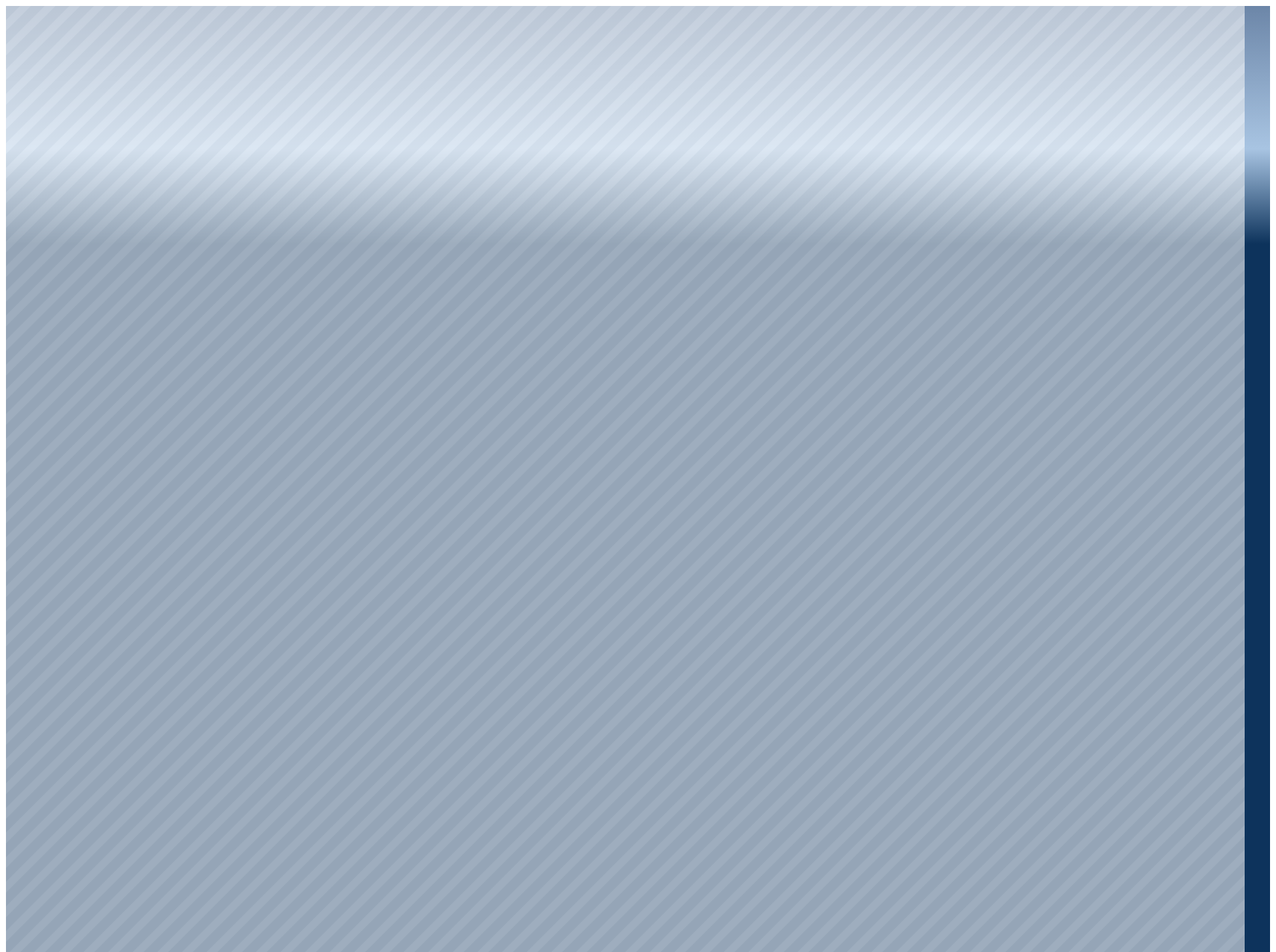
click at [684, 533] on div at bounding box center [625, 482] width 1239 height 952
drag, startPoint x: 707, startPoint y: 544, endPoint x: 712, endPoint y: 529, distance: 15.8
click at [712, 529] on div at bounding box center [625, 482] width 1239 height 952
click at [676, 531] on div at bounding box center [625, 482] width 1239 height 952
click at [778, 233] on div at bounding box center [625, 482] width 1239 height 952
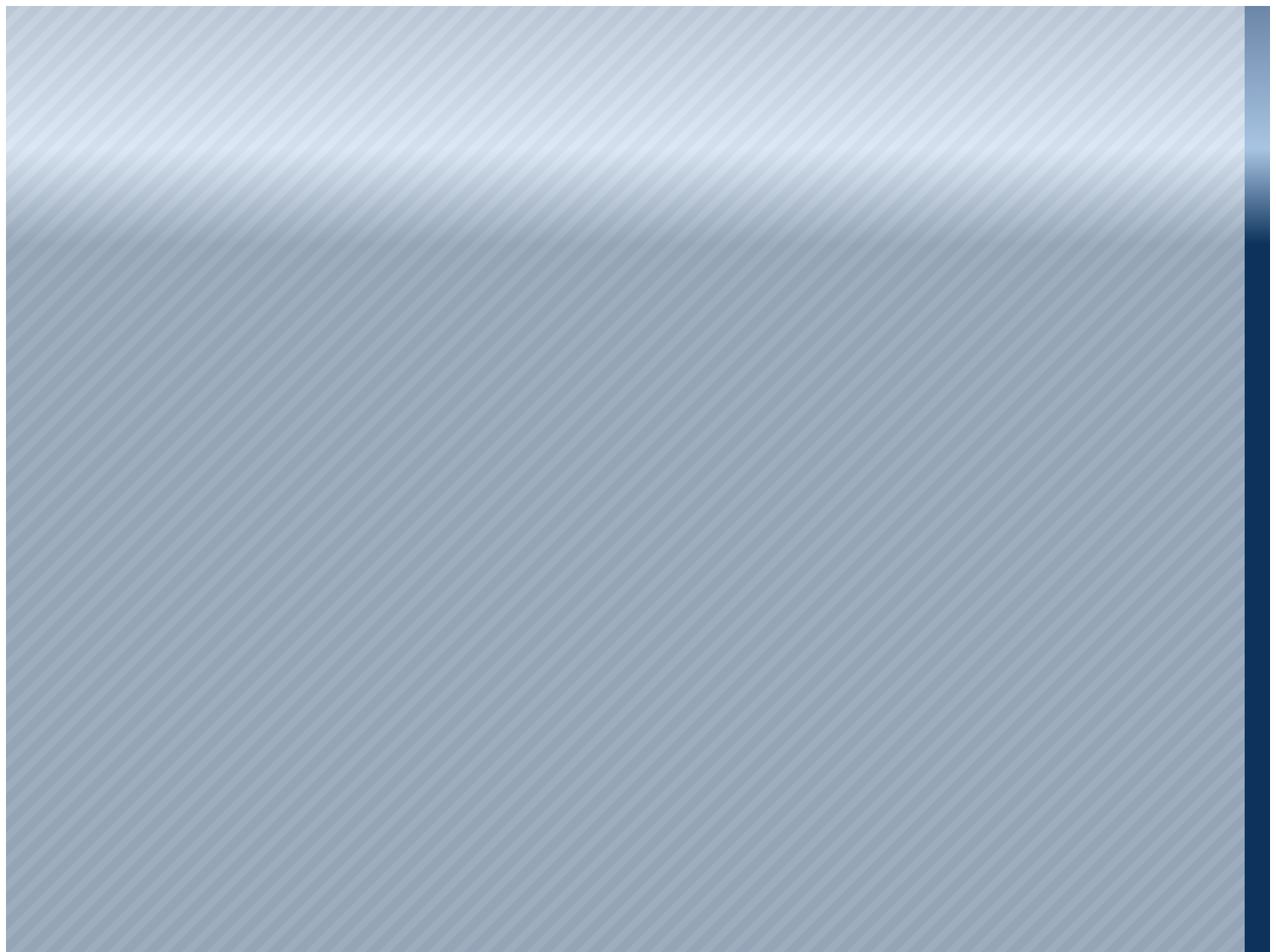
drag, startPoint x: 1237, startPoint y: 727, endPoint x: 1239, endPoint y: 22, distance: 705.0
click at [1239, 22] on div at bounding box center [638, 482] width 1264 height 952
click at [1101, 137] on div at bounding box center [625, 482] width 1239 height 952
click at [1098, 195] on div at bounding box center [625, 482] width 1239 height 952
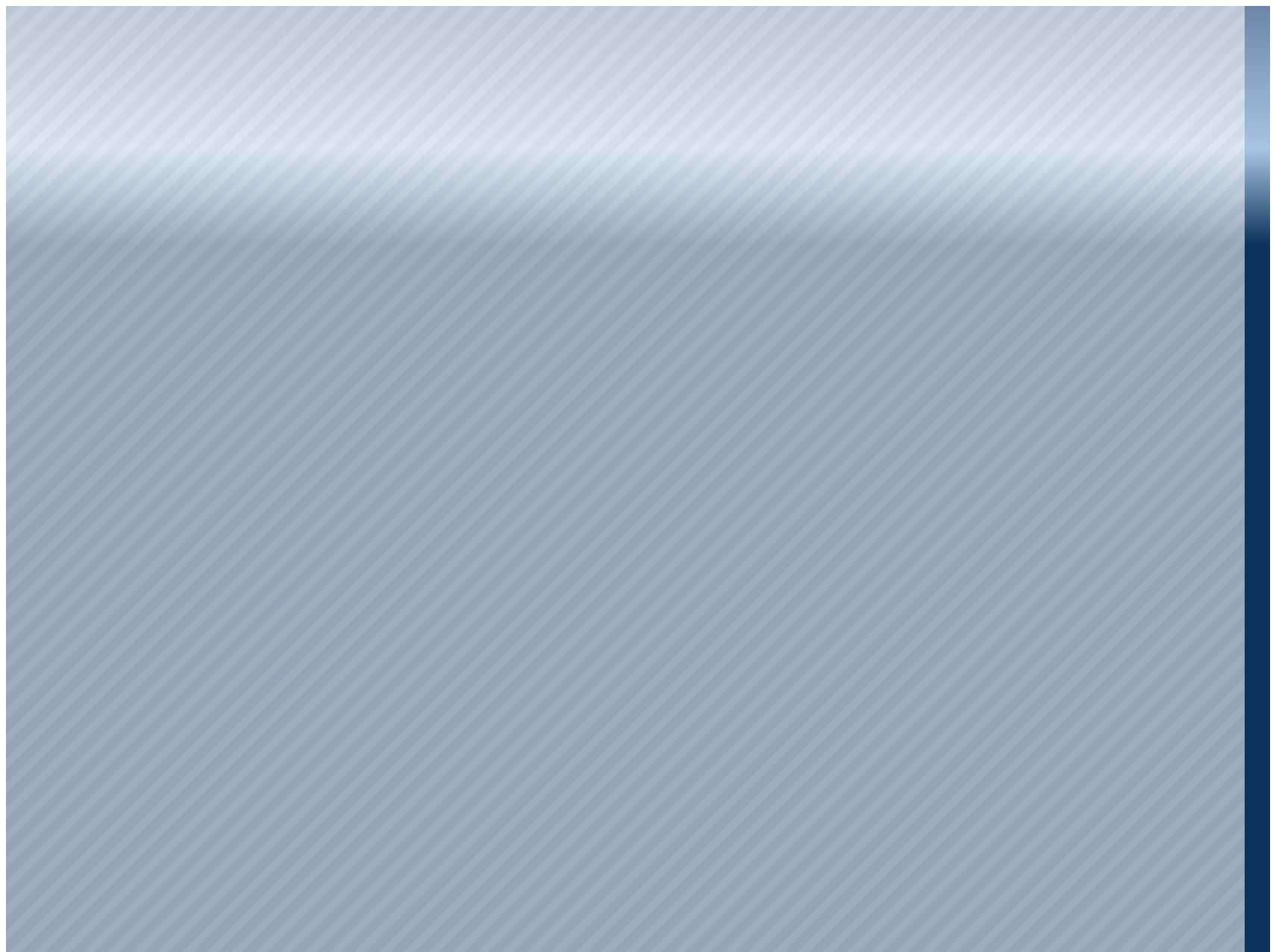
click at [1052, 235] on div at bounding box center [625, 482] width 1239 height 952
click at [1038, 236] on div at bounding box center [625, 482] width 1239 height 952
click at [1044, 191] on div at bounding box center [625, 482] width 1239 height 952
drag, startPoint x: 1236, startPoint y: 121, endPoint x: 1241, endPoint y: 286, distance: 165.1
click at [1241, 286] on div at bounding box center [638, 538] width 1264 height 1064
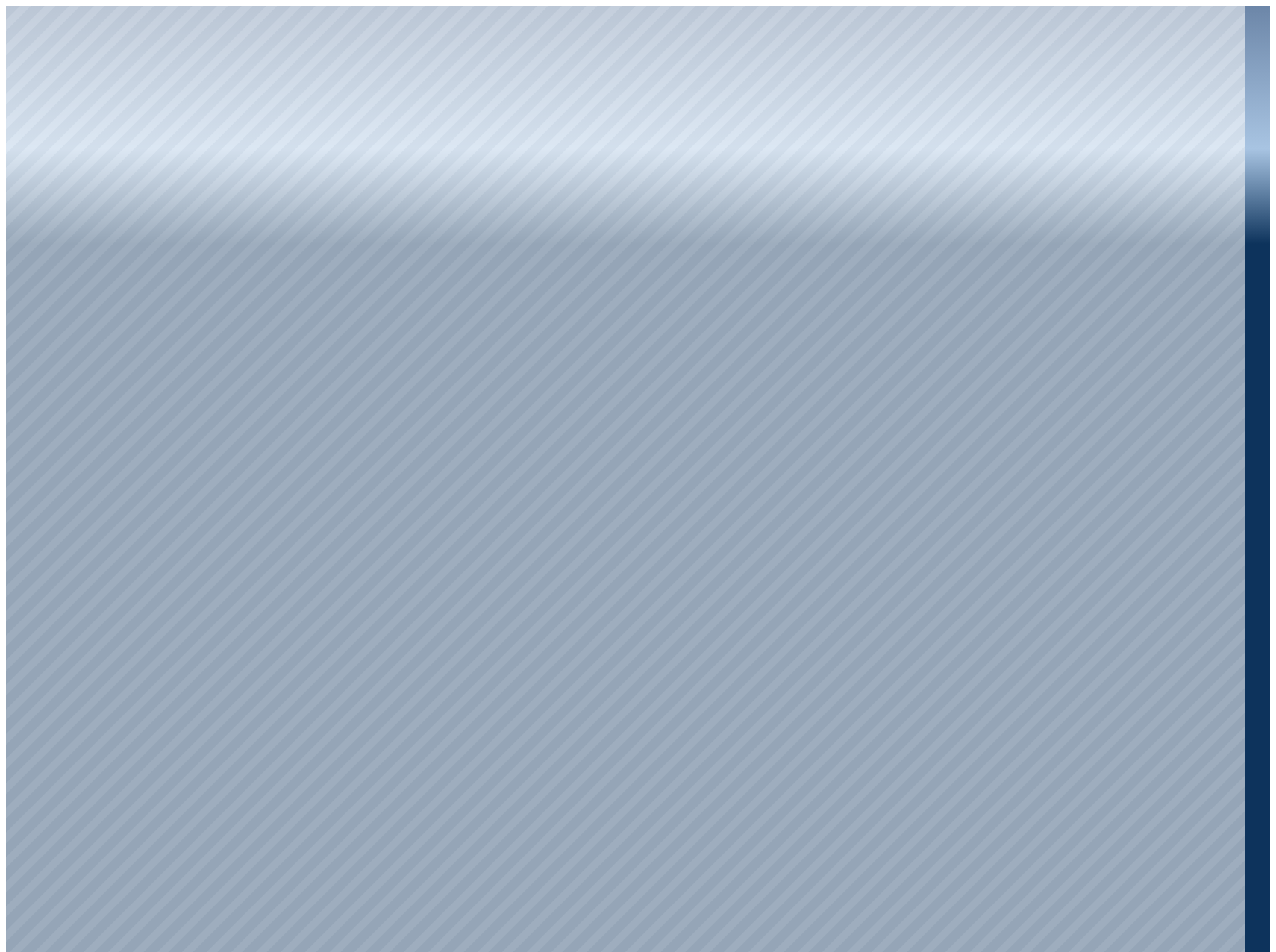
drag, startPoint x: 1235, startPoint y: 290, endPoint x: 1228, endPoint y: 380, distance: 90.3
click at [1228, 380] on div at bounding box center [625, 482] width 1239 height 952
drag, startPoint x: 1236, startPoint y: 739, endPoint x: 1248, endPoint y: 544, distance: 195.4
click at [1248, 544] on div at bounding box center [638, 538] width 1264 height 1064
drag, startPoint x: 1236, startPoint y: 424, endPoint x: 1241, endPoint y: 270, distance: 154.1
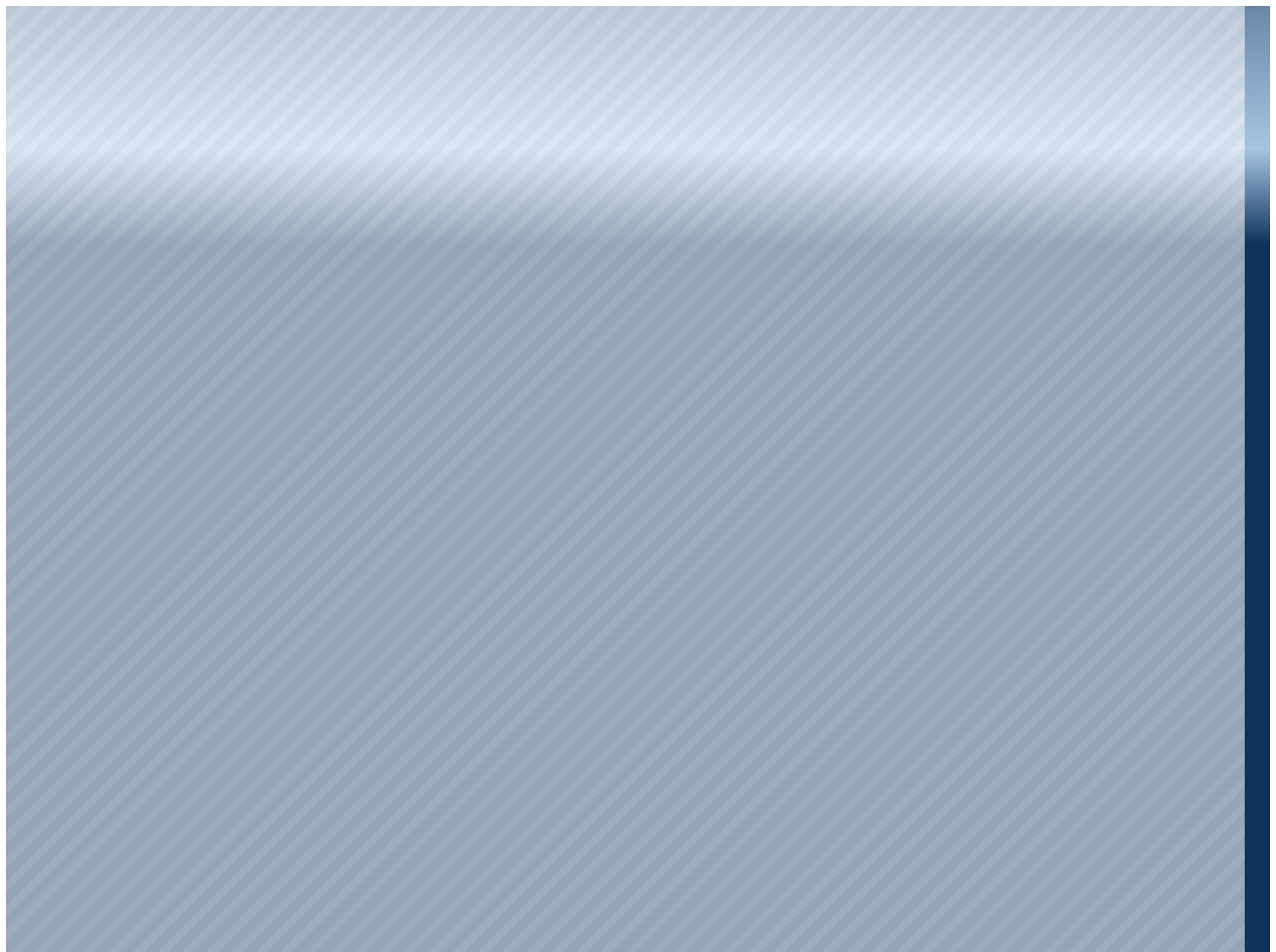
click at [1242, 279] on div at bounding box center [638, 538] width 1264 height 1064
click at [1032, 221] on div at bounding box center [625, 482] width 1239 height 952
click at [1028, 386] on div at bounding box center [625, 482] width 1239 height 952
drag, startPoint x: 1233, startPoint y: 271, endPoint x: 1246, endPoint y: 165, distance: 106.8
click at [1246, 165] on div at bounding box center [638, 538] width 1264 height 1064
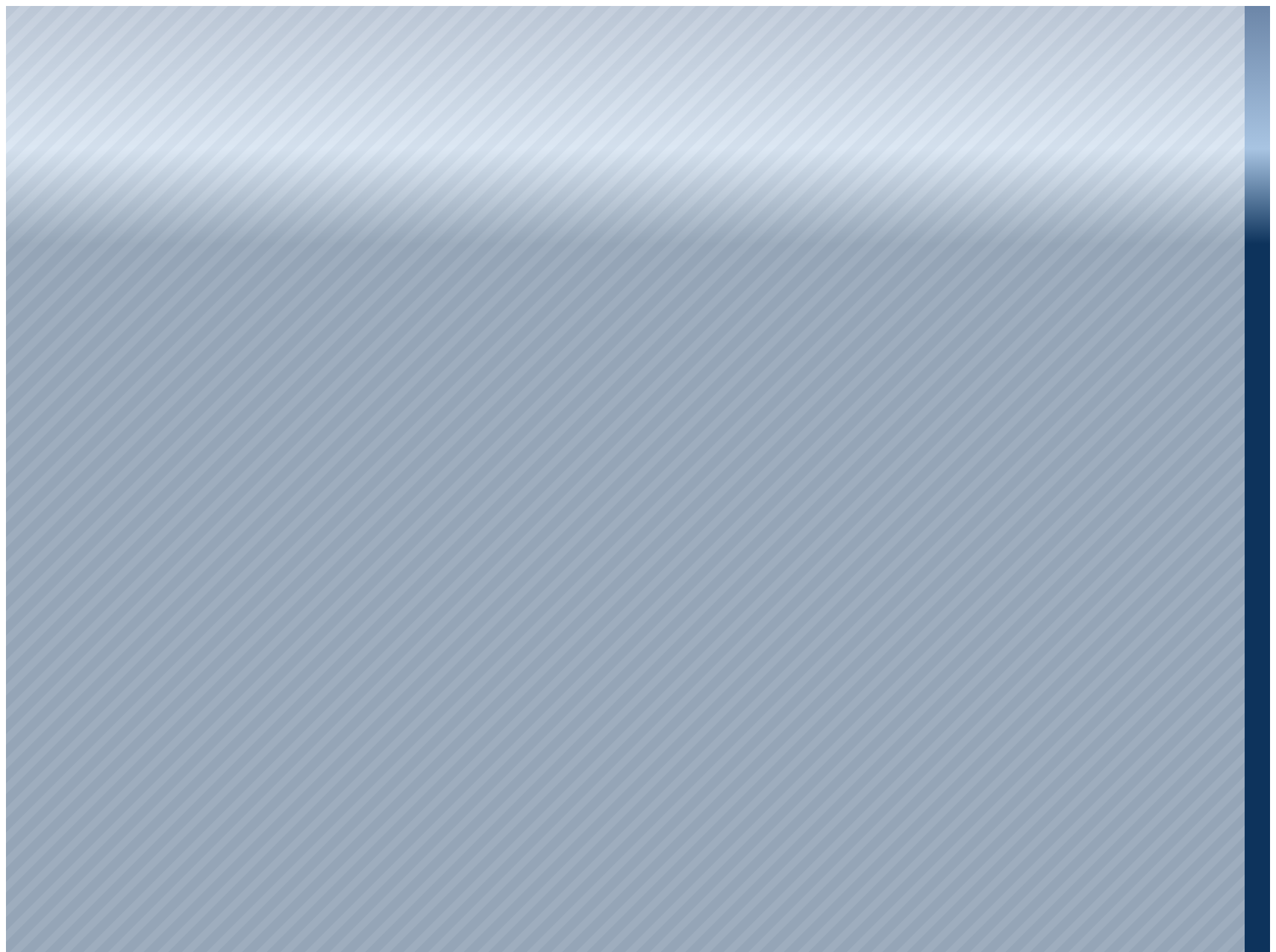
click at [1060, 391] on div at bounding box center [625, 482] width 1239 height 952
click at [1030, 717] on div at bounding box center [625, 482] width 1239 height 952
click at [1020, 712] on div at bounding box center [625, 482] width 1239 height 952
click at [1029, 714] on div at bounding box center [625, 482] width 1239 height 952
click at [1190, 335] on div at bounding box center [625, 482] width 1239 height 952
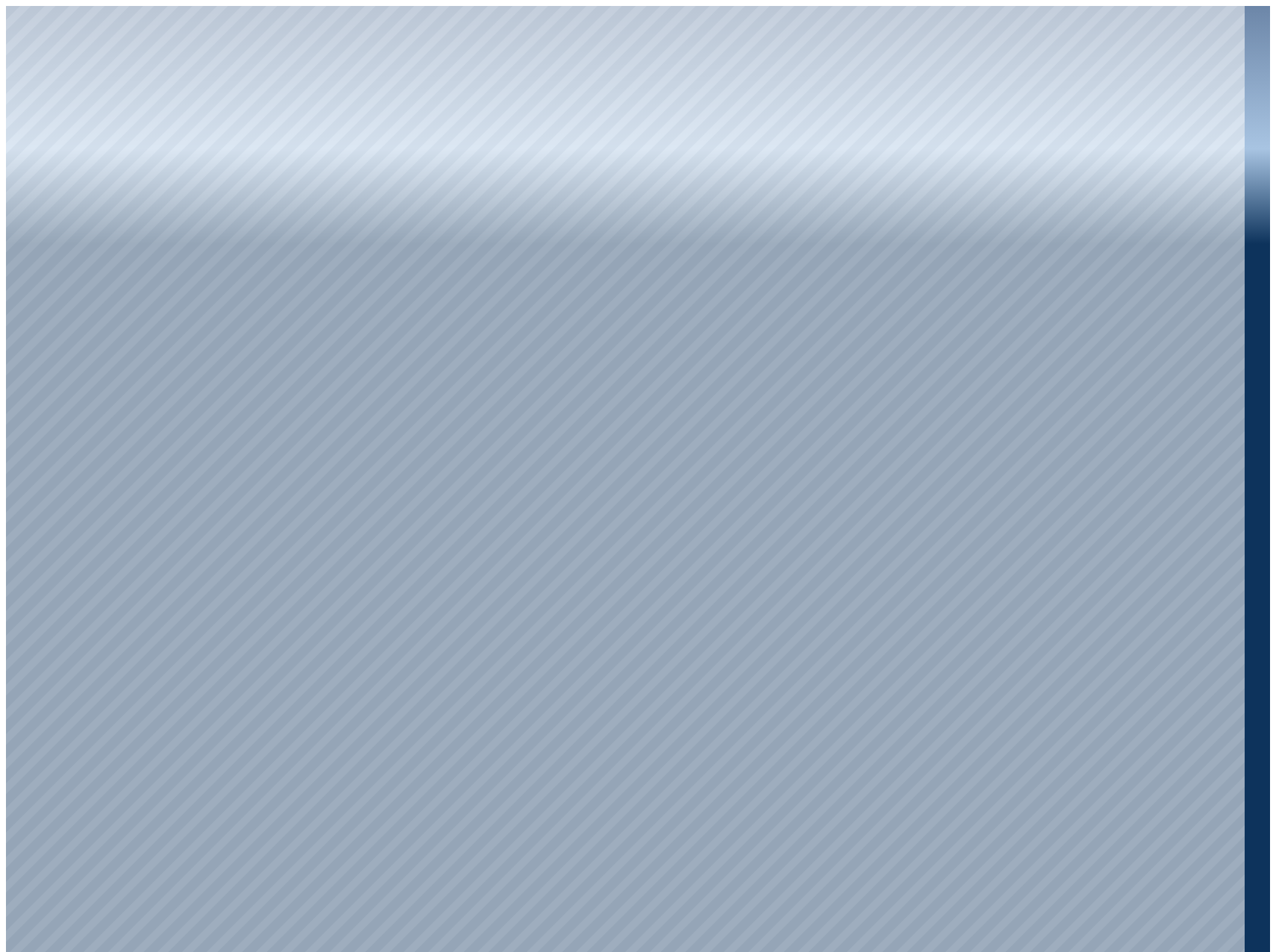
click at [1196, 335] on div at bounding box center [625, 482] width 1239 height 952
drag, startPoint x: 1237, startPoint y: 240, endPoint x: 1231, endPoint y: 531, distance: 291.1
click at [1231, 531] on div at bounding box center [625, 482] width 1239 height 952
click at [1080, 259] on div at bounding box center [625, 482] width 1239 height 952
click at [1063, 318] on div at bounding box center [625, 482] width 1239 height 952
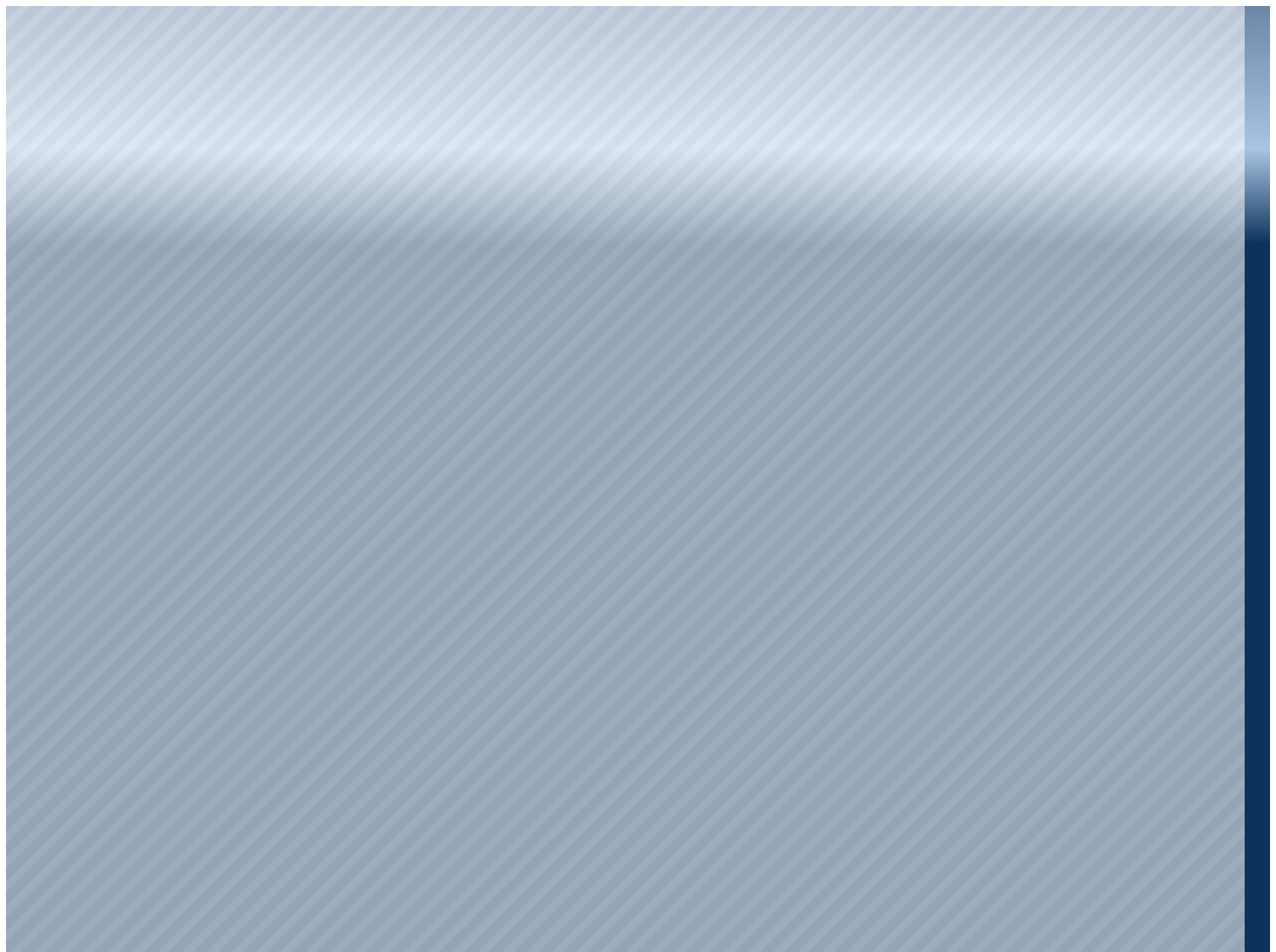
click at [1044, 99] on div at bounding box center [625, 482] width 1239 height 952
click at [787, 492] on div at bounding box center [625, 482] width 1239 height 952
click at [1051, 188] on div at bounding box center [625, 482] width 1239 height 952
click at [917, 284] on div at bounding box center [625, 482] width 1239 height 952
drag, startPoint x: 963, startPoint y: 689, endPoint x: 928, endPoint y: 634, distance: 65.2
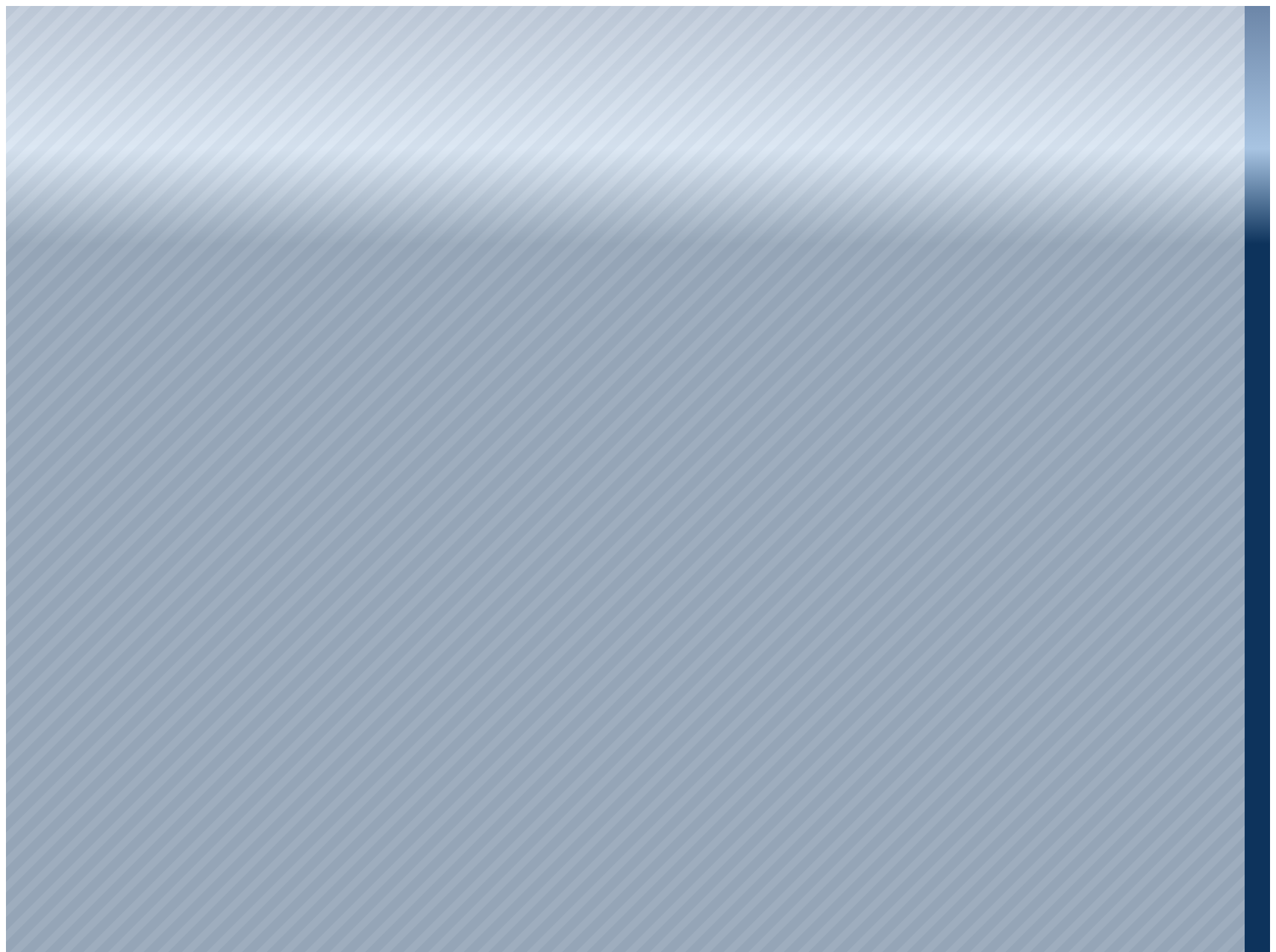
drag, startPoint x: 783, startPoint y: 742, endPoint x: 803, endPoint y: 740, distance: 20.1
drag, startPoint x: 688, startPoint y: 576, endPoint x: 725, endPoint y: 462, distance: 119.9
click at [1014, 473] on div at bounding box center [625, 482] width 1239 height 952
click at [865, 553] on div at bounding box center [625, 482] width 1239 height 952
click at [866, 552] on div at bounding box center [625, 482] width 1239 height 952
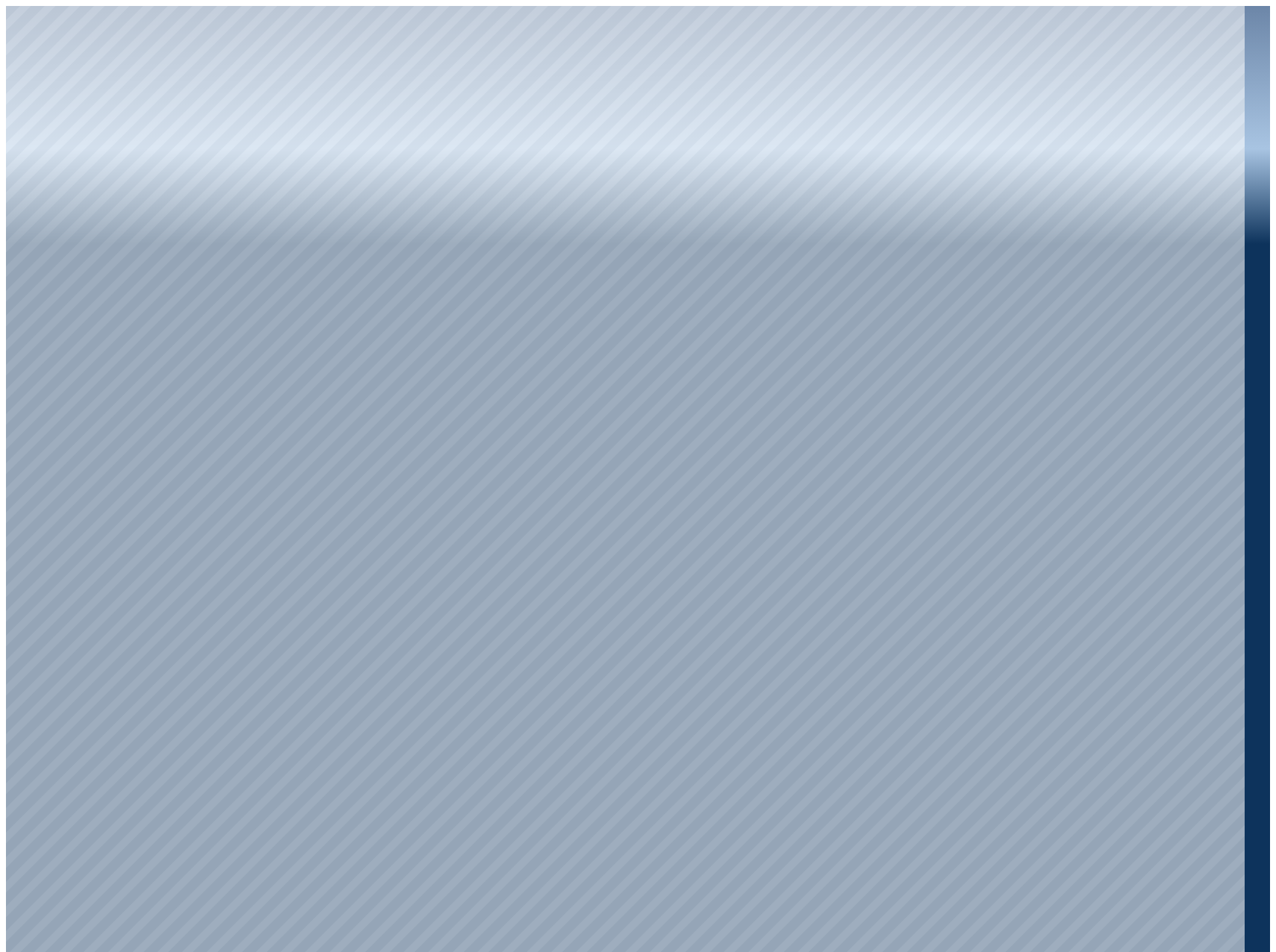
click at [783, 535] on div at bounding box center [625, 482] width 1239 height 952
click at [782, 534] on div at bounding box center [625, 482] width 1239 height 952
click at [803, 523] on div at bounding box center [625, 482] width 1239 height 952
click at [763, 451] on div at bounding box center [625, 482] width 1239 height 952
click at [764, 451] on div at bounding box center [625, 482] width 1239 height 952
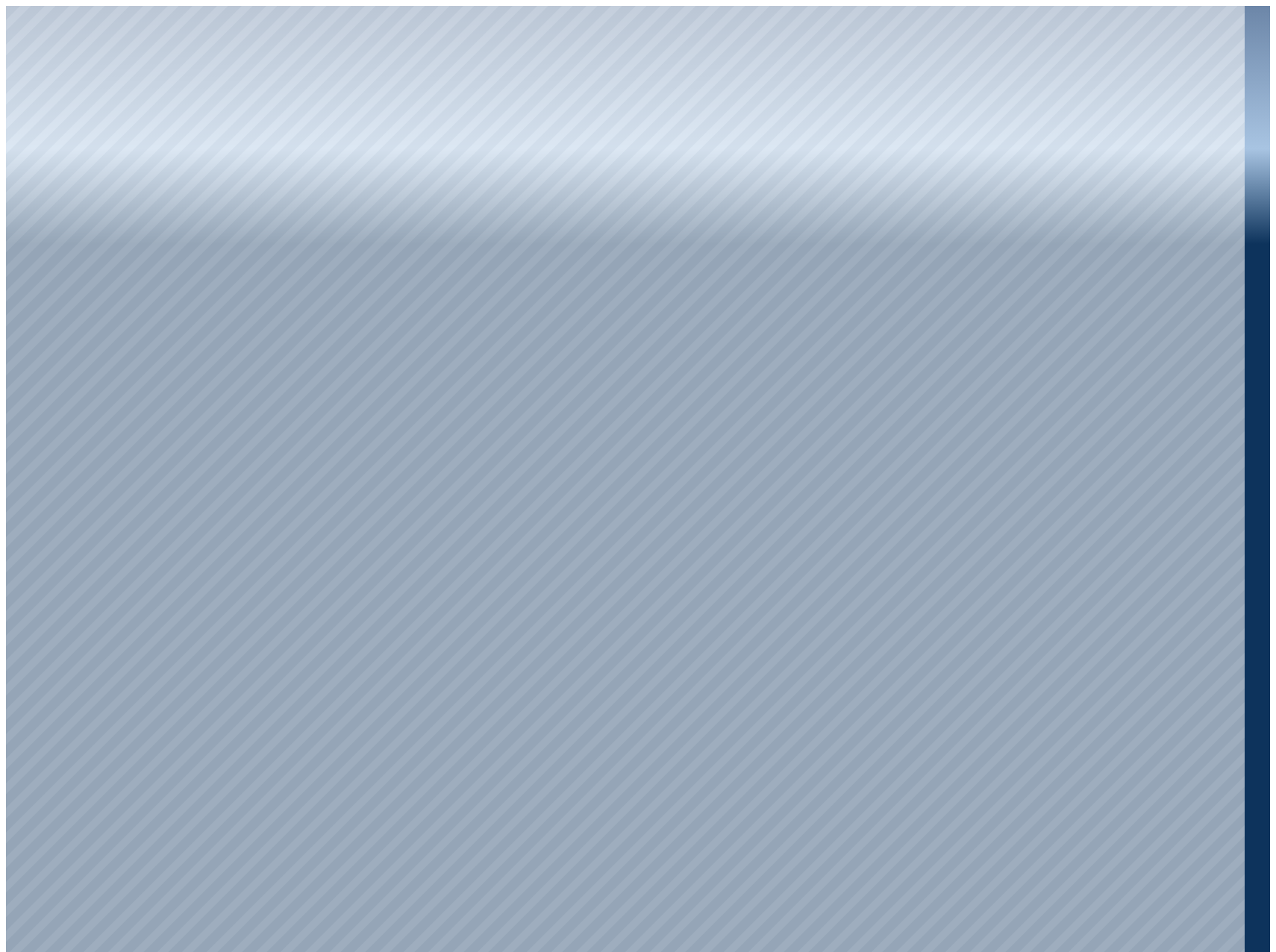
click at [761, 402] on div at bounding box center [625, 482] width 1239 height 952
click at [1021, 197] on div at bounding box center [625, 482] width 1239 height 952
click at [1090, 173] on div at bounding box center [625, 482] width 1239 height 952
click at [816, 471] on div at bounding box center [625, 482] width 1239 height 952
drag, startPoint x: 808, startPoint y: 490, endPoint x: 796, endPoint y: 487, distance: 12.4
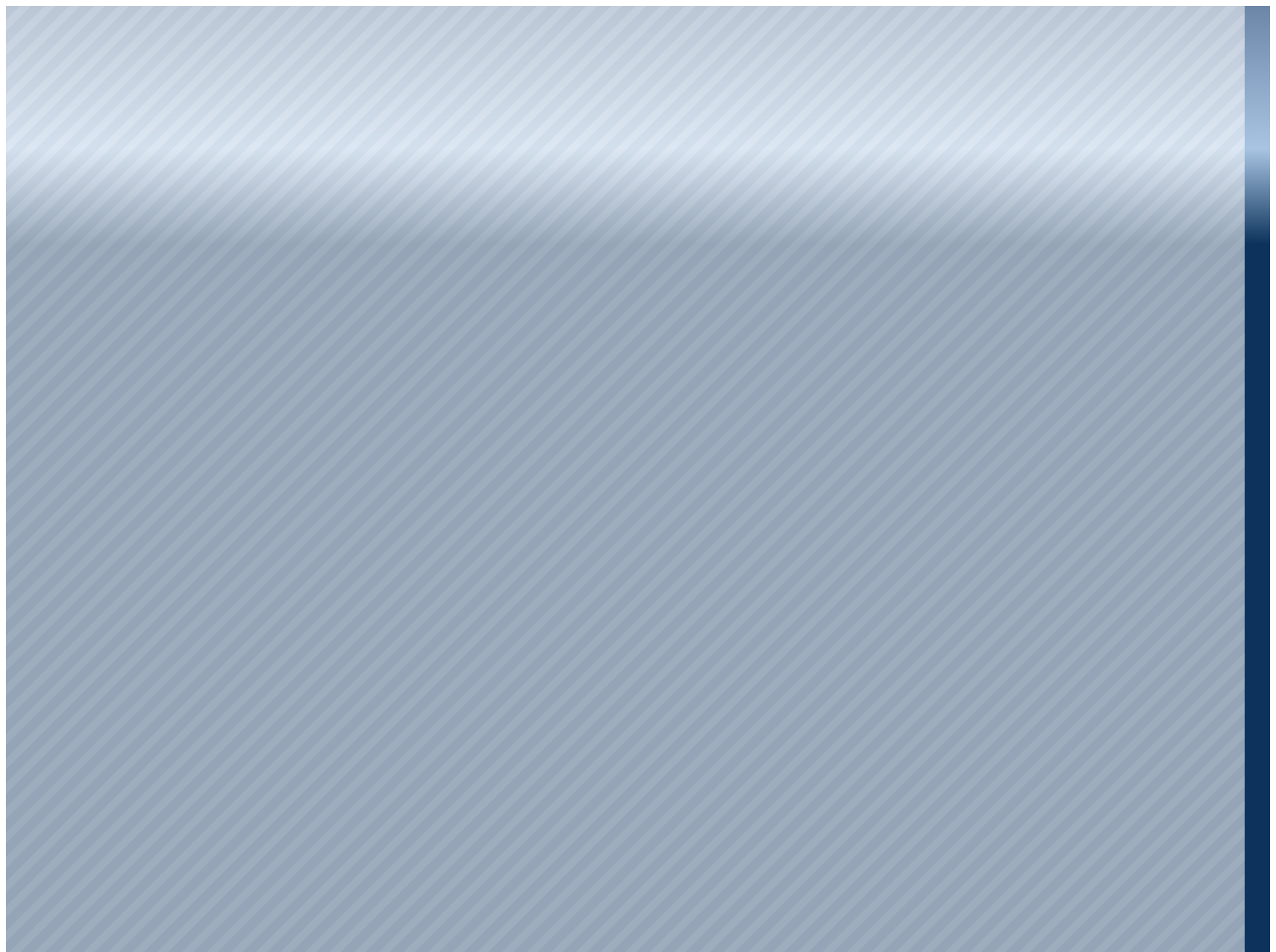
drag, startPoint x: 647, startPoint y: 423, endPoint x: 918, endPoint y: 544, distance: 296.8
click at [860, 503] on div at bounding box center [625, 482] width 1239 height 952
click at [683, 471] on div at bounding box center [625, 482] width 1239 height 952
click at [689, 470] on div at bounding box center [625, 482] width 1239 height 952
click at [645, 474] on div at bounding box center [625, 482] width 1239 height 952
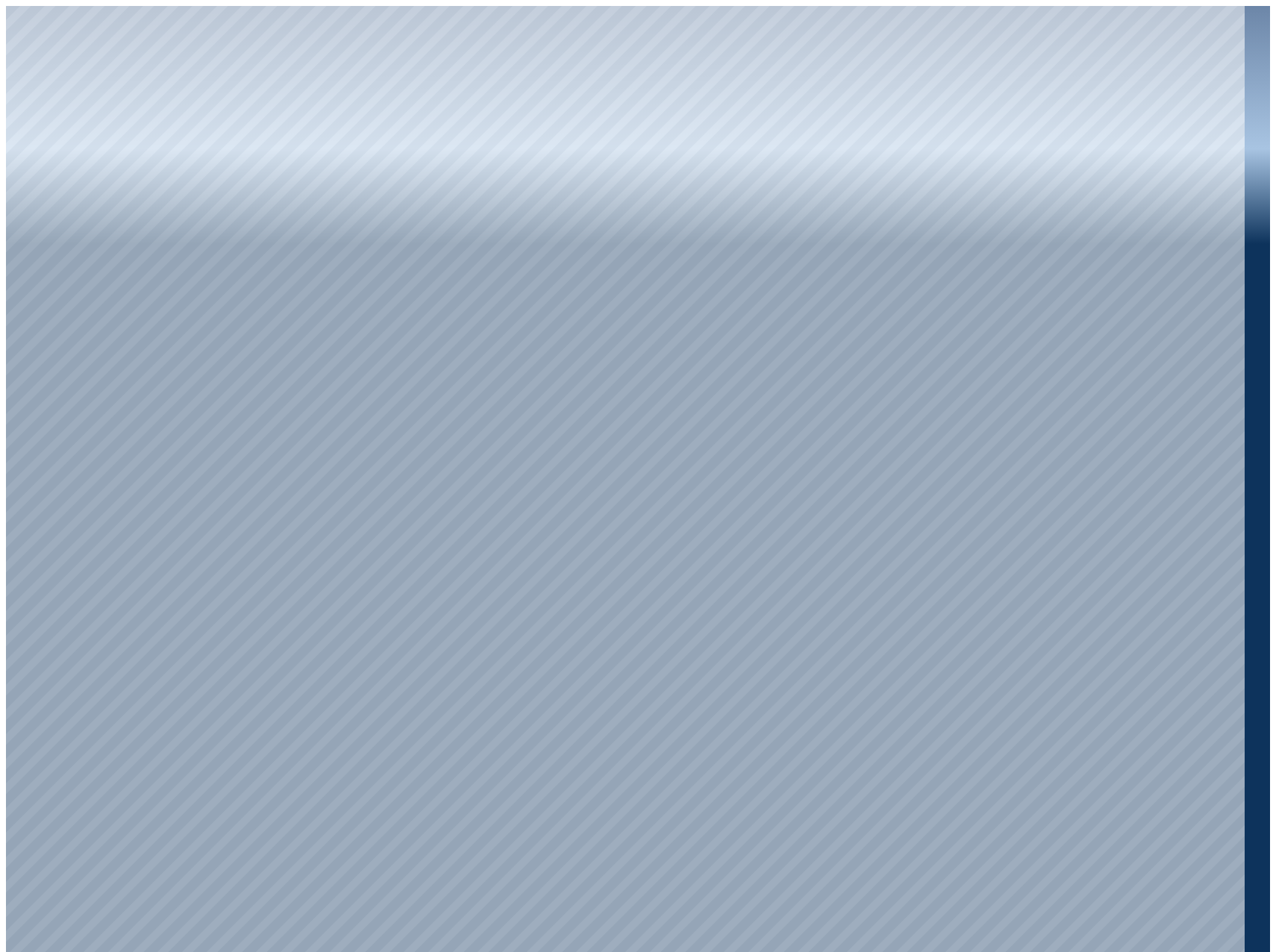
click at [606, 482] on div at bounding box center [625, 482] width 1239 height 952
click at [665, 319] on div at bounding box center [625, 482] width 1239 height 952
click at [670, 322] on div at bounding box center [625, 482] width 1239 height 952
click at [661, 317] on div at bounding box center [625, 482] width 1239 height 952
click at [668, 322] on div at bounding box center [625, 482] width 1239 height 952
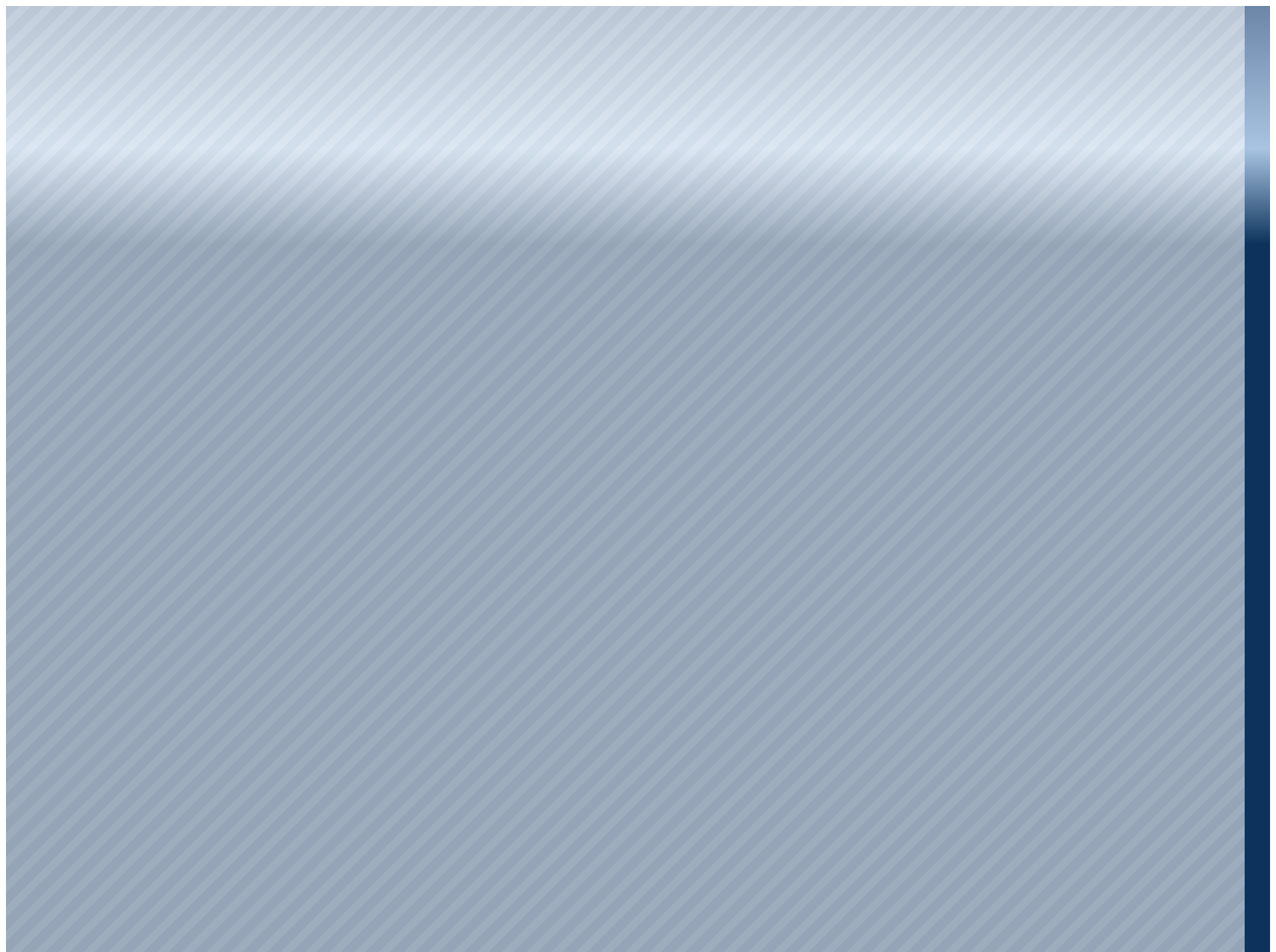
click at [668, 322] on div at bounding box center [625, 482] width 1239 height 952
click at [708, 524] on div at bounding box center [625, 482] width 1239 height 952
drag, startPoint x: 921, startPoint y: 574, endPoint x: 753, endPoint y: 468, distance: 198.6
drag, startPoint x: 1007, startPoint y: 724, endPoint x: 938, endPoint y: 650, distance: 101.2
drag, startPoint x: 1012, startPoint y: 729, endPoint x: 988, endPoint y: 708, distance: 31.9
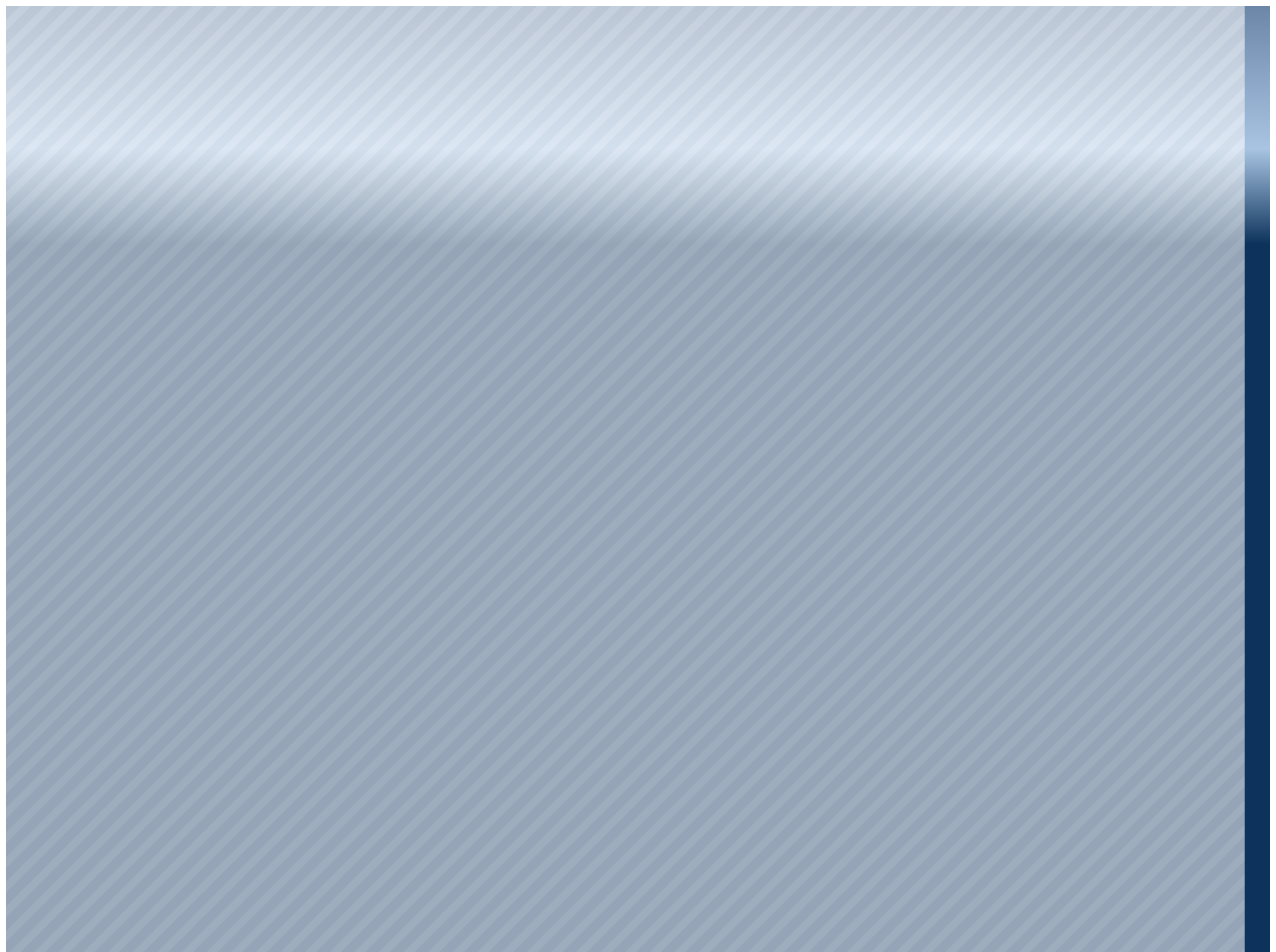
drag, startPoint x: 988, startPoint y: 651, endPoint x: 911, endPoint y: 588, distance: 99.5
click at [901, 662] on div at bounding box center [625, 482] width 1239 height 952
click at [901, 664] on div at bounding box center [625, 482] width 1239 height 952
click at [1074, 248] on div at bounding box center [625, 482] width 1239 height 952
click at [1036, 189] on div at bounding box center [625, 482] width 1239 height 952
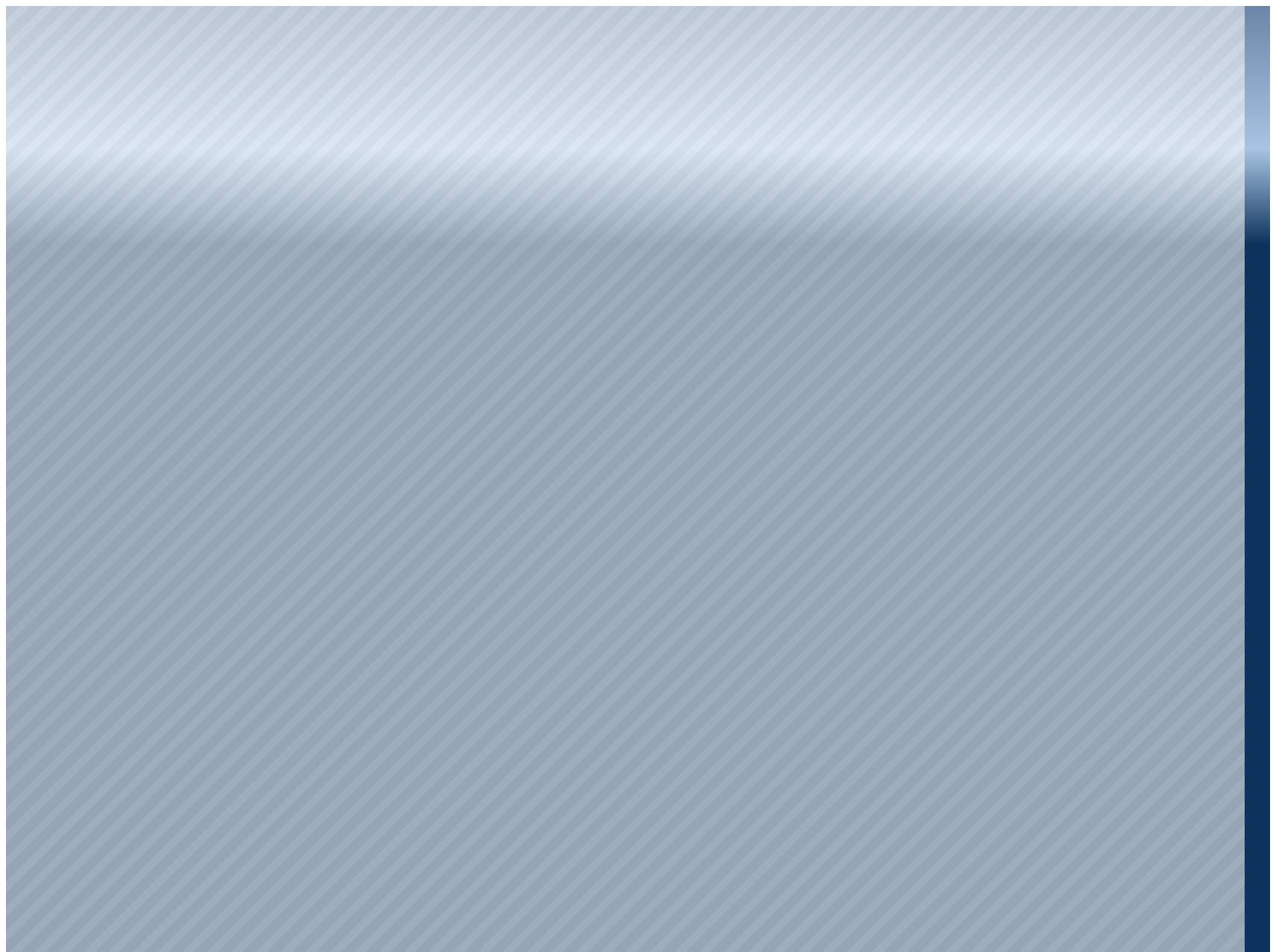
drag, startPoint x: 776, startPoint y: 548, endPoint x: 776, endPoint y: 515, distance: 33.0
drag, startPoint x: 876, startPoint y: 556, endPoint x: 910, endPoint y: 547, distance: 35.2
click at [1068, 162] on div at bounding box center [625, 482] width 1239 height 952
click at [1062, 142] on div at bounding box center [625, 482] width 1239 height 952
click at [1038, 506] on div at bounding box center [625, 482] width 1239 height 952
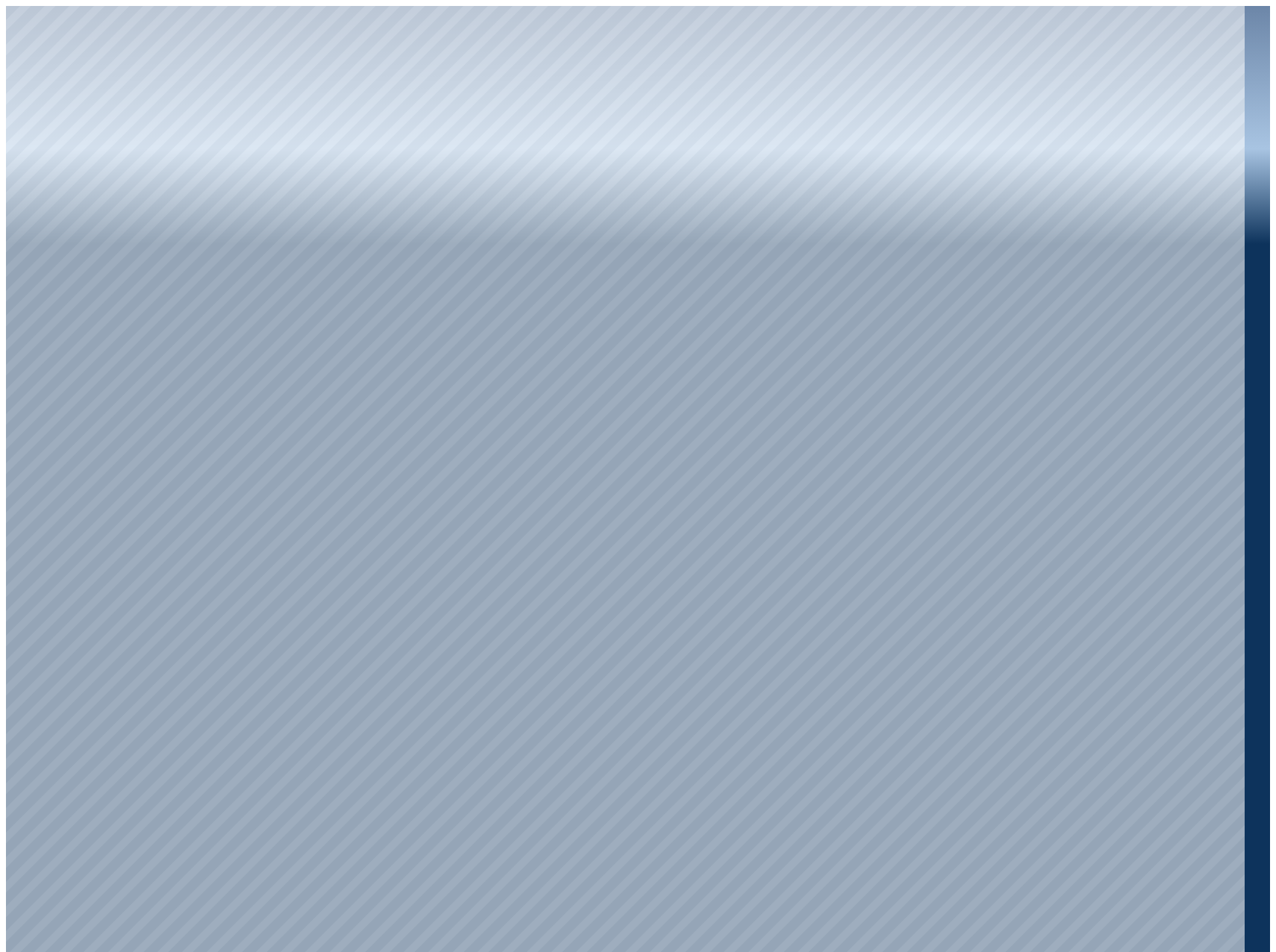
click at [1078, 453] on div at bounding box center [625, 482] width 1239 height 952
click at [849, 351] on div at bounding box center [625, 482] width 1239 height 952
click at [846, 362] on div at bounding box center [625, 482] width 1239 height 952
click at [843, 358] on div at bounding box center [625, 482] width 1239 height 952
click at [682, 411] on div at bounding box center [625, 482] width 1239 height 952
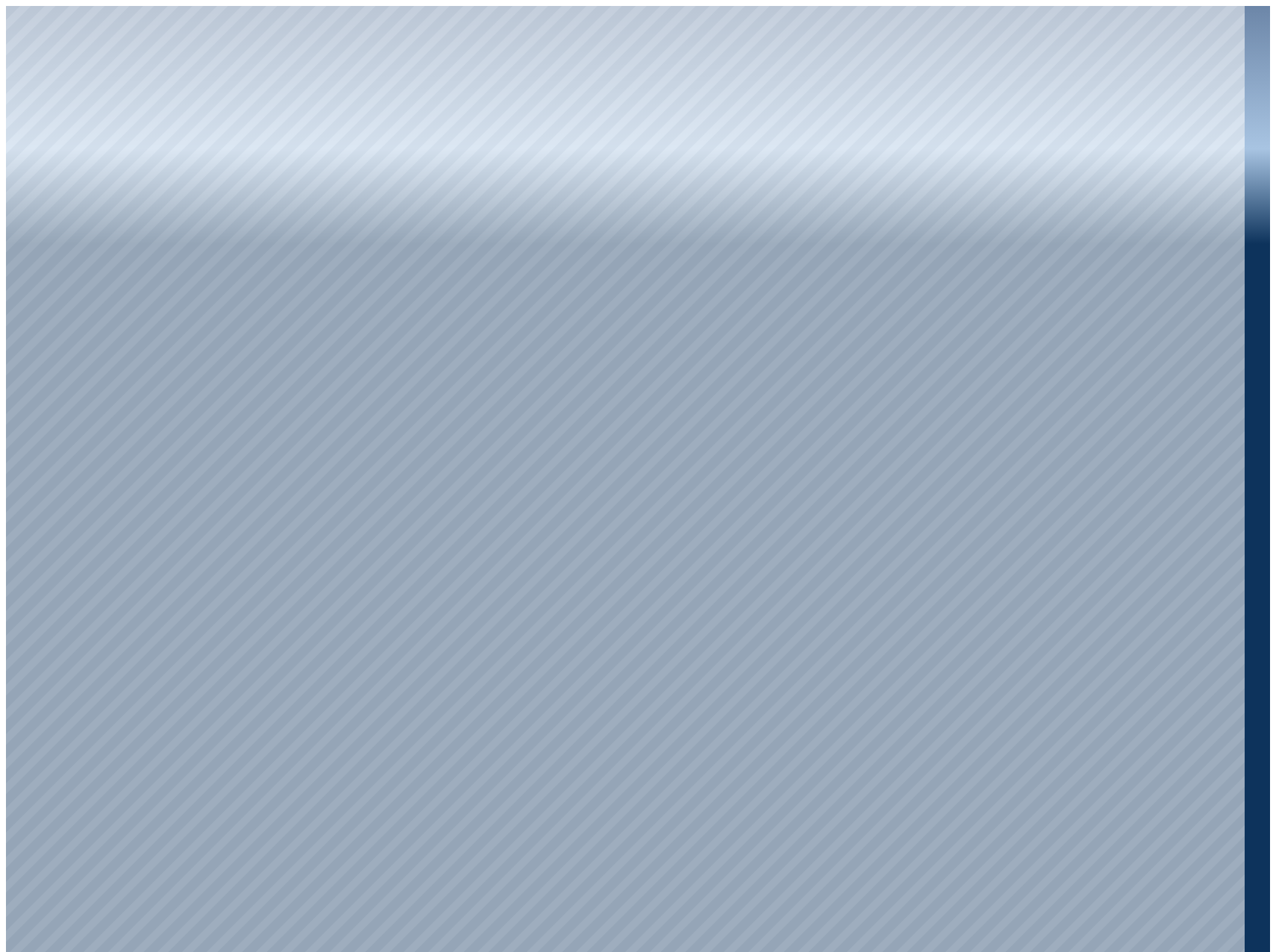
drag, startPoint x: 819, startPoint y: 481, endPoint x: 879, endPoint y: 474, distance: 60.4
click at [633, 404] on div at bounding box center [625, 482] width 1239 height 952
click at [1093, 741] on div at bounding box center [625, 482] width 1239 height 952
click at [1079, 661] on div at bounding box center [625, 482] width 1239 height 952
click at [1088, 676] on div at bounding box center [625, 482] width 1239 height 952
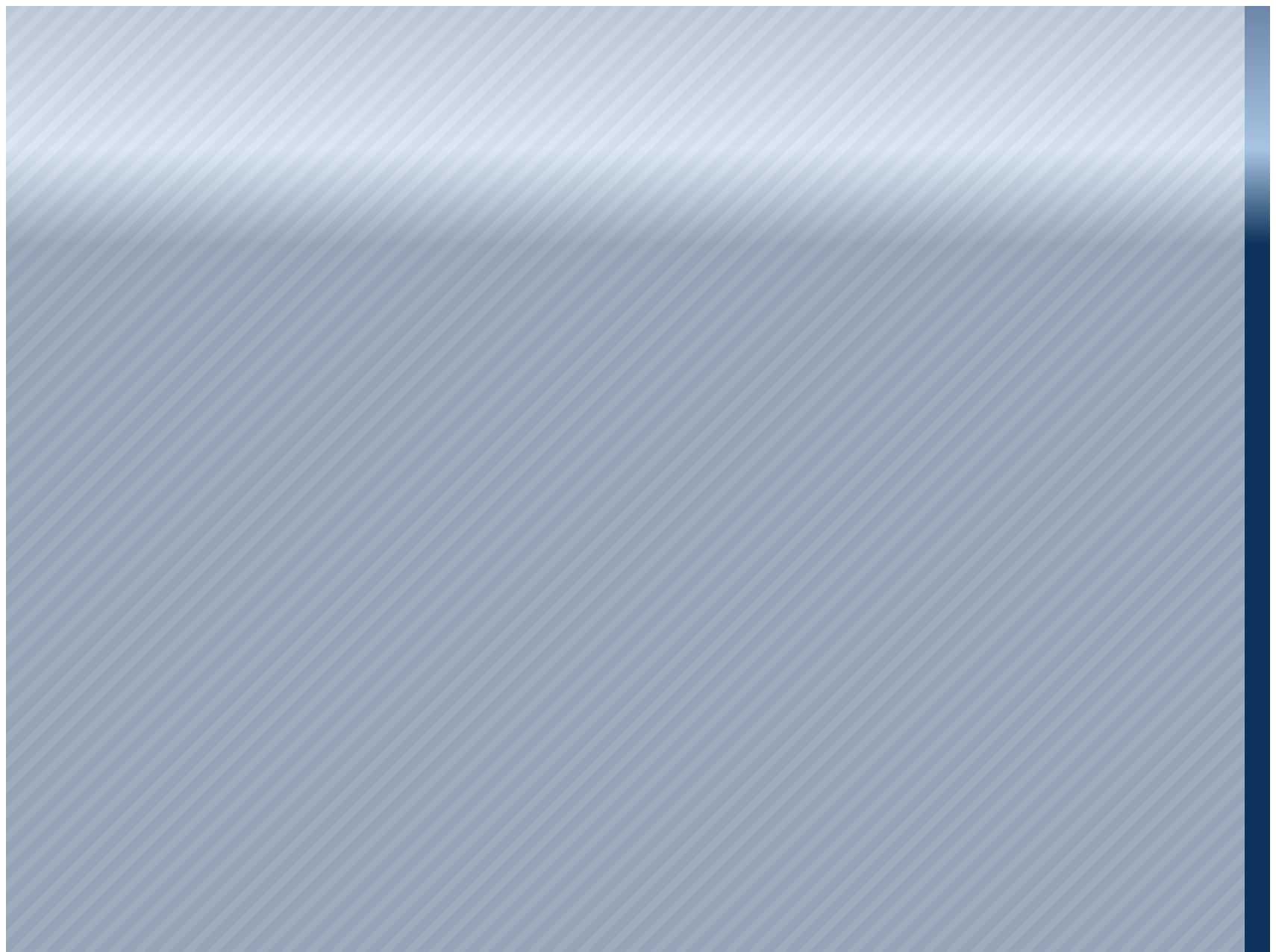
click at [384, 585] on div at bounding box center [625, 482] width 1239 height 952
click at [358, 618] on div at bounding box center [625, 482] width 1239 height 952
click at [641, 331] on div at bounding box center [625, 482] width 1239 height 952
click at [638, 381] on div at bounding box center [625, 482] width 1239 height 952
click at [651, 323] on div at bounding box center [625, 482] width 1239 height 952
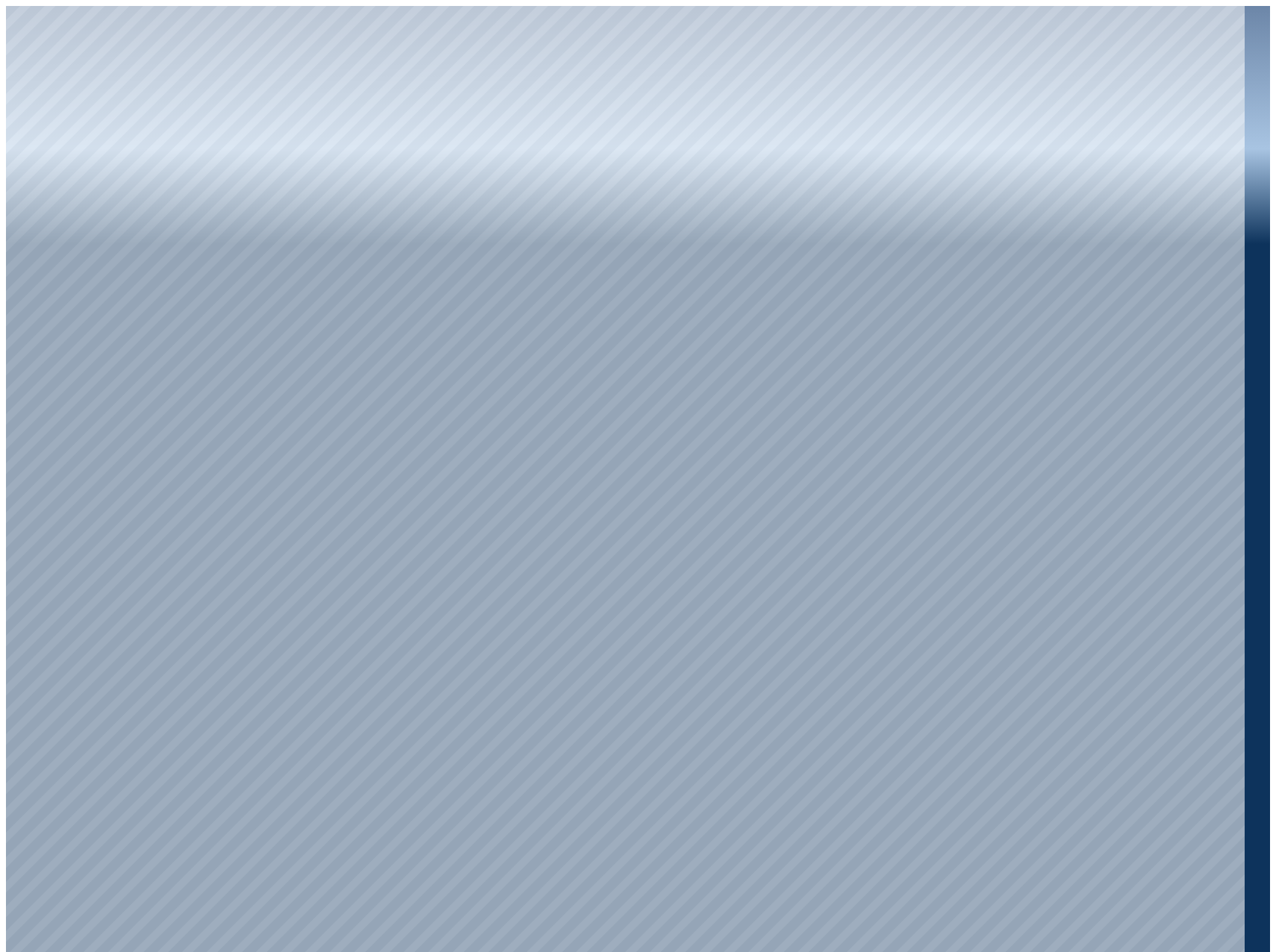
click at [651, 349] on div at bounding box center [625, 482] width 1239 height 952
click at [778, 230] on div at bounding box center [625, 482] width 1239 height 952
click at [1115, 367] on div at bounding box center [625, 482] width 1239 height 952
drag, startPoint x: 1124, startPoint y: 380, endPoint x: 1138, endPoint y: 404, distance: 27.8
click at [1138, 406] on div at bounding box center [625, 482] width 1239 height 952
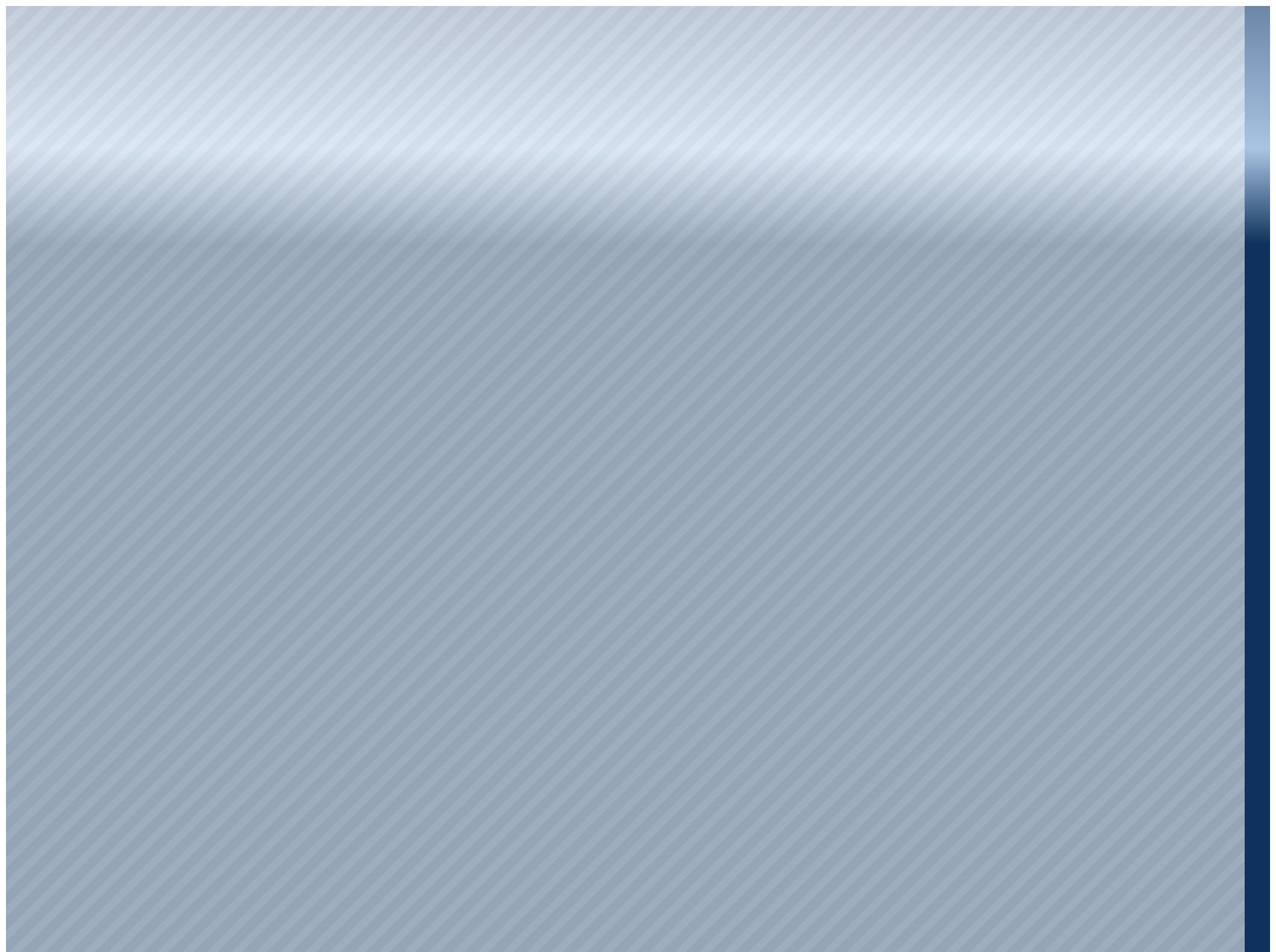
drag, startPoint x: 1126, startPoint y: 383, endPoint x: 1000, endPoint y: 332, distance: 135.9
click at [1000, 332] on div at bounding box center [625, 482] width 1239 height 952
click at [1093, 379] on div at bounding box center [625, 482] width 1239 height 952
click at [1106, 195] on div at bounding box center [625, 482] width 1239 height 952
click at [1095, 195] on div at bounding box center [625, 482] width 1239 height 952
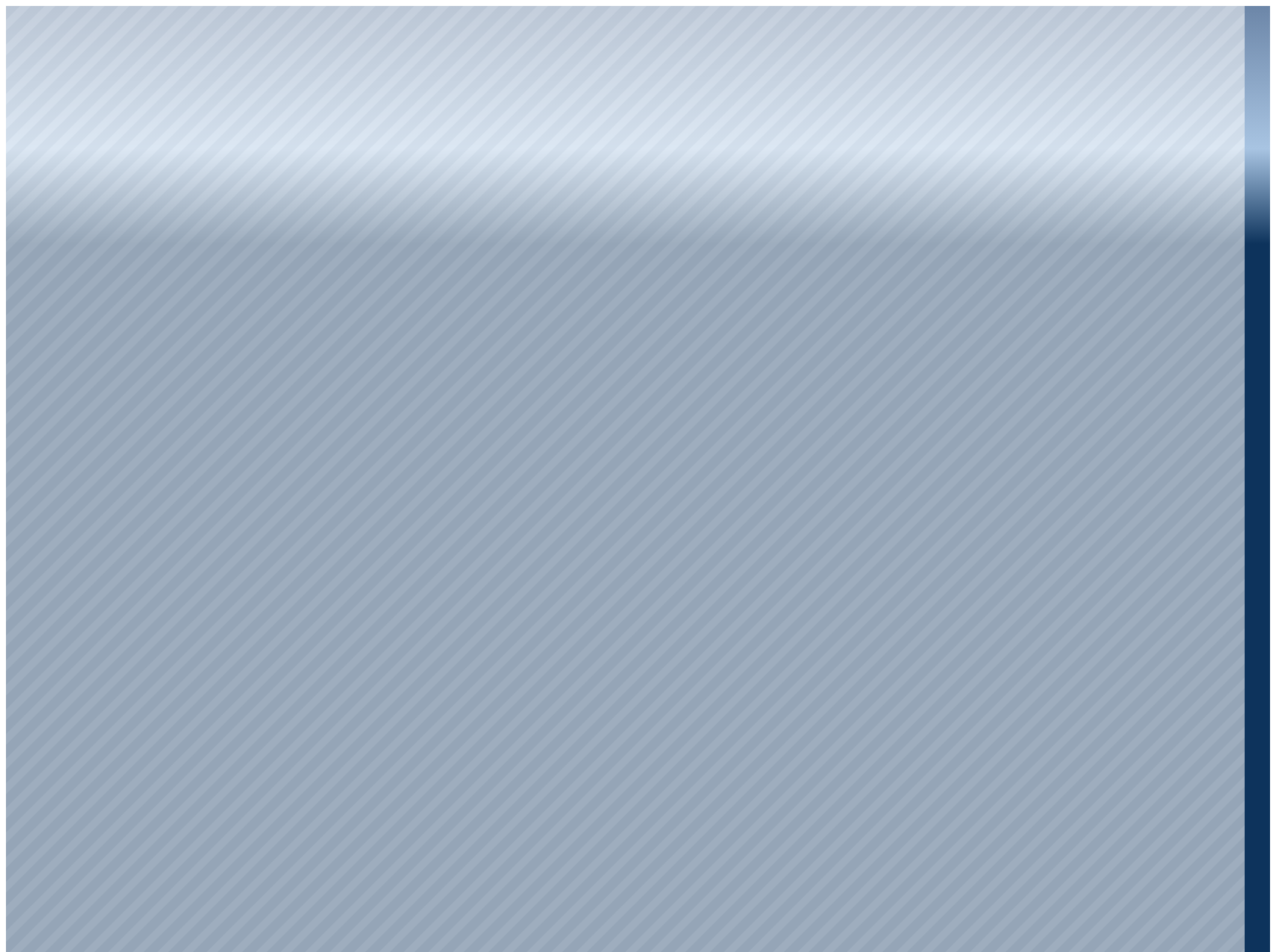
click at [1075, 197] on div at bounding box center [625, 482] width 1239 height 952
click at [1028, 200] on div at bounding box center [625, 482] width 1239 height 952
click at [1022, 199] on div at bounding box center [625, 482] width 1239 height 952
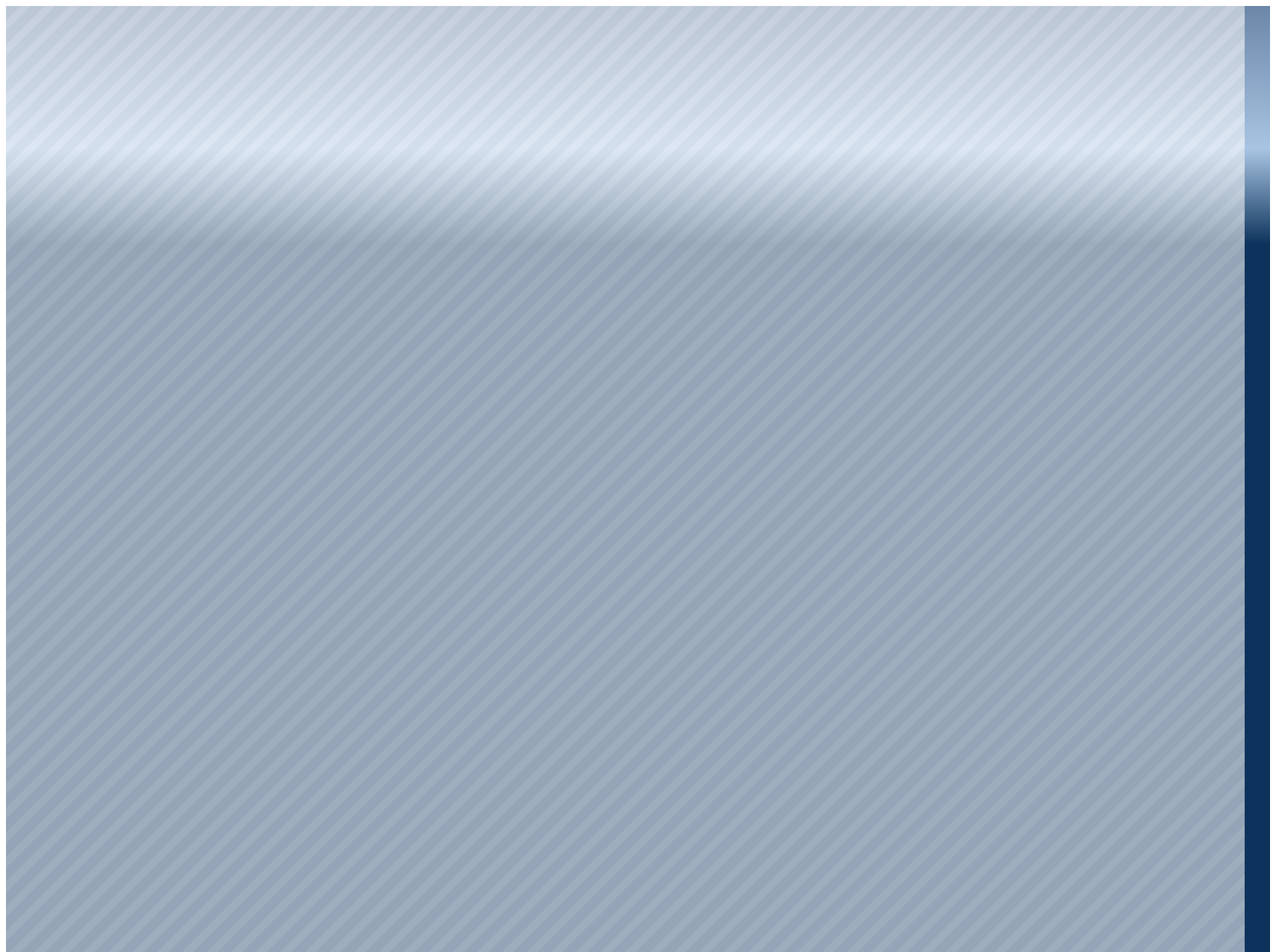
click at [1022, 199] on div at bounding box center [625, 482] width 1239 height 952
click at [1041, 198] on div at bounding box center [625, 482] width 1239 height 952
click at [895, 395] on div at bounding box center [625, 482] width 1239 height 952
drag, startPoint x: 846, startPoint y: 546, endPoint x: 679, endPoint y: 520, distance: 169.0
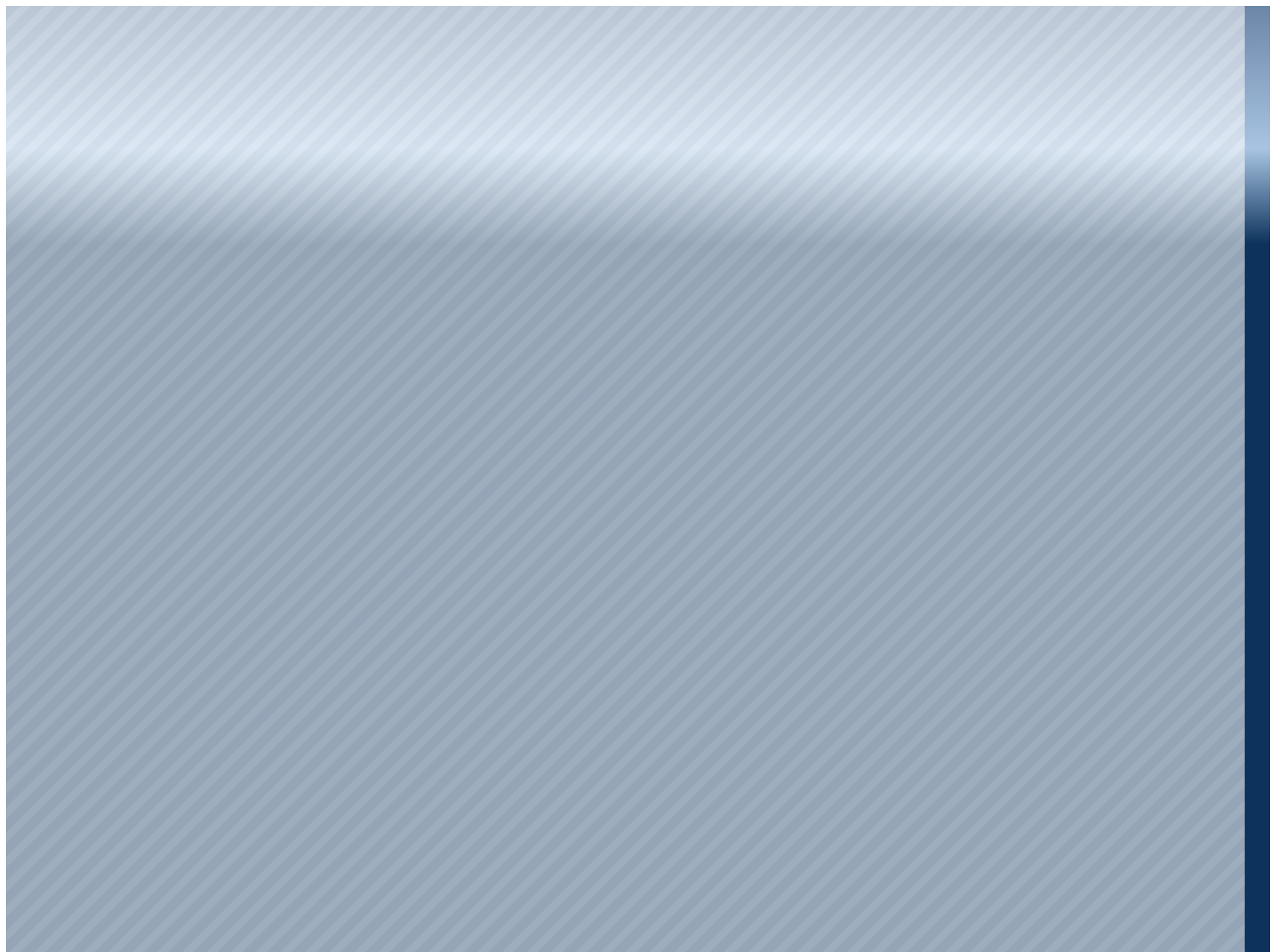
drag, startPoint x: 909, startPoint y: 595, endPoint x: 1021, endPoint y: 619, distance: 114.5
drag, startPoint x: 729, startPoint y: 464, endPoint x: 1068, endPoint y: 625, distance: 375.3
drag, startPoint x: 802, startPoint y: 373, endPoint x: 918, endPoint y: 706, distance: 352.6
drag, startPoint x: 912, startPoint y: 599, endPoint x: 738, endPoint y: 306, distance: 340.8
click at [726, 345] on div at bounding box center [625, 482] width 1239 height 952
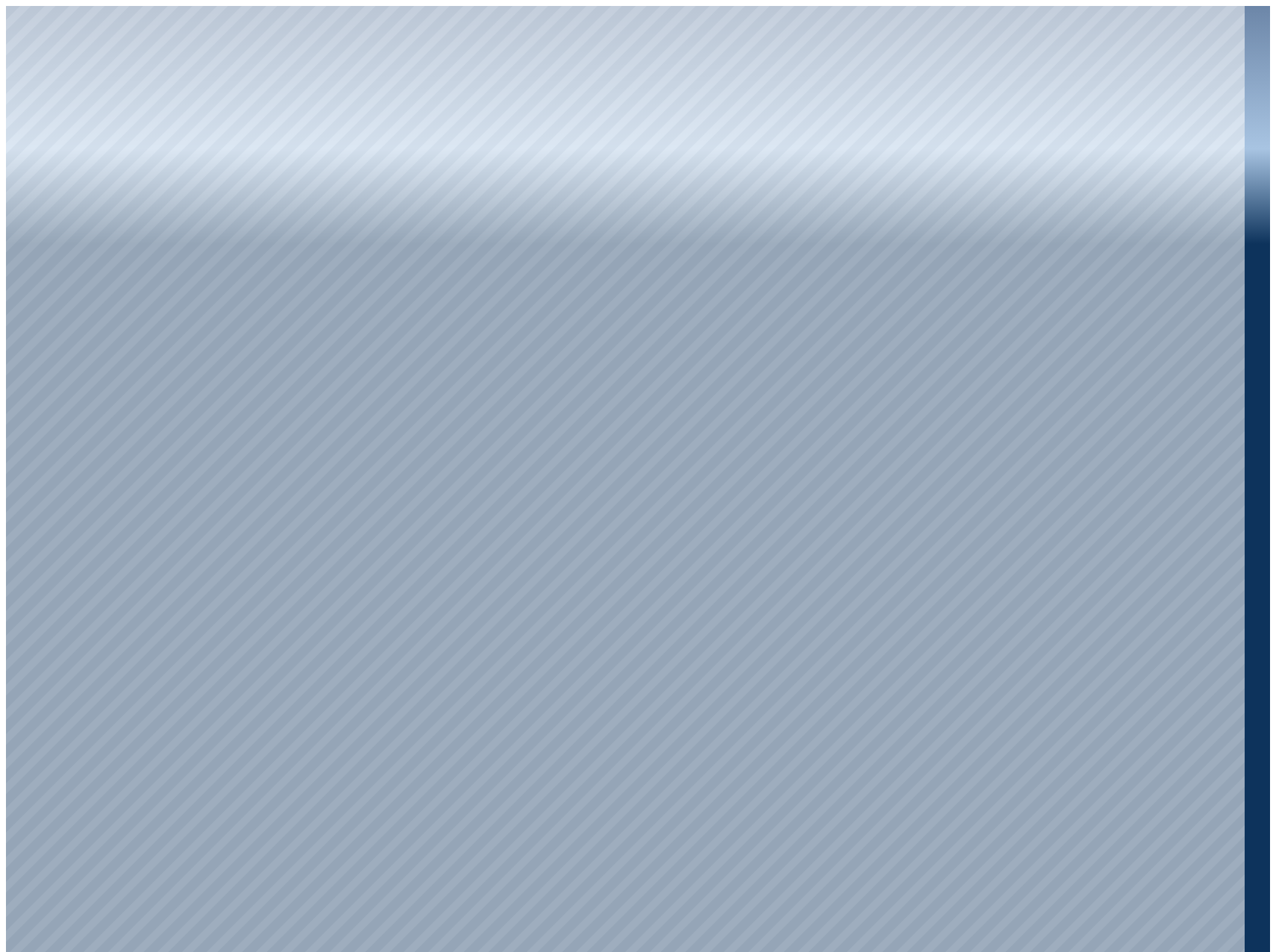
click at [1107, 456] on div at bounding box center [625, 482] width 1239 height 952
click at [780, 406] on div at bounding box center [625, 482] width 1239 height 952
click at [728, 331] on div at bounding box center [625, 482] width 1239 height 952
click at [928, 485] on div at bounding box center [625, 482] width 1239 height 952
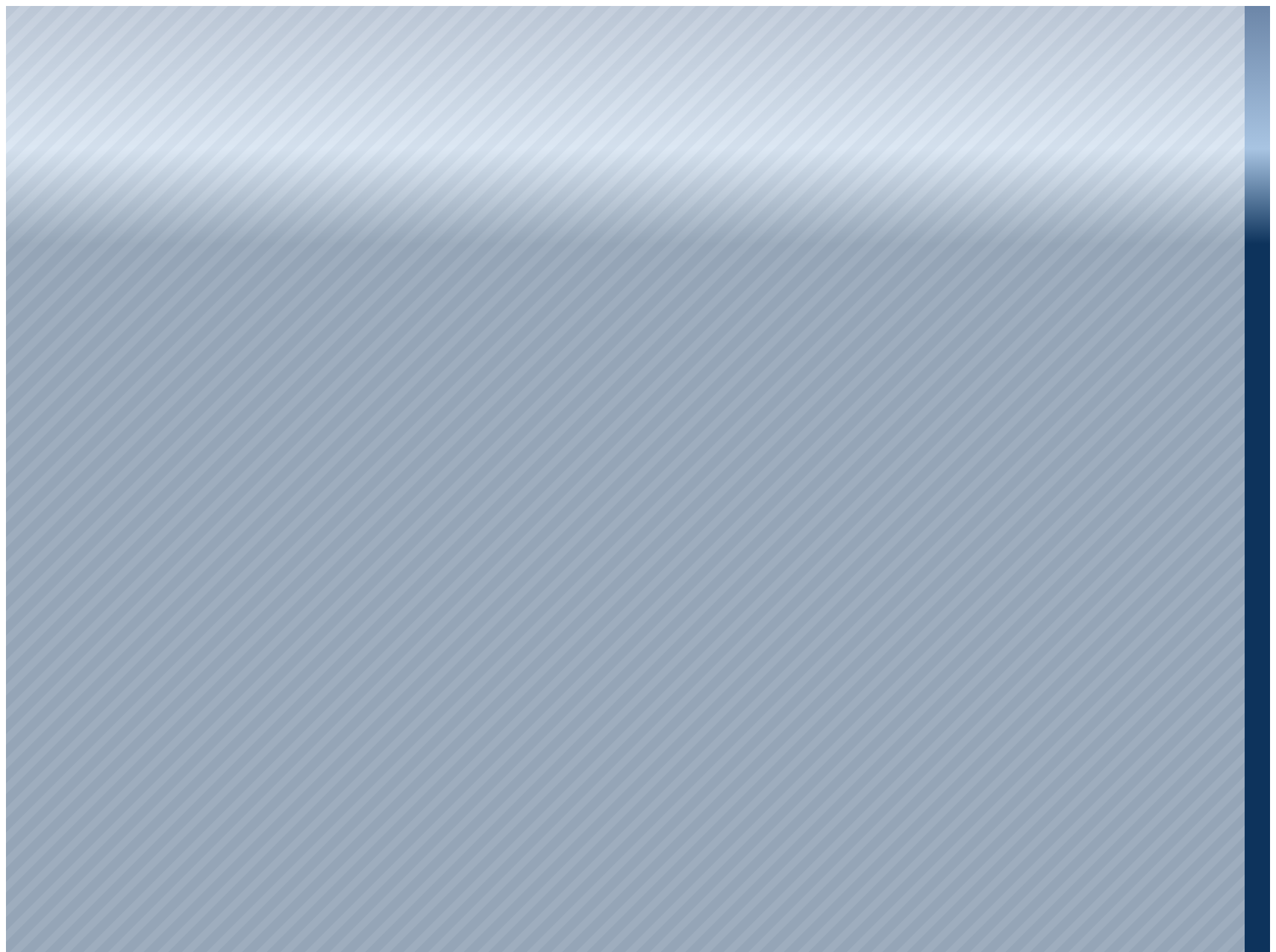
click at [1036, 383] on div at bounding box center [625, 482] width 1239 height 952
click at [1056, 440] on div at bounding box center [625, 482] width 1239 height 952
click at [786, 424] on div at bounding box center [625, 482] width 1239 height 952
click at [380, 586] on div at bounding box center [625, 482] width 1239 height 952
click at [364, 635] on div at bounding box center [625, 482] width 1239 height 952
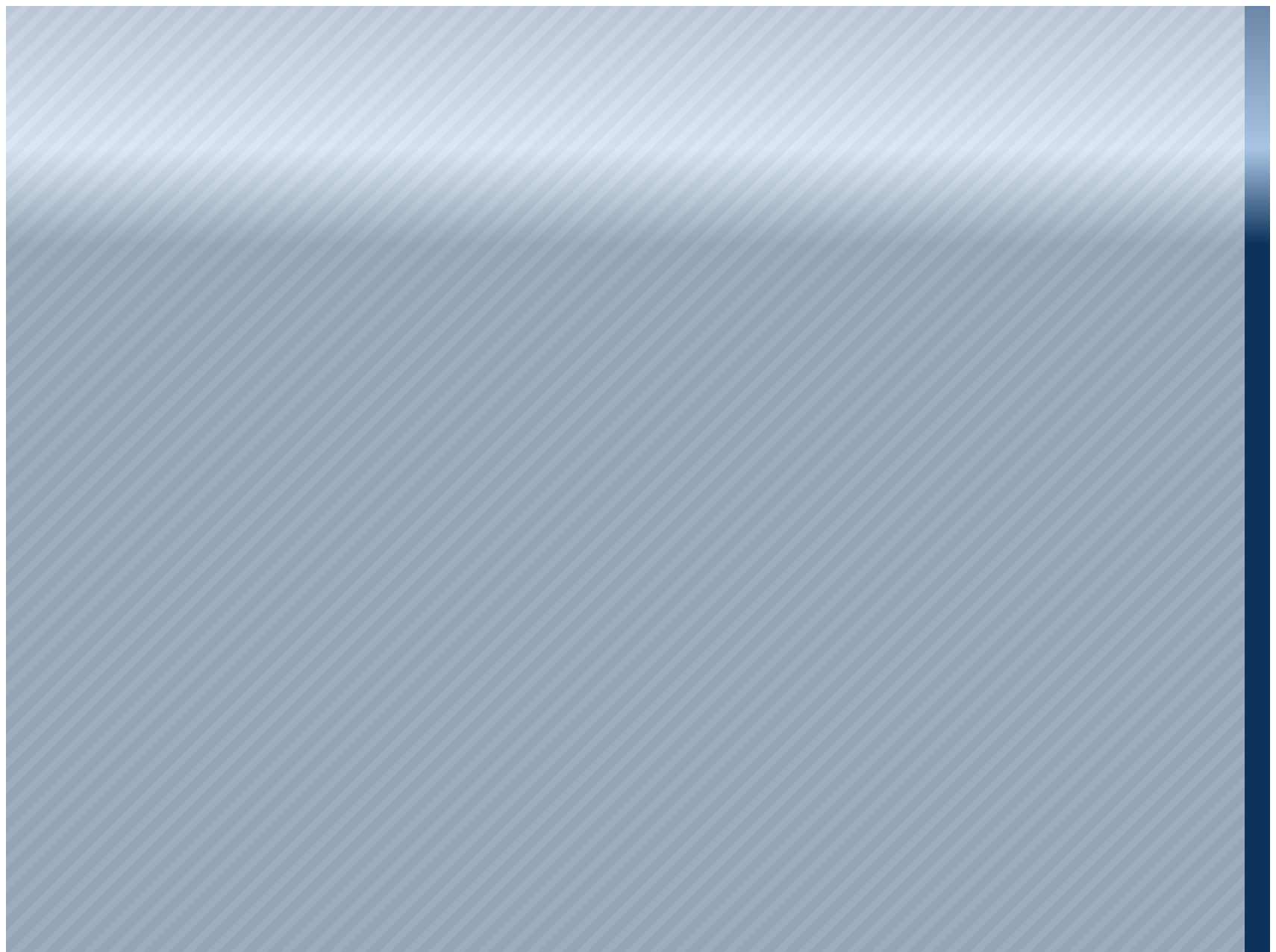
click at [682, 511] on div at bounding box center [625, 482] width 1239 height 952
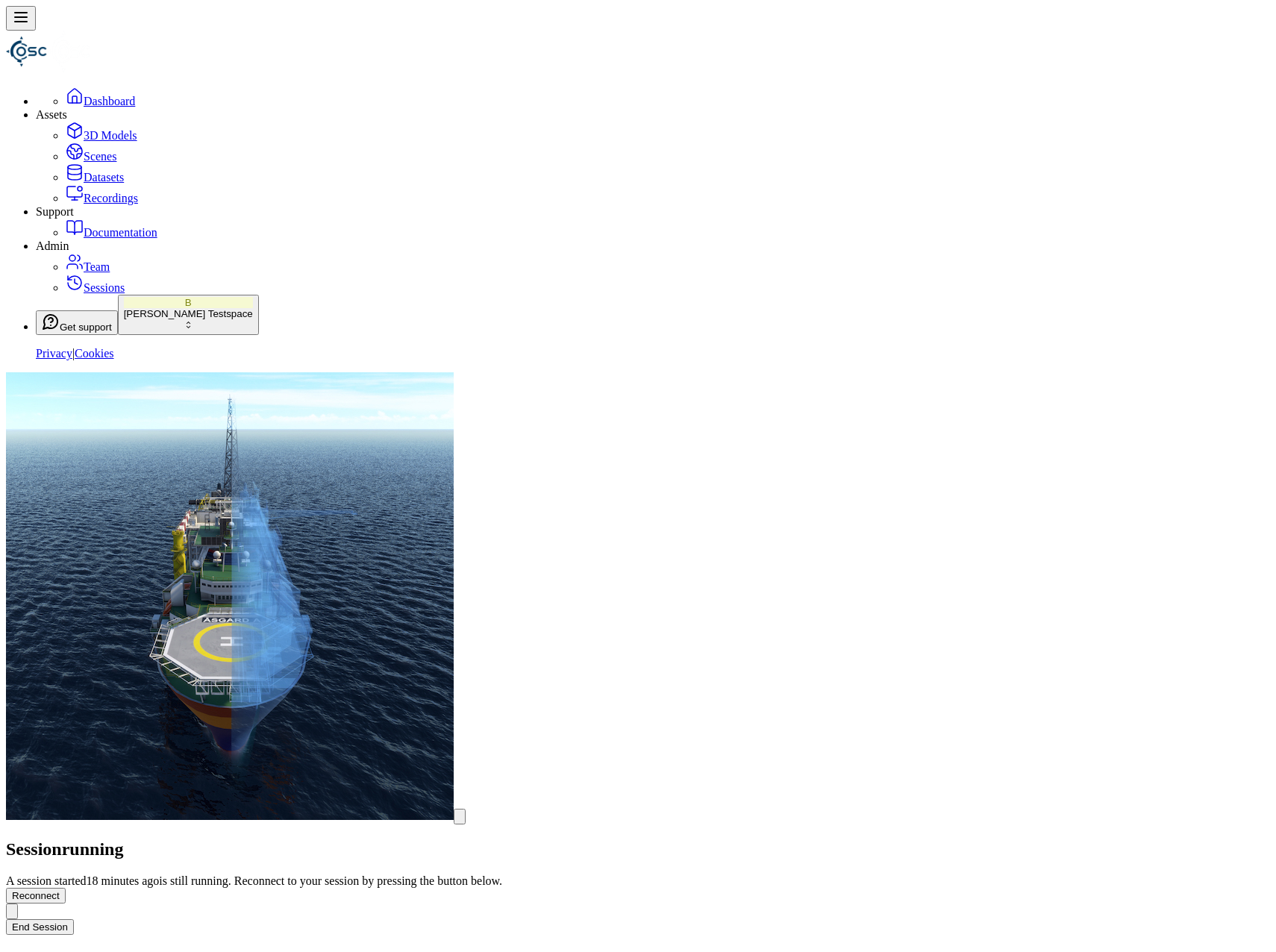
click at [113, 184] on link "Datasets" at bounding box center [95, 177] width 58 height 13
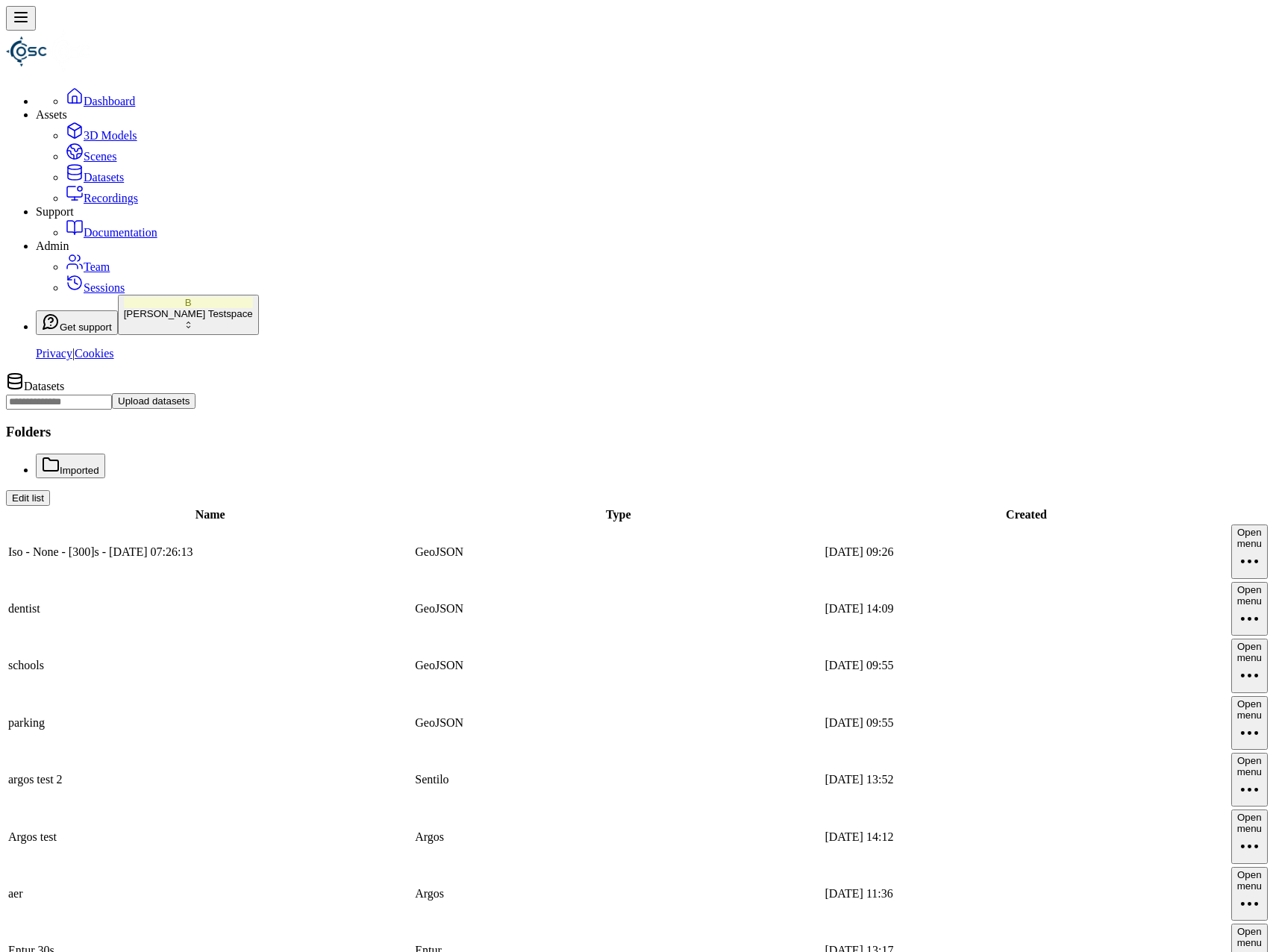
click at [1251, 425] on html "Support Dashboard Assets 3D Models Scenes Datasets Recordings Support Documenta…" at bounding box center [638, 567] width 1276 height 1135
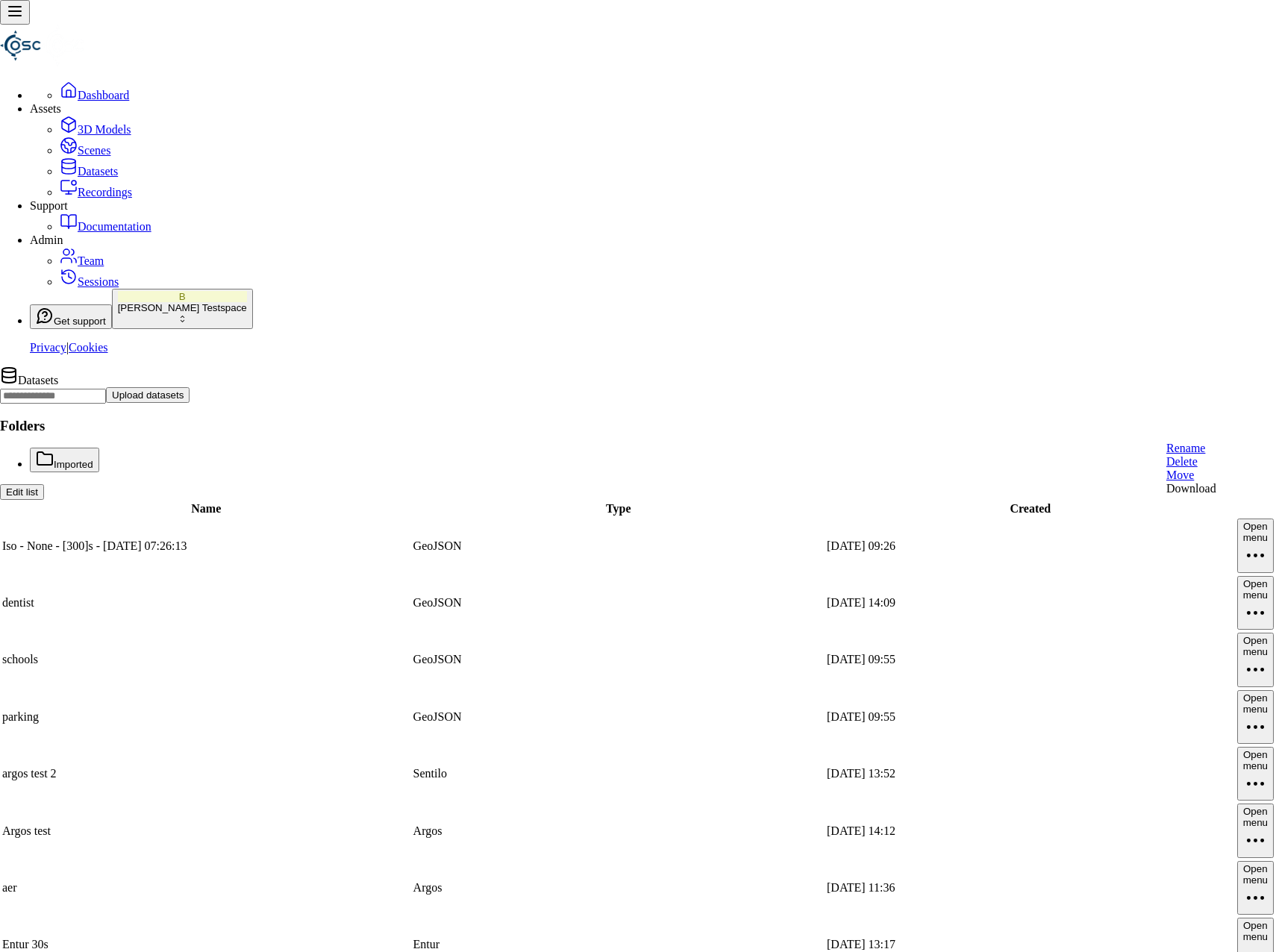
click at [1216, 456] on div "Rename" at bounding box center [1192, 449] width 50 height 14
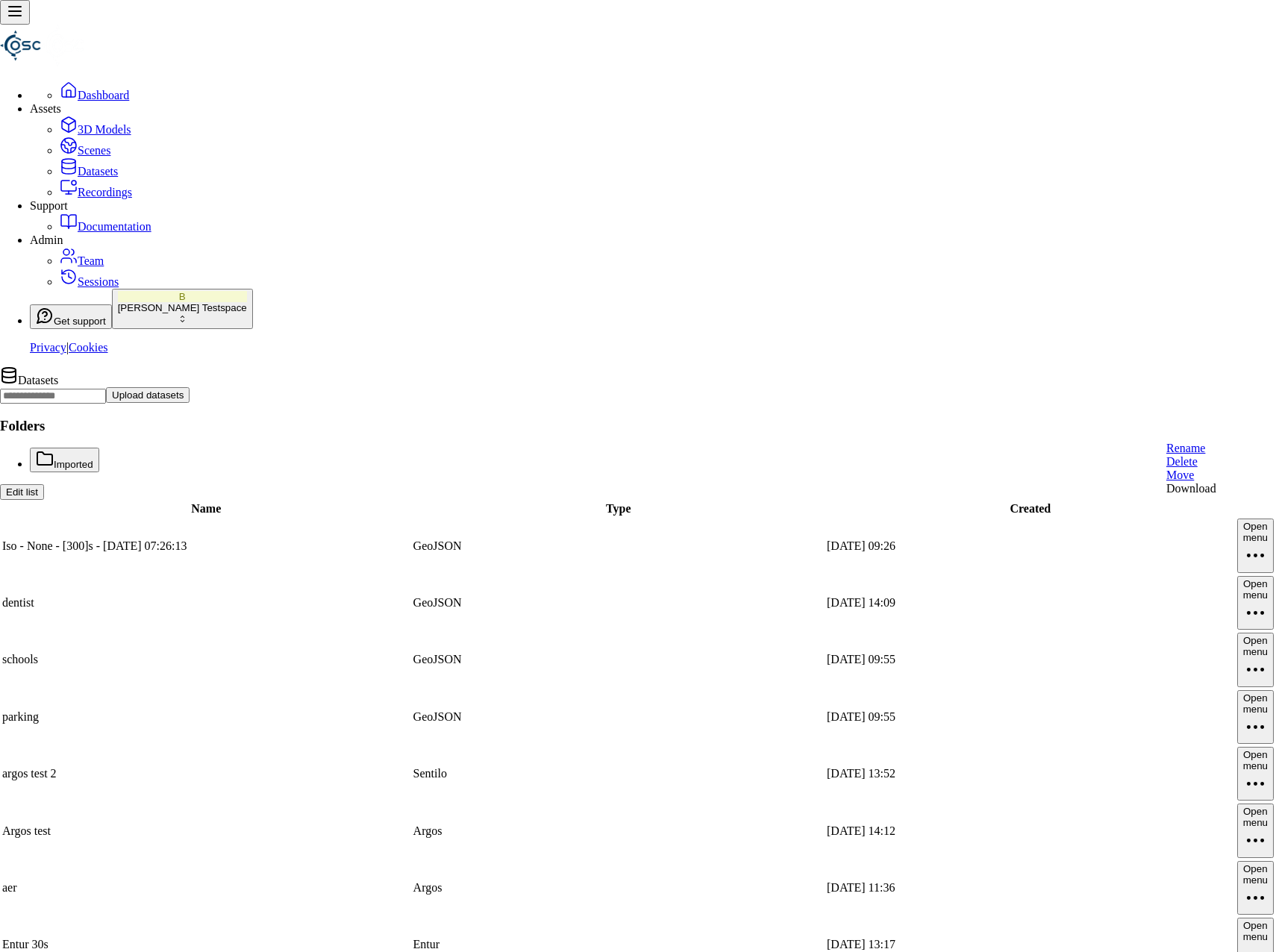
click at [1245, 424] on html "Support Dashboard Assets 3D Models Scenes Datasets Recordings Support Documenta…" at bounding box center [638, 564] width 1276 height 1129
click at [1216, 468] on div "Delete" at bounding box center [1192, 462] width 50 height 14
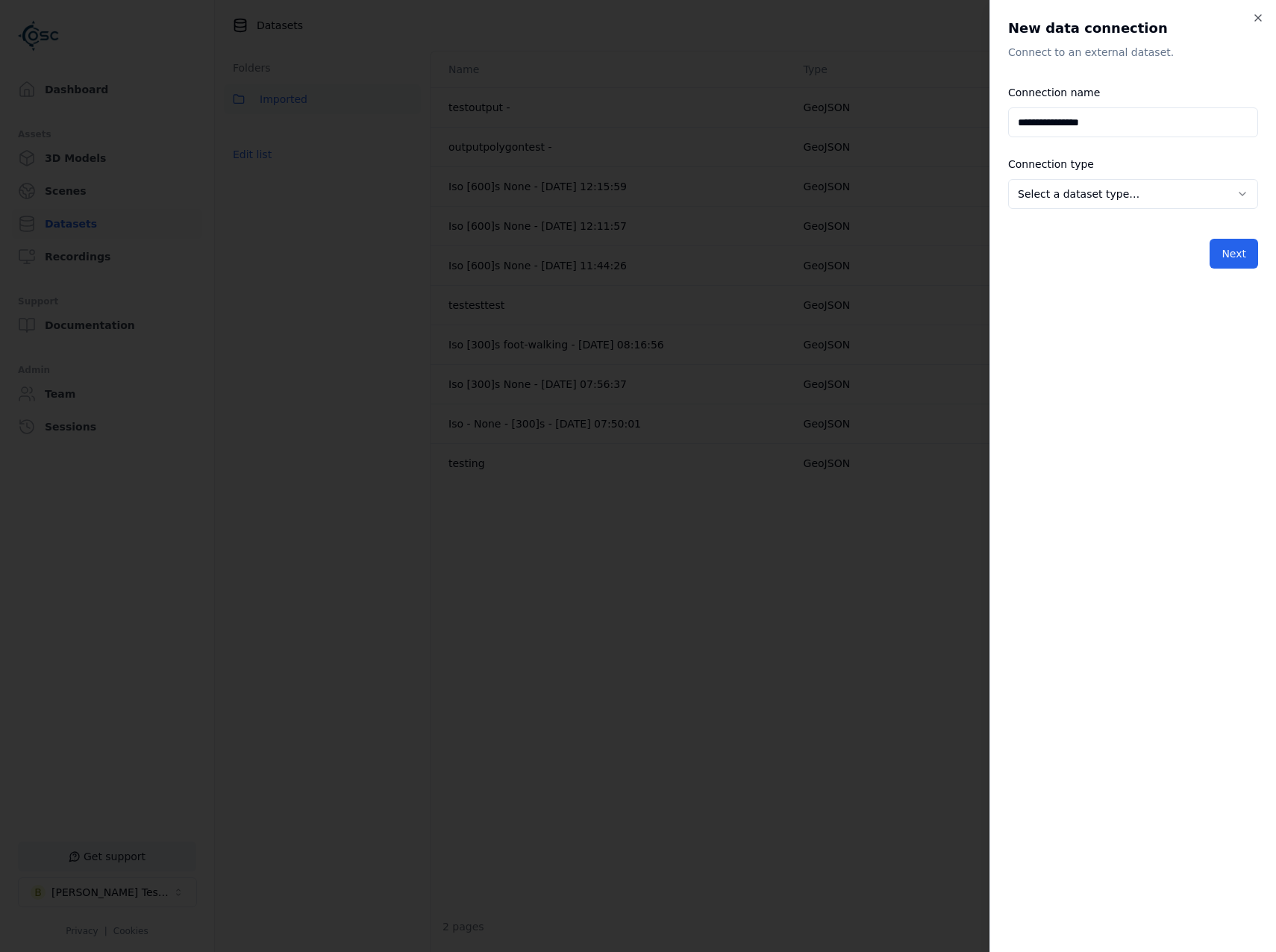
type input "**********"
click at [1136, 184] on body "Support Dashboard Assets 3D Models Scenes Datasets Recordings Support Documenta…" at bounding box center [638, 476] width 1276 height 952
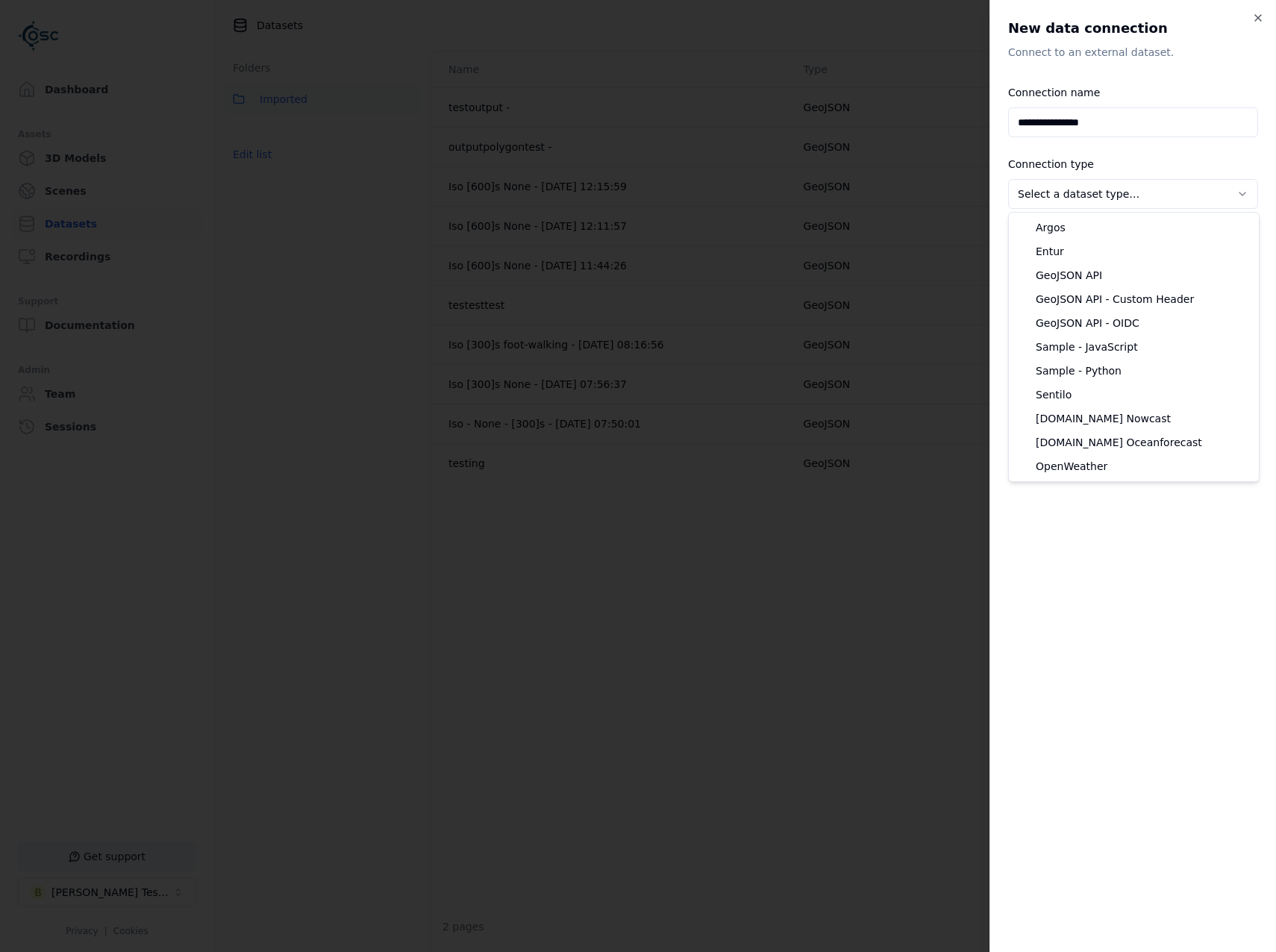
select select "**********"
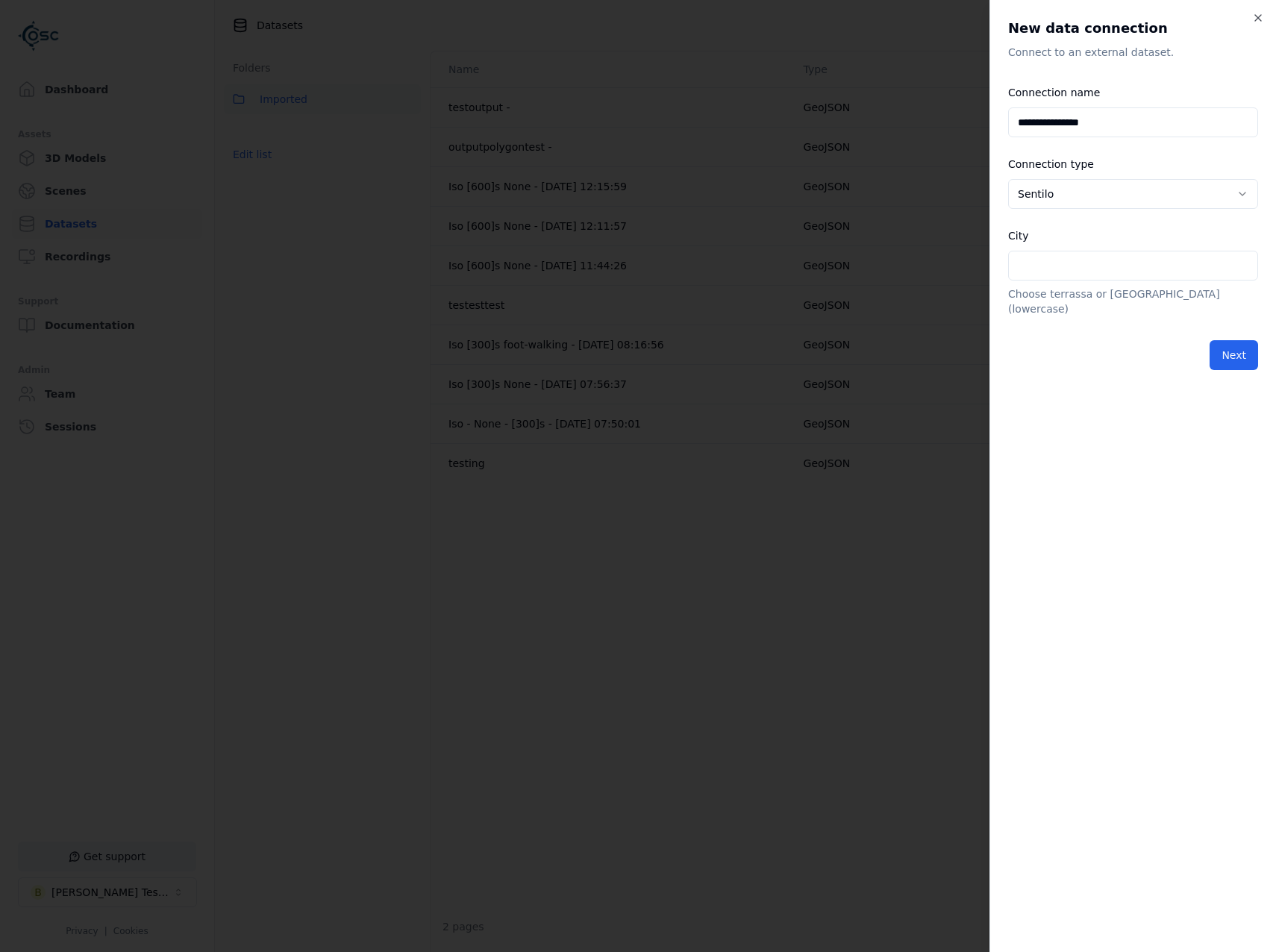
click at [1066, 275] on input "City" at bounding box center [1133, 265] width 250 height 30
type input "********"
click at [1224, 340] on button "Next" at bounding box center [1234, 355] width 49 height 30
click at [1247, 340] on button "Next" at bounding box center [1234, 355] width 49 height 30
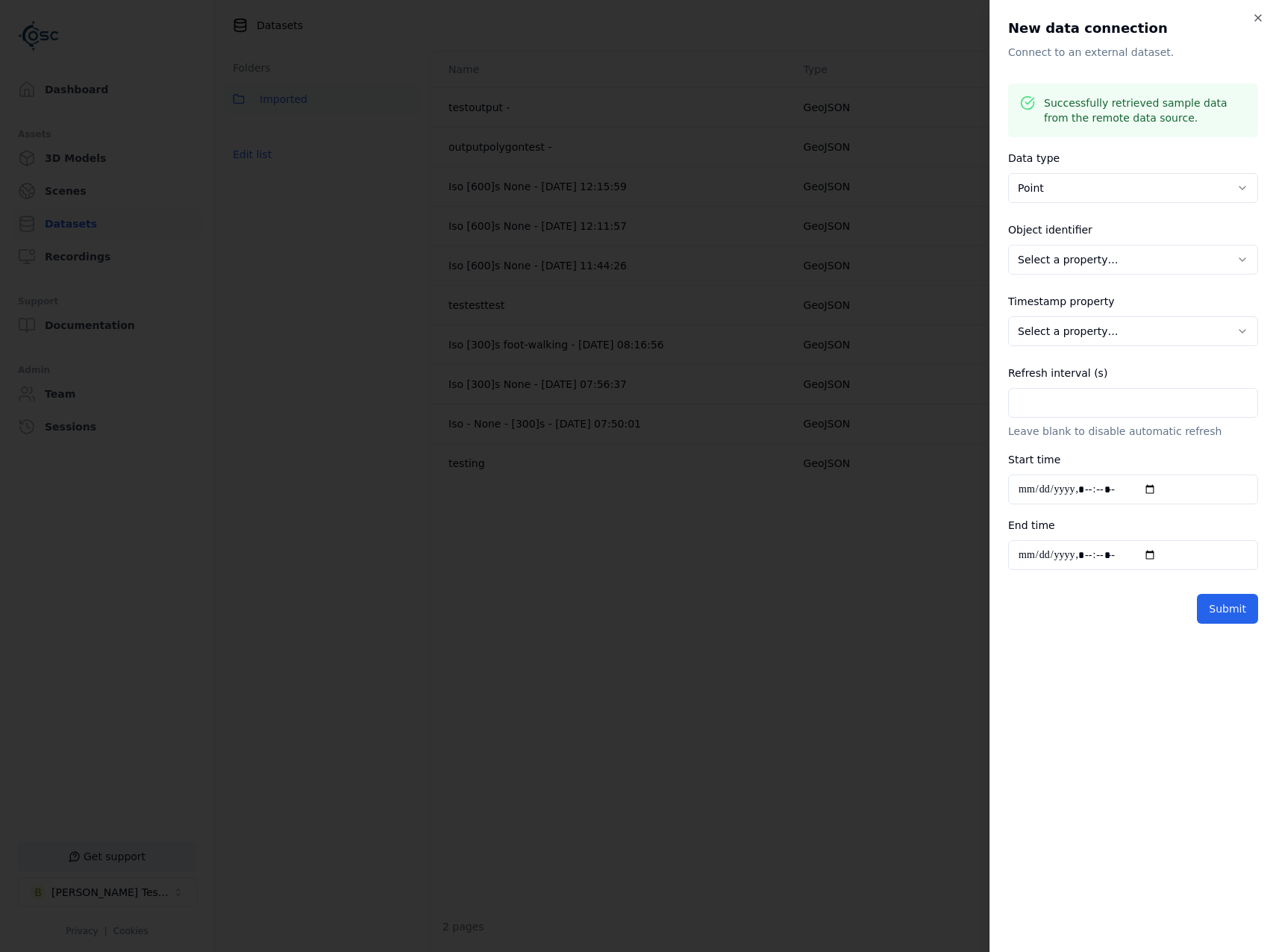
click at [1174, 269] on body "Support Dashboard Assets 3D Models Scenes Datasets Recordings Support Documenta…" at bounding box center [638, 476] width 1276 height 952
select select "**"
click at [1104, 335] on body "Support Dashboard Assets 3D Models Scenes Datasets Recordings Support Documenta…" at bounding box center [638, 476] width 1276 height 952
select select "**********"
click at [1104, 266] on body "Support Dashboard Assets 3D Models Scenes Datasets Recordings Support Documenta…" at bounding box center [638, 476] width 1276 height 952
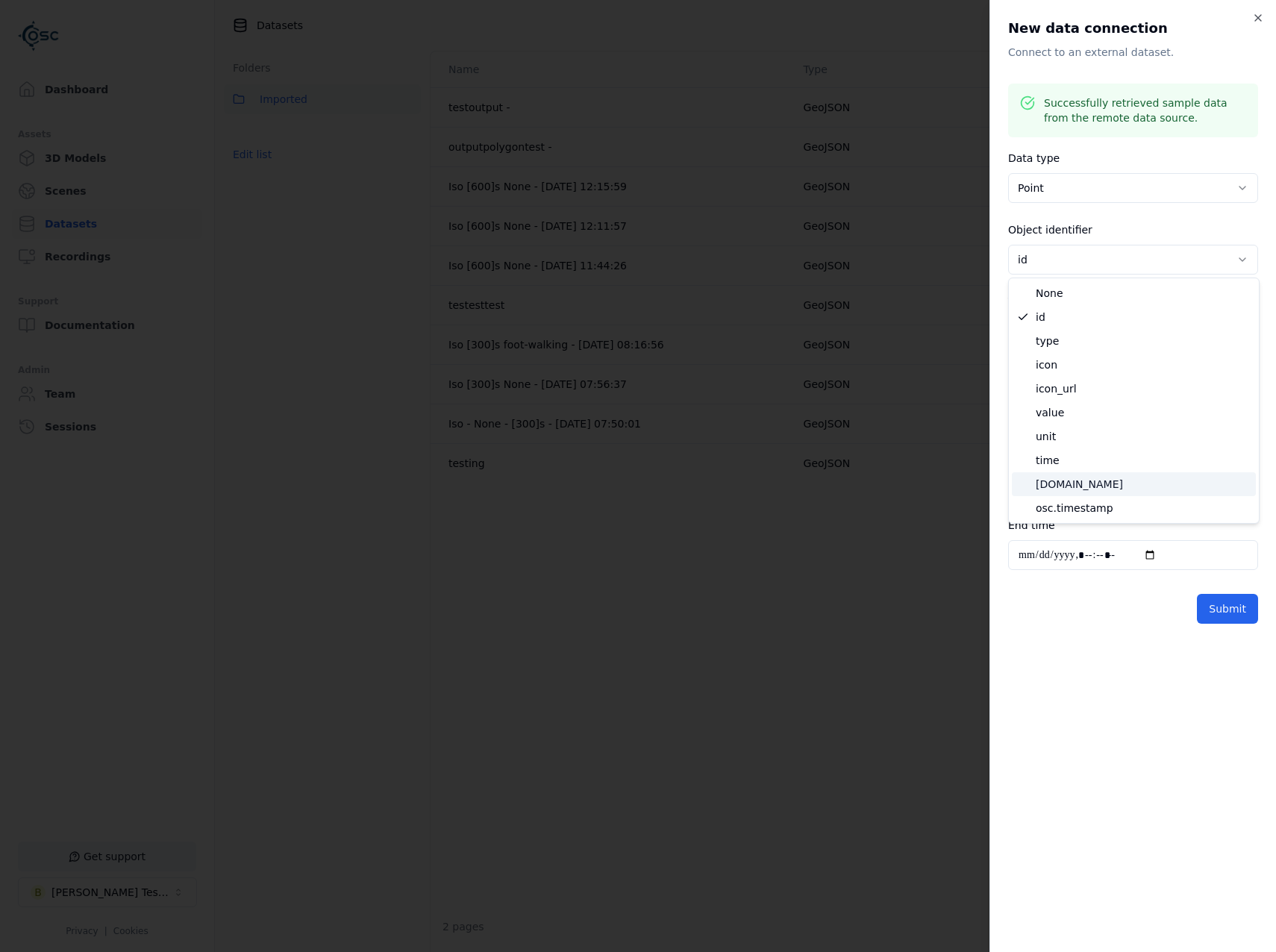
select select "******"
click at [1127, 407] on input "Refresh interval (s)" at bounding box center [1133, 402] width 250 height 30
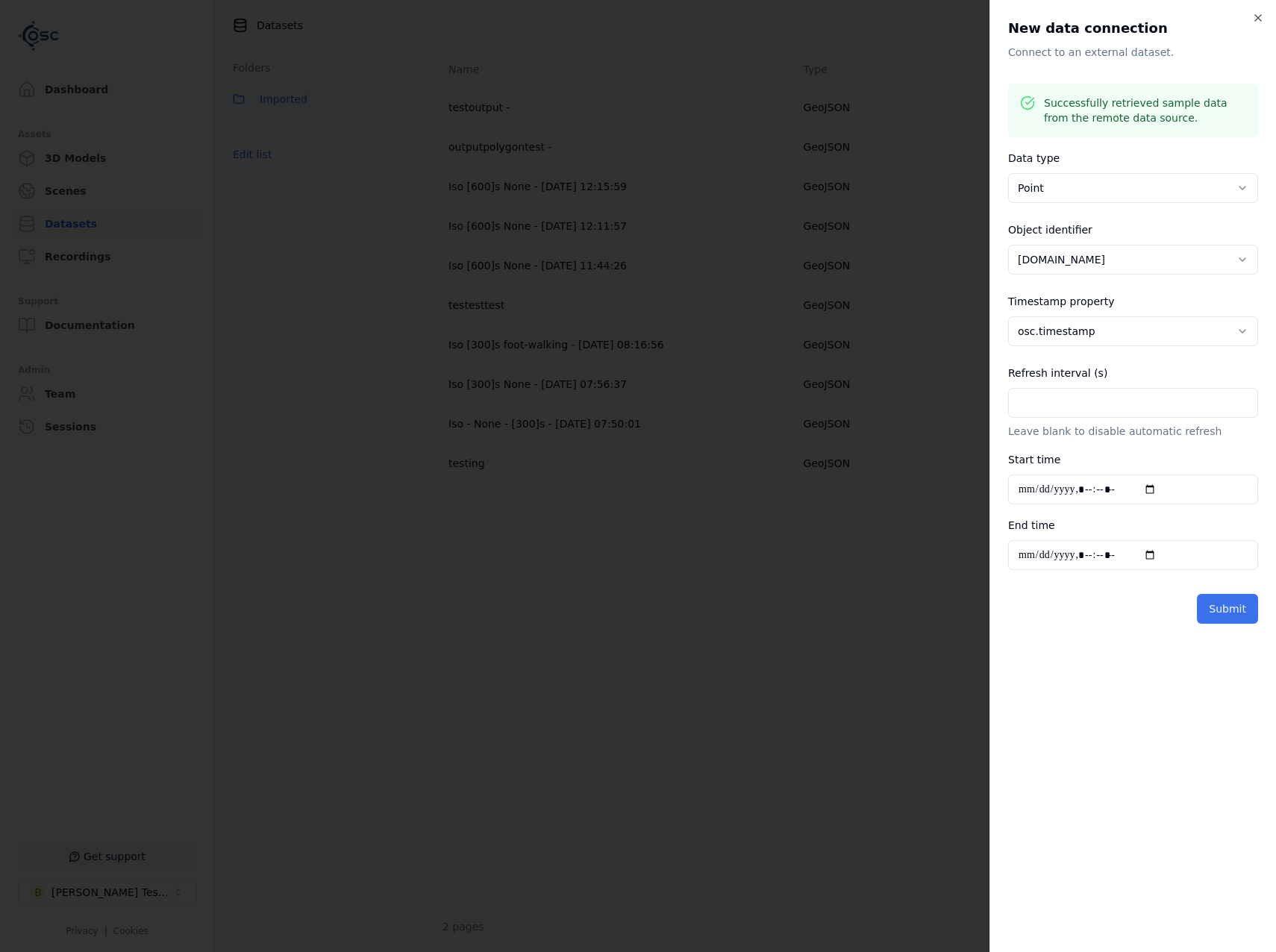
type input "***"
click at [1240, 613] on button "Submit" at bounding box center [1227, 609] width 61 height 30
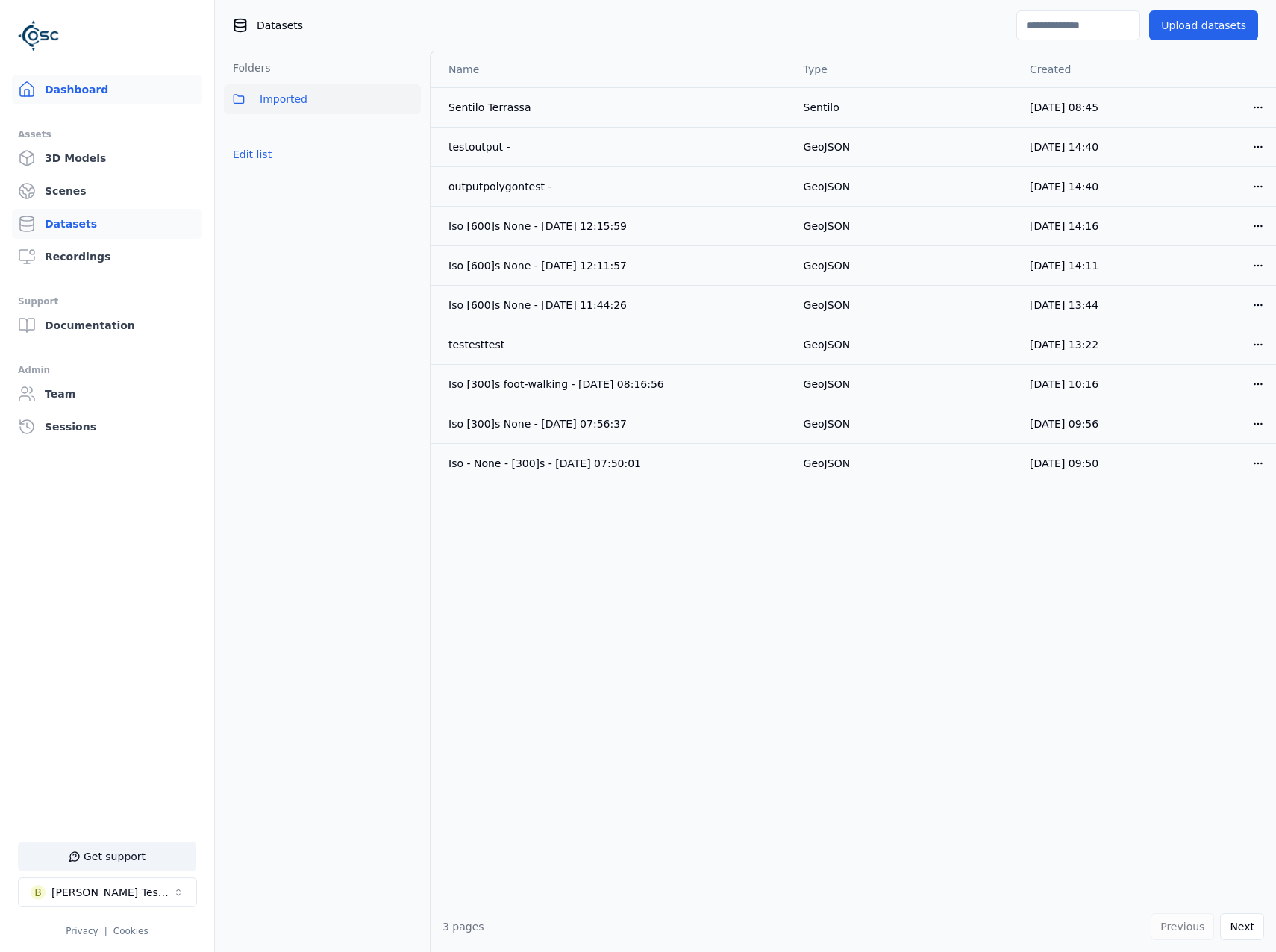
click at [113, 99] on link "Dashboard" at bounding box center [107, 89] width 191 height 30
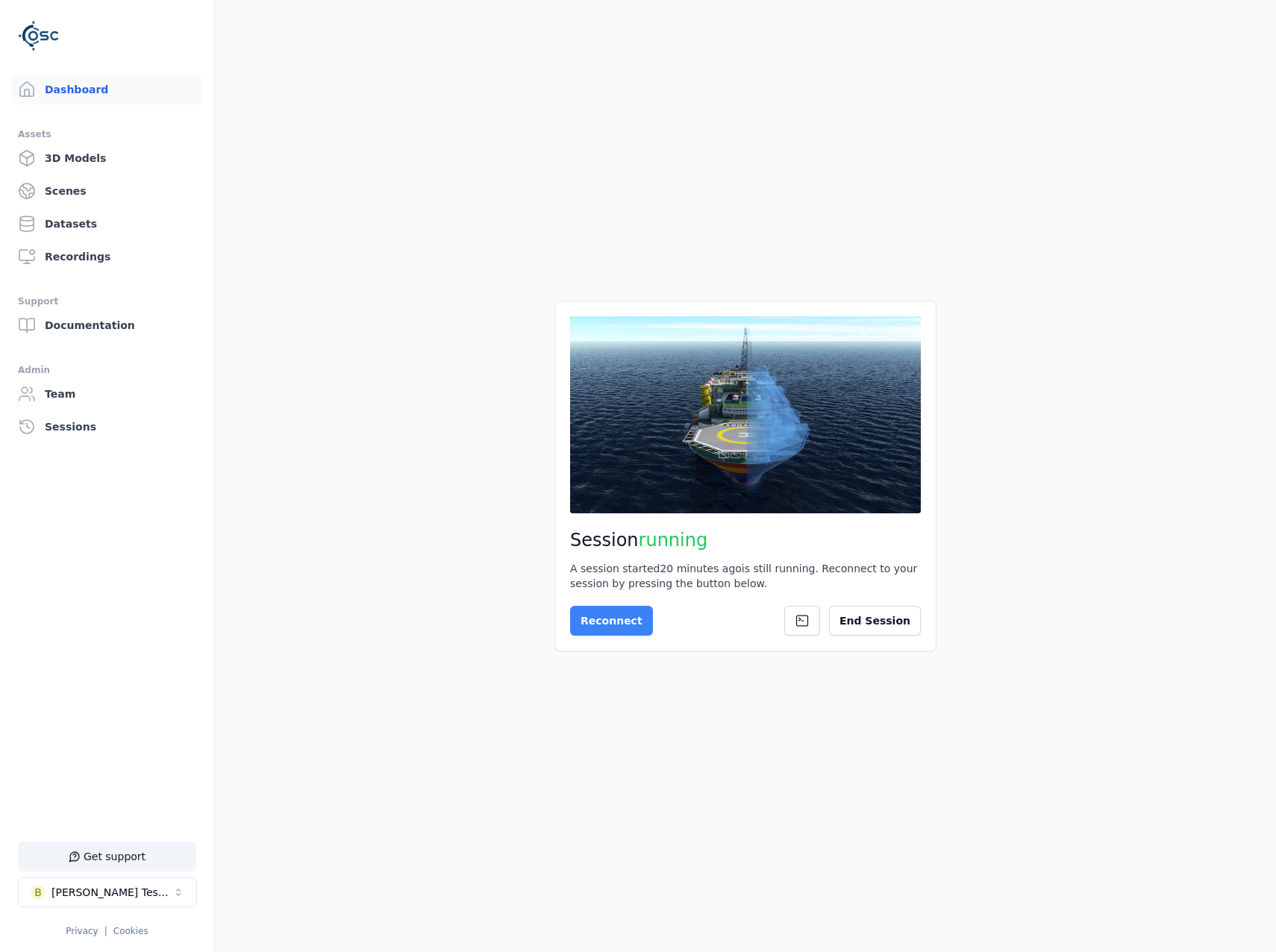
click at [609, 623] on button "Reconnect" at bounding box center [611, 620] width 83 height 30
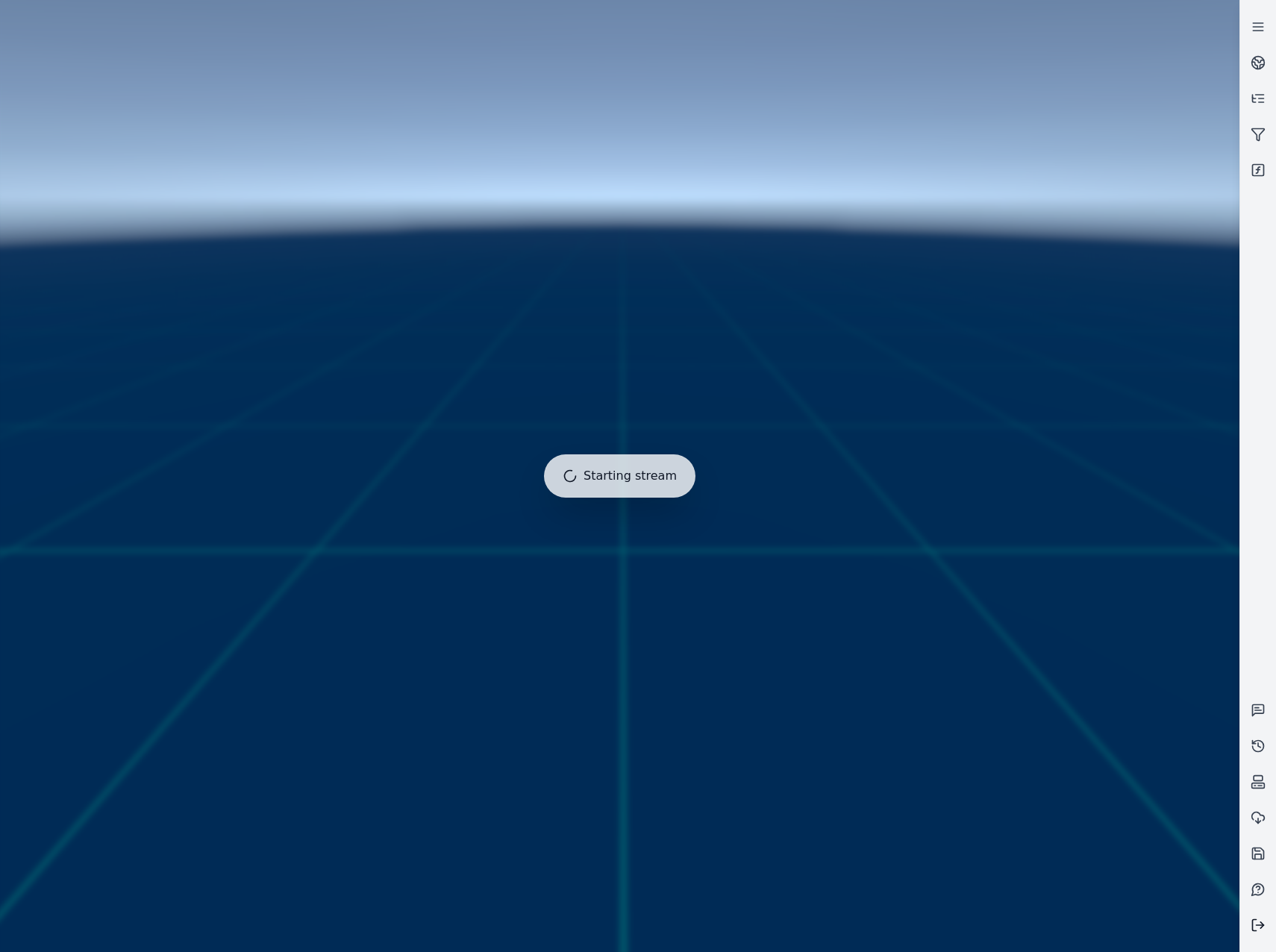
click at [1253, 925] on icon at bounding box center [1255, 925] width 4 height 11
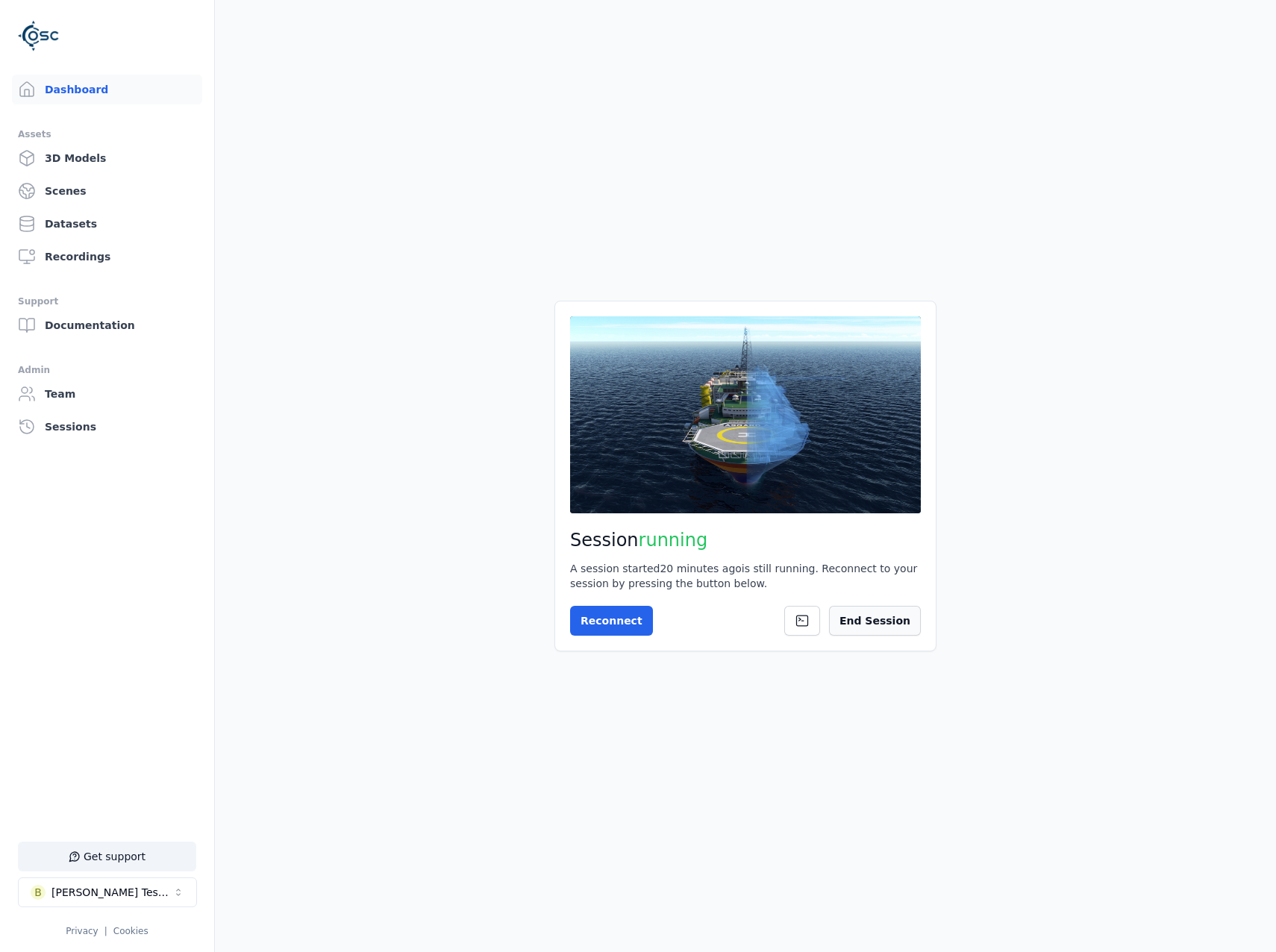
click at [871, 619] on button "End Session" at bounding box center [874, 620] width 92 height 30
click at [877, 611] on button "!" at bounding box center [893, 620] width 55 height 30
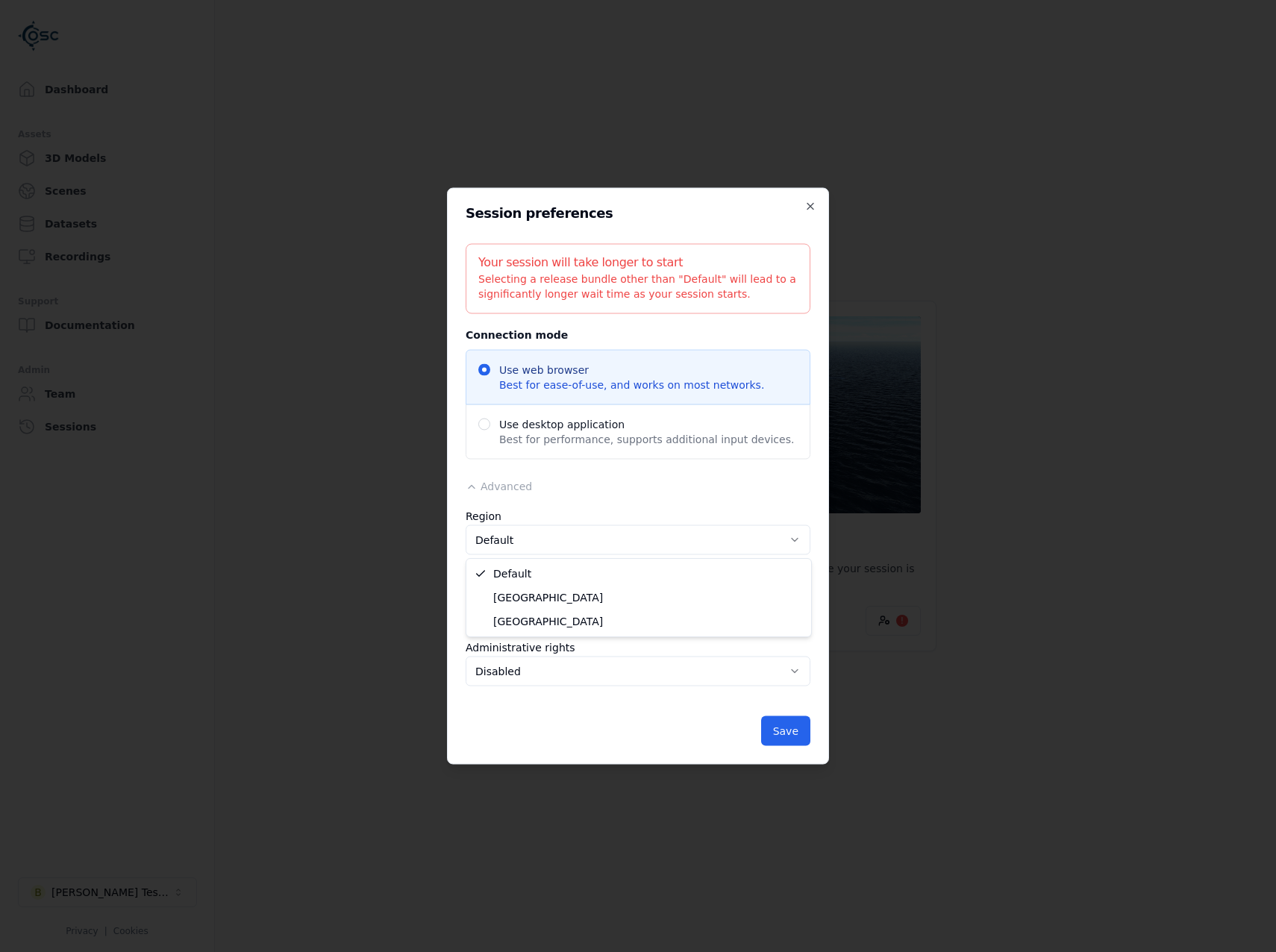
click at [624, 544] on body "Dashboard Assets 3D Models Scenes Datasets Recordings Support Documentation Adm…" at bounding box center [638, 476] width 1276 height 952
click at [775, 727] on button "Save" at bounding box center [786, 731] width 49 height 30
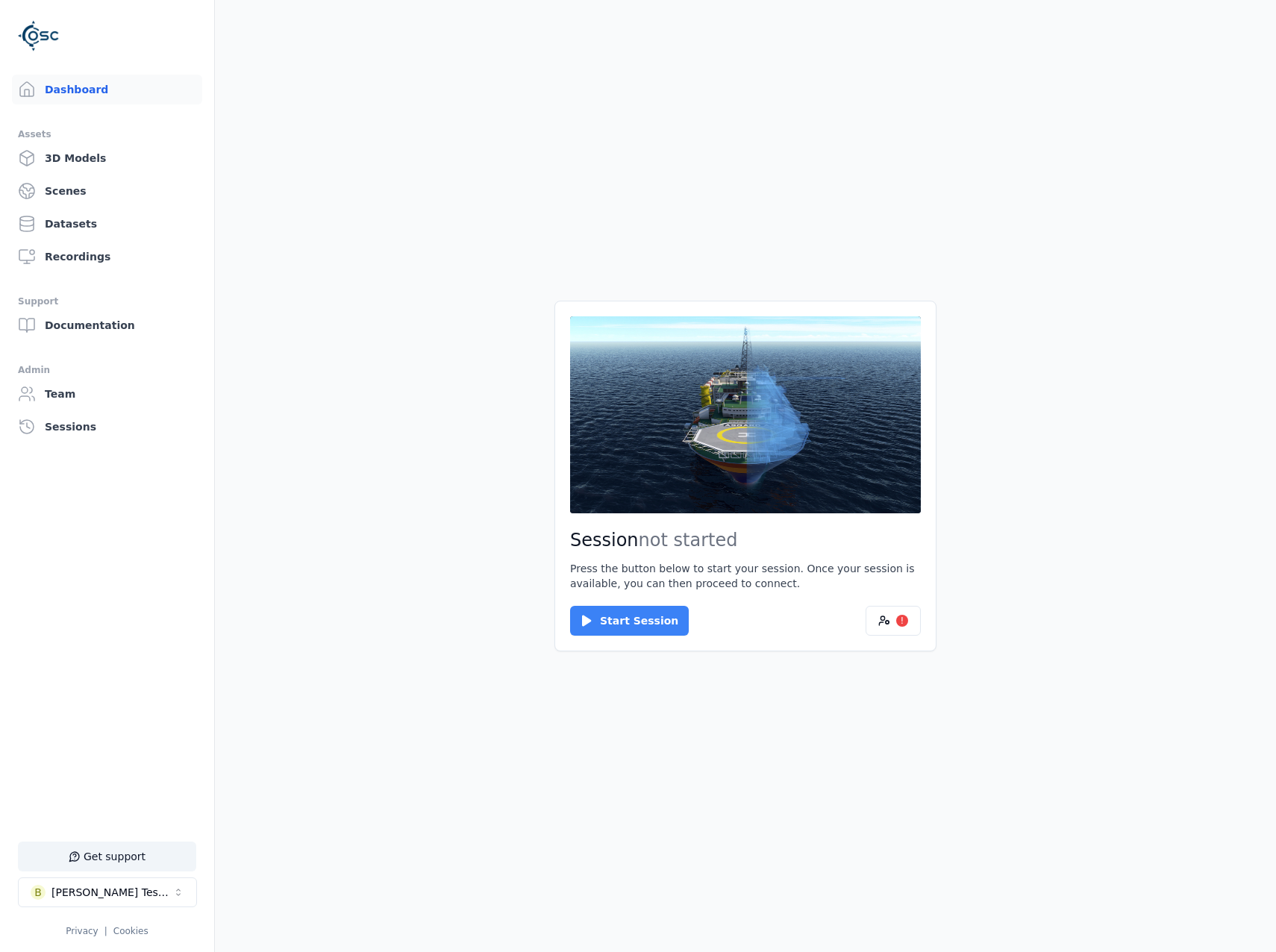
click at [655, 623] on button "Start Session" at bounding box center [629, 620] width 118 height 30
click at [621, 606] on button "Connect" at bounding box center [604, 620] width 68 height 30
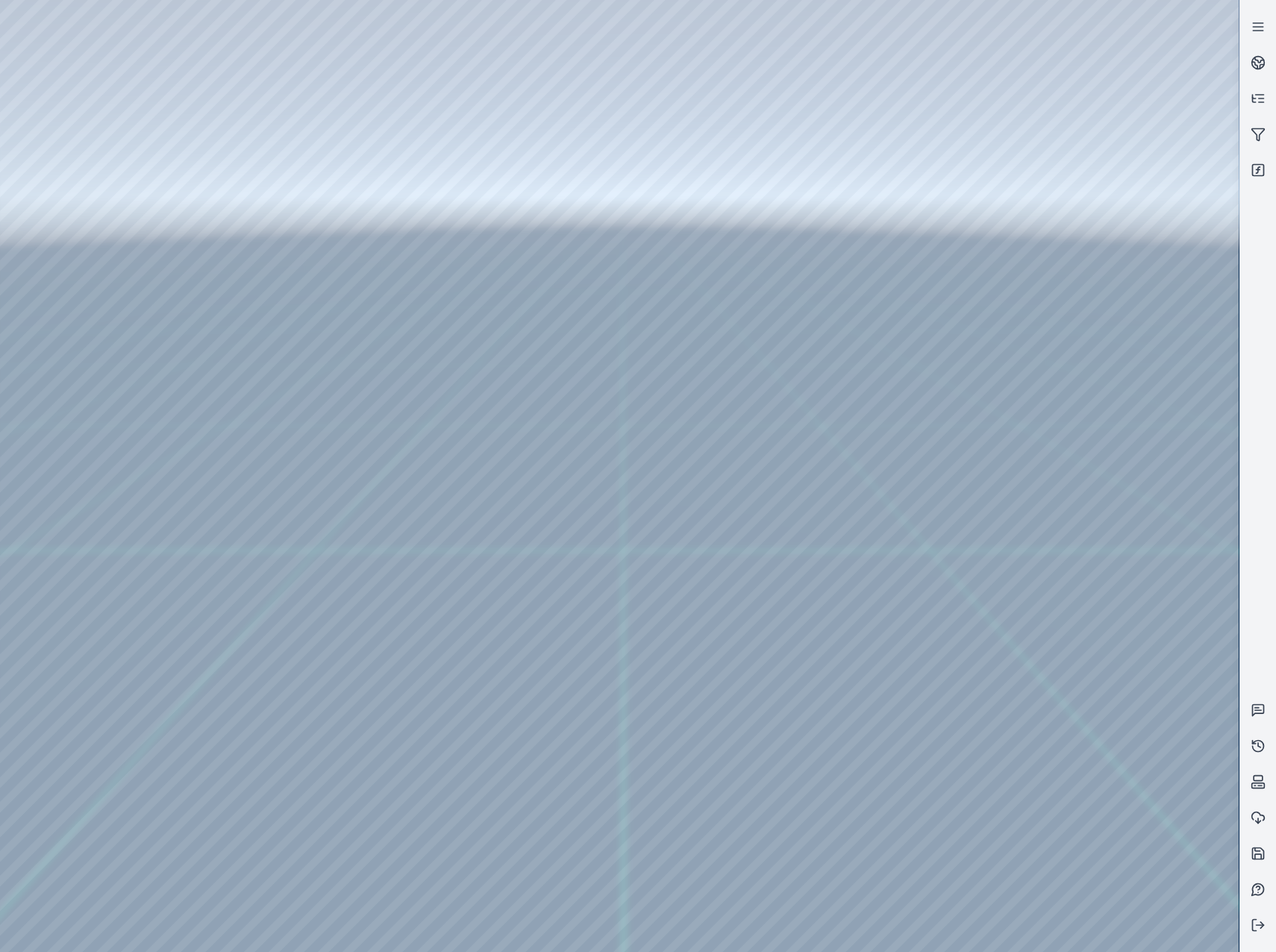
drag, startPoint x: 748, startPoint y: 471, endPoint x: 742, endPoint y: 512, distance: 41.4
click at [1241, 66] on link at bounding box center [1258, 62] width 36 height 36
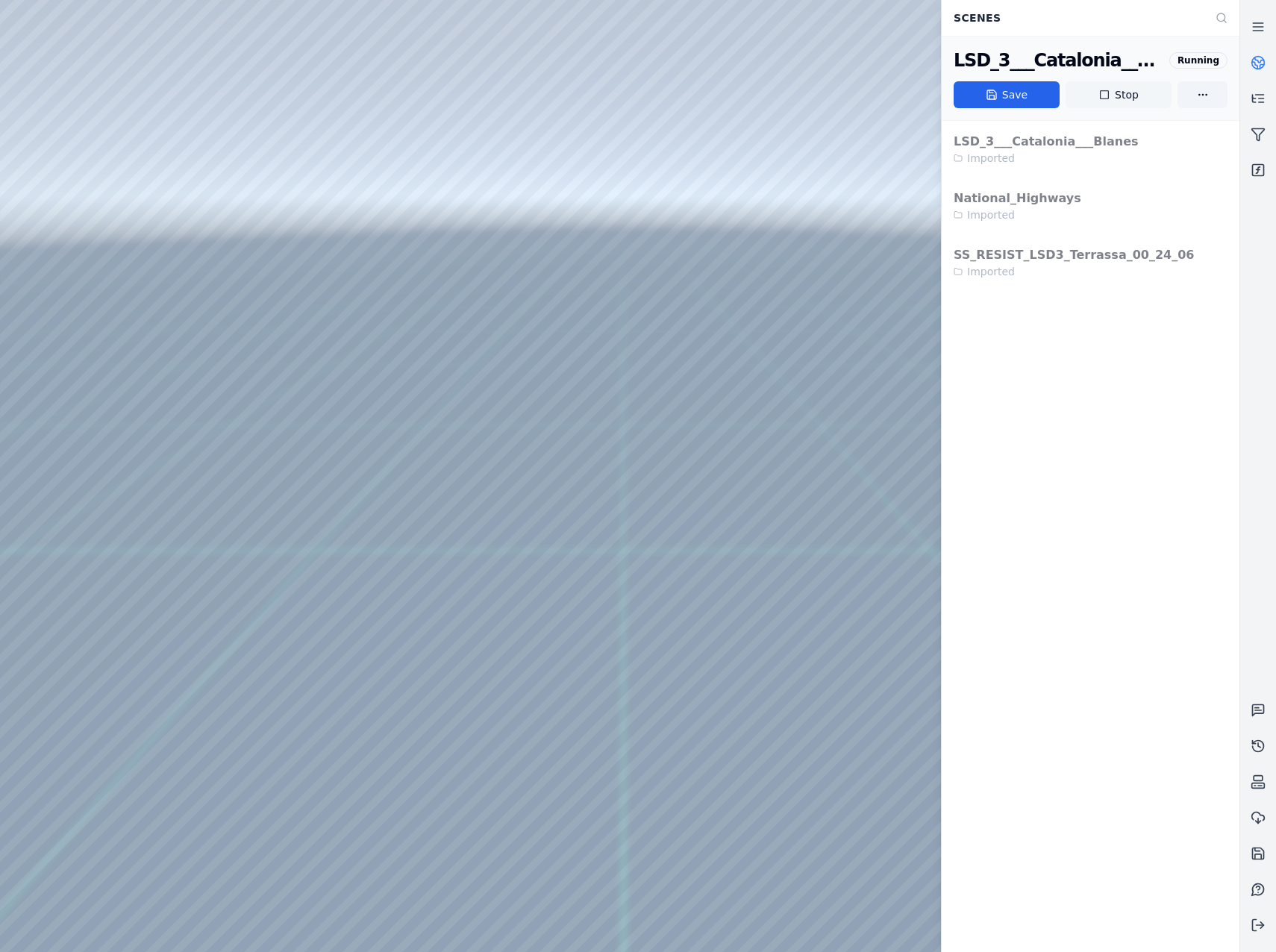
click at [1127, 99] on button "Stop" at bounding box center [1119, 94] width 106 height 27
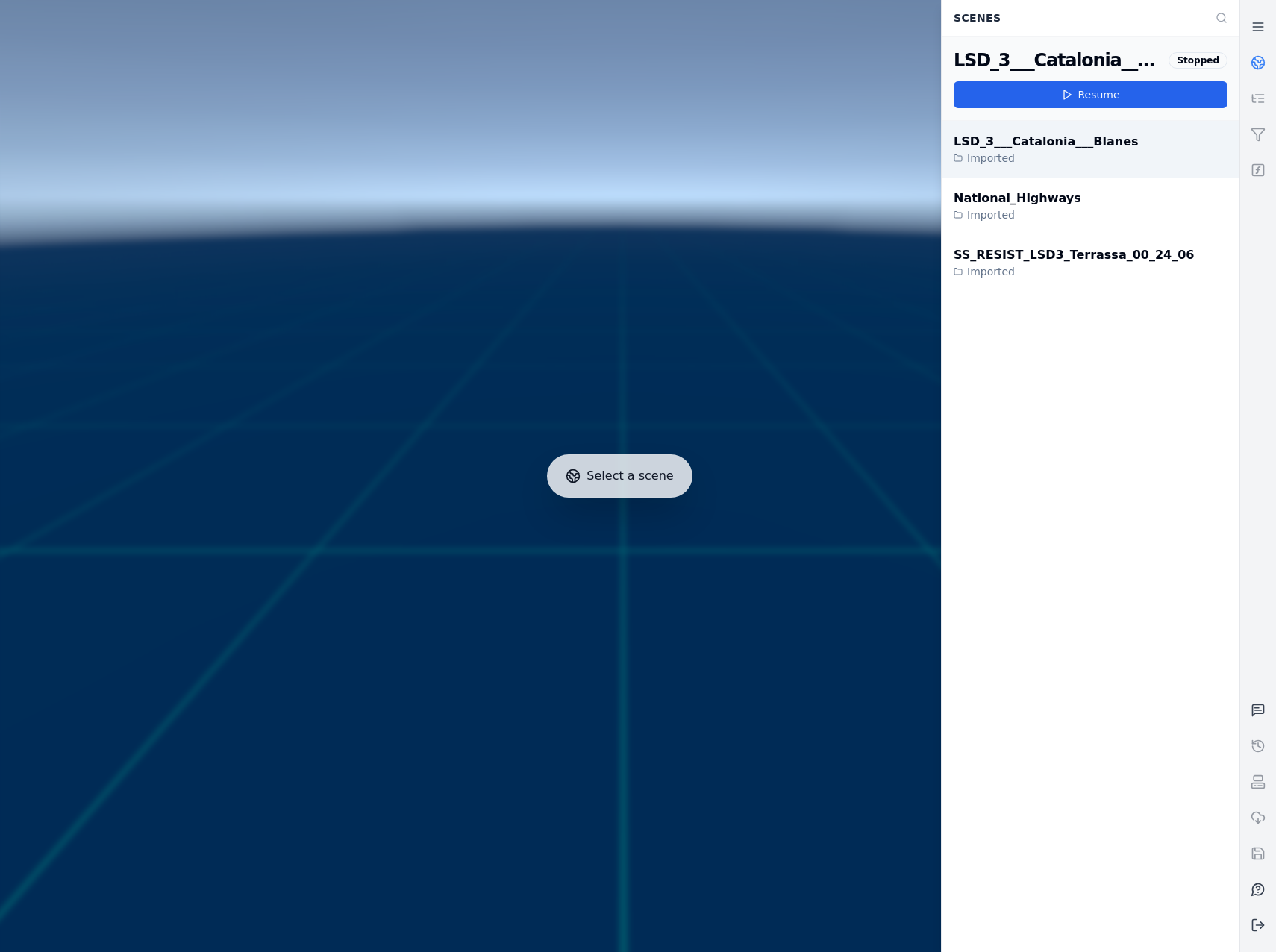
click at [1094, 142] on div "LSD_3___Catalonia___Blanes" at bounding box center [1046, 142] width 185 height 18
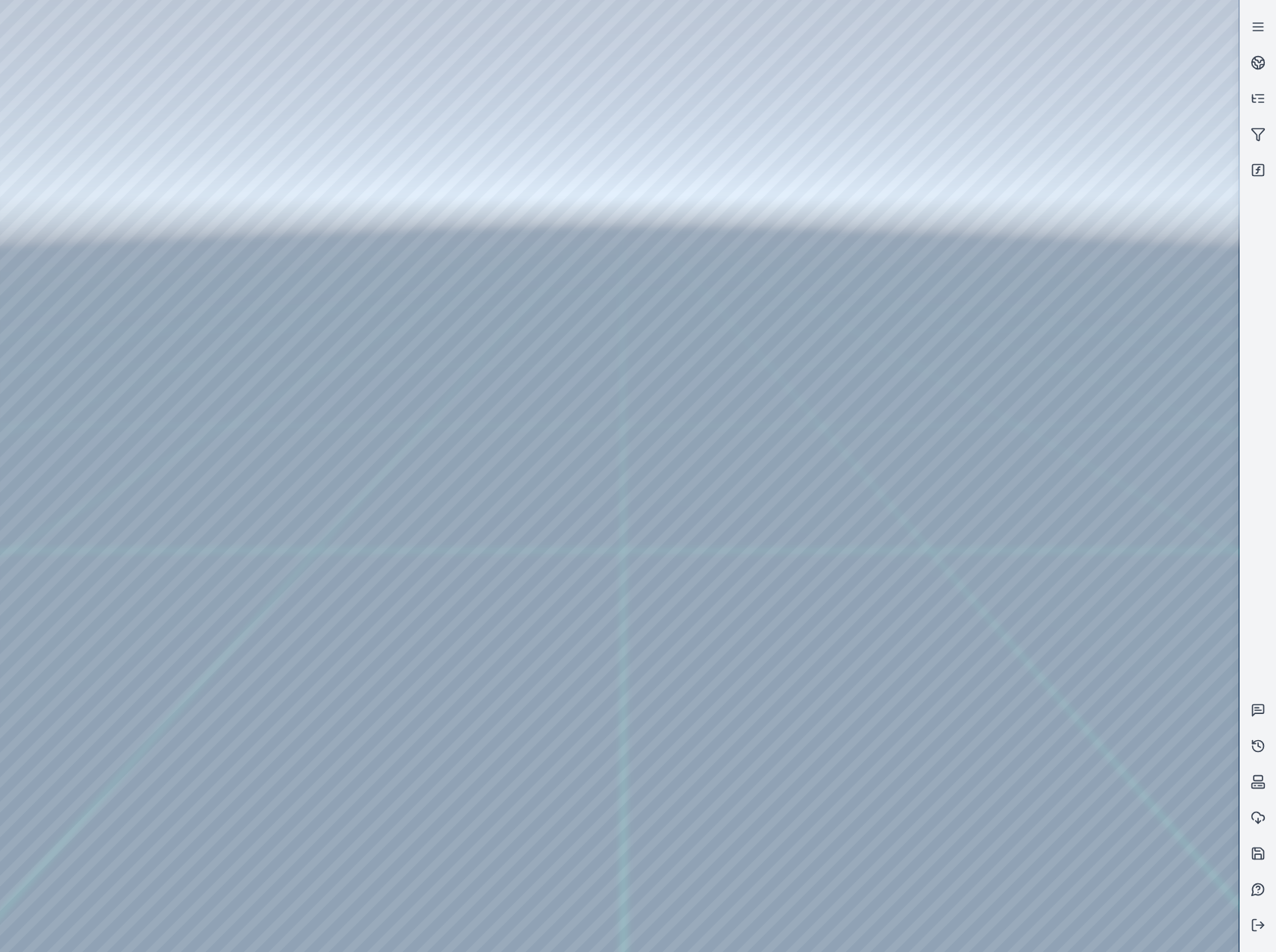
drag, startPoint x: 709, startPoint y: 686, endPoint x: 710, endPoint y: 697, distance: 11.0
drag, startPoint x: 789, startPoint y: 535, endPoint x: 748, endPoint y: 470, distance: 76.9
click at [75, 216] on div at bounding box center [619, 476] width 1239 height 952
click at [90, 263] on div at bounding box center [619, 476] width 1239 height 952
click at [437, 664] on div at bounding box center [619, 476] width 1239 height 952
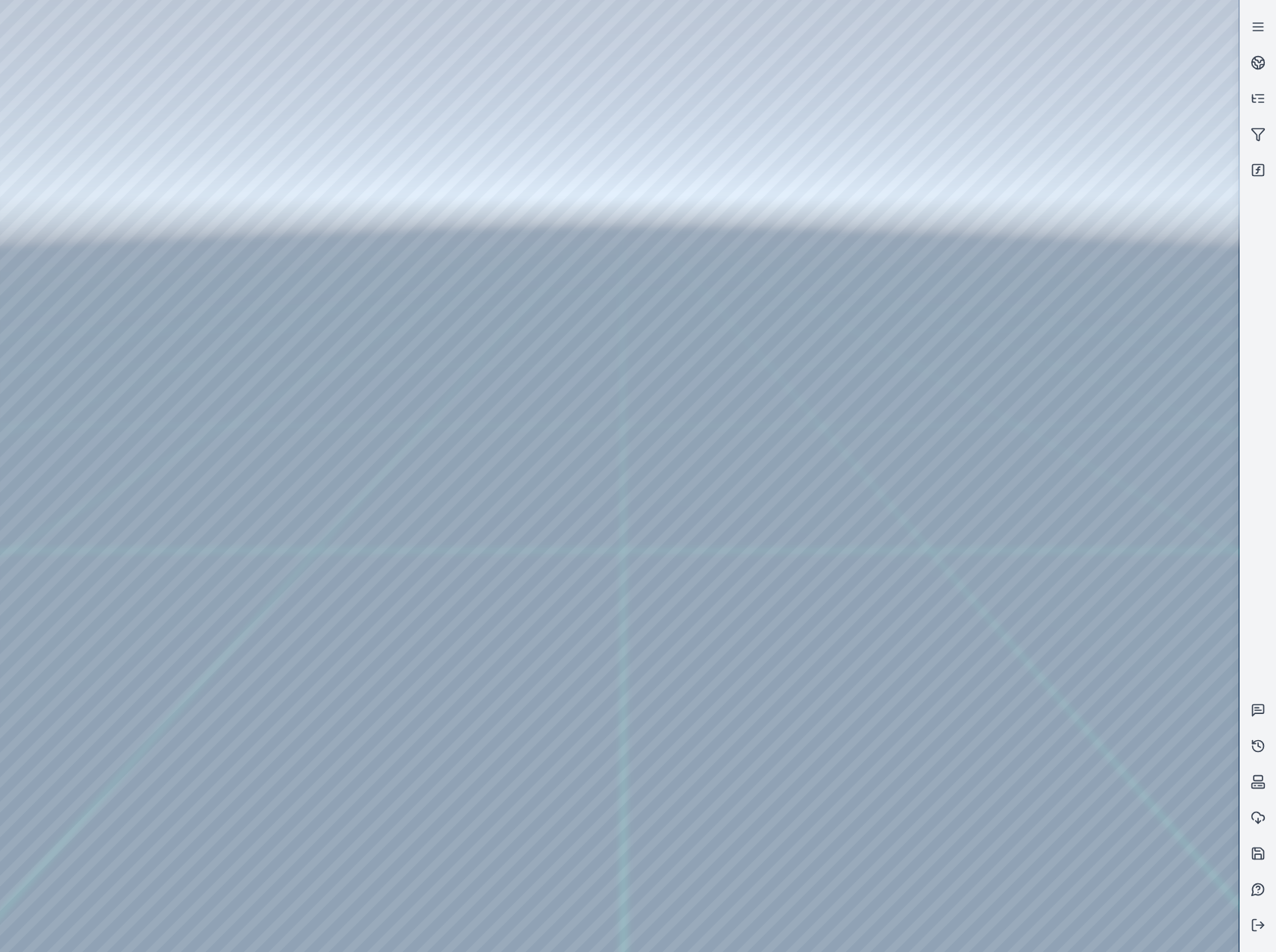
click at [890, 932] on div at bounding box center [619, 476] width 1239 height 952
click at [942, 794] on div at bounding box center [619, 476] width 1239 height 952
click at [615, 751] on div at bounding box center [619, 476] width 1239 height 952
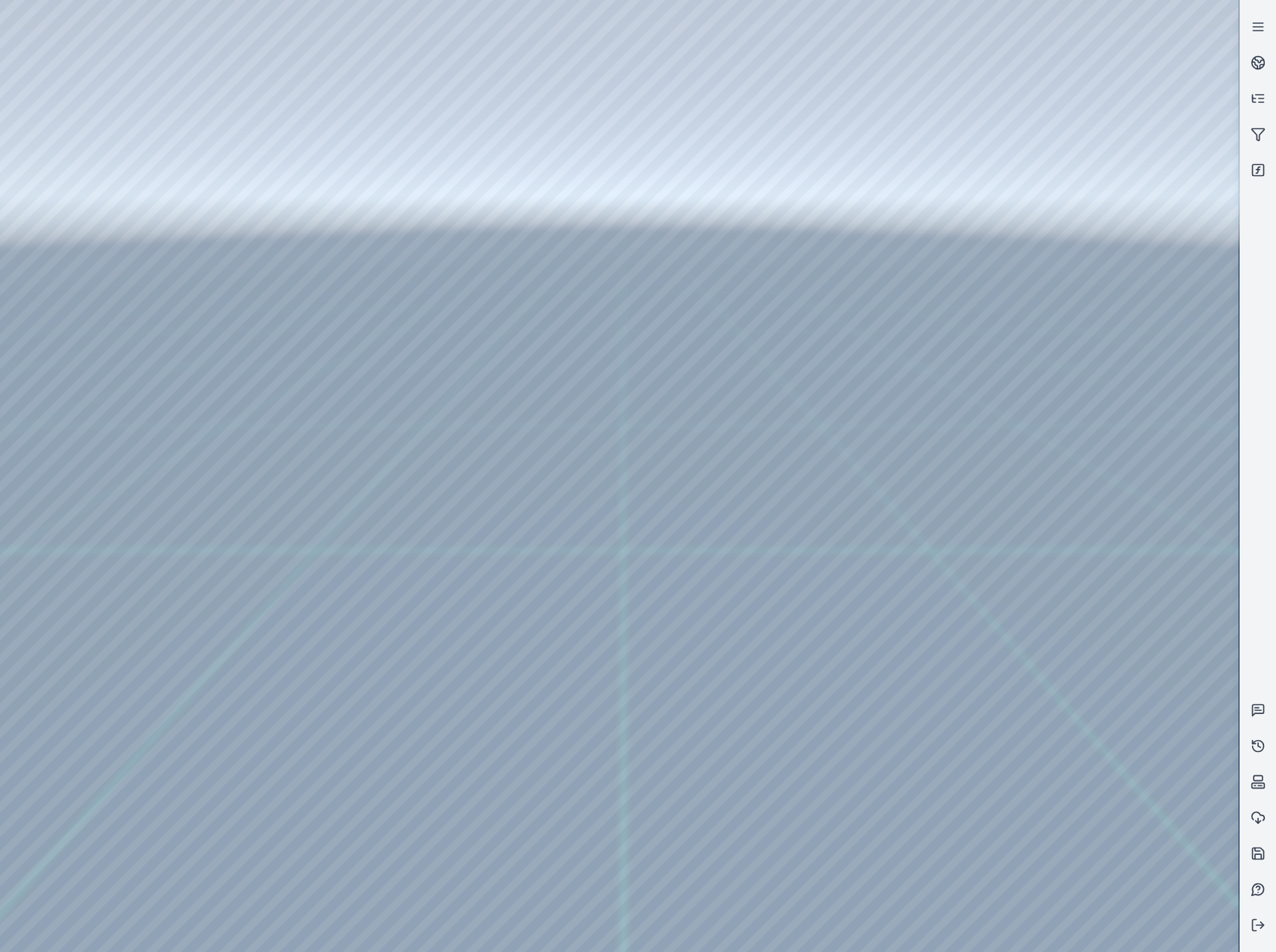
click at [944, 804] on div at bounding box center [619, 476] width 1239 height 952
click at [944, 800] on div at bounding box center [619, 476] width 1239 height 952
click at [900, 800] on div at bounding box center [619, 476] width 1239 height 952
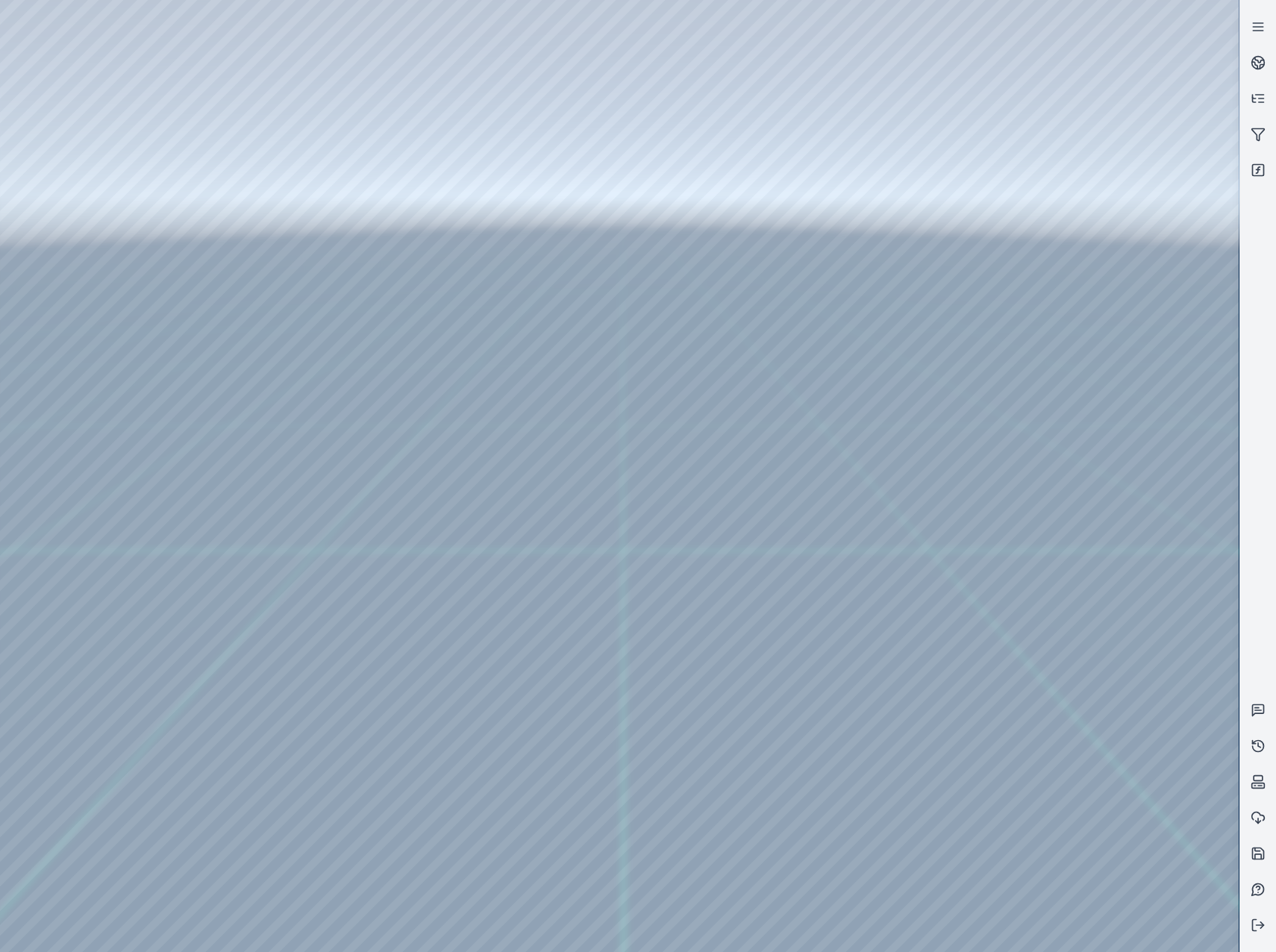
click at [900, 800] on div at bounding box center [619, 476] width 1239 height 952
click at [897, 813] on div at bounding box center [619, 476] width 1239 height 952
click at [944, 801] on div at bounding box center [619, 476] width 1239 height 952
click at [70, 761] on div at bounding box center [619, 476] width 1239 height 952
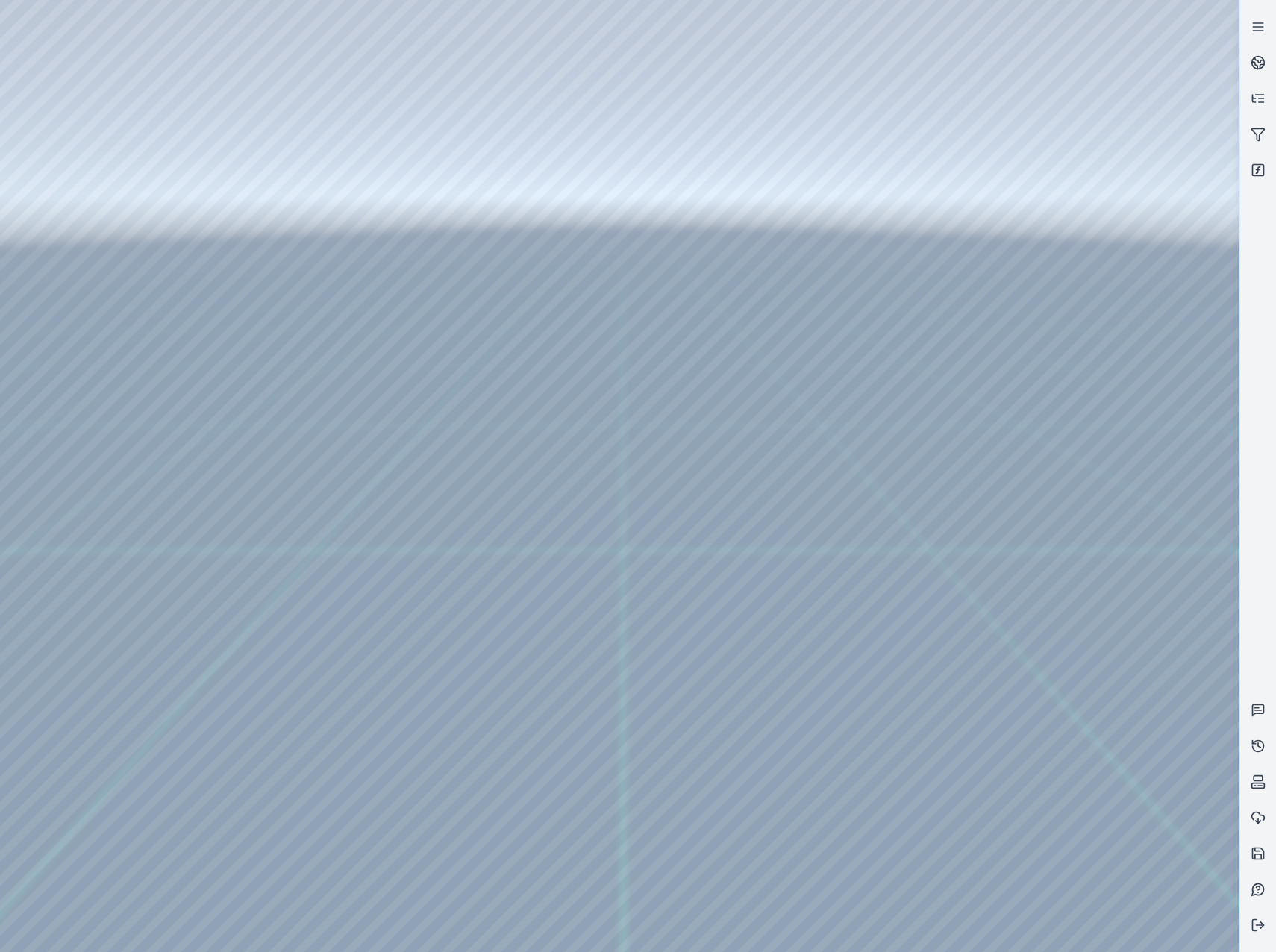
click at [890, 708] on div at bounding box center [619, 476] width 1239 height 952
click at [395, 664] on div at bounding box center [619, 476] width 1239 height 952
click at [362, 695] on div at bounding box center [619, 476] width 1239 height 952
click at [784, 231] on div at bounding box center [619, 476] width 1239 height 952
drag, startPoint x: 638, startPoint y: 544, endPoint x: 651, endPoint y: 549, distance: 13.9
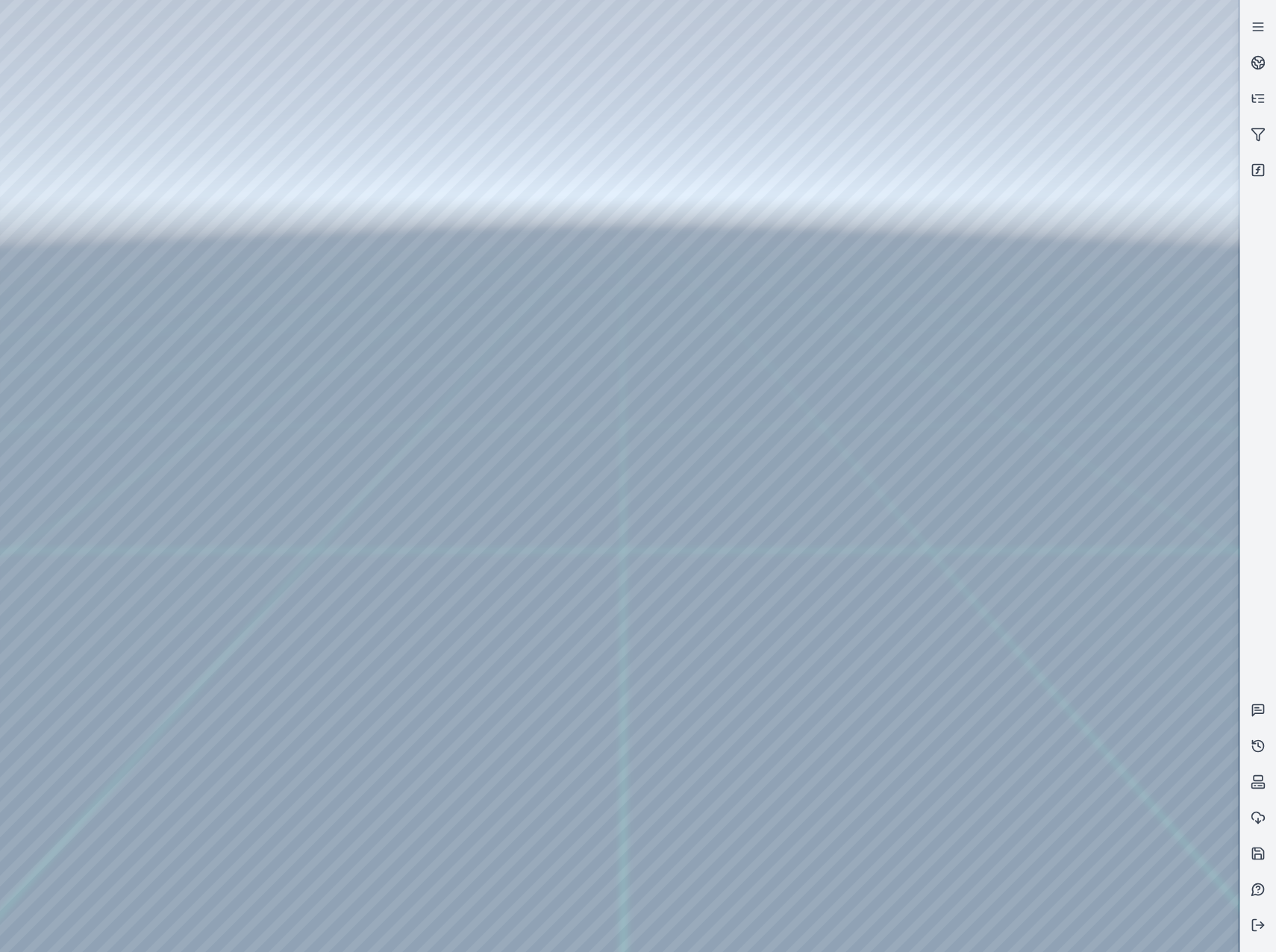
drag, startPoint x: 638, startPoint y: 504, endPoint x: 830, endPoint y: 603, distance: 216.0
click at [764, 550] on div at bounding box center [619, 476] width 1239 height 952
click at [188, 52] on div at bounding box center [619, 476] width 1239 height 952
click at [112, 399] on div at bounding box center [619, 476] width 1239 height 952
click at [129, 311] on div at bounding box center [619, 476] width 1239 height 952
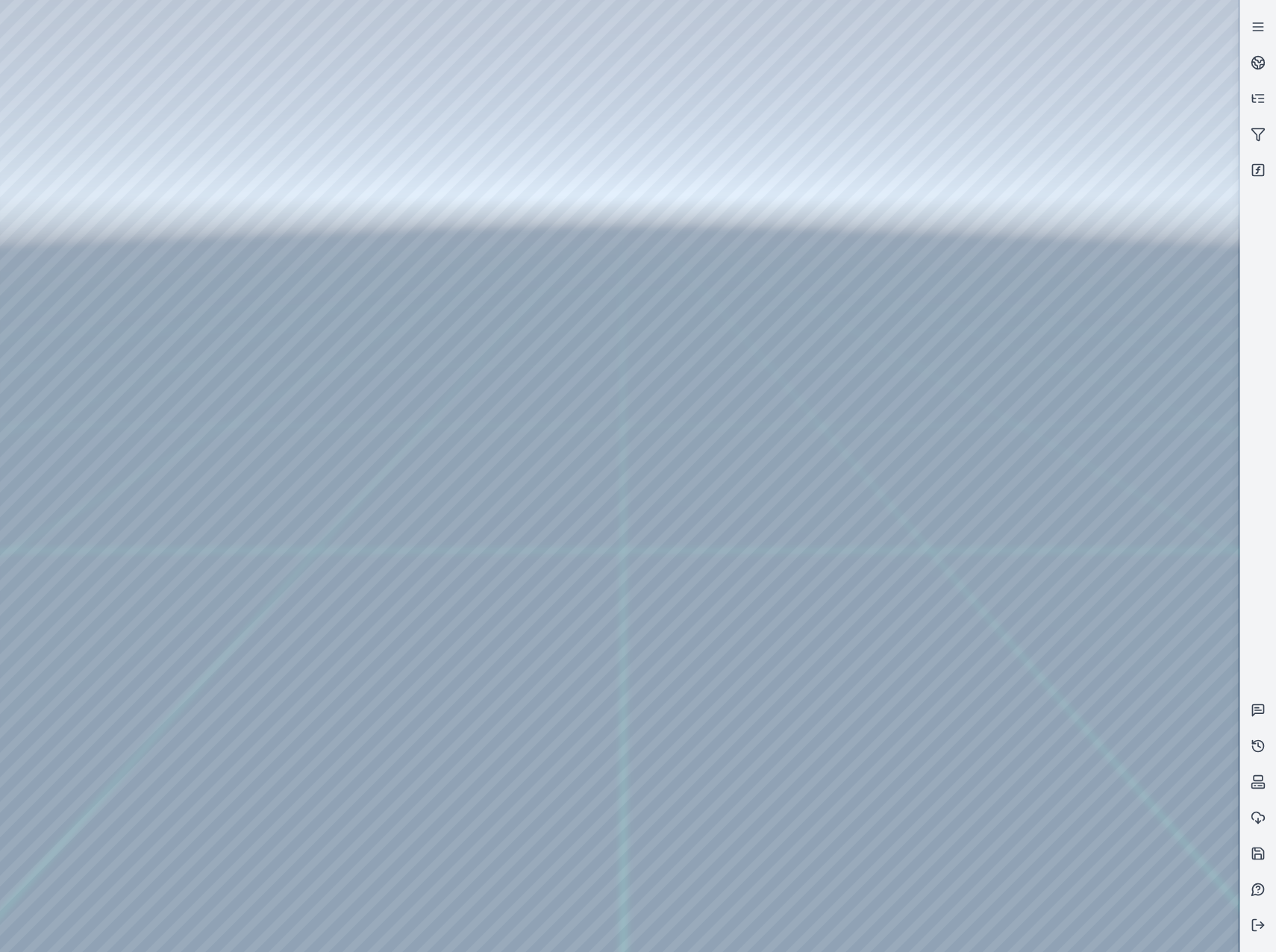
click at [436, 69] on div at bounding box center [619, 476] width 1239 height 952
click at [390, 170] on div at bounding box center [619, 476] width 1239 height 952
click at [1170, 283] on div at bounding box center [619, 476] width 1239 height 952
click at [1176, 430] on div at bounding box center [619, 476] width 1239 height 952
drag, startPoint x: 800, startPoint y: 624, endPoint x: 782, endPoint y: 505, distance: 120.4
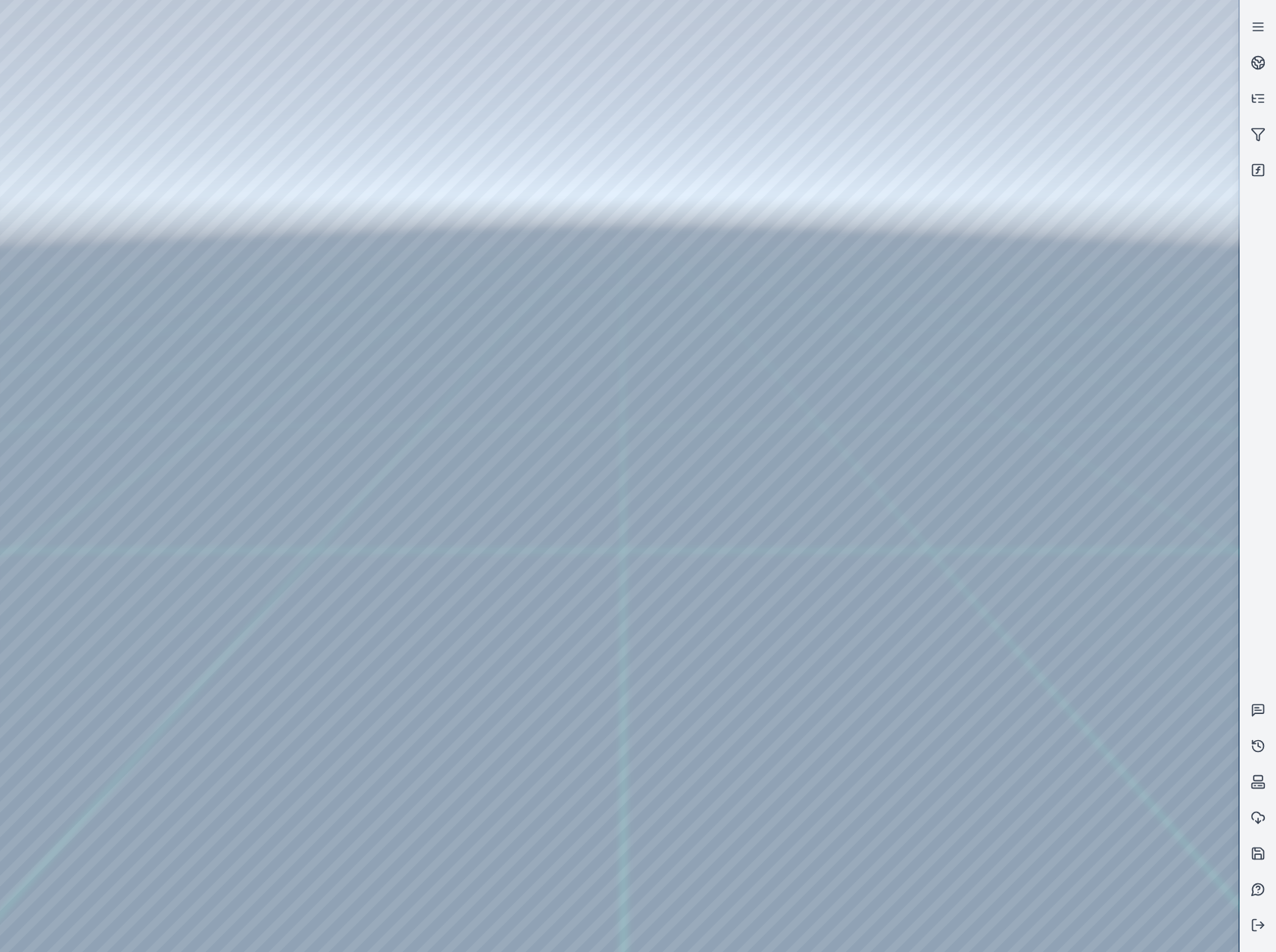
drag, startPoint x: 800, startPoint y: 562, endPoint x: 843, endPoint y: 544, distance: 46.6
drag, startPoint x: 830, startPoint y: 539, endPoint x: 622, endPoint y: 418, distance: 240.6
drag, startPoint x: 617, startPoint y: 508, endPoint x: 811, endPoint y: 606, distance: 217.3
click at [869, 732] on div at bounding box center [619, 476] width 1239 height 952
click at [870, 732] on div at bounding box center [619, 476] width 1239 height 952
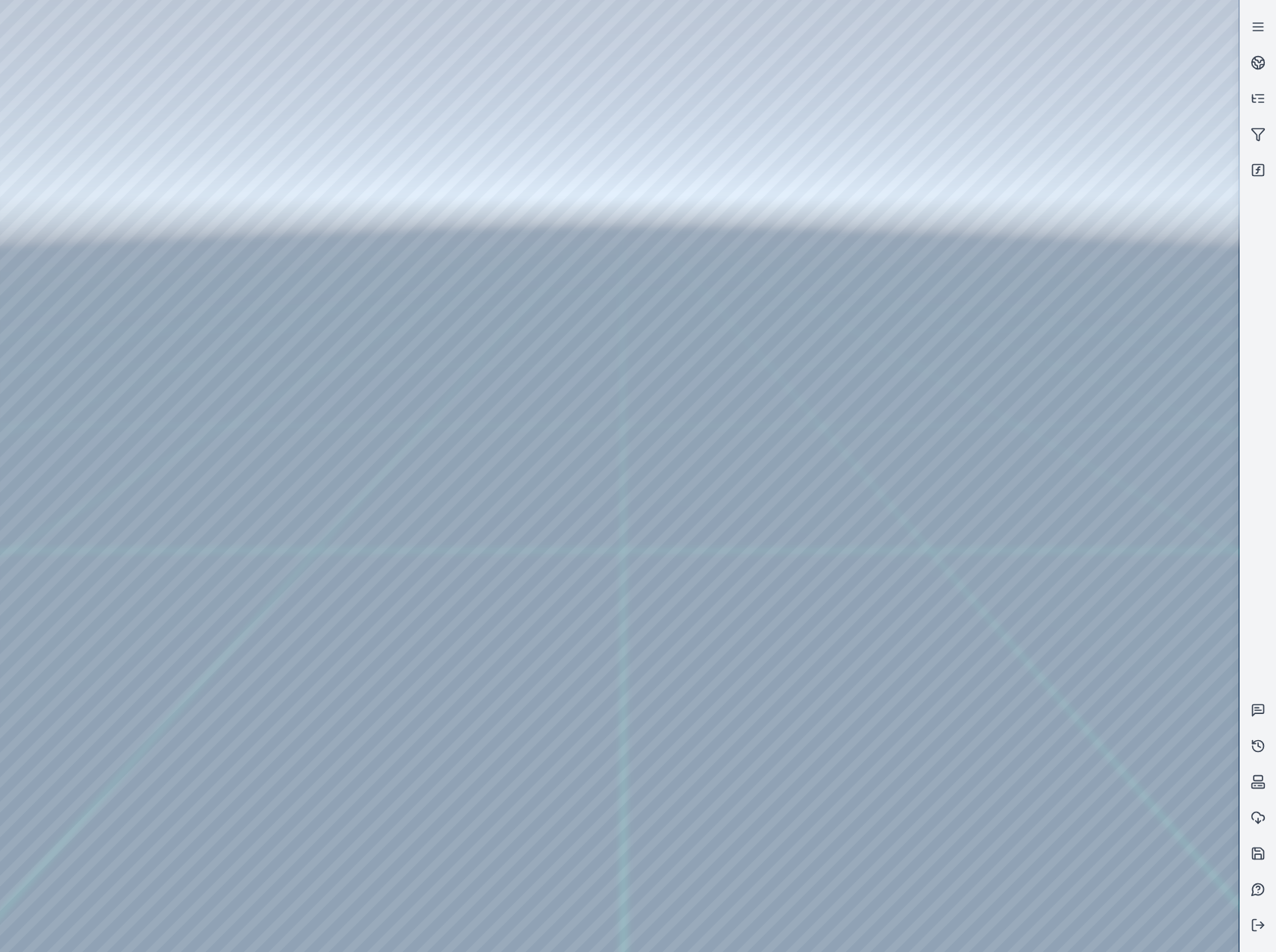
click at [709, 591] on div at bounding box center [619, 476] width 1239 height 952
click at [675, 429] on div at bounding box center [619, 476] width 1239 height 952
click at [679, 432] on div at bounding box center [619, 476] width 1239 height 952
click at [697, 474] on div at bounding box center [619, 476] width 1239 height 952
click at [675, 433] on div at bounding box center [619, 476] width 1239 height 952
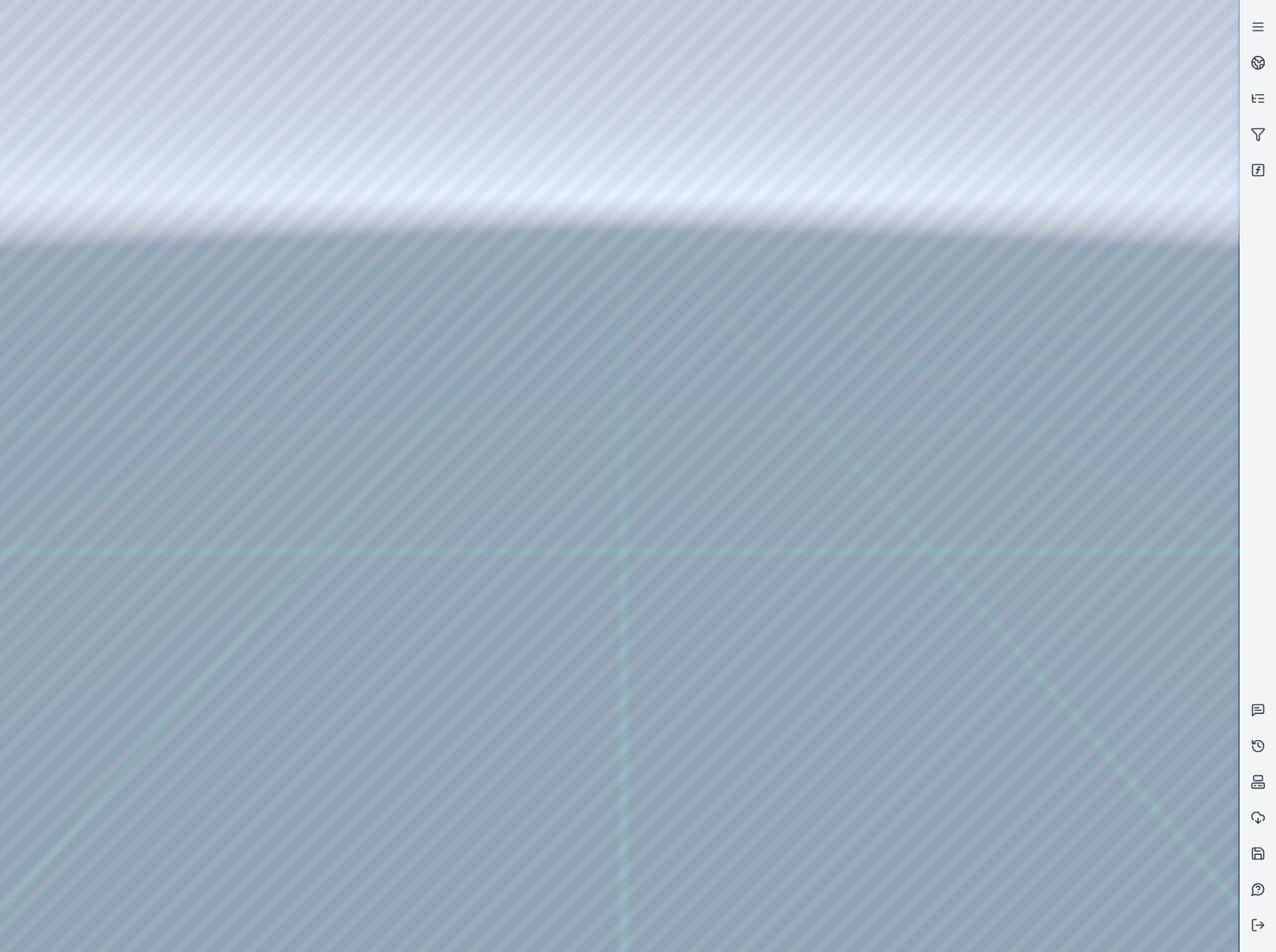
click at [675, 435] on div at bounding box center [619, 476] width 1239 height 952
click at [1093, 707] on div at bounding box center [619, 476] width 1239 height 952
click at [820, 471] on div at bounding box center [619, 476] width 1239 height 952
click at [721, 528] on div at bounding box center [619, 476] width 1239 height 952
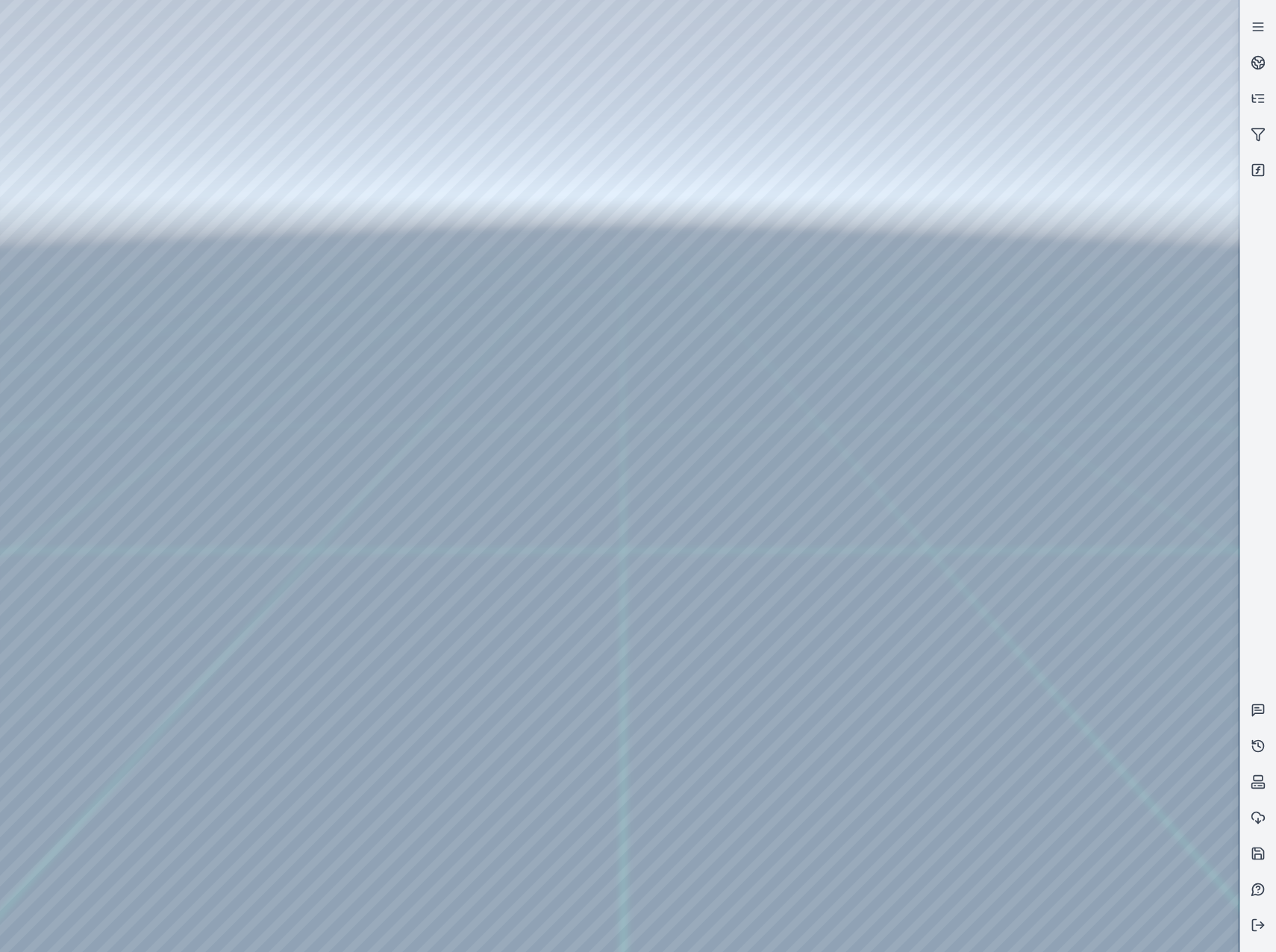
click at [342, 154] on div at bounding box center [619, 476] width 1239 height 952
click at [1110, 645] on div at bounding box center [619, 476] width 1239 height 952
click at [1080, 696] on div at bounding box center [619, 476] width 1239 height 952
click at [801, 588] on div at bounding box center [619, 476] width 1239 height 952
click at [323, 147] on div at bounding box center [619, 476] width 1239 height 952
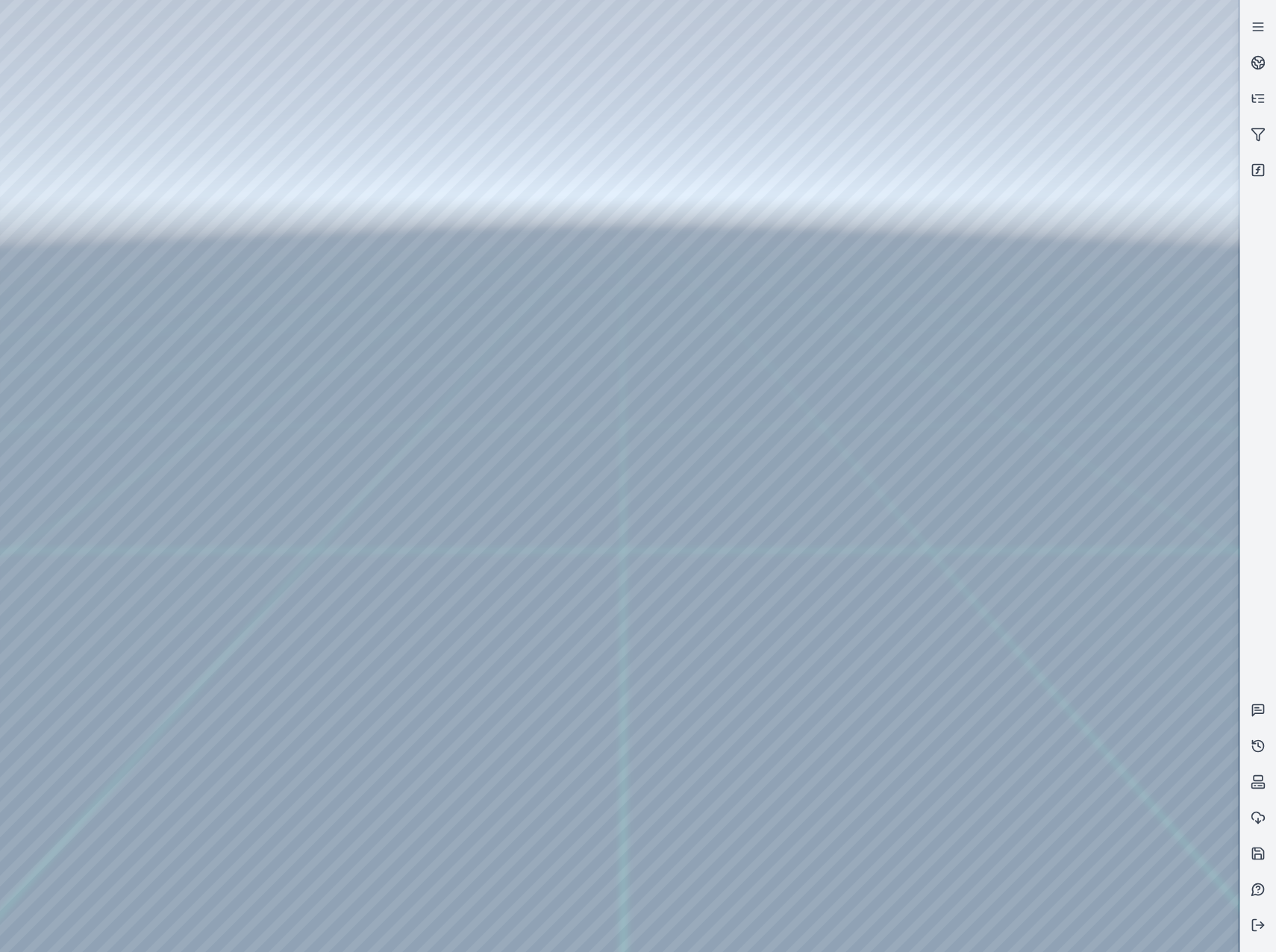
click at [1098, 563] on div at bounding box center [619, 476] width 1239 height 952
drag, startPoint x: 1236, startPoint y: 744, endPoint x: 1258, endPoint y: 655, distance: 91.7
click at [1258, 655] on div at bounding box center [638, 476] width 1276 height 952
click at [1138, 130] on div at bounding box center [619, 476] width 1239 height 952
click at [1060, 460] on div at bounding box center [619, 476] width 1239 height 952
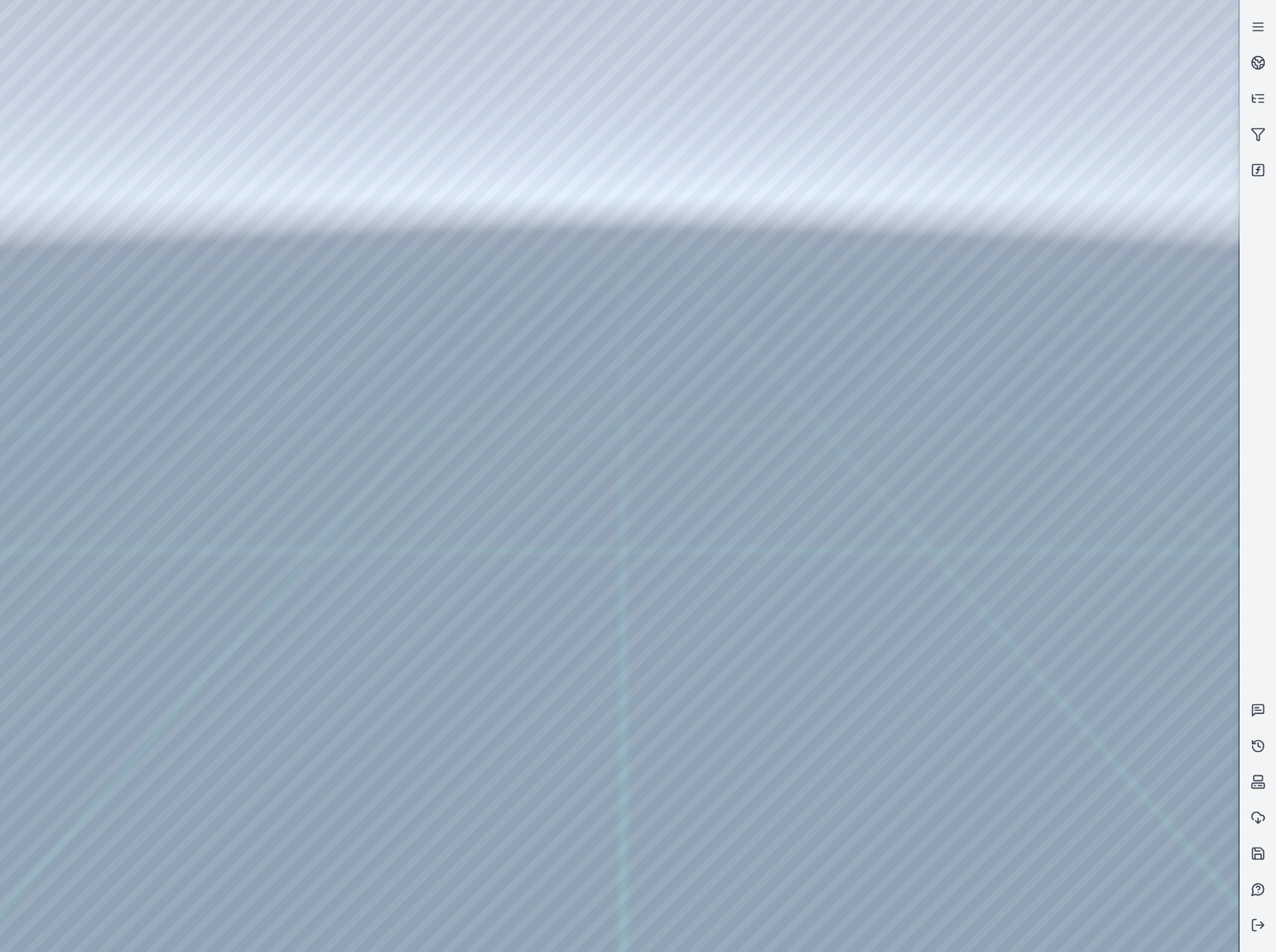
click at [1060, 460] on div at bounding box center [619, 476] width 1239 height 952
click at [1026, 656] on div at bounding box center [619, 476] width 1239 height 952
click at [835, 579] on div at bounding box center [619, 476] width 1239 height 952
drag, startPoint x: 865, startPoint y: 525, endPoint x: 703, endPoint y: 462, distance: 173.8
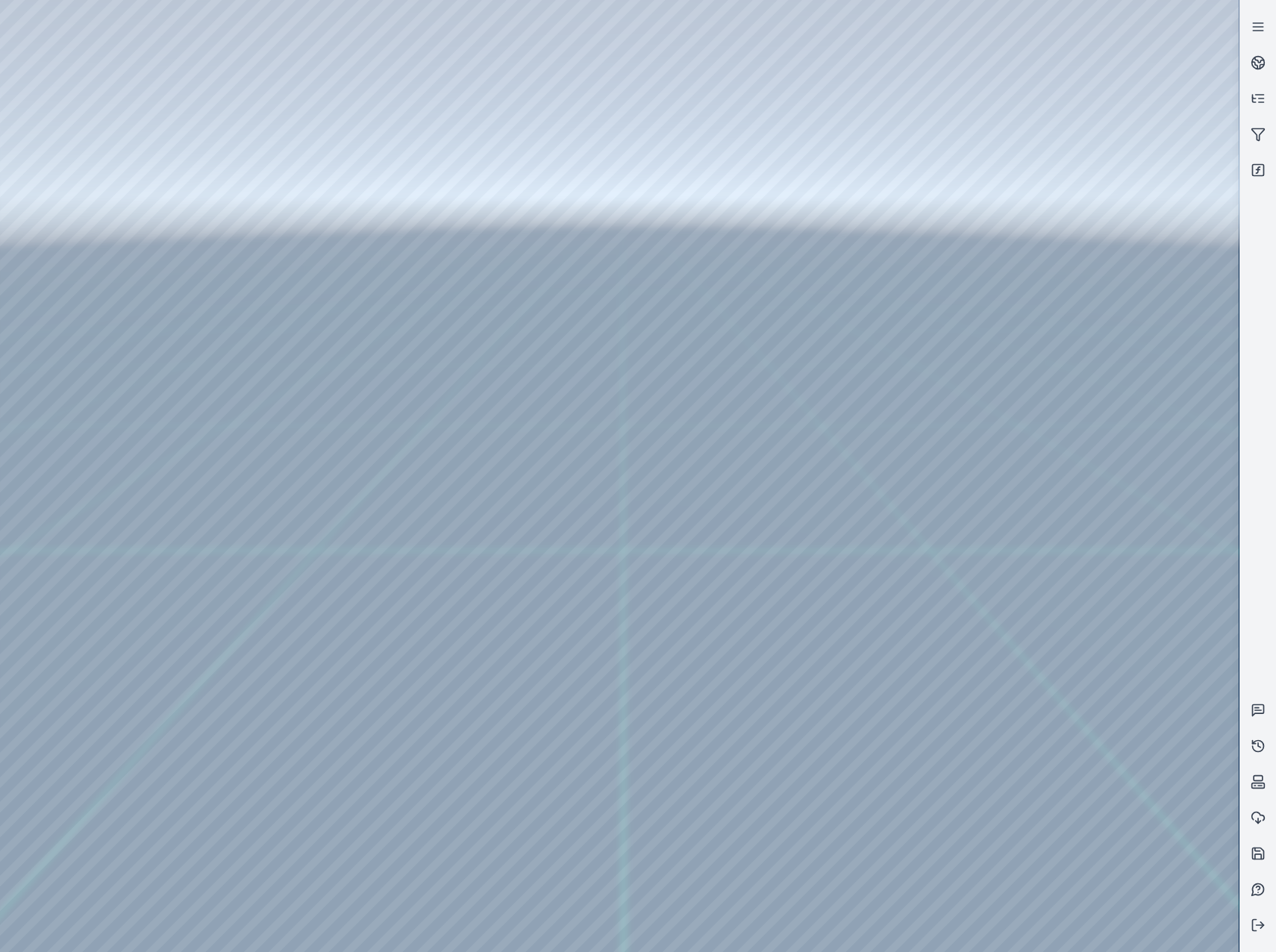
click at [978, 742] on div at bounding box center [619, 476] width 1239 height 952
click at [981, 748] on div at bounding box center [619, 476] width 1239 height 952
drag, startPoint x: 760, startPoint y: 518, endPoint x: 708, endPoint y: 505, distance: 53.6
drag, startPoint x: 556, startPoint y: 522, endPoint x: 635, endPoint y: 528, distance: 79.2
drag, startPoint x: 841, startPoint y: 647, endPoint x: 967, endPoint y: 769, distance: 175.4
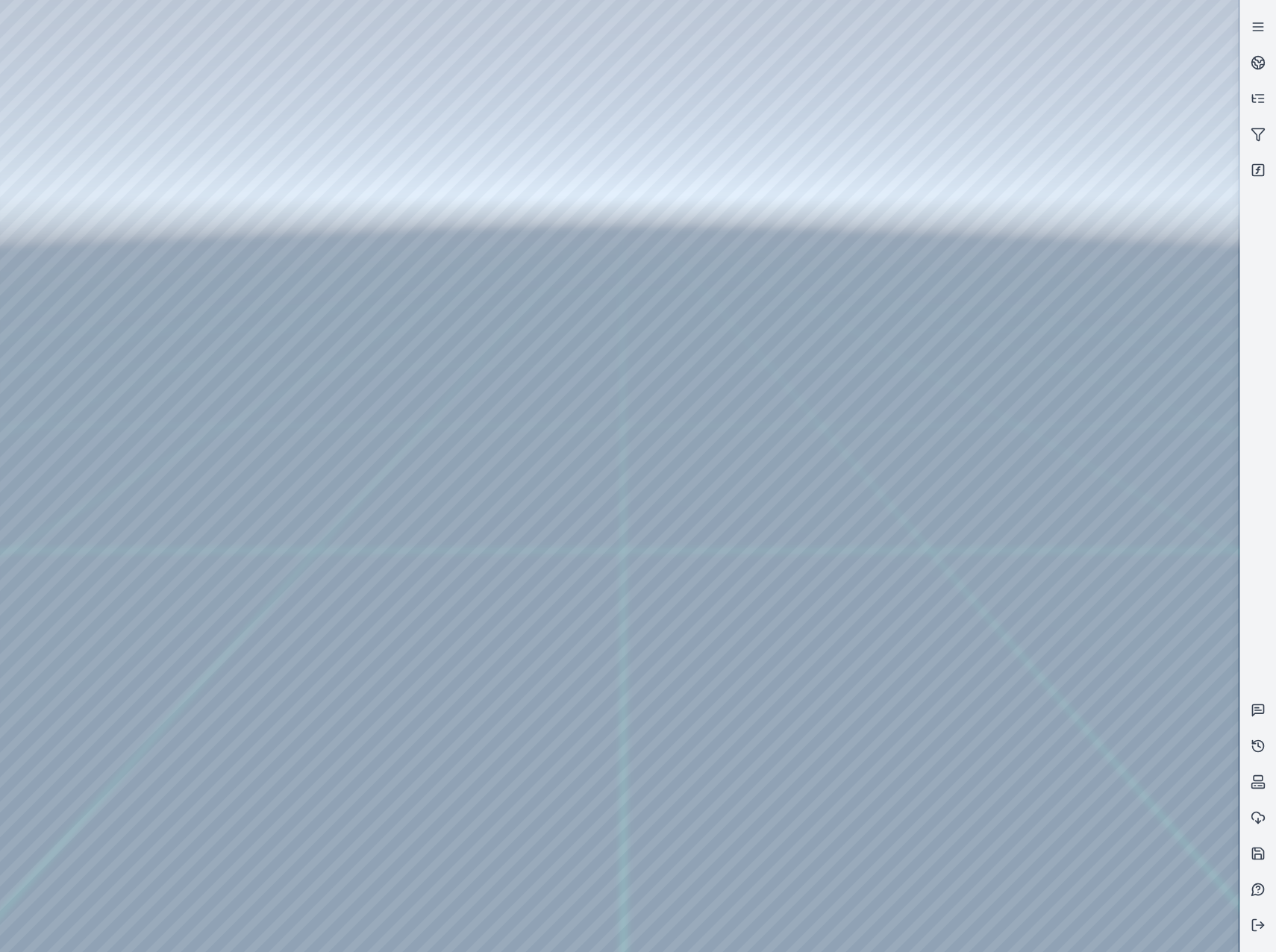
drag, startPoint x: 678, startPoint y: 618, endPoint x: 768, endPoint y: 632, distance: 91.1
click at [1127, 307] on div at bounding box center [619, 476] width 1239 height 952
click at [1047, 487] on div at bounding box center [619, 476] width 1239 height 952
click at [1072, 526] on div at bounding box center [619, 476] width 1239 height 952
click at [1085, 507] on div at bounding box center [619, 476] width 1239 height 952
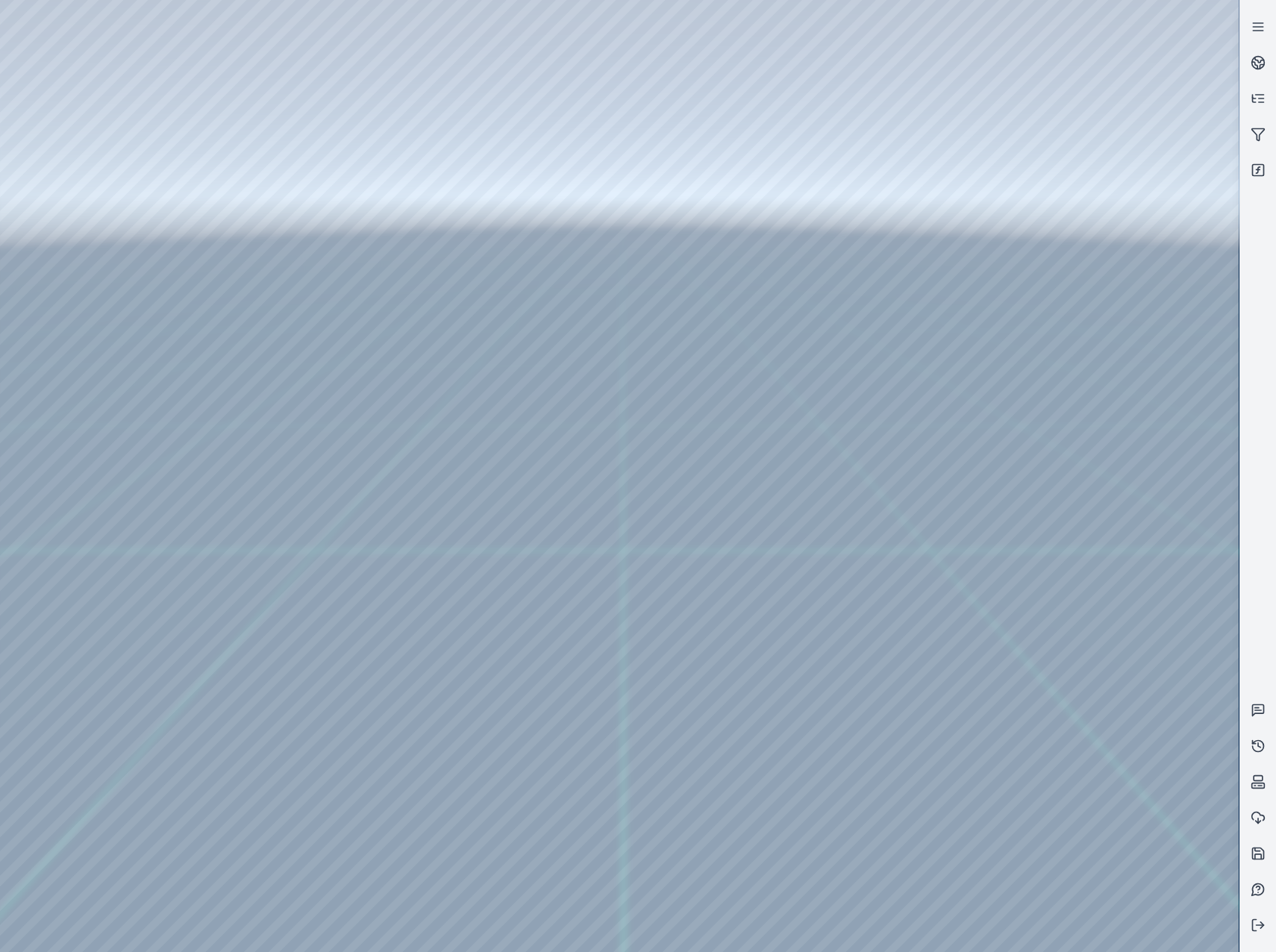
click at [653, 405] on div at bounding box center [619, 476] width 1239 height 952
click at [351, 176] on div at bounding box center [619, 476] width 1239 height 952
click at [367, 140] on div at bounding box center [619, 476] width 1239 height 952
click at [1082, 152] on div at bounding box center [619, 476] width 1239 height 952
click at [1082, 148] on div at bounding box center [619, 476] width 1239 height 952
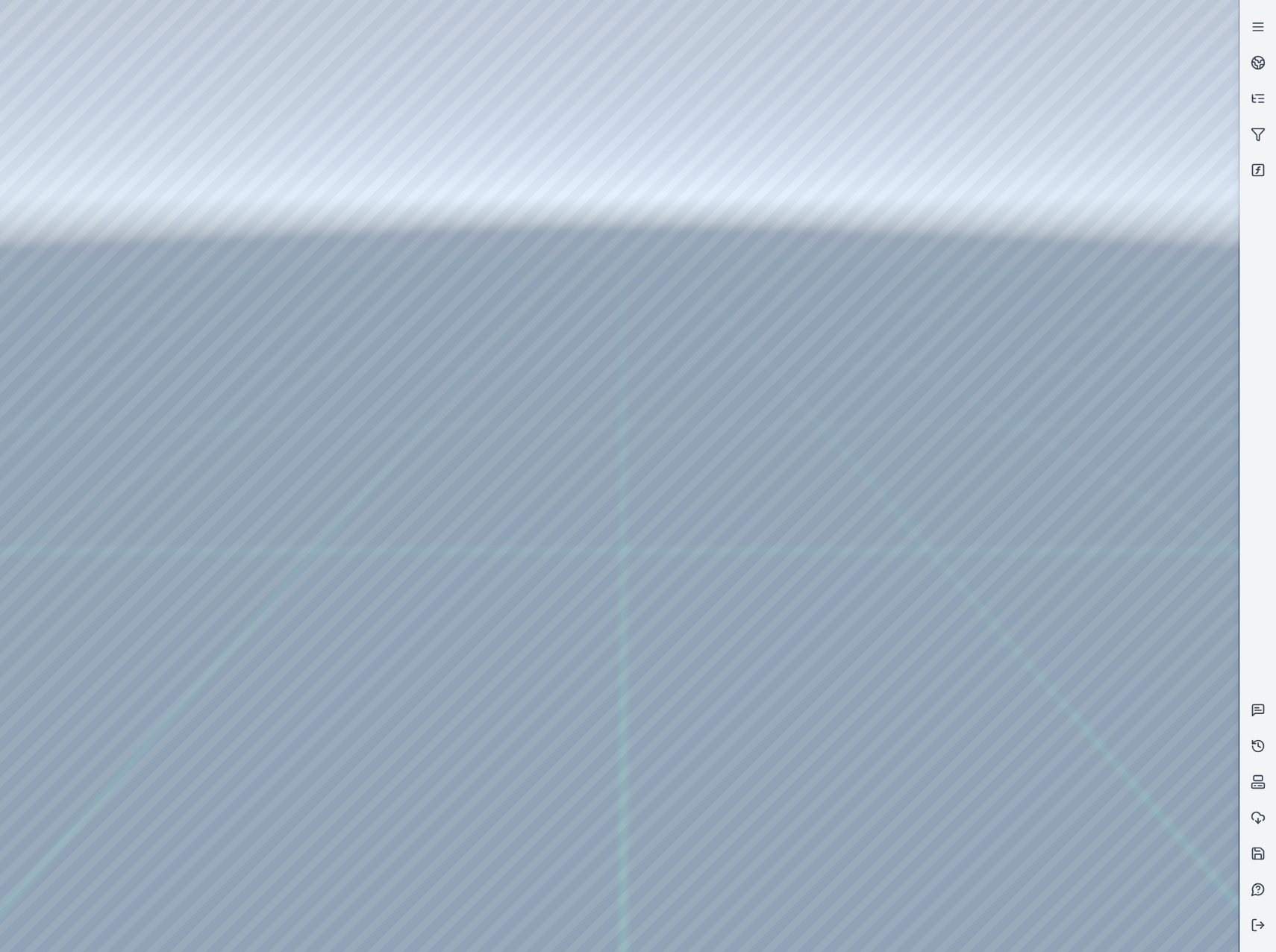
click at [1135, 608] on div at bounding box center [619, 476] width 1239 height 952
click at [1123, 639] on div at bounding box center [619, 476] width 1239 height 952
click at [1142, 527] on div at bounding box center [619, 476] width 1239 height 952
click at [1126, 695] on div at bounding box center [619, 476] width 1239 height 952
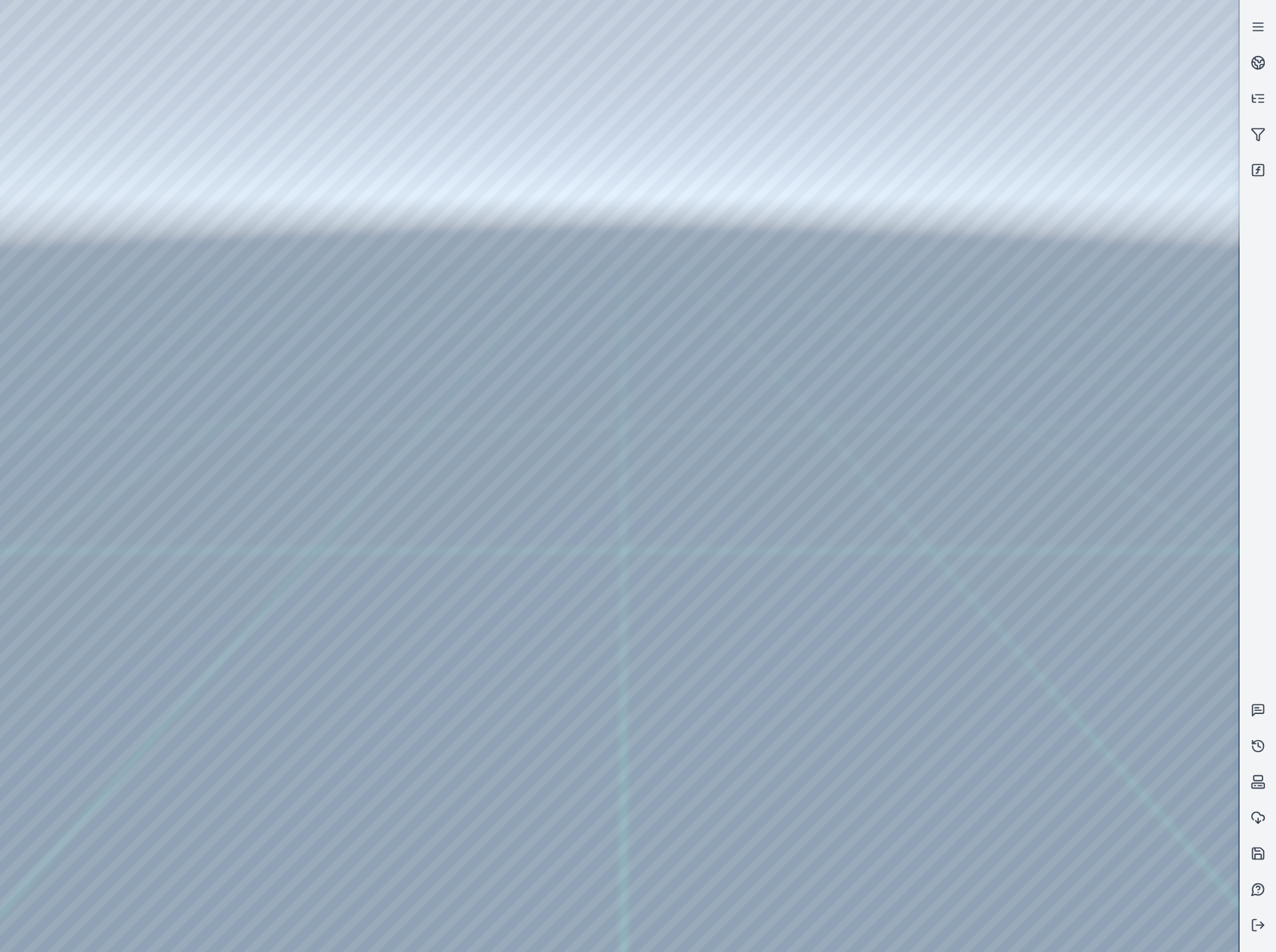
click at [1175, 859] on div at bounding box center [619, 476] width 1239 height 952
click at [1045, 229] on div at bounding box center [619, 476] width 1239 height 952
click at [1051, 283] on div at bounding box center [619, 476] width 1239 height 952
click at [1121, 600] on div at bounding box center [619, 476] width 1239 height 952
drag, startPoint x: 1120, startPoint y: 544, endPoint x: 1117, endPoint y: 556, distance: 12.4
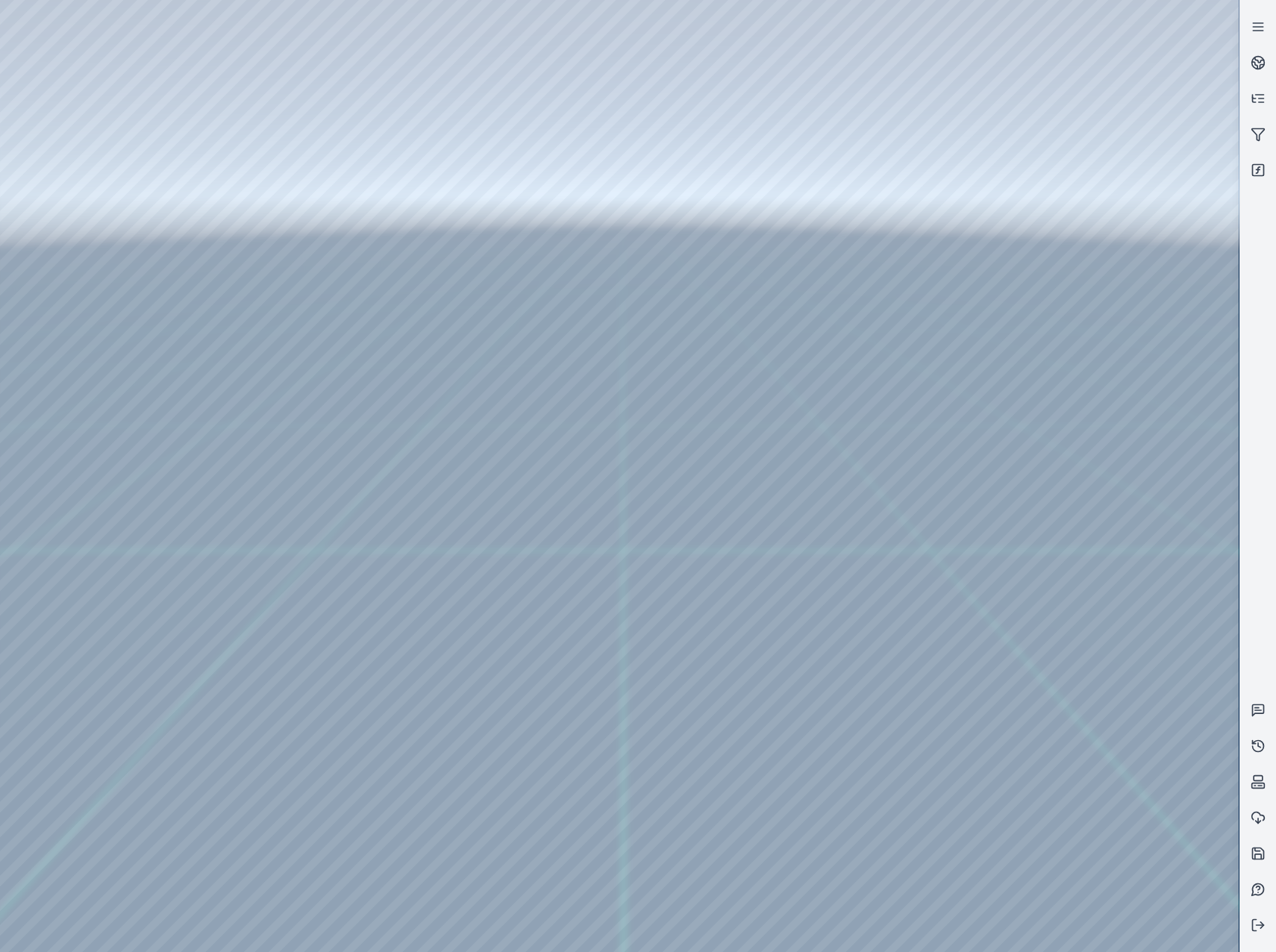
click at [1117, 556] on div at bounding box center [619, 476] width 1239 height 952
drag, startPoint x: 727, startPoint y: 578, endPoint x: 699, endPoint y: 544, distance: 44.0
drag, startPoint x: 693, startPoint y: 545, endPoint x: 679, endPoint y: 539, distance: 15.2
drag, startPoint x: 678, startPoint y: 547, endPoint x: 709, endPoint y: 608, distance: 68.4
click at [843, 611] on div at bounding box center [619, 476] width 1239 height 952
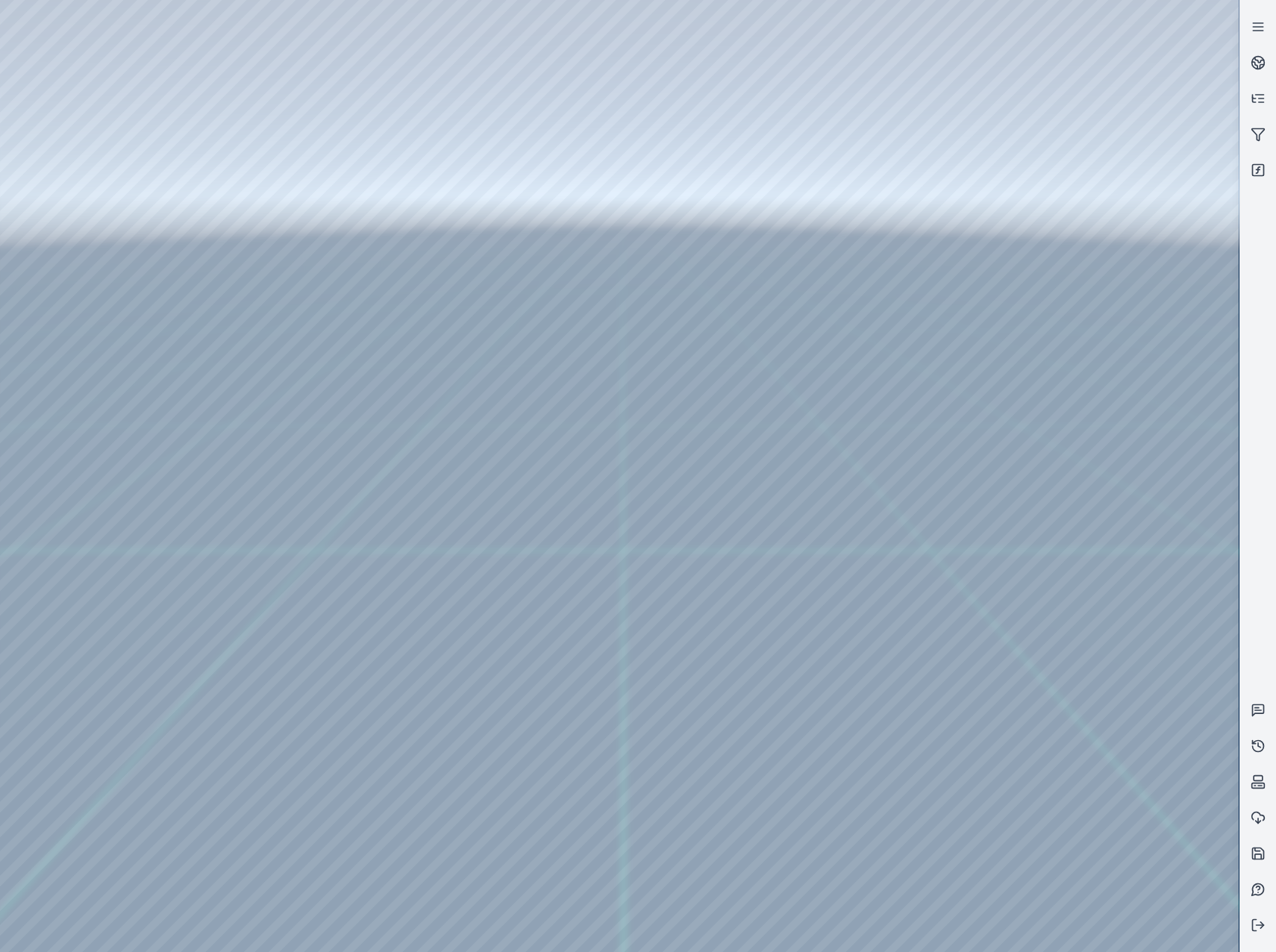
drag, startPoint x: 796, startPoint y: 619, endPoint x: 782, endPoint y: 615, distance: 14.6
click at [327, 151] on div at bounding box center [619, 476] width 1239 height 952
drag, startPoint x: 1236, startPoint y: 385, endPoint x: 1231, endPoint y: 589, distance: 204.1
click at [1231, 589] on div at bounding box center [619, 476] width 1239 height 952
click at [1035, 380] on div at bounding box center [619, 476] width 1239 height 952
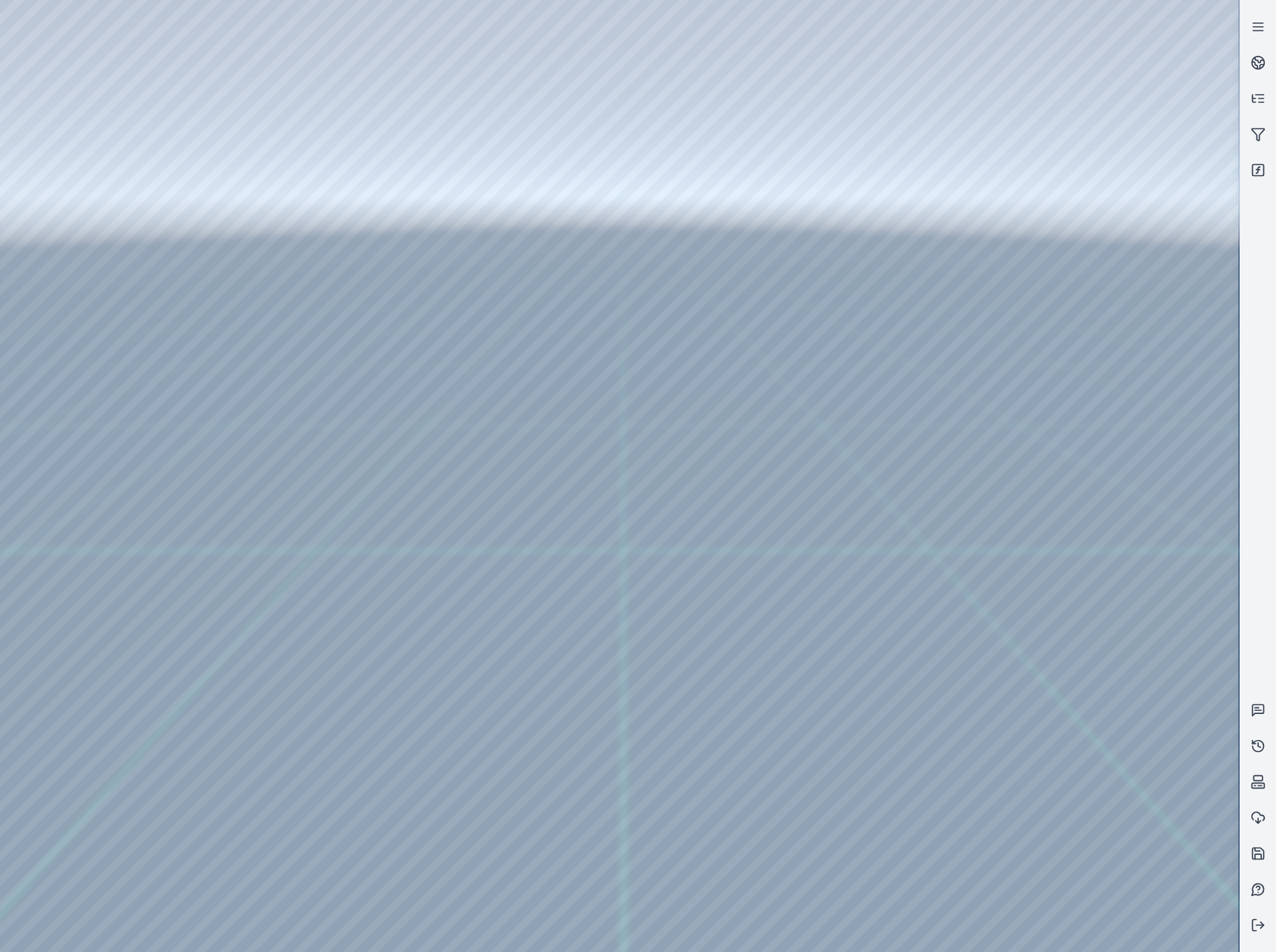
click at [1086, 448] on div at bounding box center [619, 476] width 1239 height 952
click at [1073, 614] on div at bounding box center [619, 476] width 1239 height 952
click at [1071, 609] on div at bounding box center [619, 476] width 1239 height 952
click at [1026, 141] on div at bounding box center [619, 476] width 1239 height 952
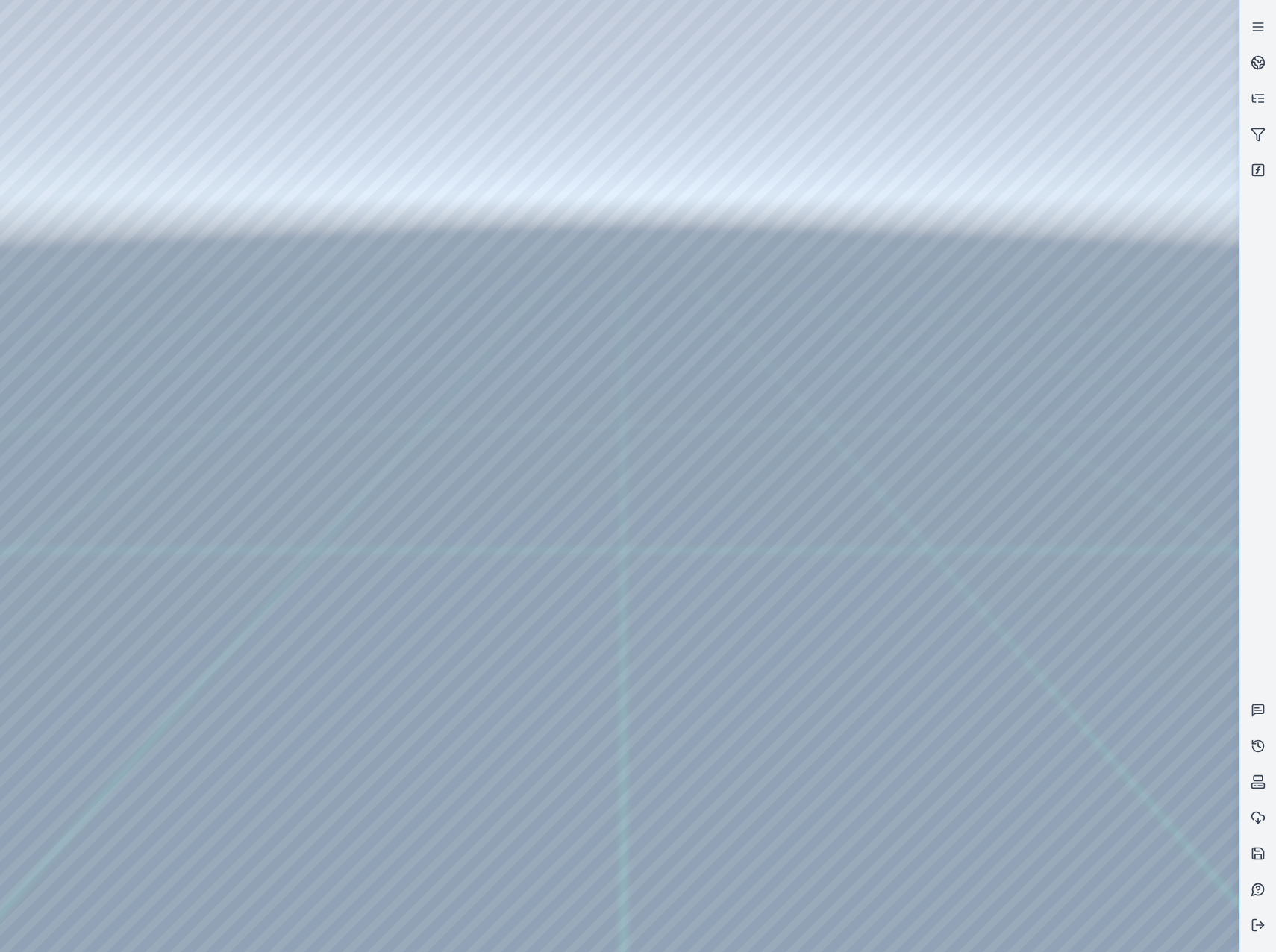
click at [1069, 310] on div at bounding box center [619, 476] width 1239 height 952
click at [1069, 370] on div at bounding box center [619, 476] width 1239 height 952
click at [1029, 521] on div at bounding box center [619, 476] width 1239 height 952
click at [1029, 527] on div at bounding box center [619, 476] width 1239 height 952
click at [287, 171] on div at bounding box center [619, 476] width 1239 height 952
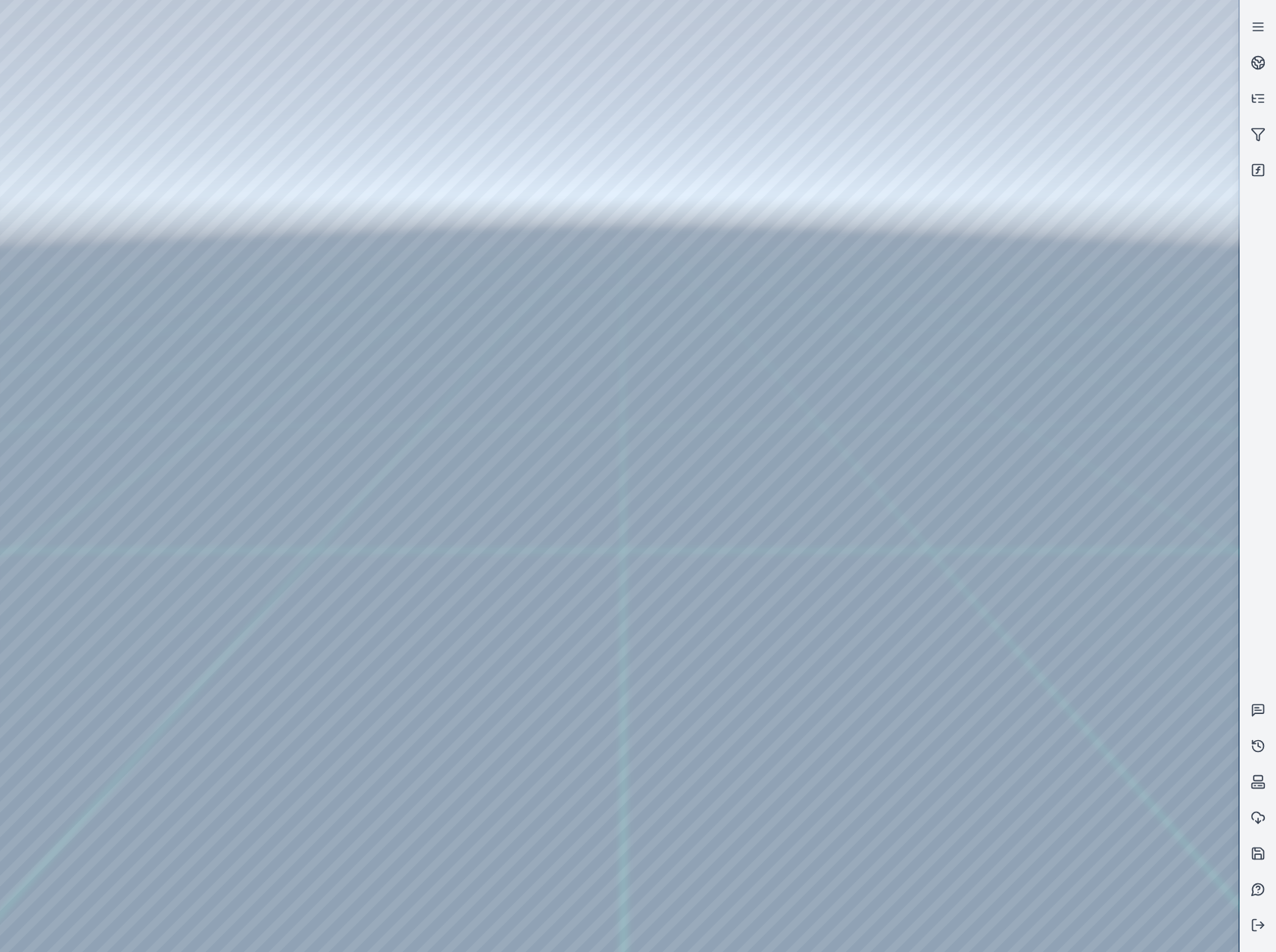
drag, startPoint x: 1233, startPoint y: 503, endPoint x: 1224, endPoint y: 287, distance: 216.2
click at [1224, 287] on div at bounding box center [619, 476] width 1239 height 952
drag, startPoint x: 1233, startPoint y: 273, endPoint x: 1112, endPoint y: 777, distance: 518.3
click at [1181, 835] on div at bounding box center [619, 476] width 1239 height 952
drag, startPoint x: 1237, startPoint y: 181, endPoint x: 1237, endPoint y: 127, distance: 54.0
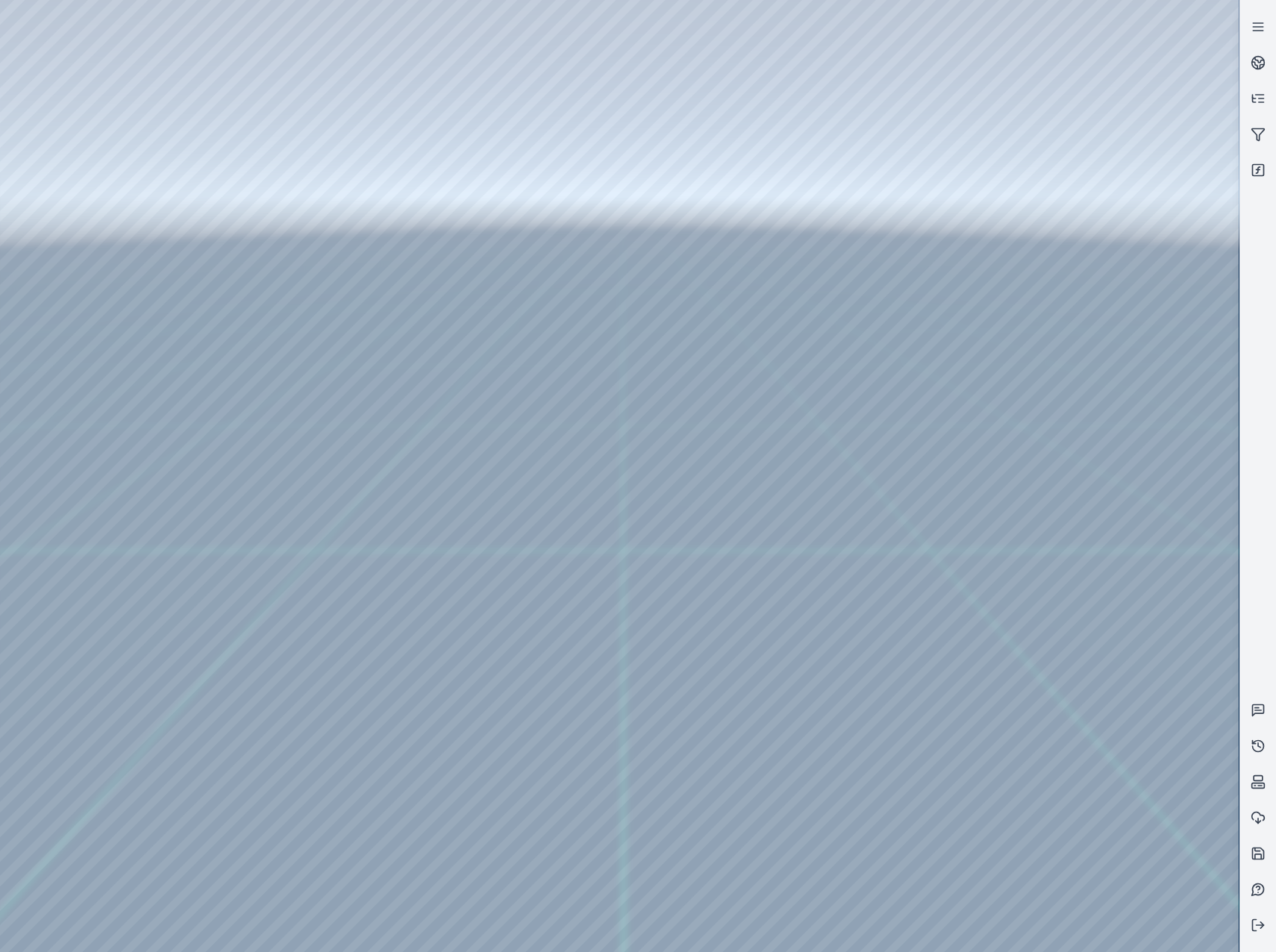
click at [1237, 127] on div at bounding box center [619, 476] width 1239 height 952
click at [271, 147] on div at bounding box center [619, 476] width 1239 height 952
click at [1104, 281] on div at bounding box center [619, 476] width 1239 height 952
click at [1095, 344] on div at bounding box center [619, 476] width 1239 height 952
click at [1026, 515] on div at bounding box center [619, 476] width 1239 height 952
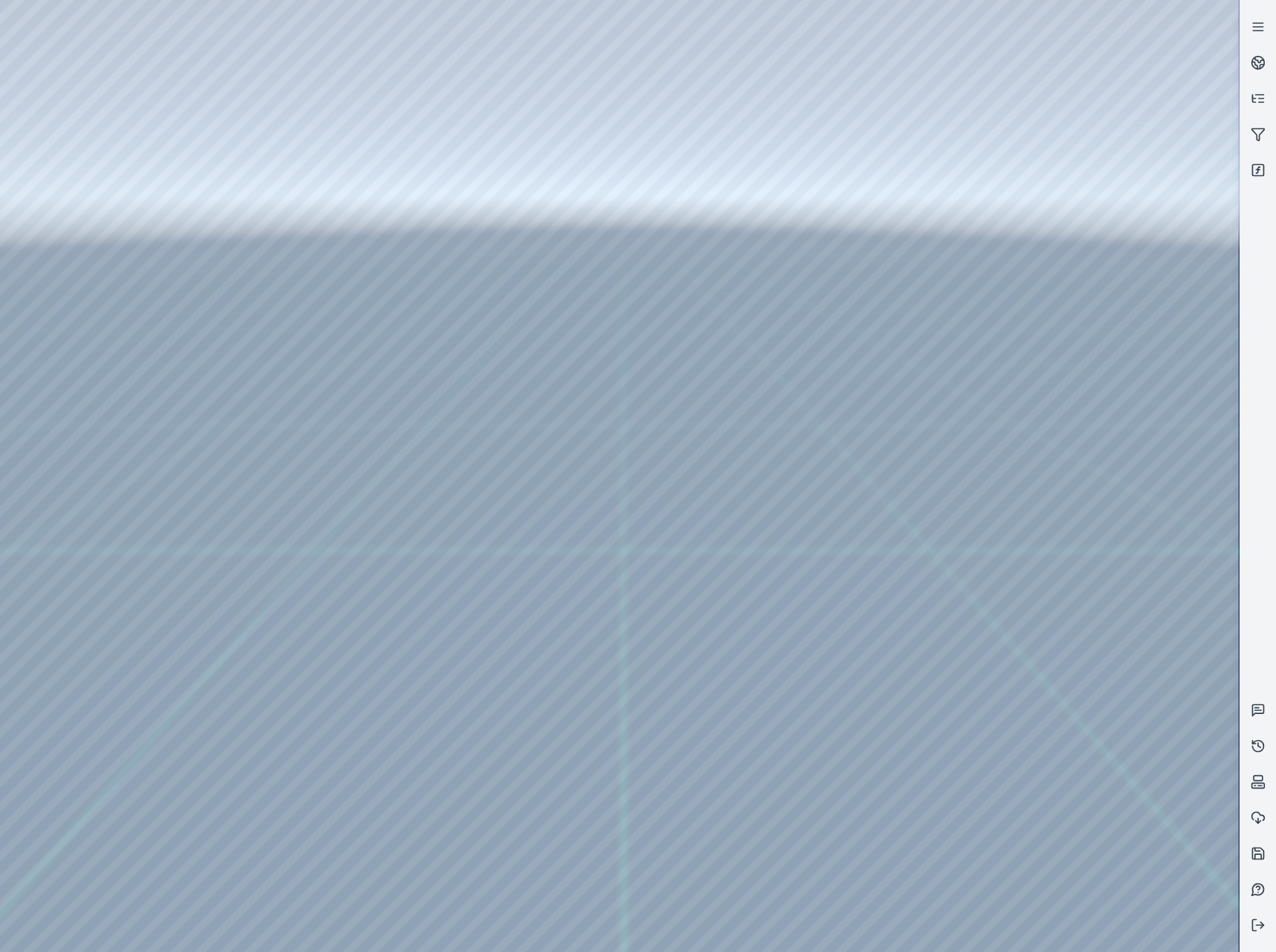
click at [1026, 515] on div at bounding box center [619, 476] width 1239 height 952
click at [1027, 512] on div at bounding box center [619, 476] width 1239 height 952
click at [1067, 198] on div at bounding box center [619, 476] width 1239 height 952
click at [1040, 254] on div at bounding box center [619, 476] width 1239 height 952
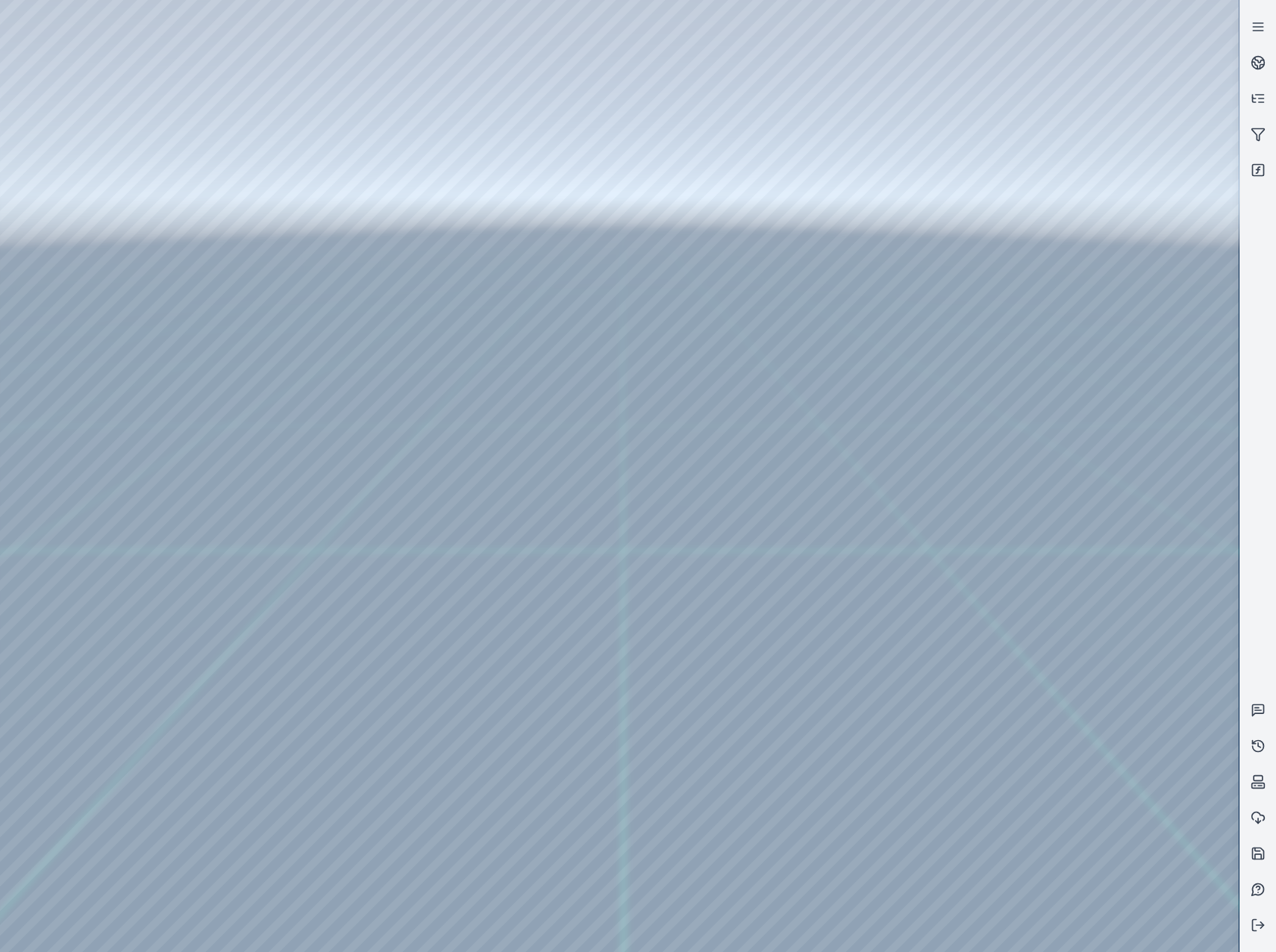
click at [689, 13] on div at bounding box center [619, 476] width 1239 height 952
click at [1090, 584] on div at bounding box center [619, 476] width 1239 height 952
click at [1164, 523] on div at bounding box center [619, 476] width 1239 height 952
drag, startPoint x: 732, startPoint y: 484, endPoint x: 638, endPoint y: 443, distance: 102.6
drag, startPoint x: 608, startPoint y: 444, endPoint x: 743, endPoint y: 582, distance: 193.1
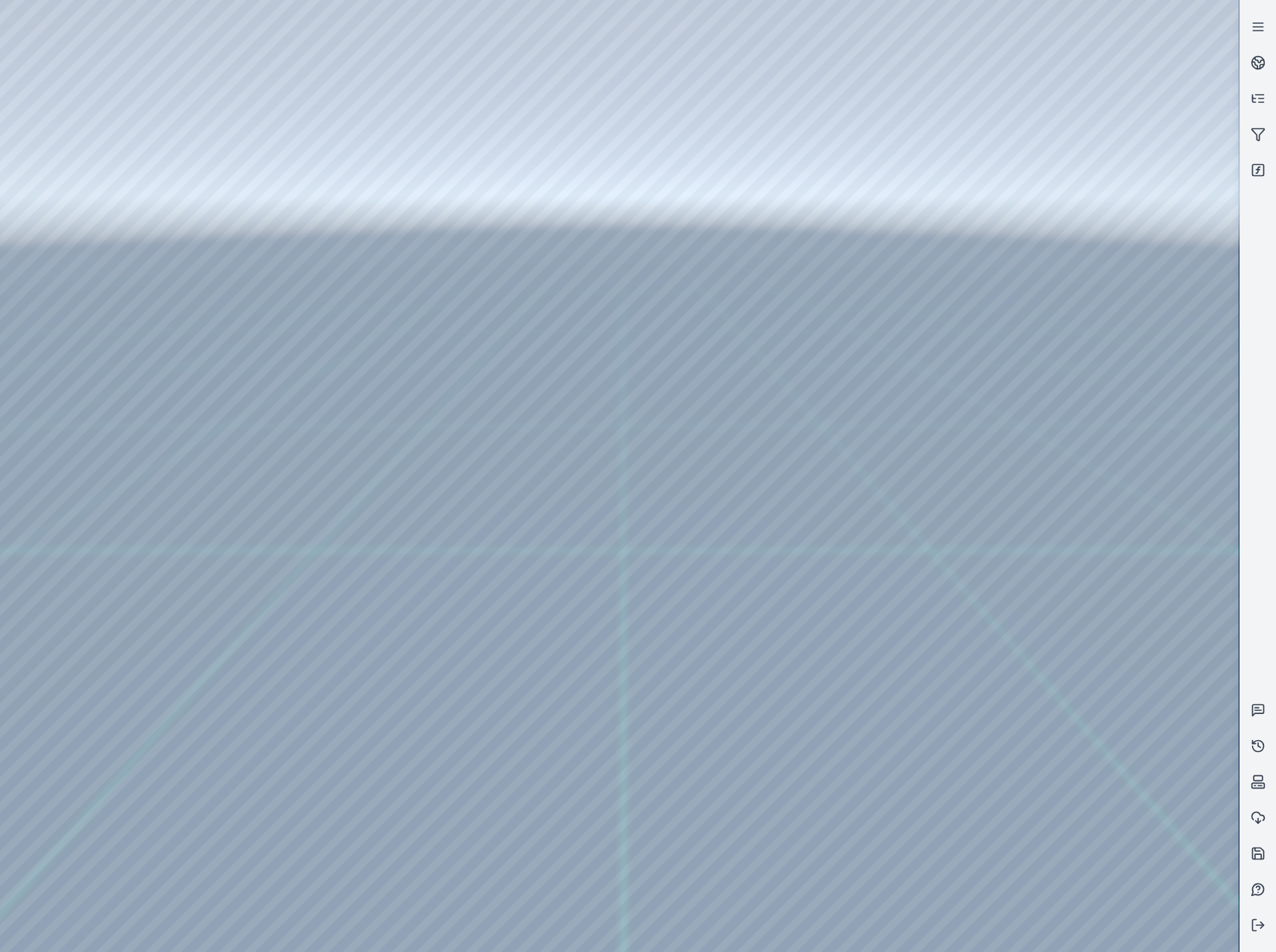
drag, startPoint x: 789, startPoint y: 635, endPoint x: 688, endPoint y: 577, distance: 116.5
drag, startPoint x: 760, startPoint y: 621, endPoint x: 748, endPoint y: 632, distance: 16.3
drag, startPoint x: 793, startPoint y: 670, endPoint x: 802, endPoint y: 645, distance: 26.6
click at [1036, 862] on div at bounding box center [619, 476] width 1239 height 952
click at [1059, 805] on div at bounding box center [619, 476] width 1239 height 952
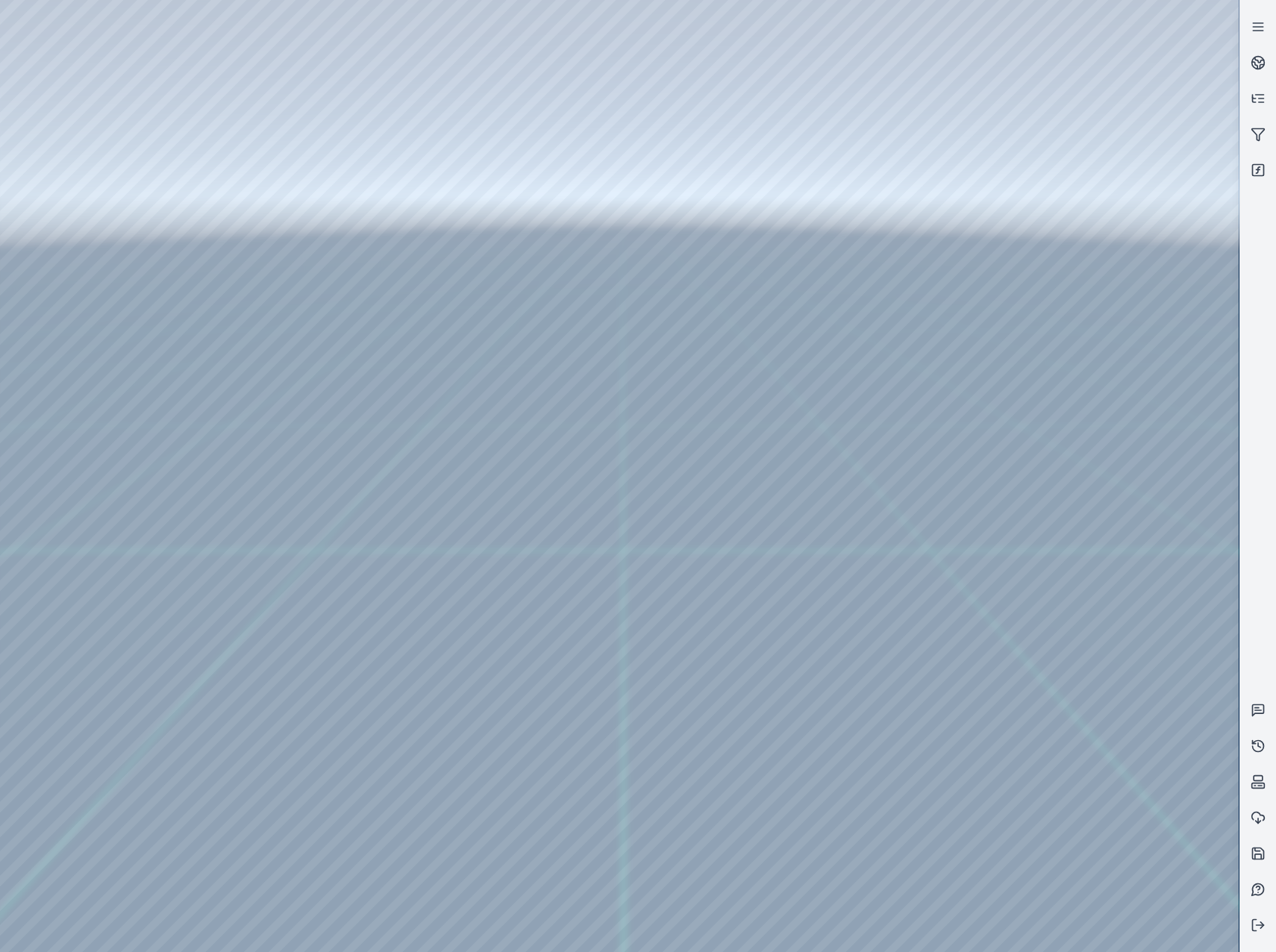
click at [1020, 859] on div at bounding box center [619, 476] width 1239 height 952
click at [1052, 669] on div at bounding box center [619, 476] width 1239 height 952
click at [1032, 389] on div at bounding box center [619, 476] width 1239 height 952
click at [1079, 485] on div at bounding box center [619, 476] width 1239 height 952
click at [1066, 411] on div at bounding box center [619, 476] width 1239 height 952
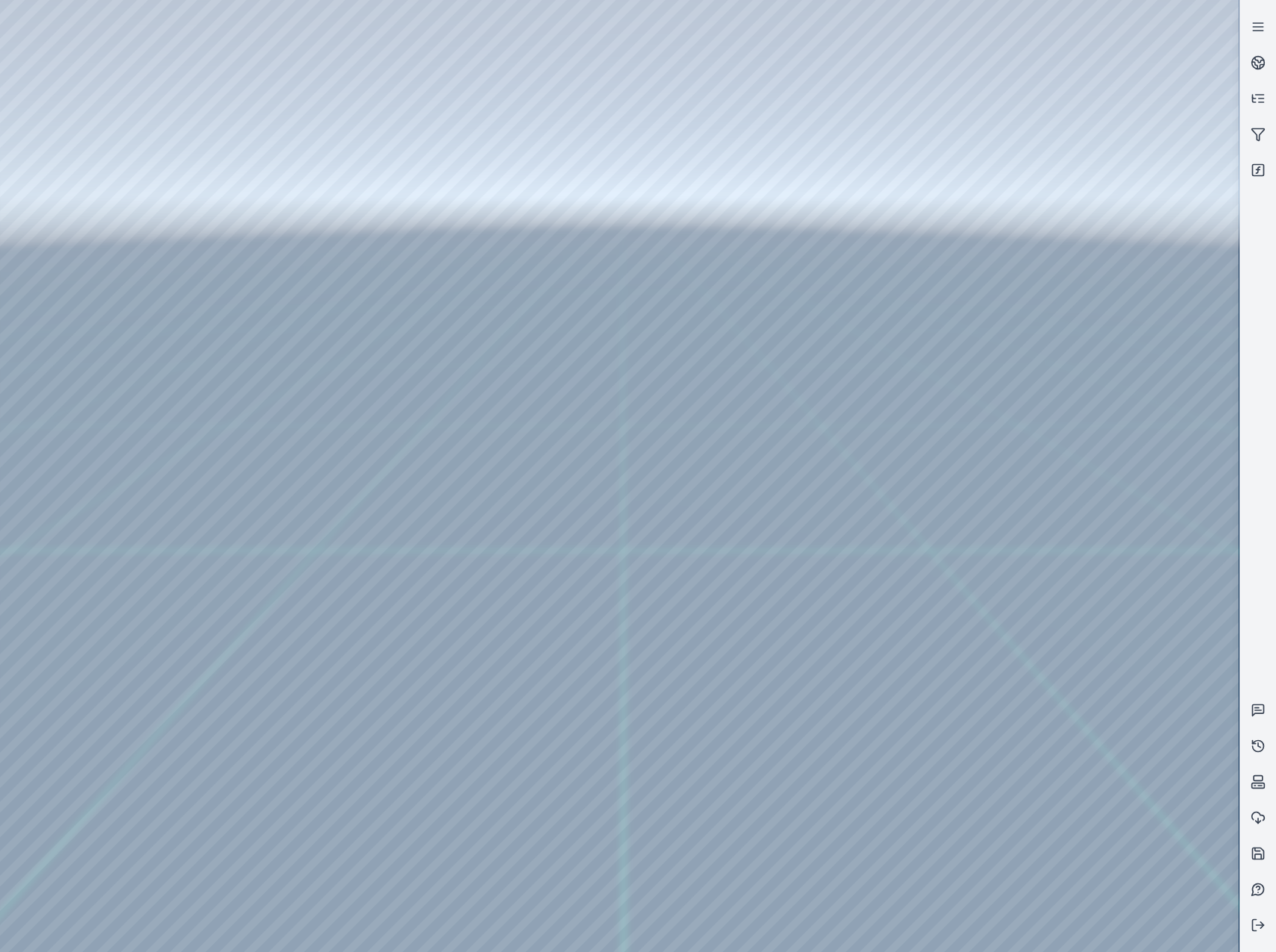
click at [1056, 184] on div at bounding box center [619, 476] width 1239 height 952
click at [1016, 244] on div at bounding box center [619, 476] width 1239 height 952
click at [1058, 550] on div at bounding box center [619, 476] width 1239 height 952
click at [1074, 342] on div at bounding box center [619, 476] width 1239 height 952
click at [1082, 401] on div at bounding box center [619, 476] width 1239 height 952
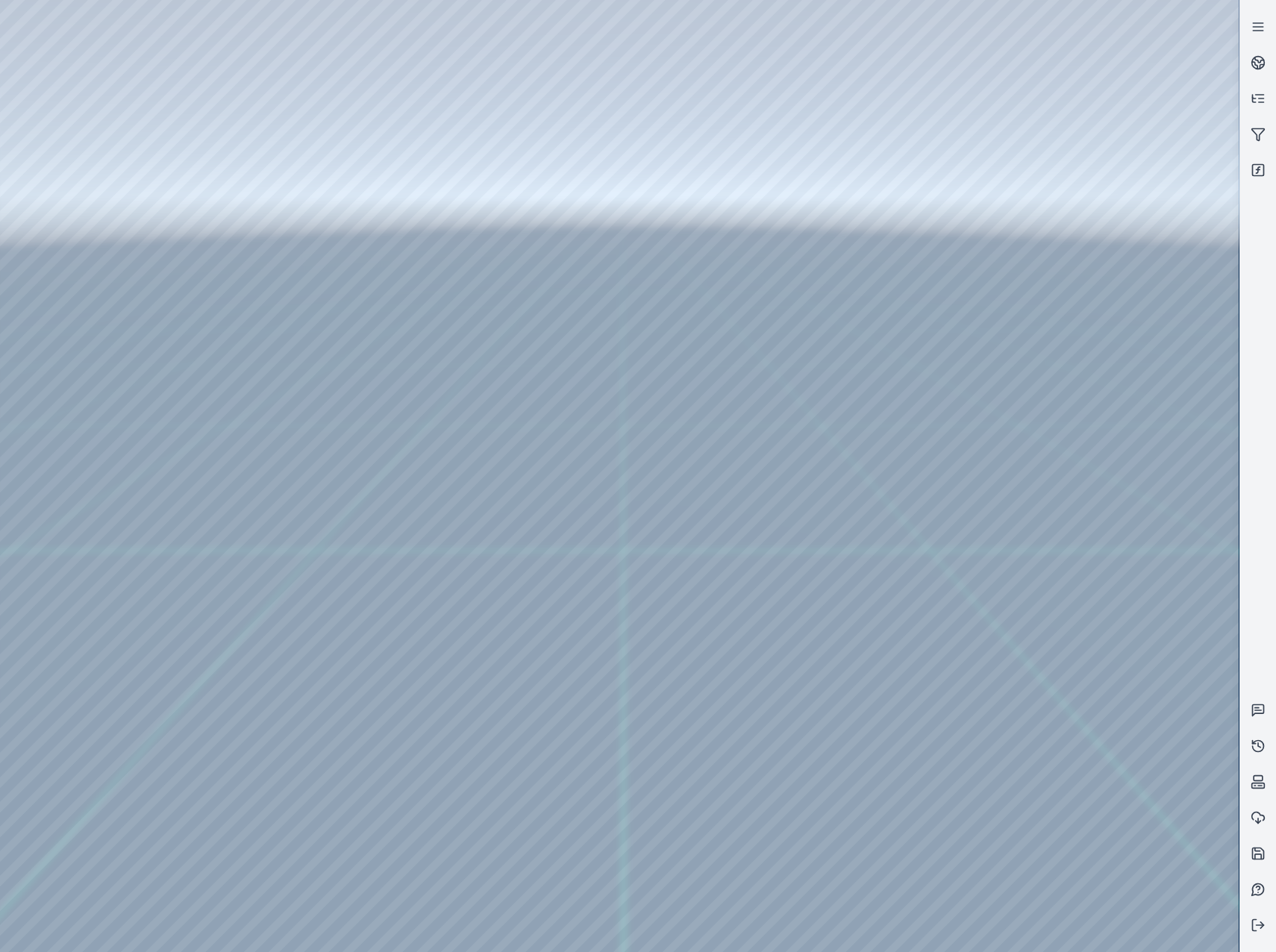
click at [851, 520] on div at bounding box center [619, 476] width 1239 height 952
drag, startPoint x: 791, startPoint y: 664, endPoint x: 673, endPoint y: 572, distance: 149.6
click at [704, 664] on div at bounding box center [619, 476] width 1239 height 952
click at [706, 664] on div at bounding box center [619, 476] width 1239 height 952
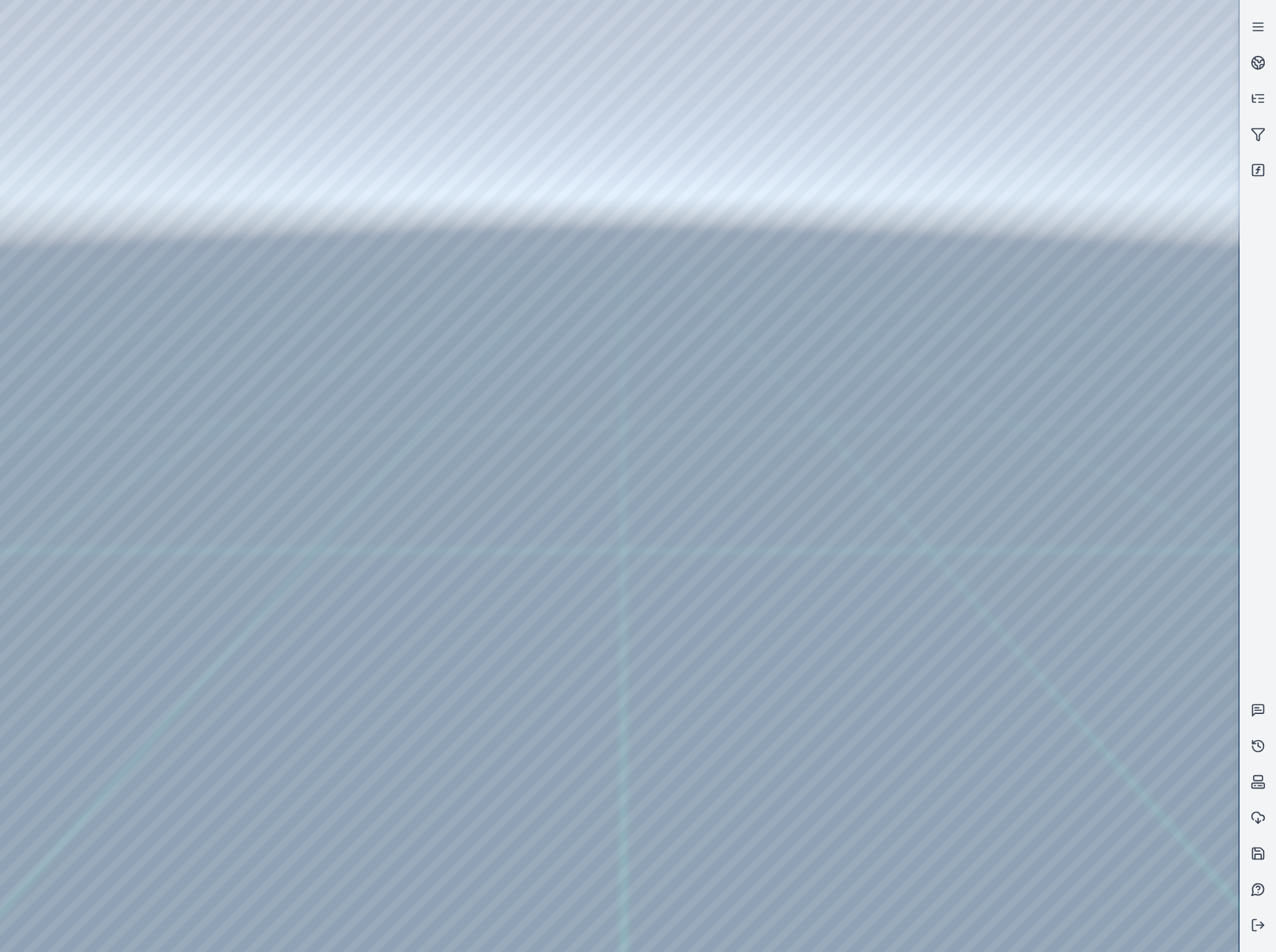
click at [1132, 620] on div at bounding box center [619, 476] width 1239 height 952
drag, startPoint x: 691, startPoint y: 582, endPoint x: 684, endPoint y: 572, distance: 12.2
